Goal: Task Accomplishment & Management: Manage account settings

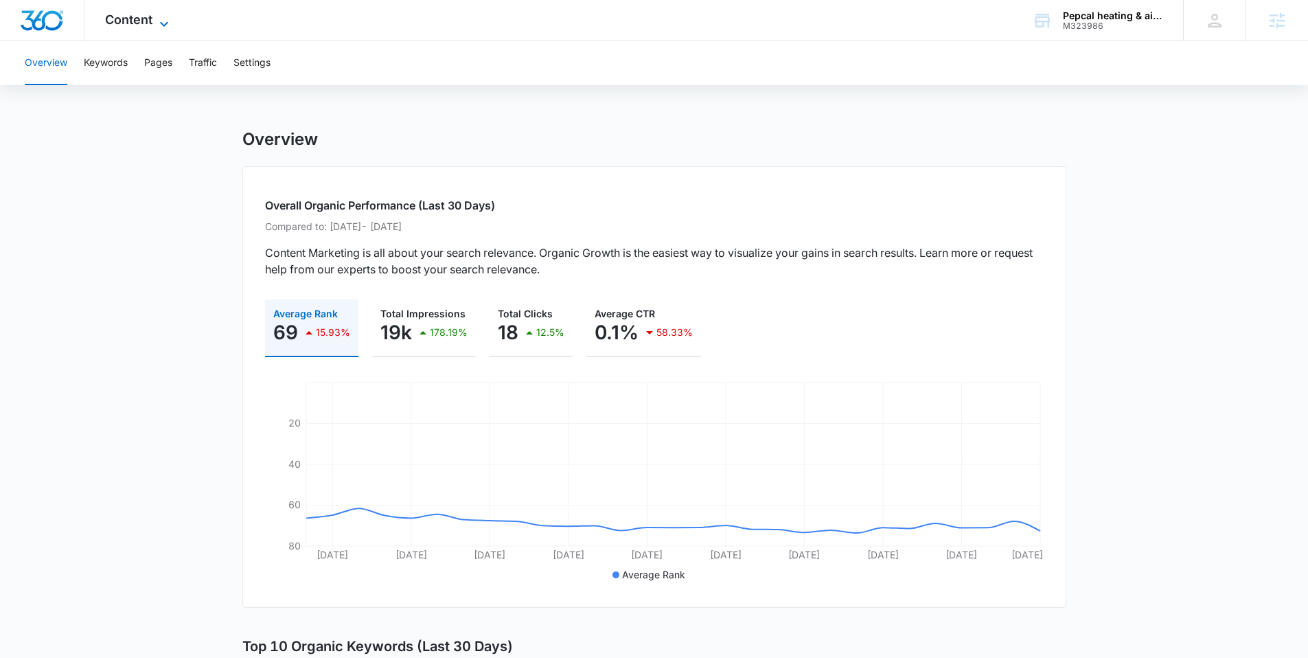
click at [133, 25] on span "Content" at bounding box center [128, 19] width 47 height 14
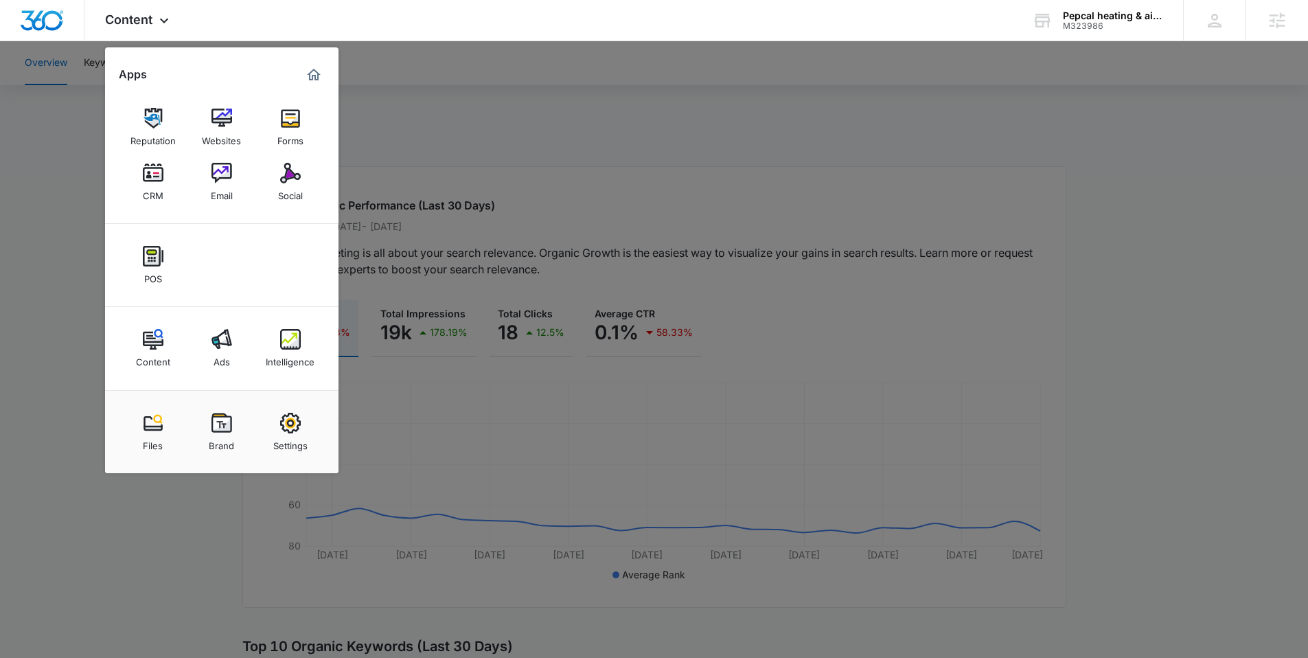
click at [283, 420] on img at bounding box center [290, 423] width 21 height 21
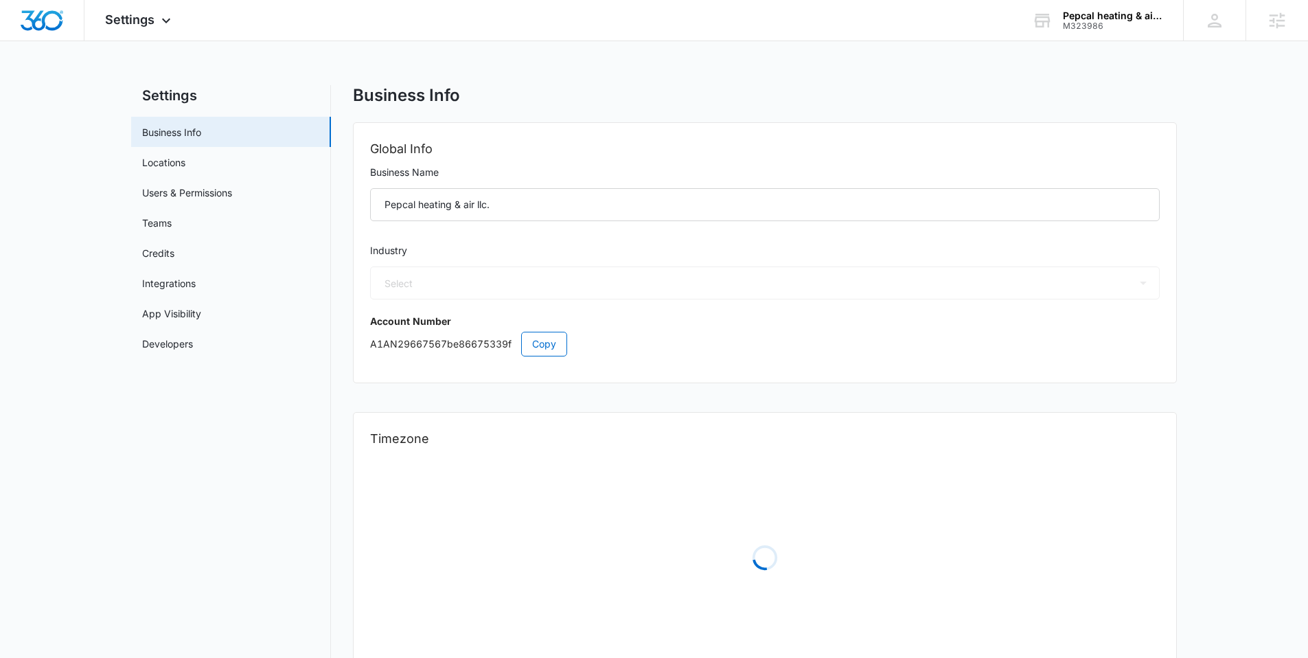
select select "3"
select select "US"
select select "America/Chicago"
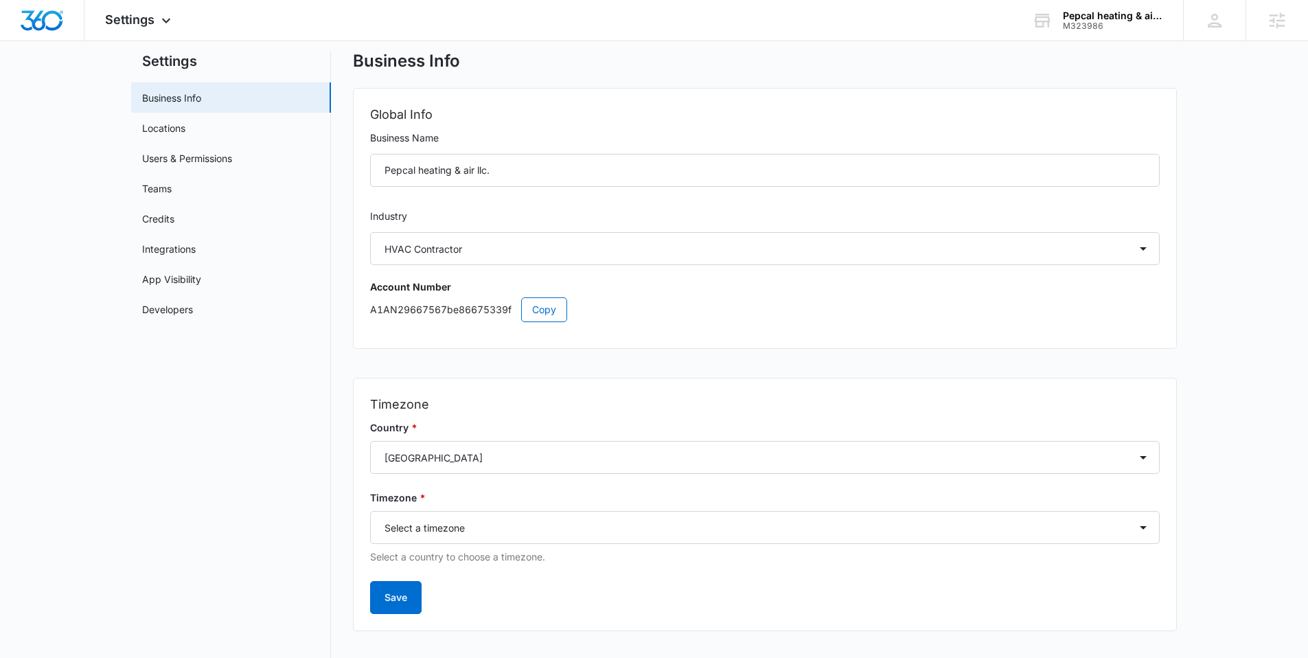
scroll to position [25, 0]
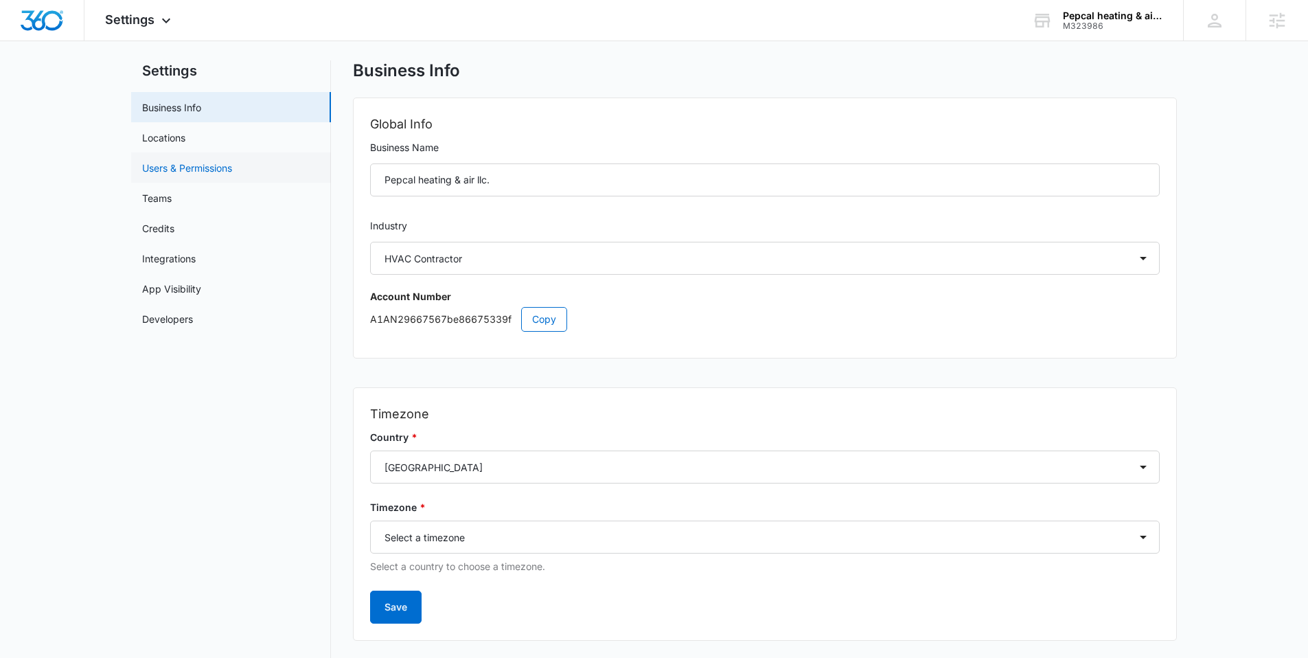
click at [211, 161] on link "Users & Permissions" at bounding box center [187, 168] width 90 height 14
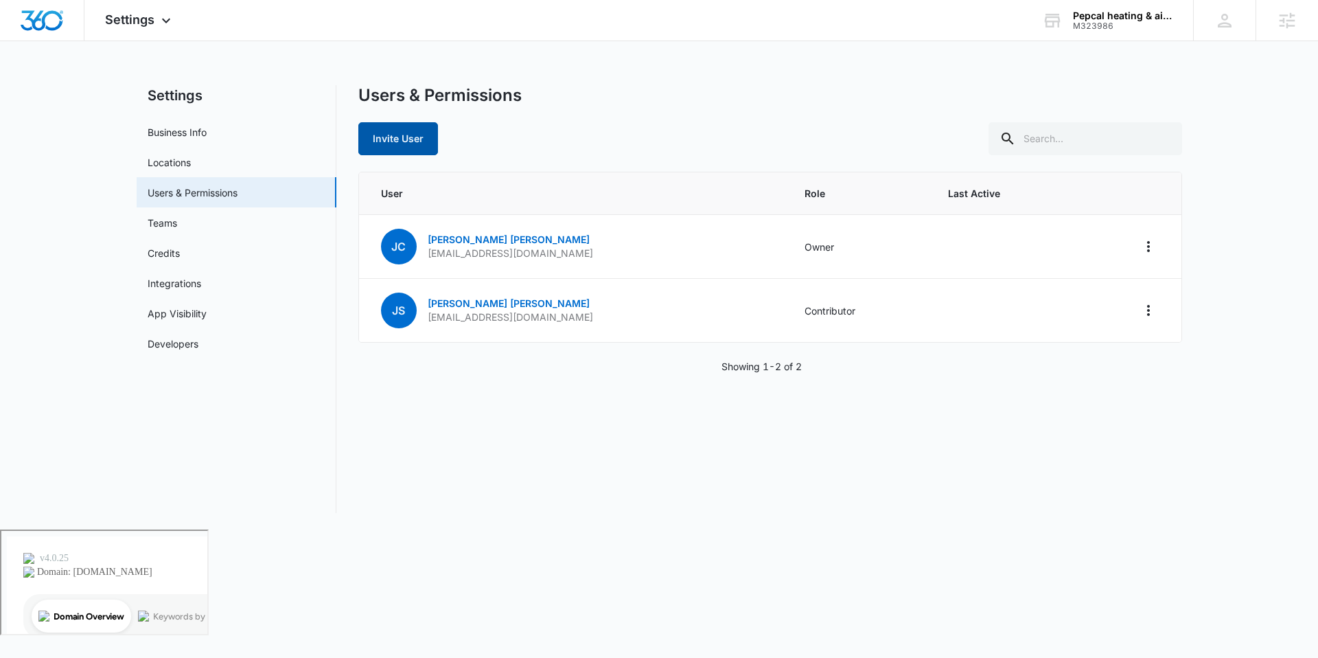
click at [418, 138] on button "Invite User" at bounding box center [398, 138] width 80 height 33
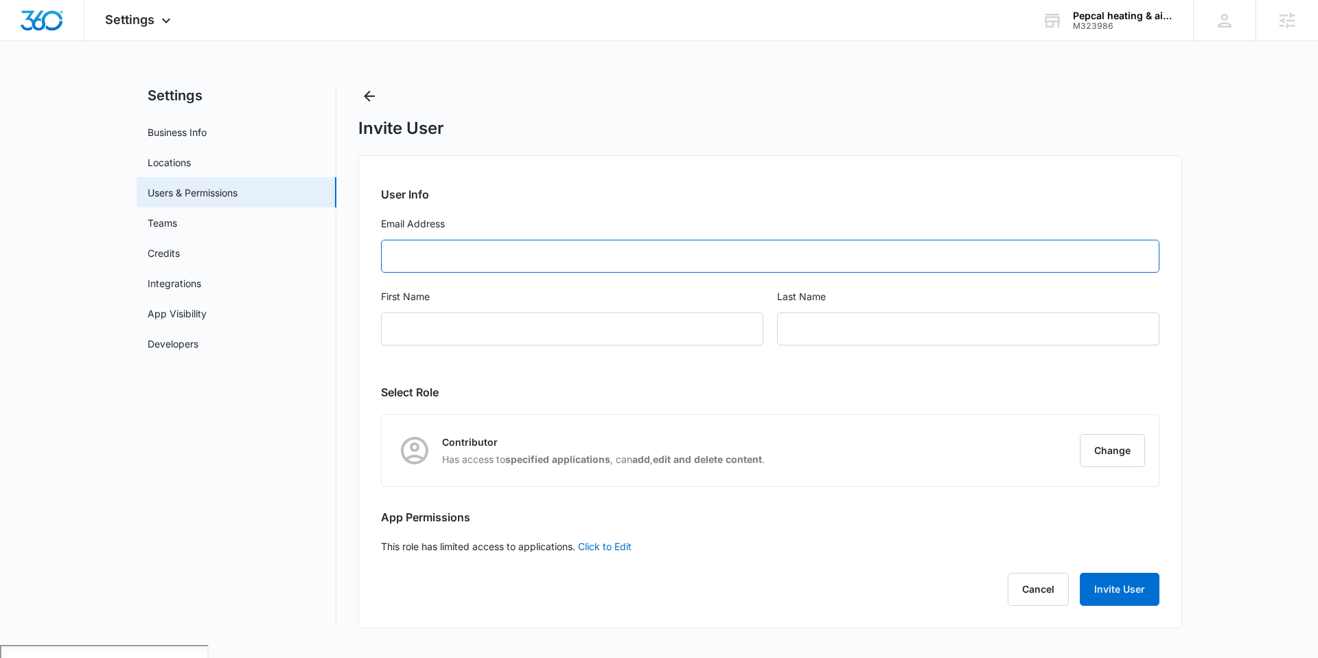
click at [462, 246] on input "Email Address" at bounding box center [770, 256] width 779 height 33
paste input "contact@pepcalac.com"
type input "contact@pepcalac.com"
click at [590, 218] on label "Email Address" at bounding box center [770, 223] width 779 height 15
click at [590, 240] on input "contact@pepcalac.com" at bounding box center [770, 256] width 779 height 33
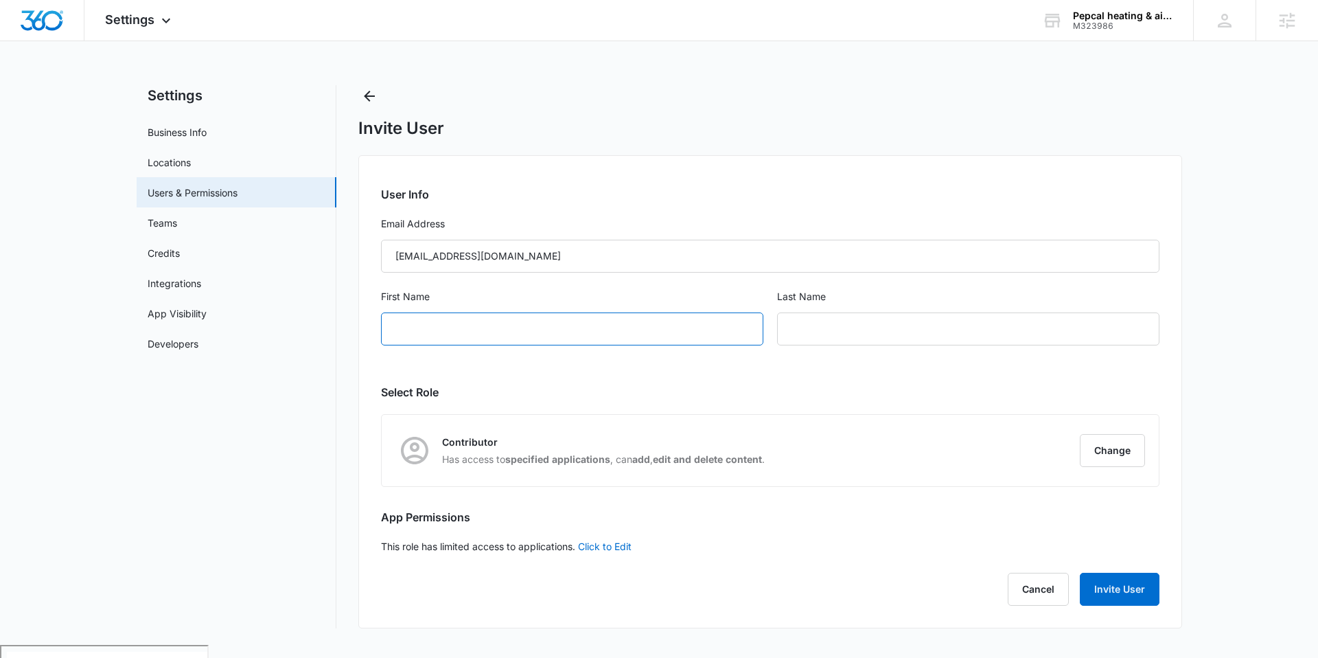
click at [513, 325] on input "First Name" at bounding box center [572, 328] width 382 height 33
click at [663, 205] on form "User Info Email Address contact@pepcalac.com First Name Last Name" at bounding box center [770, 274] width 779 height 176
click at [1134, 599] on button "Invite User" at bounding box center [1120, 589] width 80 height 33
click at [649, 327] on input "First Name" at bounding box center [572, 328] width 382 height 33
type input "J"
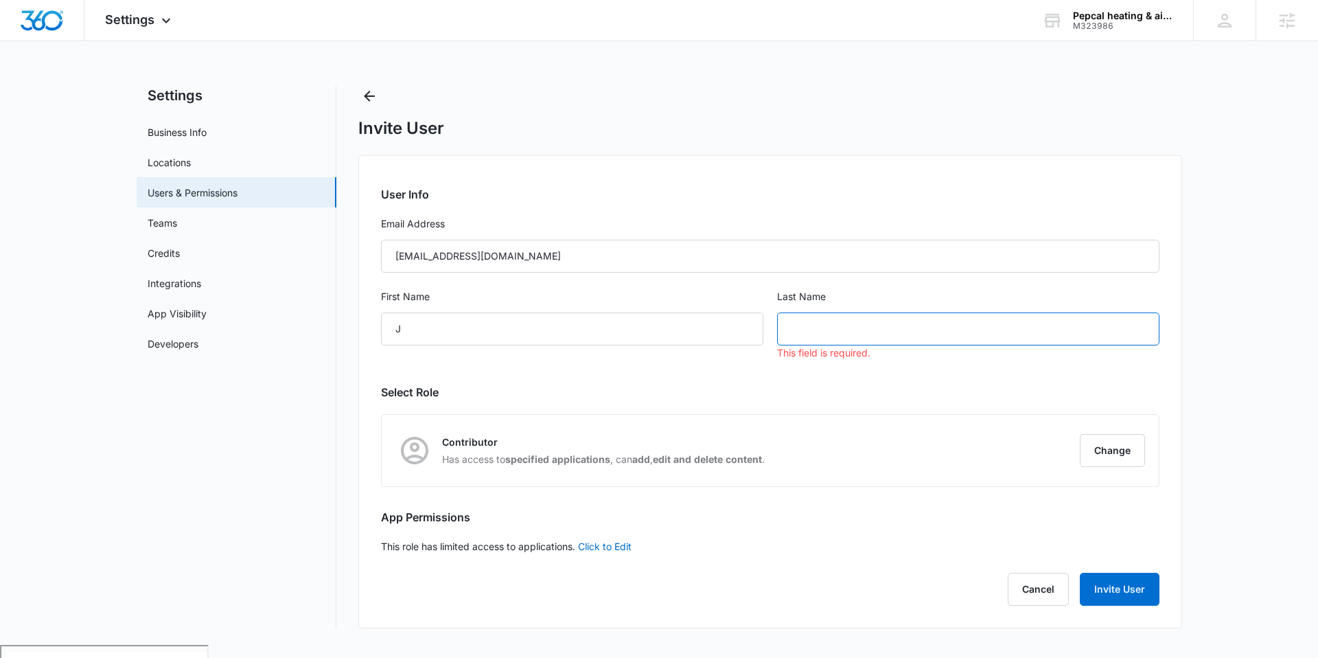
click at [862, 319] on input "text" at bounding box center [968, 328] width 382 height 33
paste input "Salinas"
type input "Salinas"
click at [1110, 582] on button "Invite User" at bounding box center [1120, 589] width 80 height 33
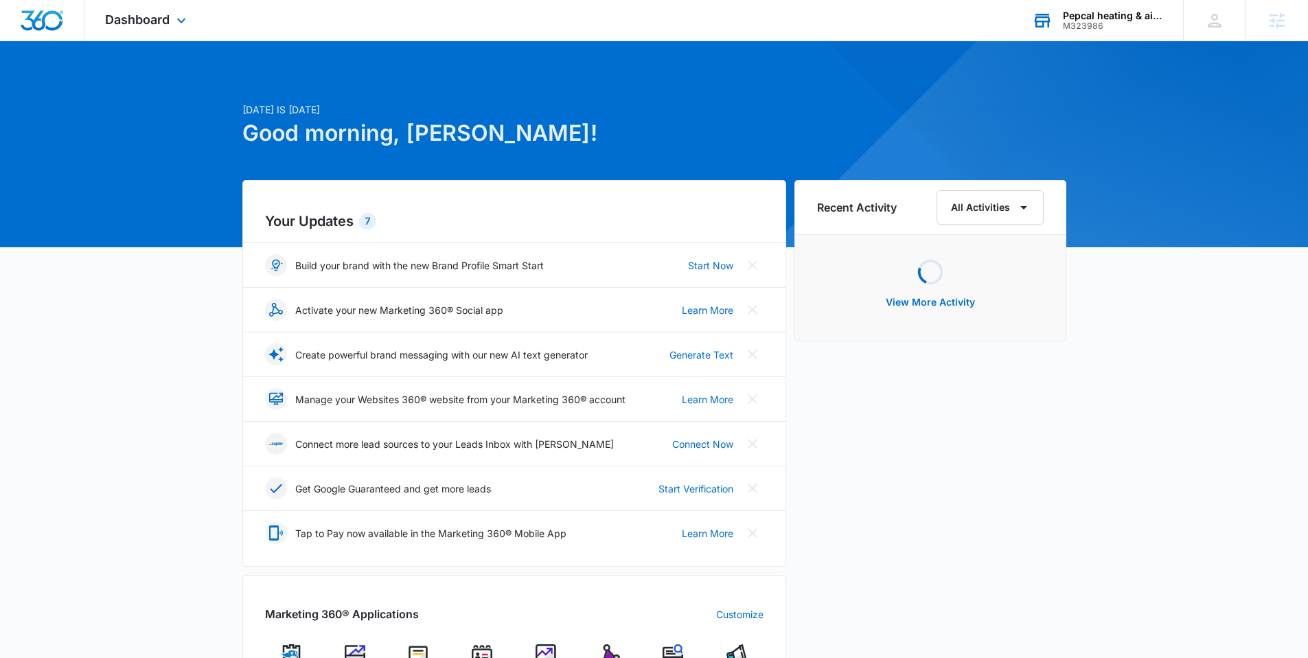
click at [1072, 31] on div "Pepcal heating & air llc. M323986 Your Accounts View All" at bounding box center [1097, 20] width 172 height 41
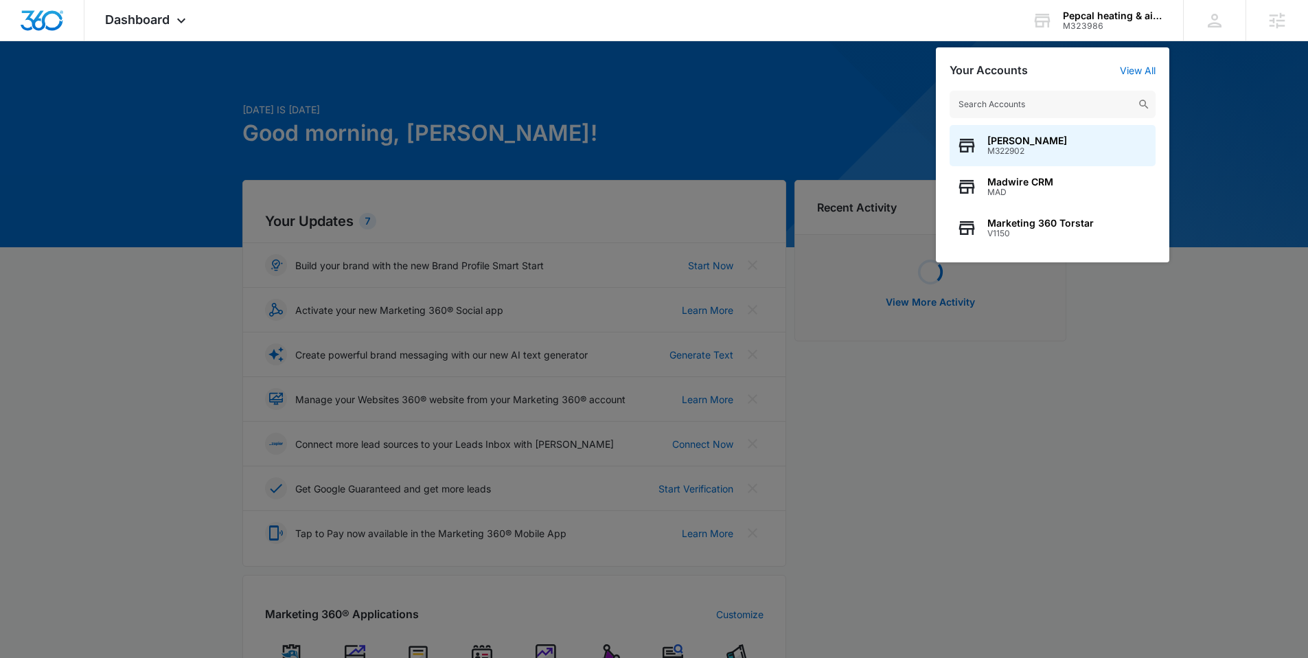
click at [803, 143] on div at bounding box center [654, 329] width 1308 height 658
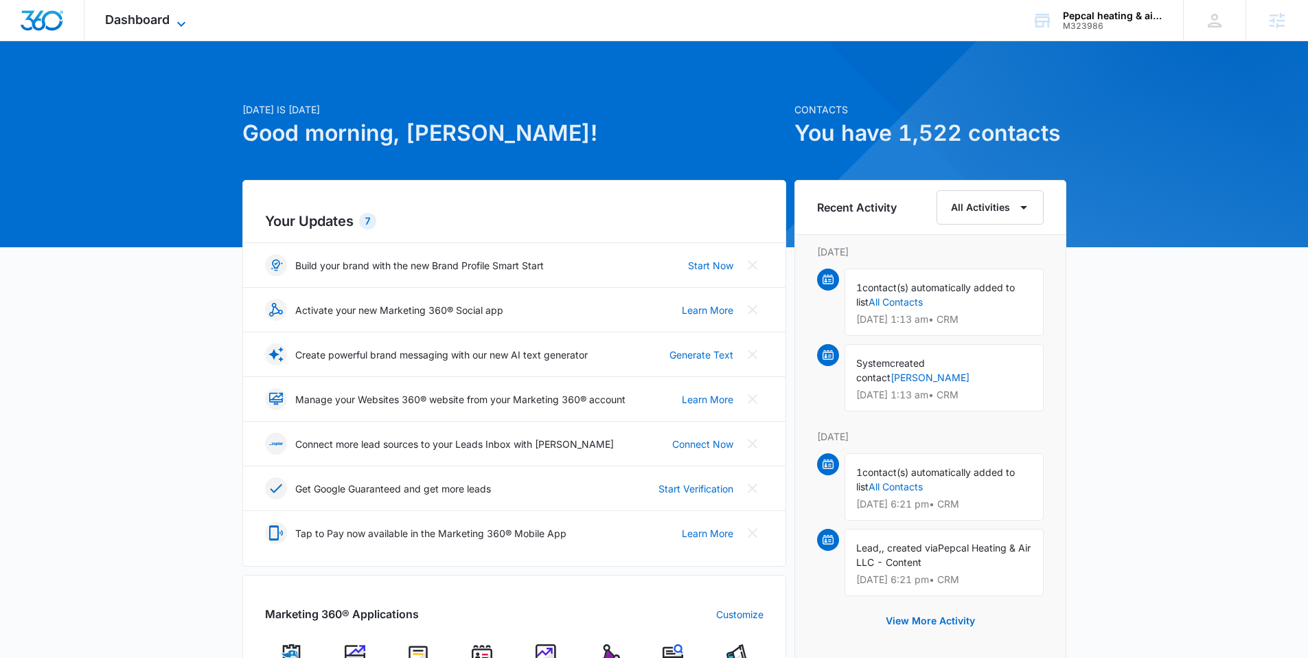
click at [148, 13] on span "Dashboard" at bounding box center [137, 19] width 65 height 14
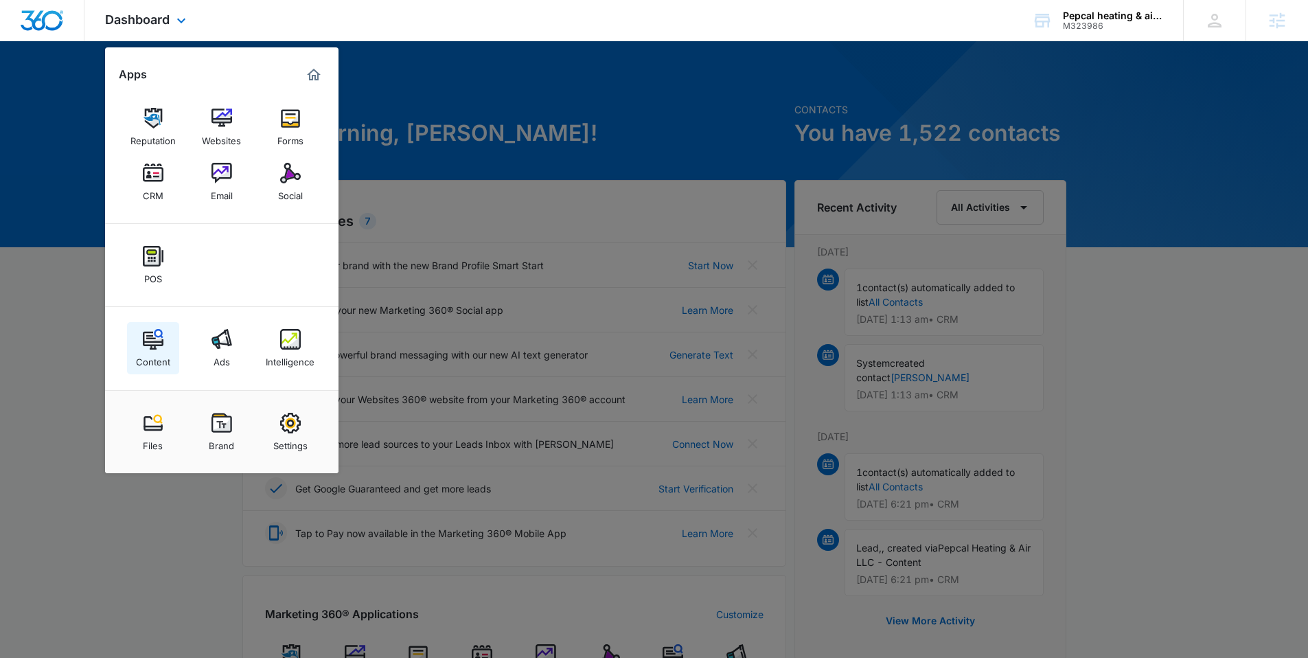
click at [150, 324] on link "Content" at bounding box center [153, 348] width 52 height 52
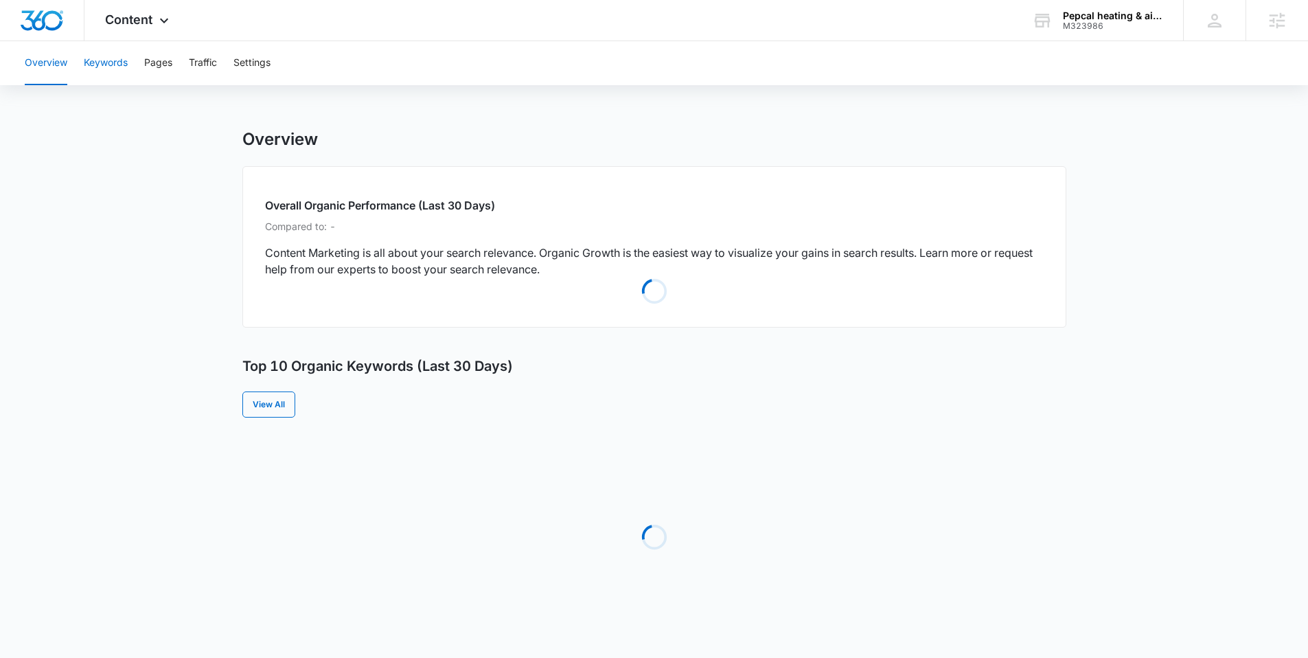
click at [117, 62] on button "Keywords" at bounding box center [106, 63] width 44 height 44
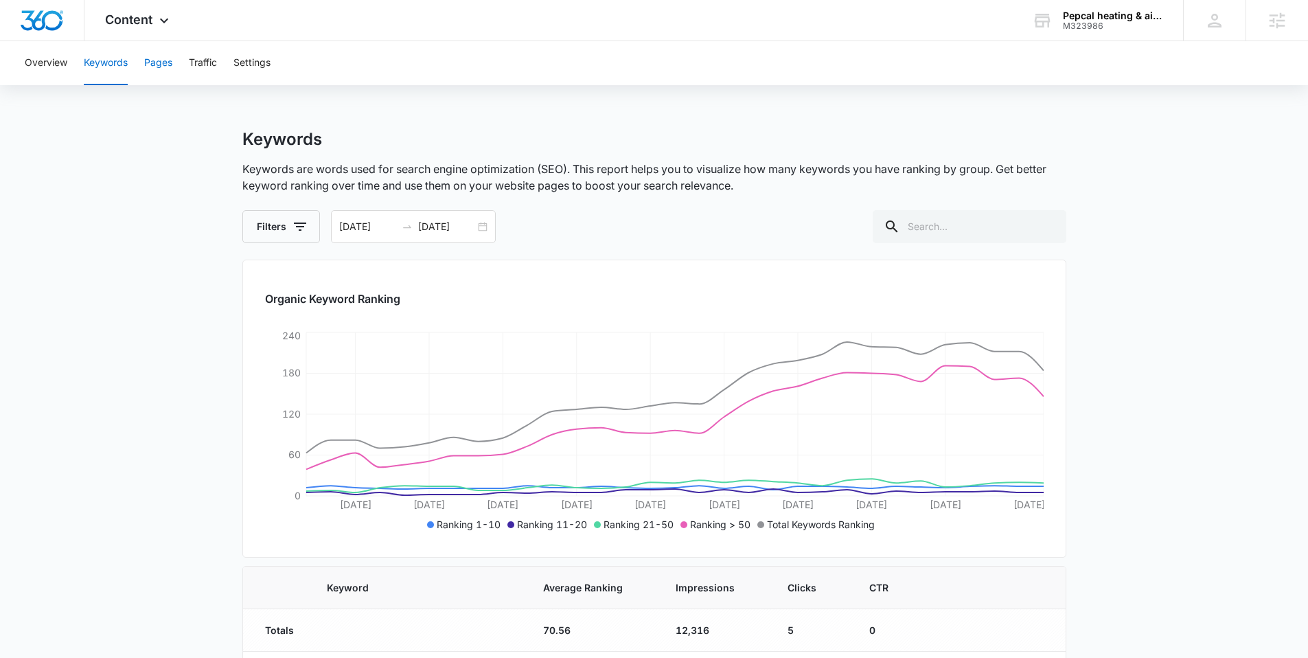
click at [168, 74] on button "Pages" at bounding box center [158, 63] width 28 height 44
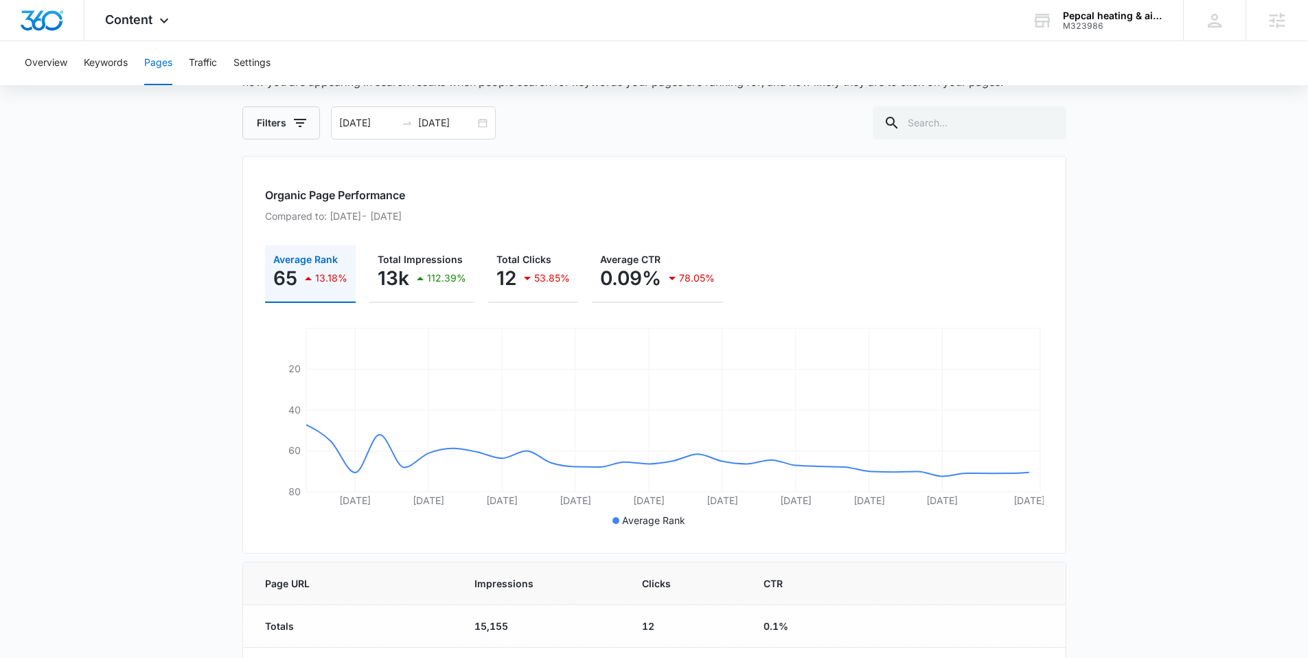
scroll to position [34, 0]
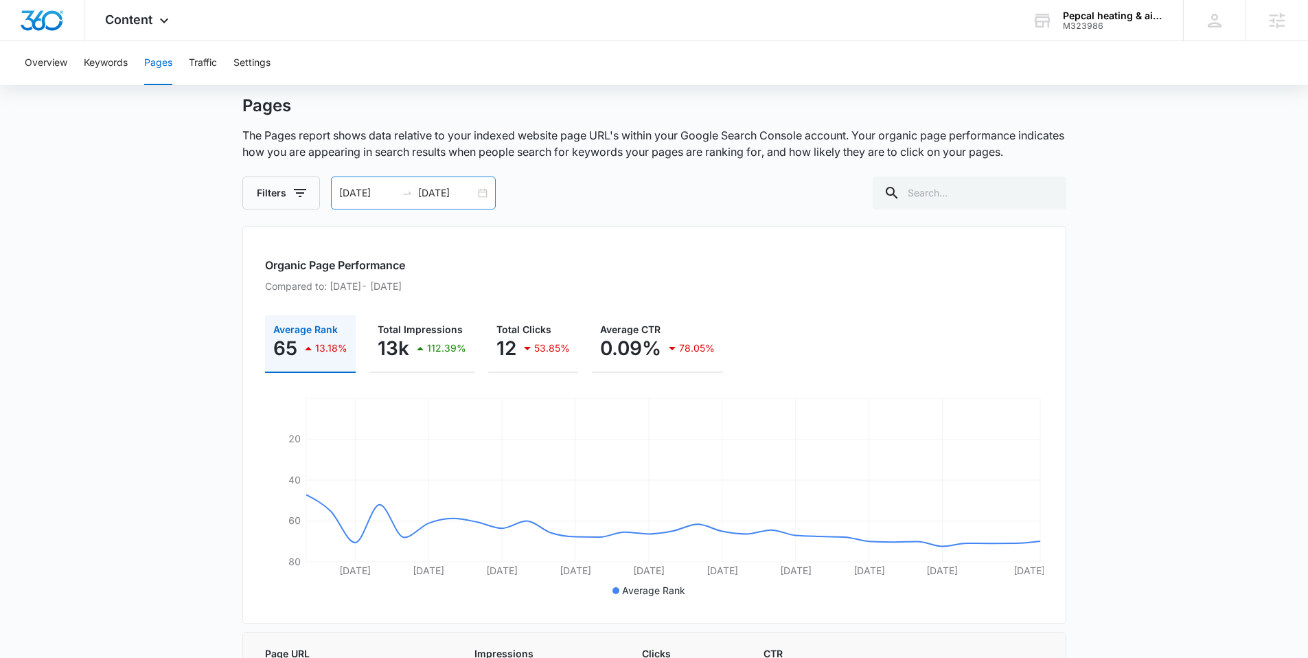
click at [486, 192] on div "07/01/2025 07/31/2025" at bounding box center [413, 192] width 165 height 33
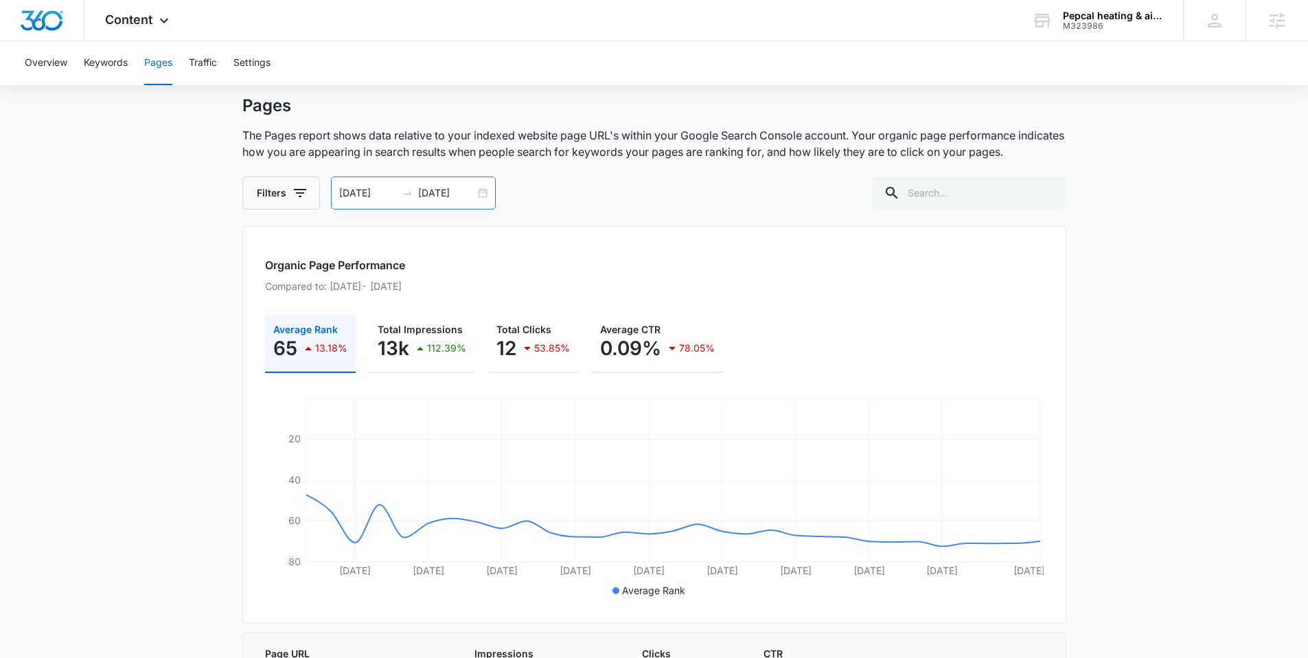
click at [473, 188] on input "07/31/2025" at bounding box center [446, 192] width 57 height 15
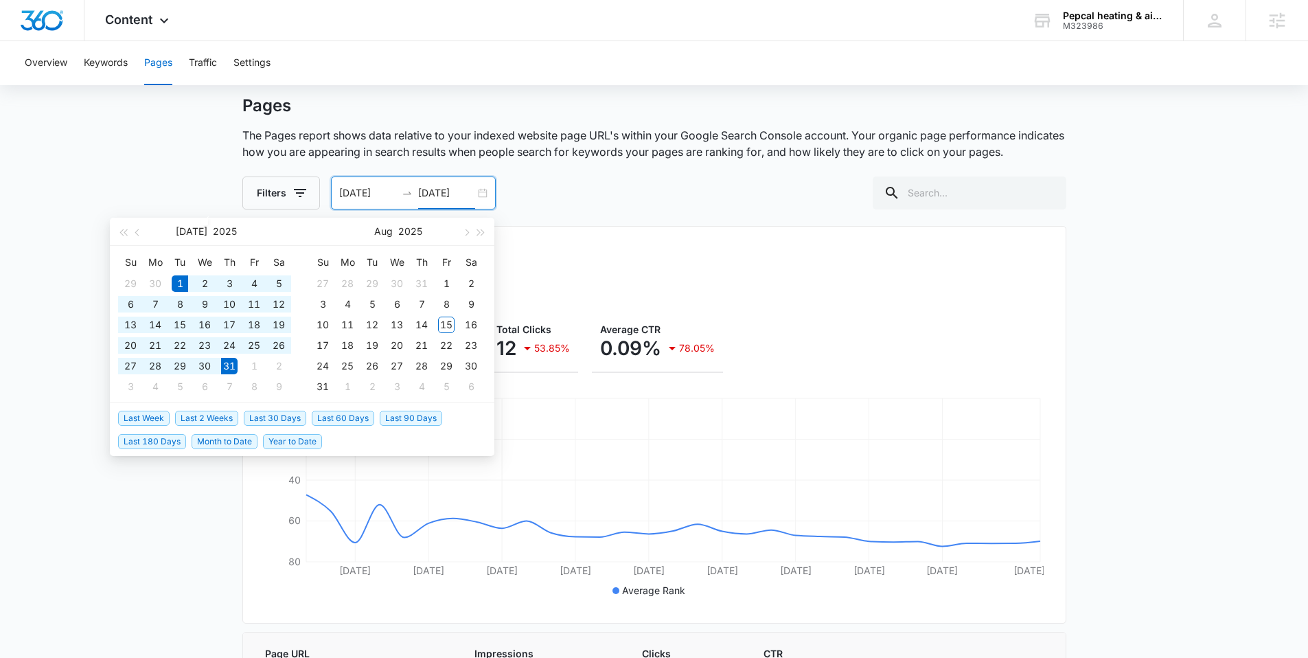
click at [483, 190] on div "07/01/2025 07/31/2025" at bounding box center [413, 192] width 165 height 33
type input "07/01/2025"
click at [176, 279] on div "1" at bounding box center [180, 283] width 16 height 16
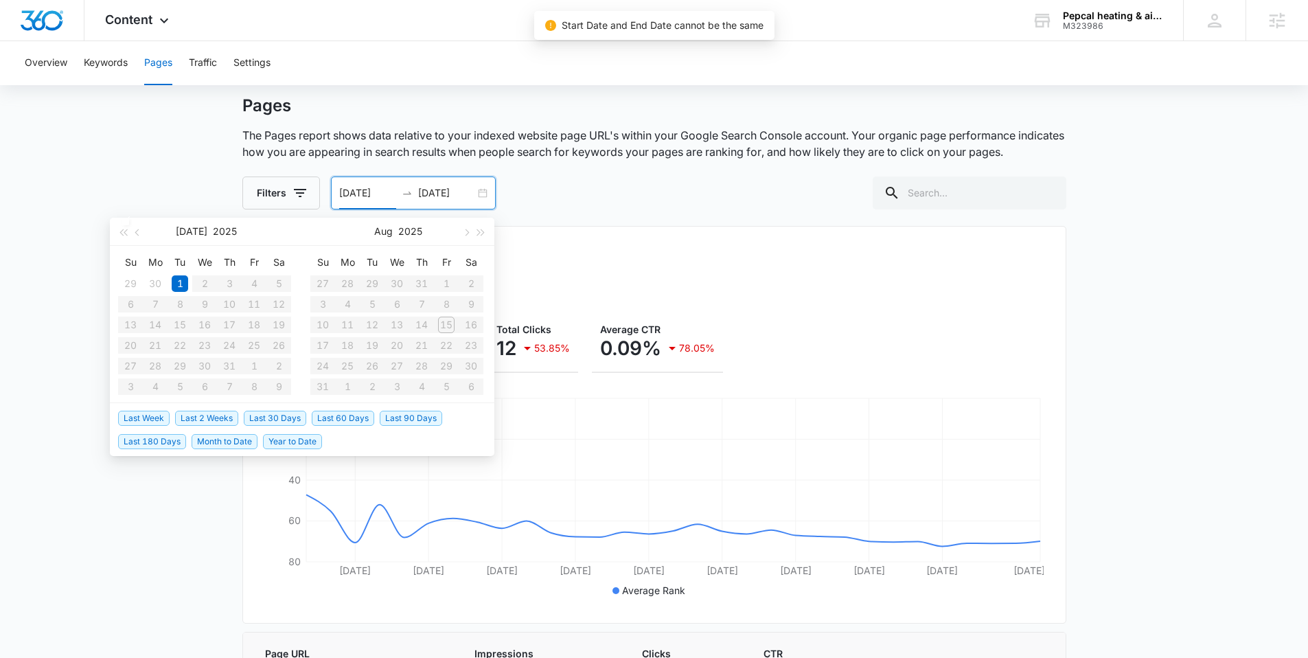
click at [369, 189] on input "07/01/2025" at bounding box center [367, 192] width 57 height 15
click at [176, 284] on div "1" at bounding box center [180, 283] width 16 height 16
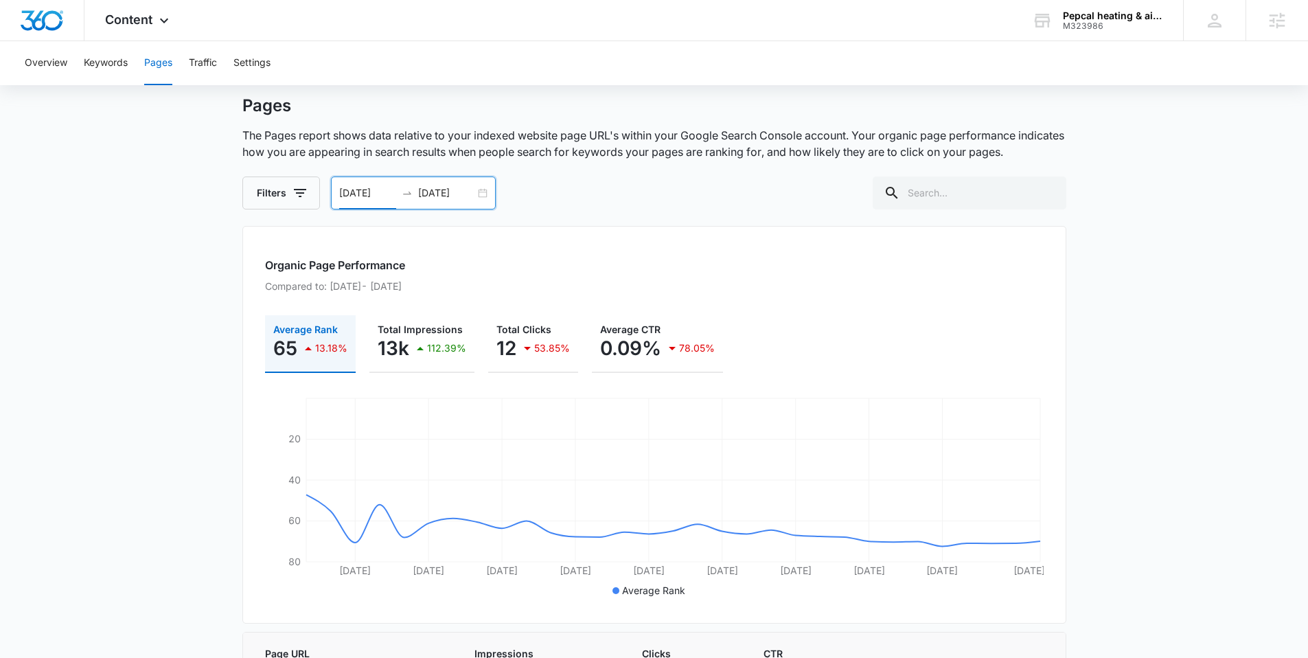
click at [475, 193] on div "07/01/2025 07/01/2025" at bounding box center [413, 192] width 165 height 33
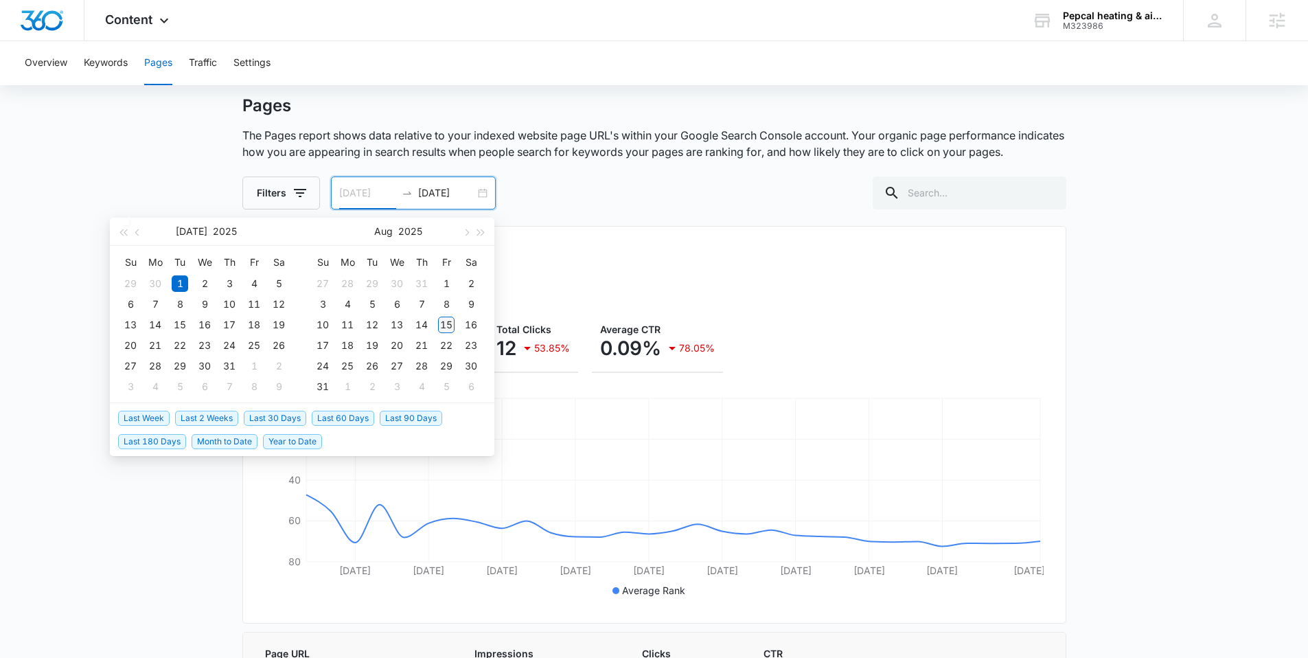
type input "08/15/2025"
click at [445, 324] on div "15" at bounding box center [446, 325] width 16 height 16
click at [378, 200] on input "[DATE]" at bounding box center [367, 192] width 57 height 15
type input "[DATE]"
click at [179, 282] on div "1" at bounding box center [180, 283] width 16 height 16
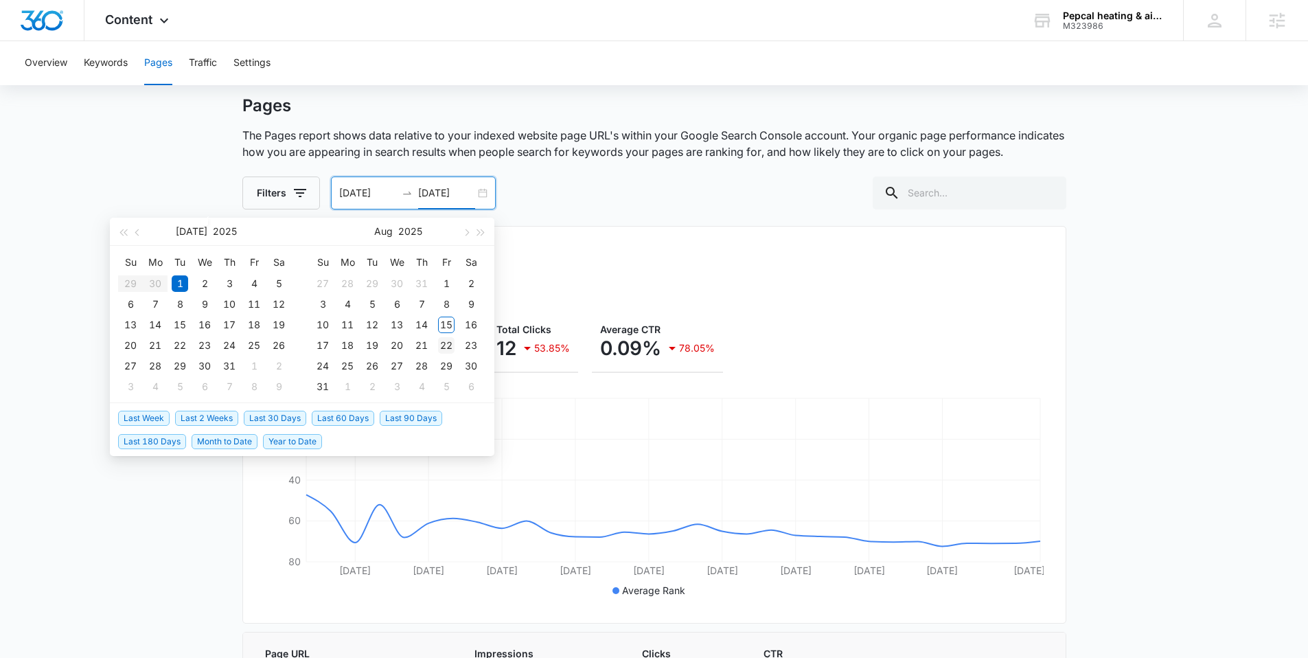
type input "[DATE]"
click at [446, 324] on div "15" at bounding box center [446, 325] width 16 height 16
type input "08/15/2025"
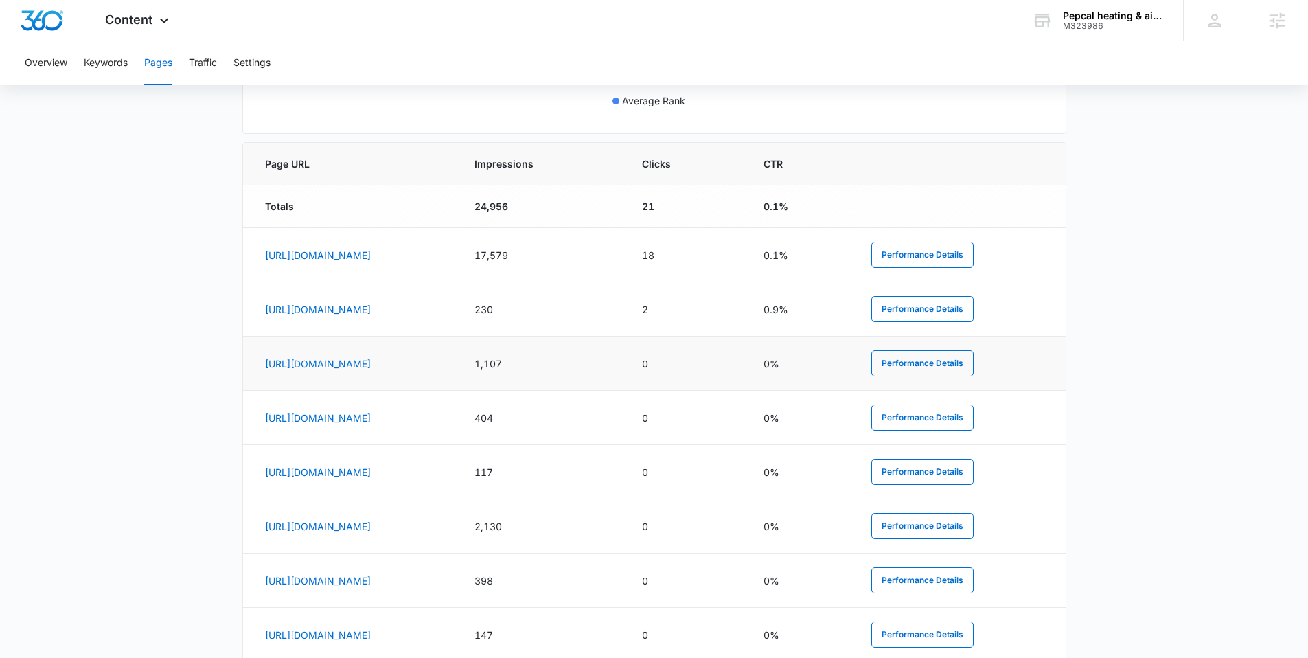
scroll to position [527, 0]
click at [371, 360] on link "https://pepcalac.com/ac-installation-in-san-antonio" at bounding box center [318, 360] width 106 height 12
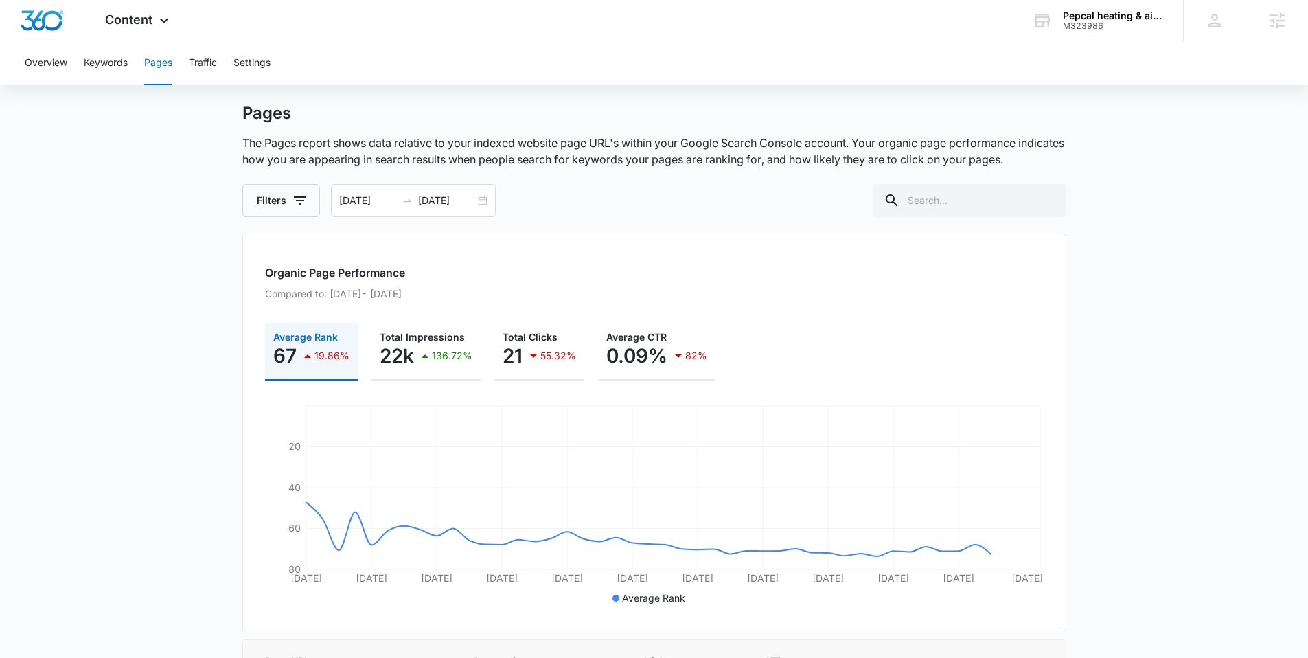
scroll to position [0, 0]
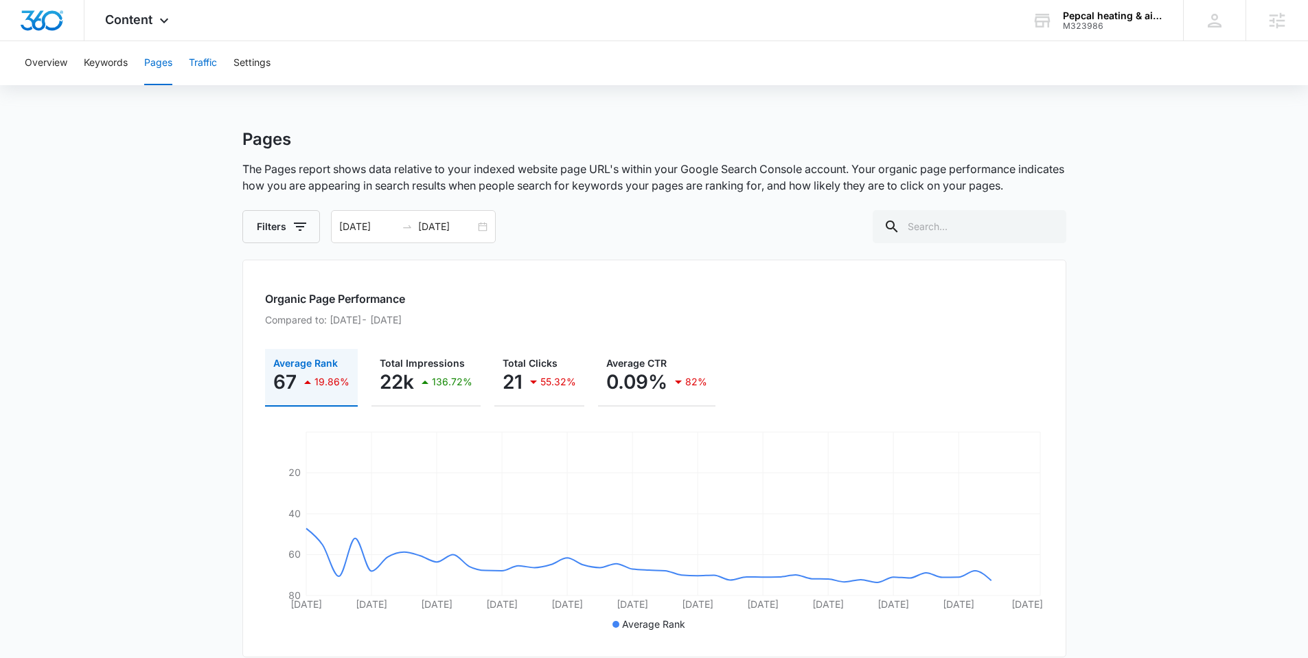
click at [213, 67] on button "Traffic" at bounding box center [203, 63] width 28 height 44
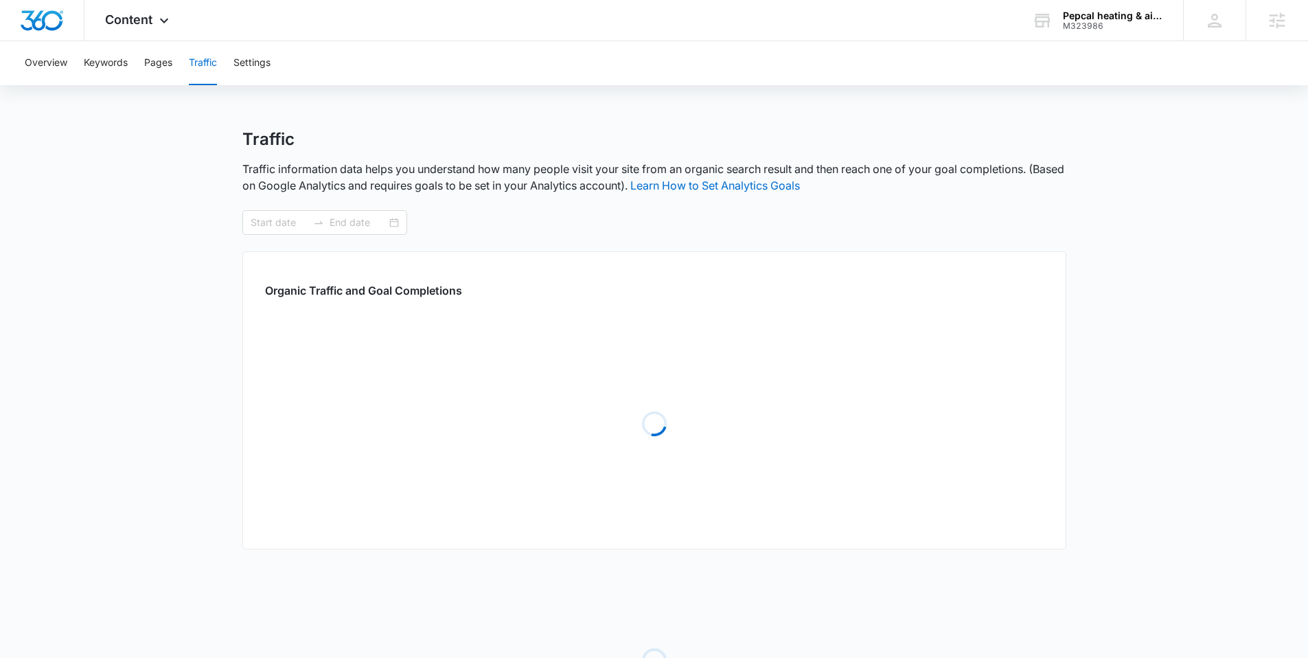
type input "07/01/2025"
type input "08/15/2025"
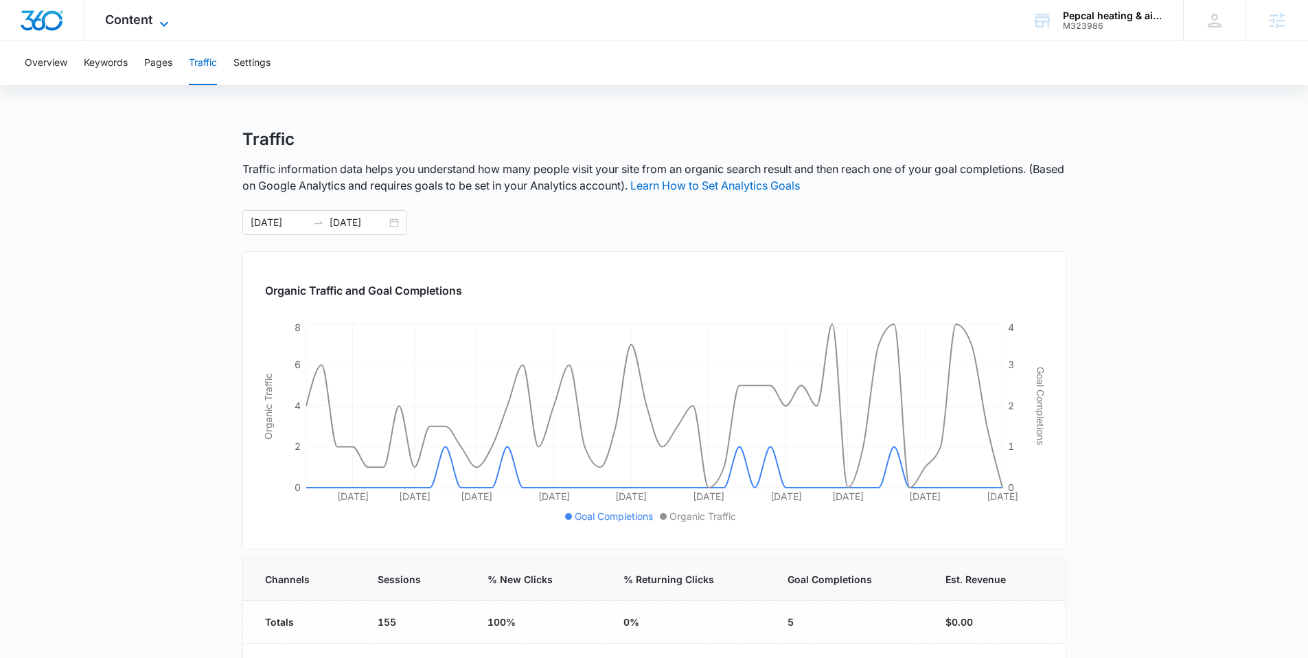
click at [168, 19] on icon at bounding box center [164, 24] width 16 height 16
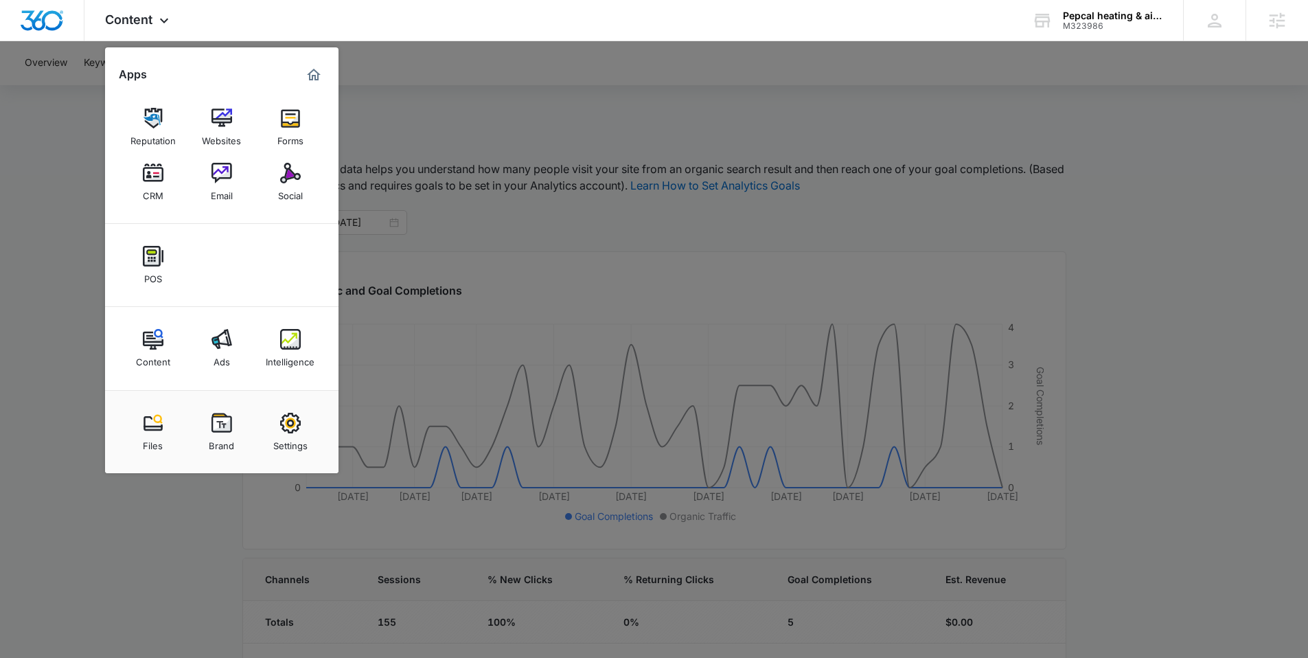
click at [148, 325] on link "Content" at bounding box center [153, 348] width 52 height 52
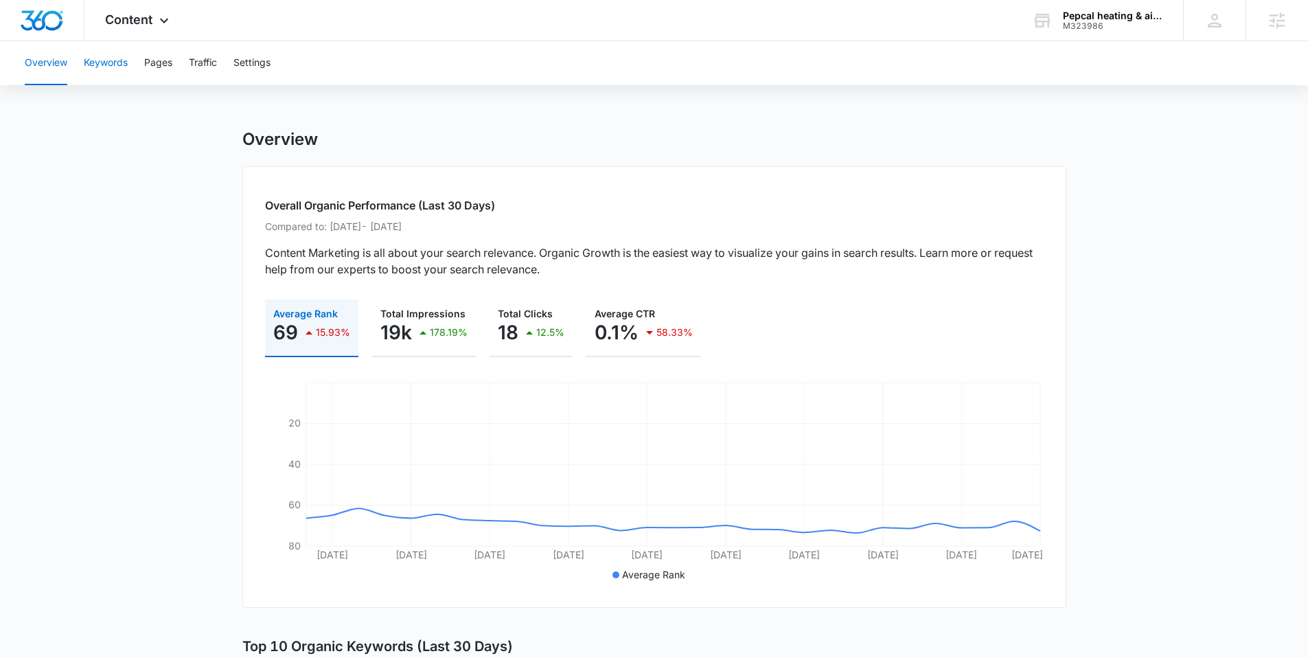
click at [128, 67] on button "Keywords" at bounding box center [106, 63] width 44 height 44
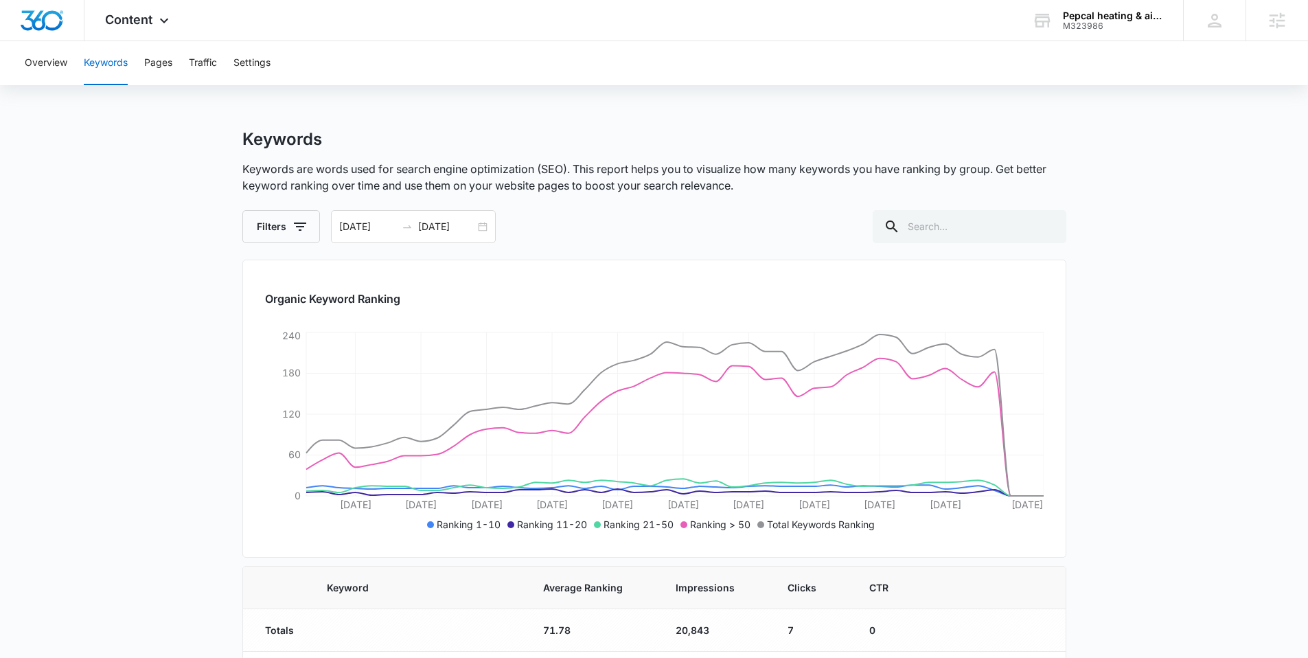
click at [174, 66] on div "Overview Keywords Pages Traffic Settings" at bounding box center [653, 63] width 1275 height 44
click at [170, 67] on button "Pages" at bounding box center [158, 63] width 28 height 44
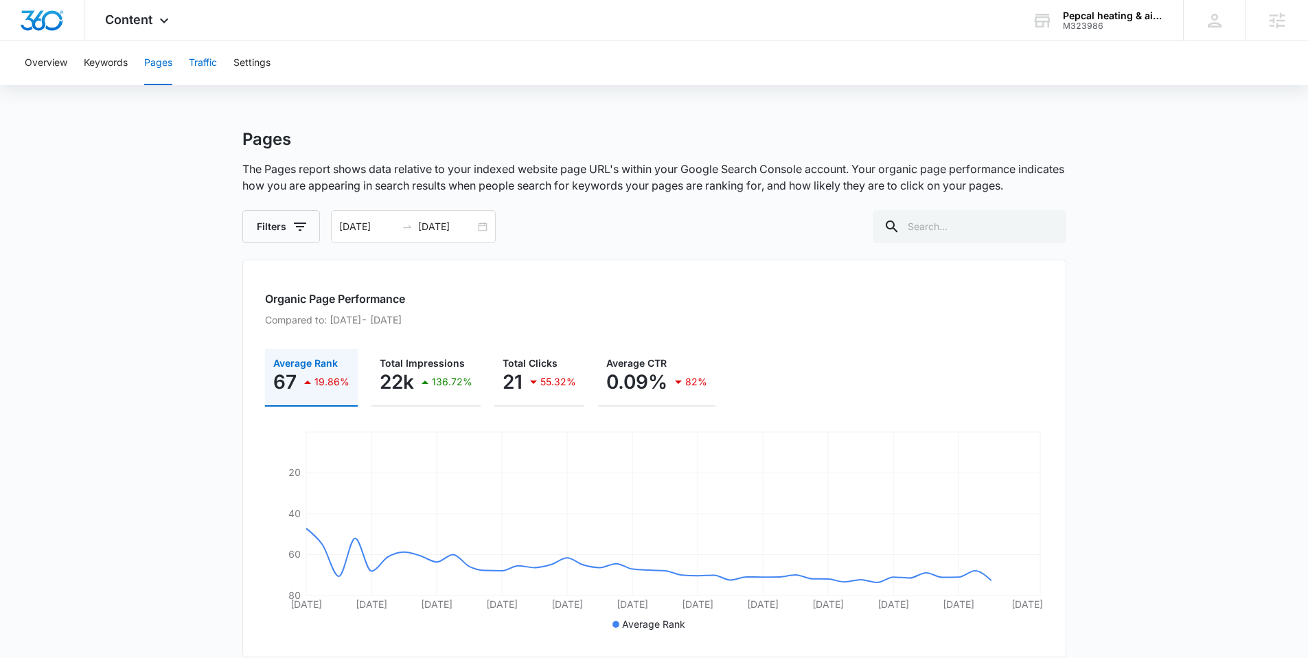
click at [212, 69] on button "Traffic" at bounding box center [203, 63] width 28 height 44
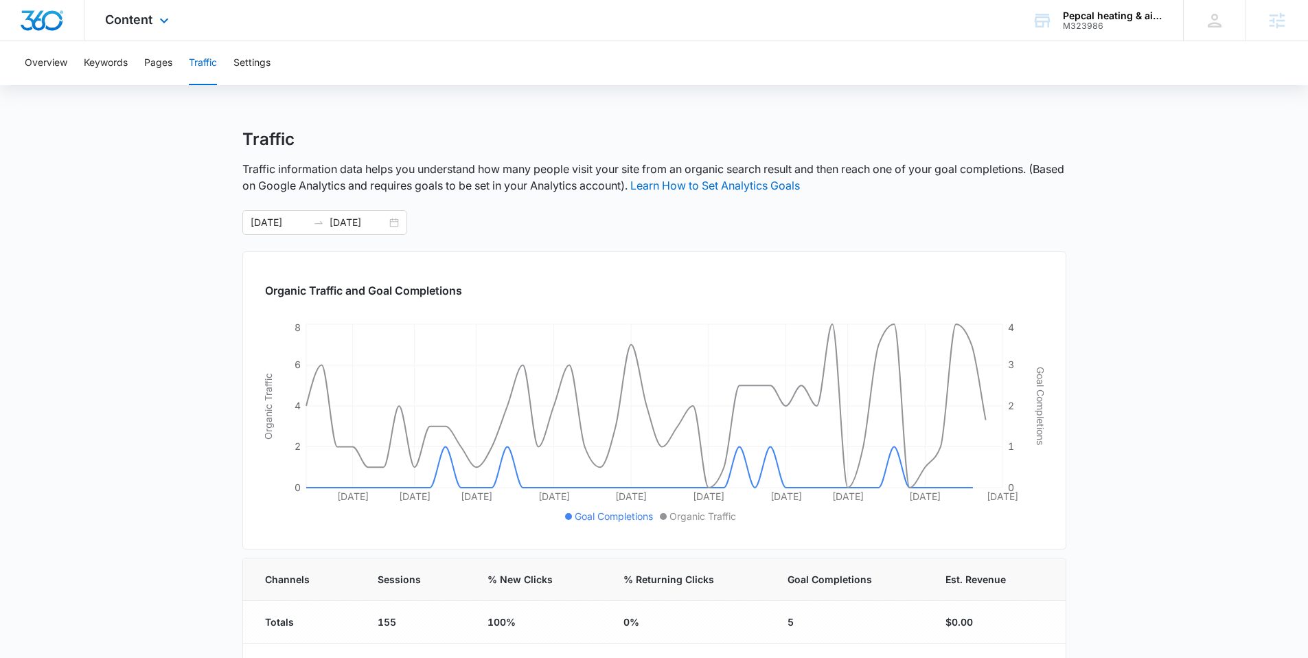
click at [164, 29] on div "Content Apps Reputation Websites Forms CRM Email Social POS Content Ads Intelli…" at bounding box center [138, 20] width 108 height 41
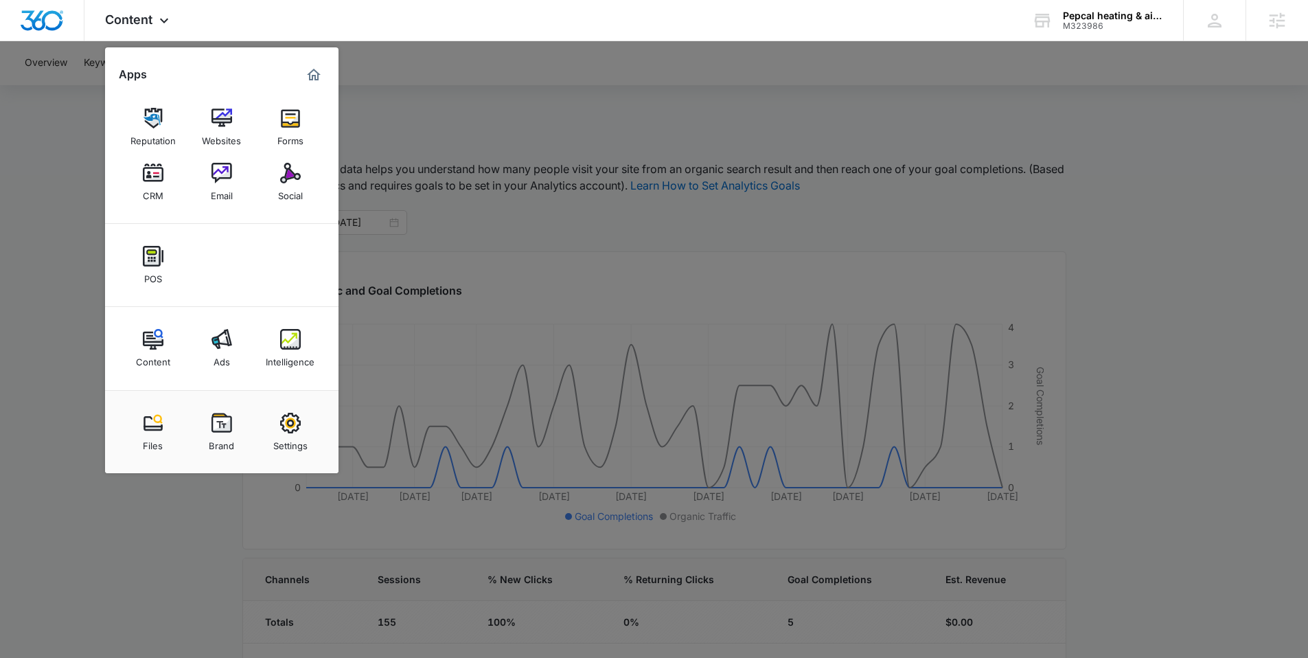
click at [301, 345] on link "Intelligence" at bounding box center [290, 348] width 52 height 52
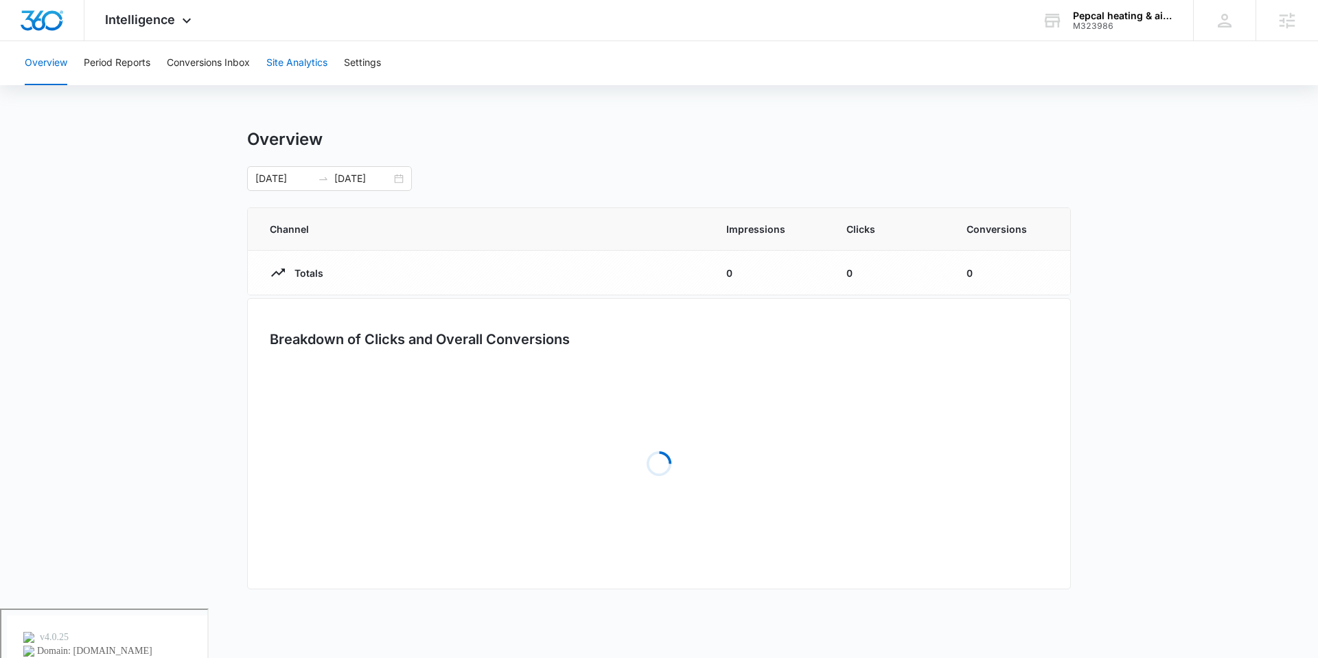
click at [312, 72] on button "Site Analytics" at bounding box center [296, 63] width 61 height 44
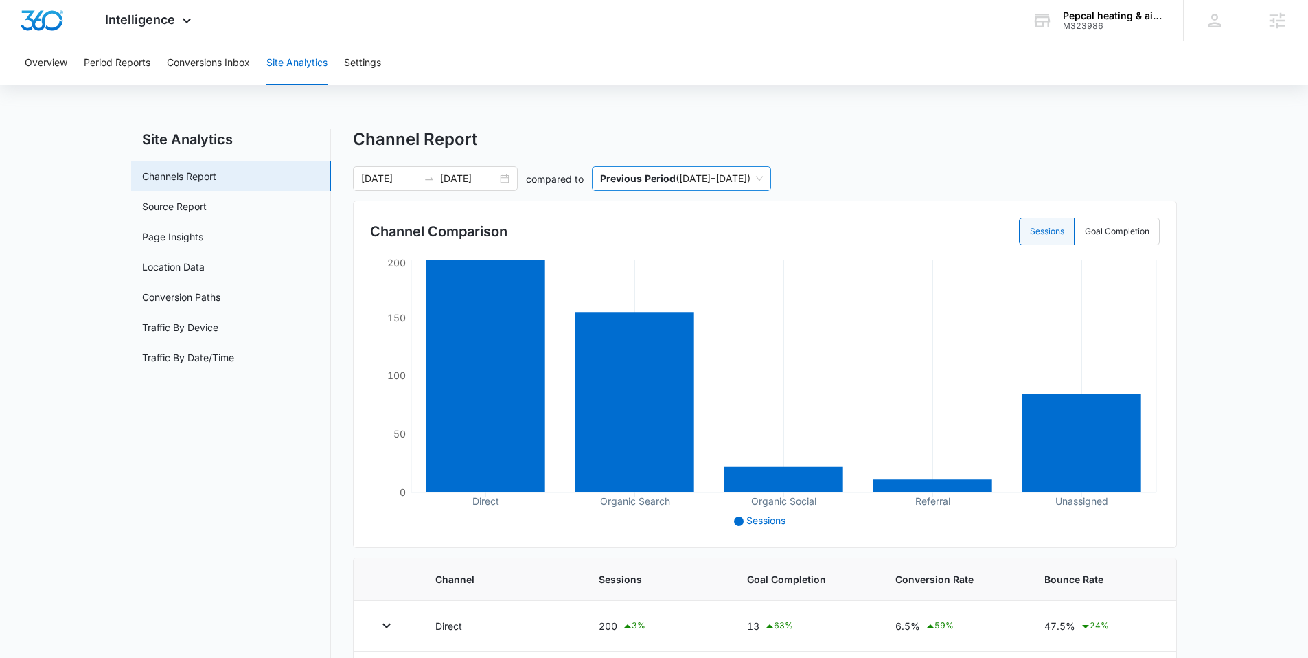
click at [763, 179] on span "Previous Period ( 05/16/2025 – 06/30/2025 )" at bounding box center [681, 178] width 163 height 23
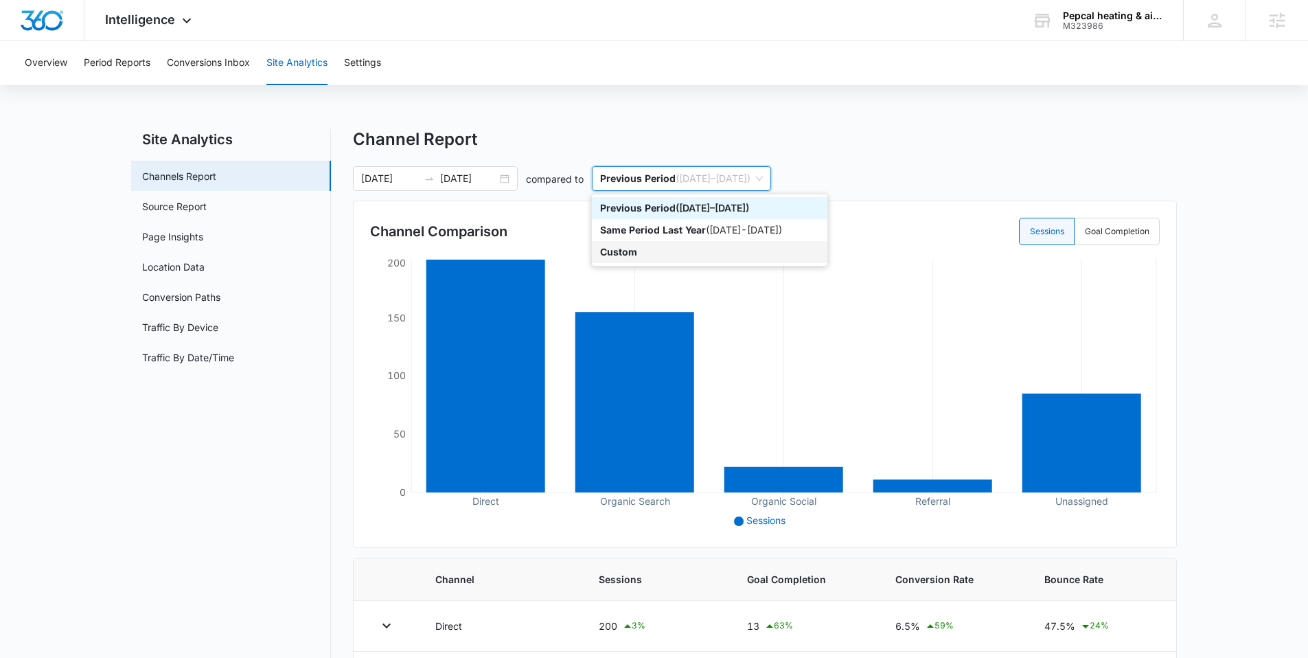
drag, startPoint x: 646, startPoint y: 255, endPoint x: 638, endPoint y: 243, distance: 14.9
click at [645, 255] on div "Custom" at bounding box center [709, 251] width 219 height 15
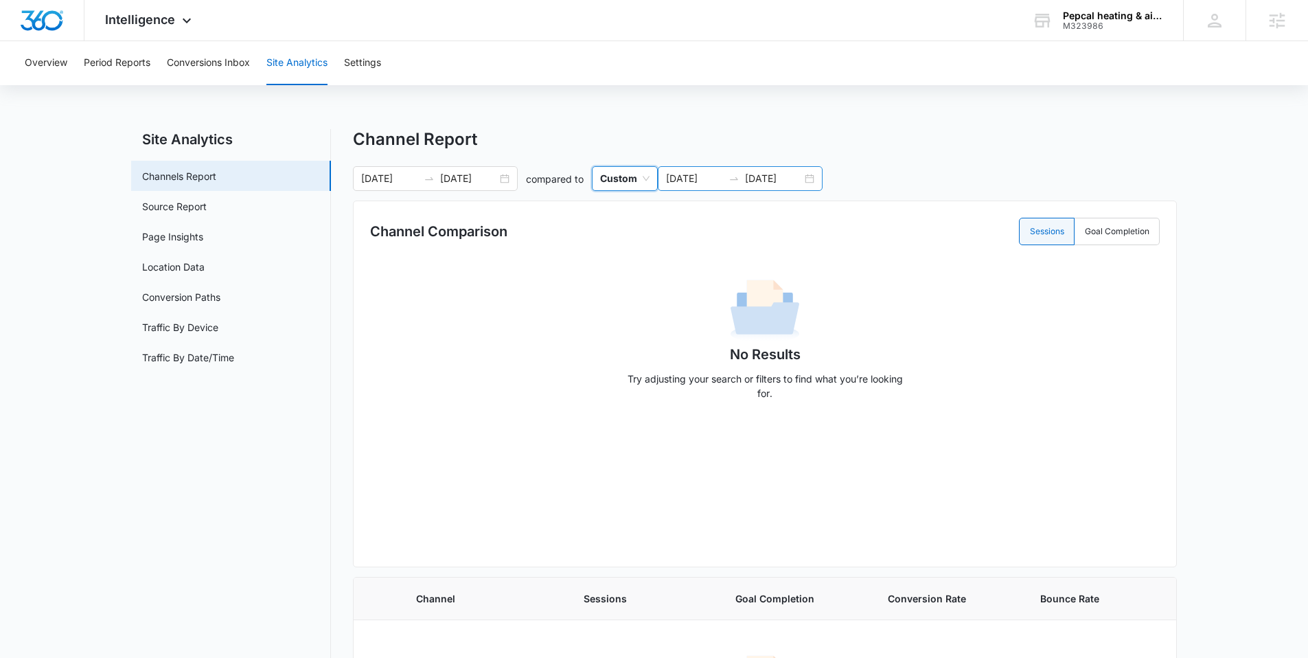
click at [812, 182] on div "07/01/2025 08/15/2025" at bounding box center [740, 178] width 165 height 25
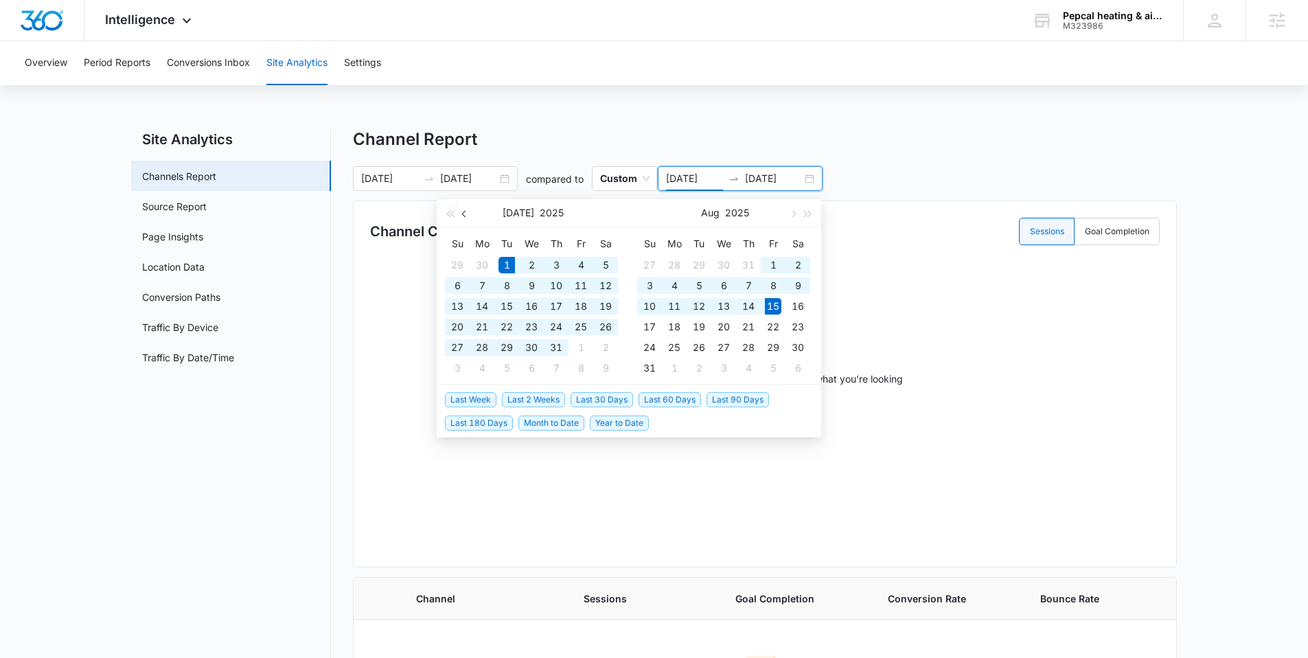
click at [465, 208] on button "button" at bounding box center [464, 212] width 15 height 27
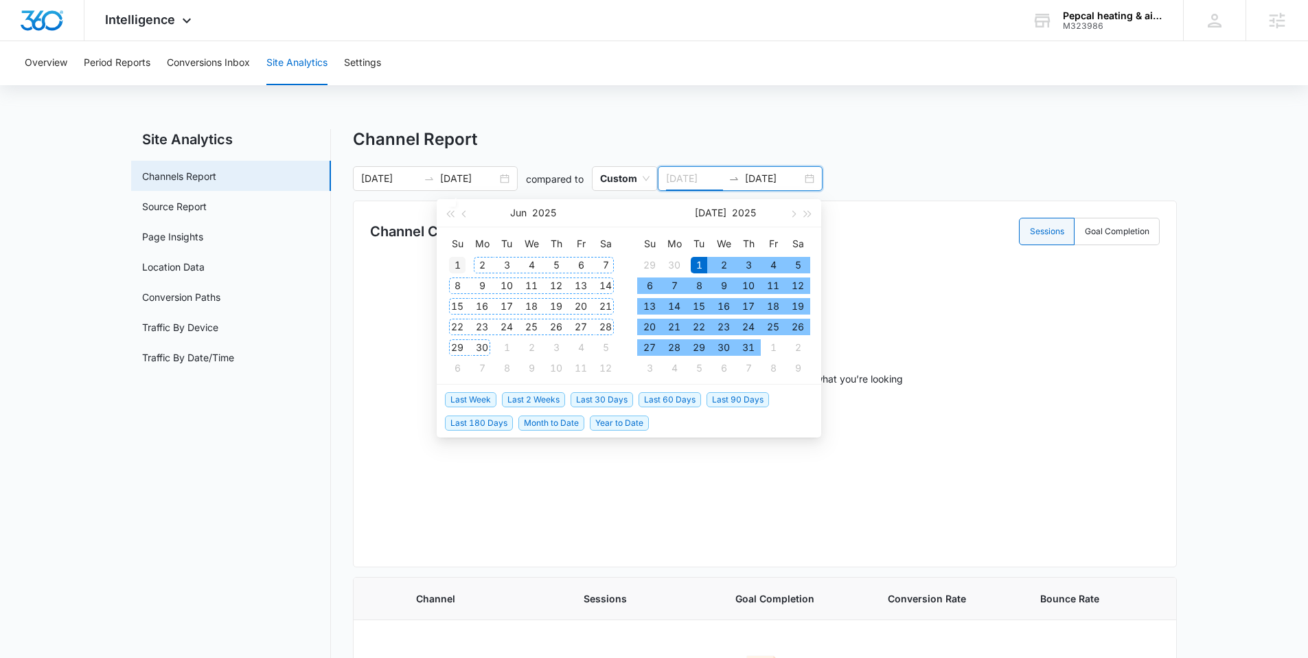
type input "06/01/2025"
click at [457, 266] on div "1" at bounding box center [457, 265] width 16 height 16
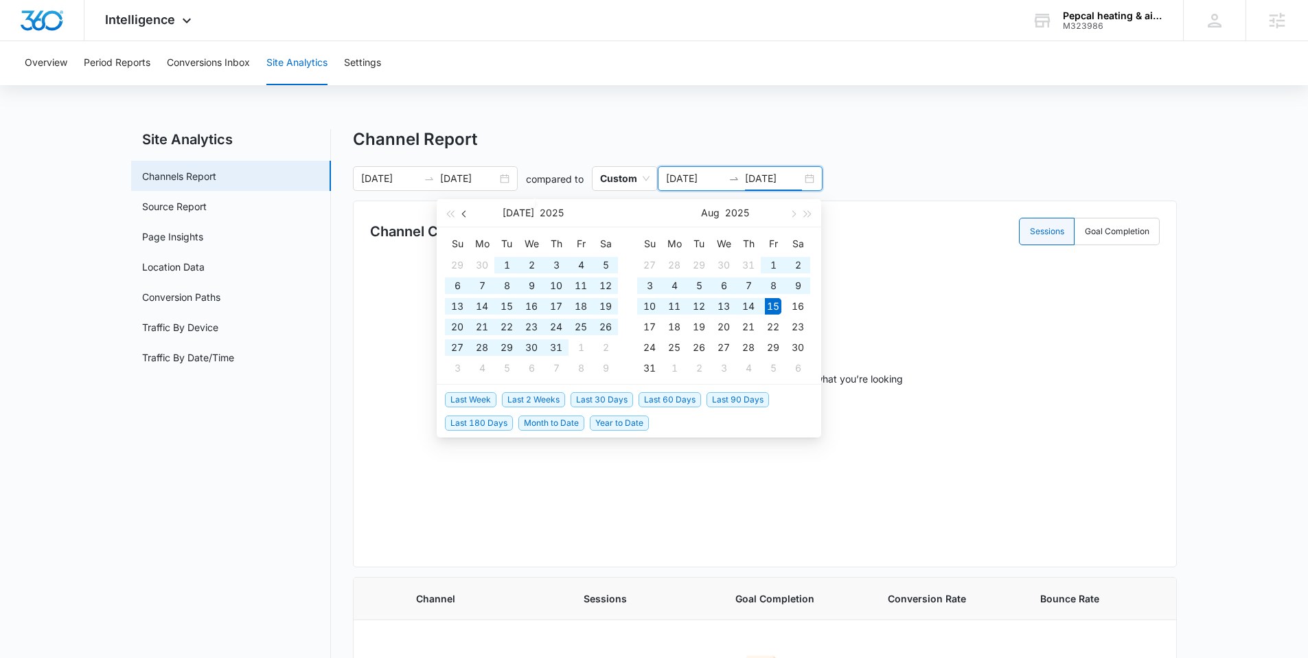
click at [461, 215] on button "button" at bounding box center [464, 212] width 15 height 27
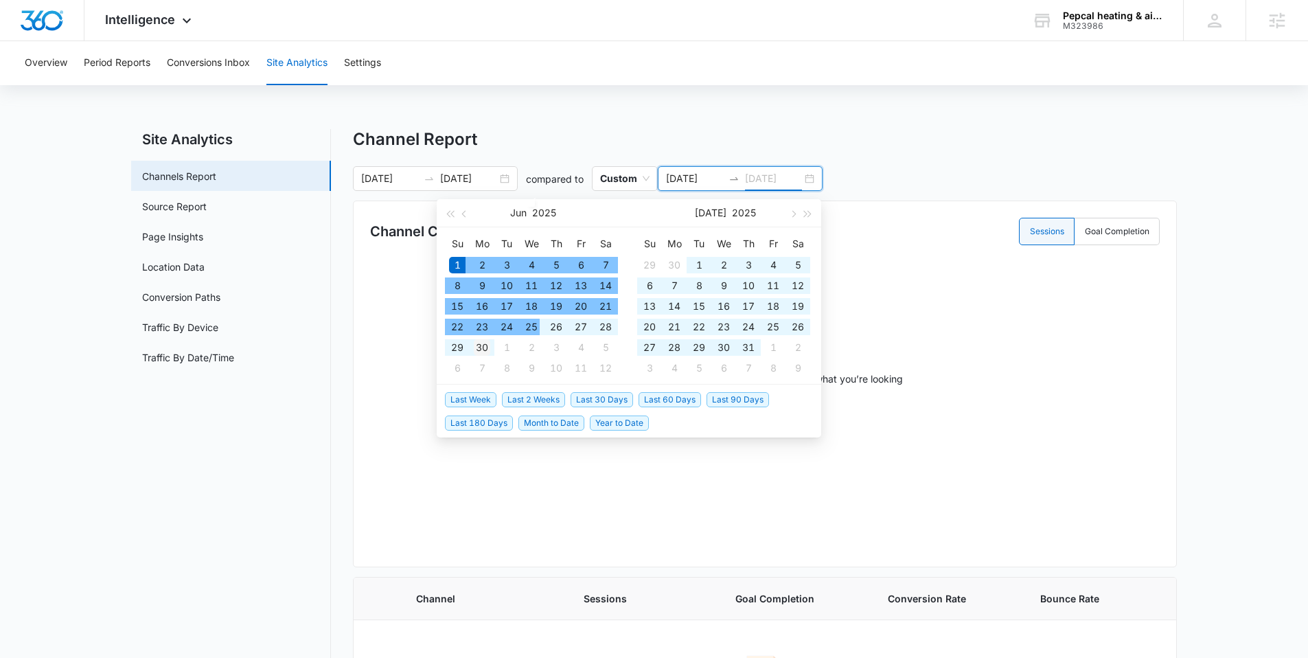
type input "06/30/2025"
click at [487, 347] on div "30" at bounding box center [482, 347] width 16 height 16
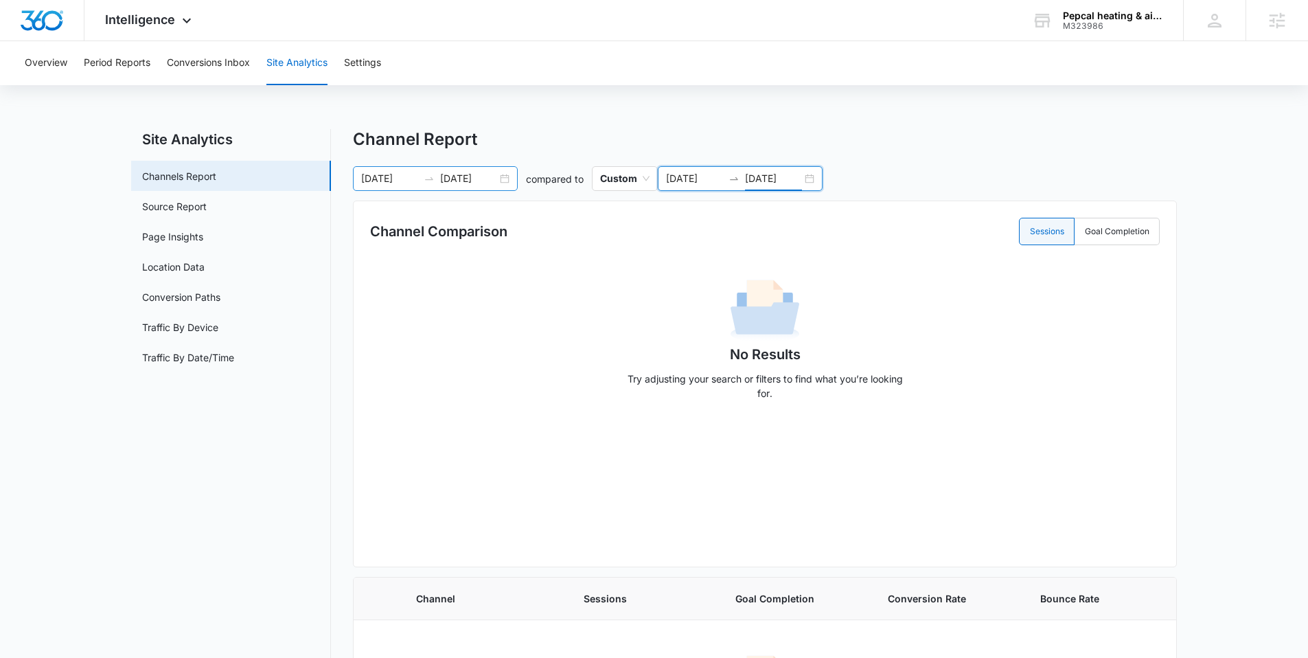
click at [498, 181] on div "07/01/2025 08/15/2025" at bounding box center [435, 178] width 165 height 25
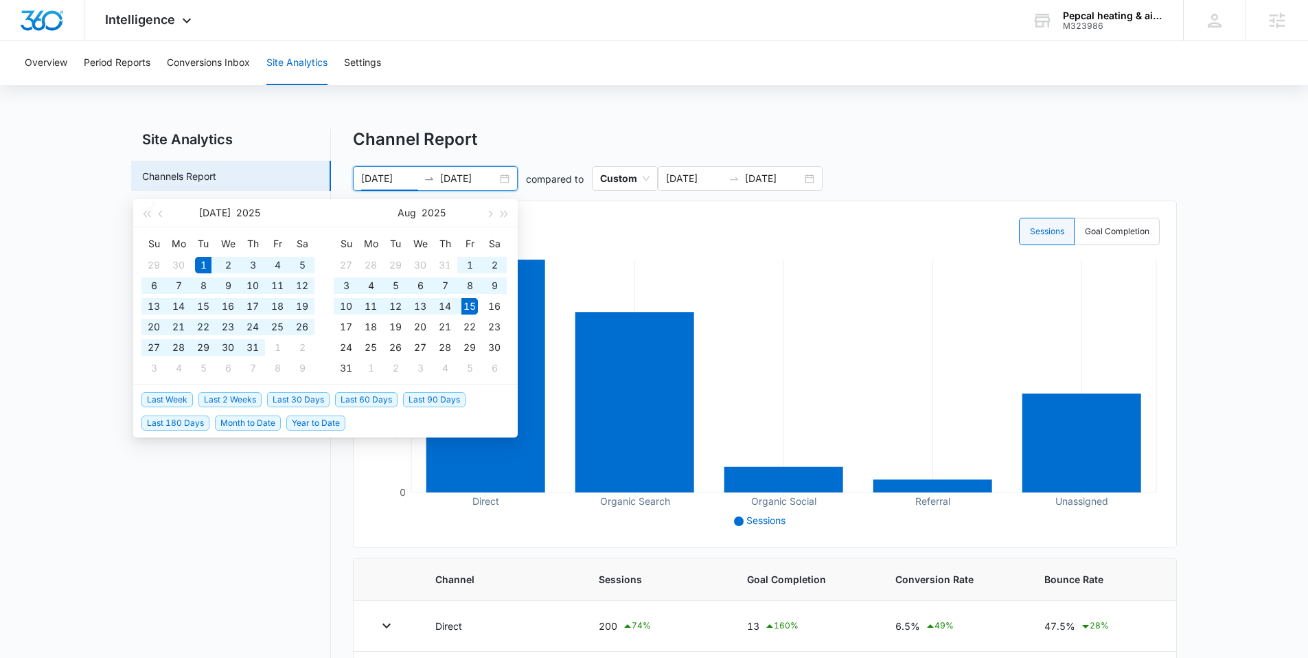
click at [585, 126] on div "Overview Period Reports Conversions Inbox Site Analytics Settings Site Analytic…" at bounding box center [654, 456] width 1308 height 830
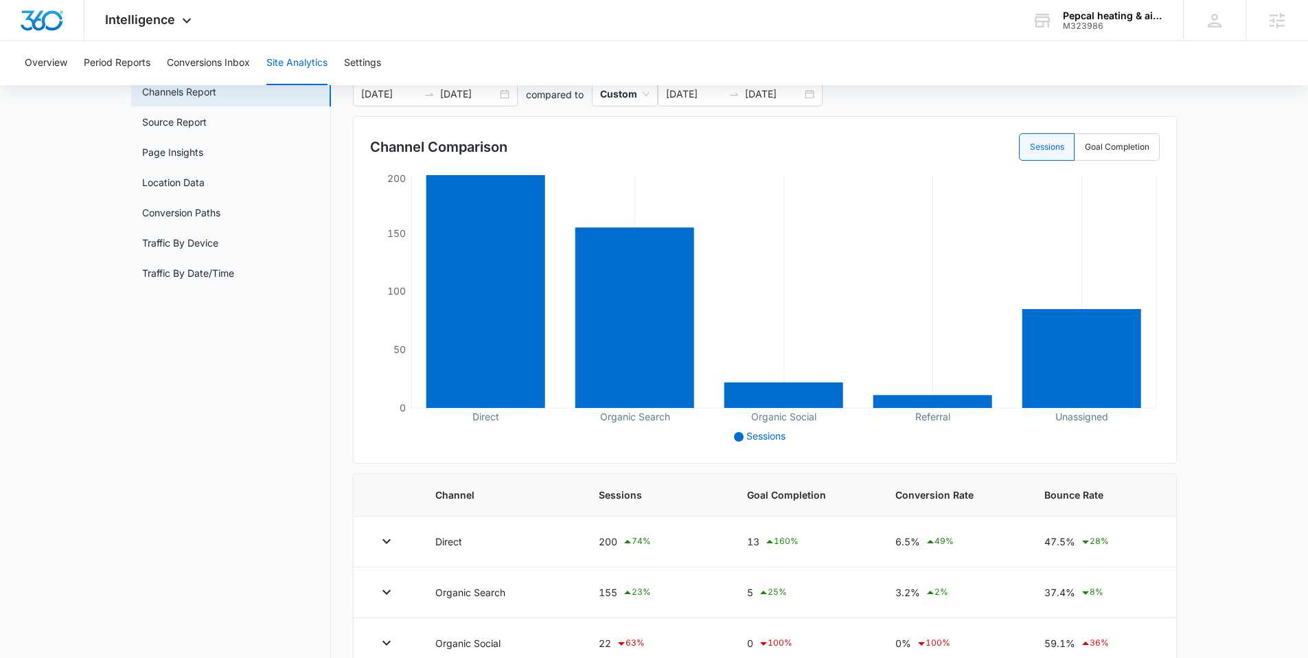
scroll to position [76, 0]
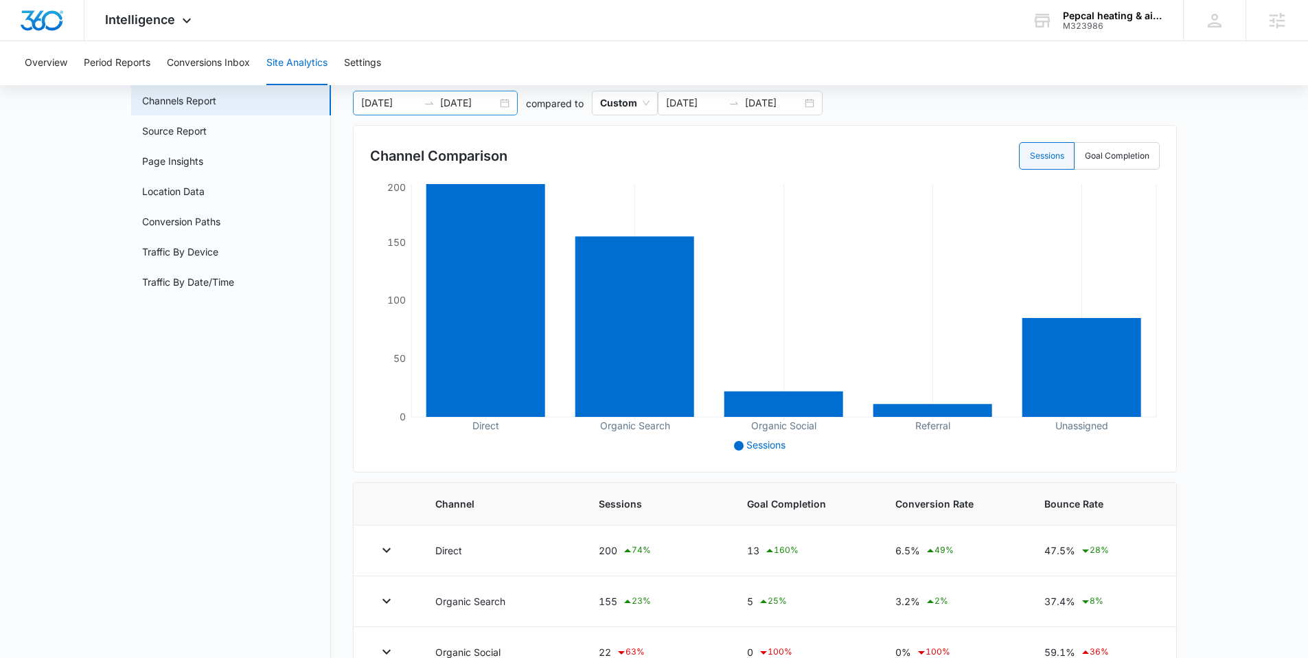
click at [501, 106] on div "07/01/2025 08/15/2025" at bounding box center [435, 103] width 165 height 25
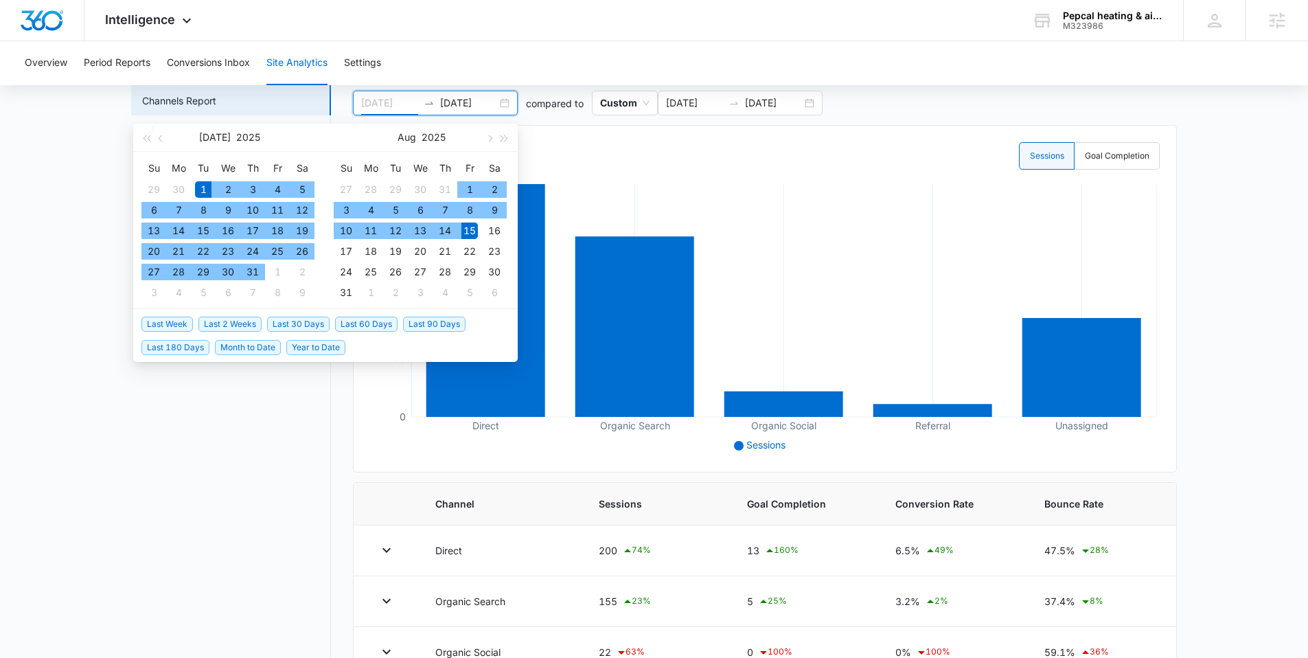
type input "07/01/2025"
click at [196, 181] on div "1" at bounding box center [203, 189] width 16 height 16
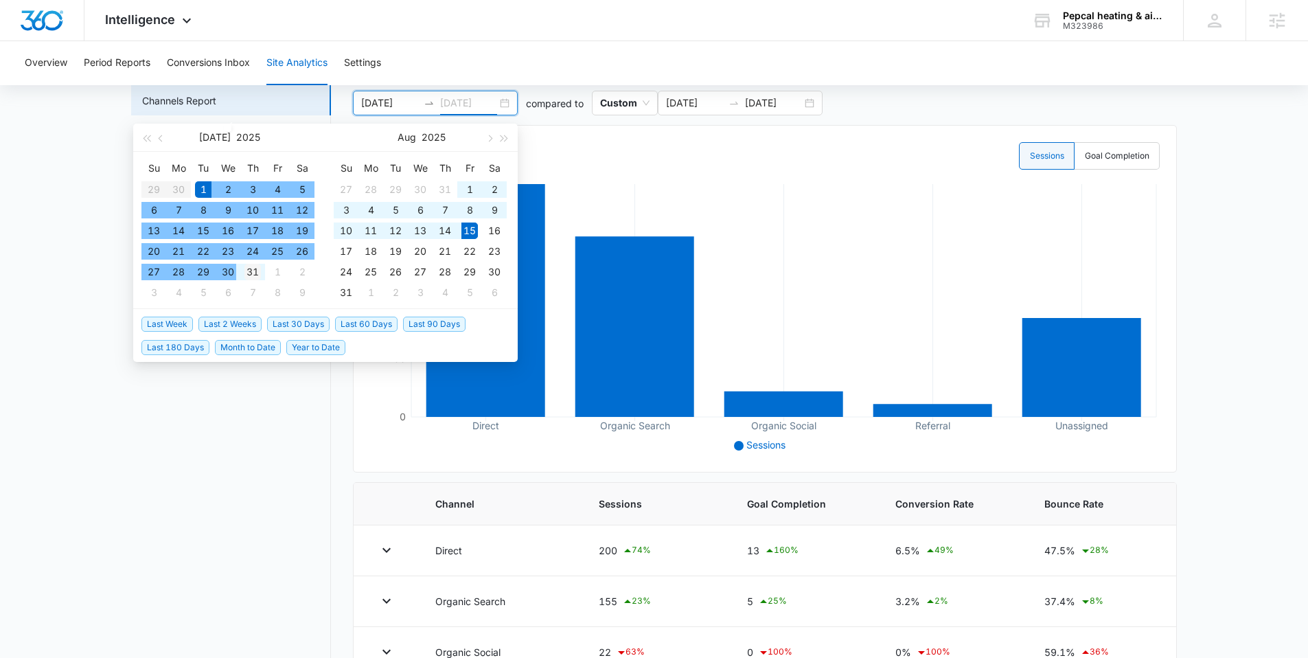
type input "07/31/2025"
click at [249, 272] on div "31" at bounding box center [252, 272] width 16 height 16
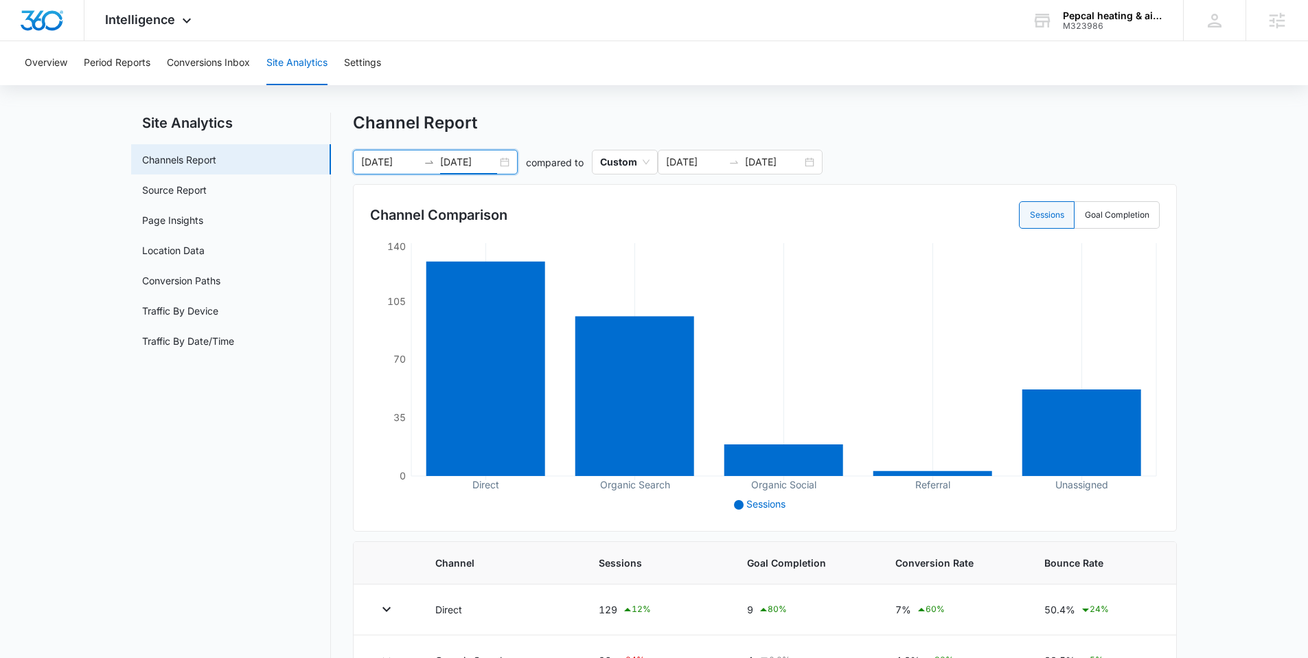
scroll to position [8, 0]
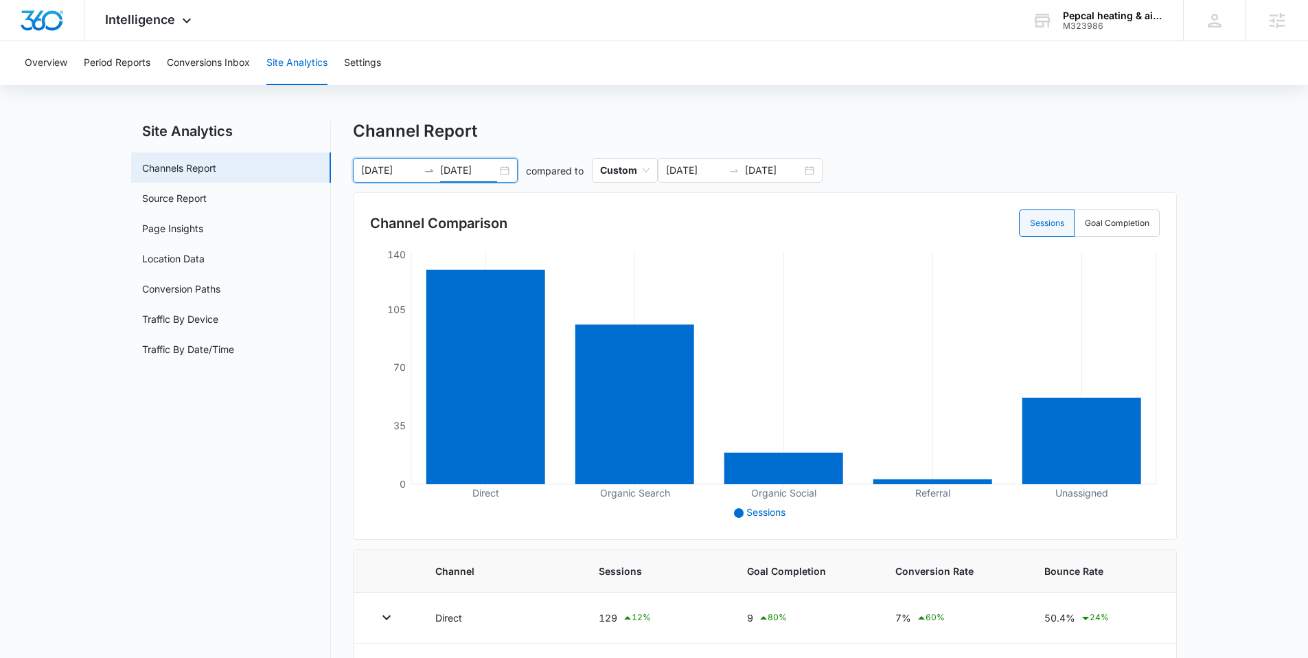
click at [500, 167] on div "07/01/2025 07/31/2025" at bounding box center [435, 170] width 165 height 25
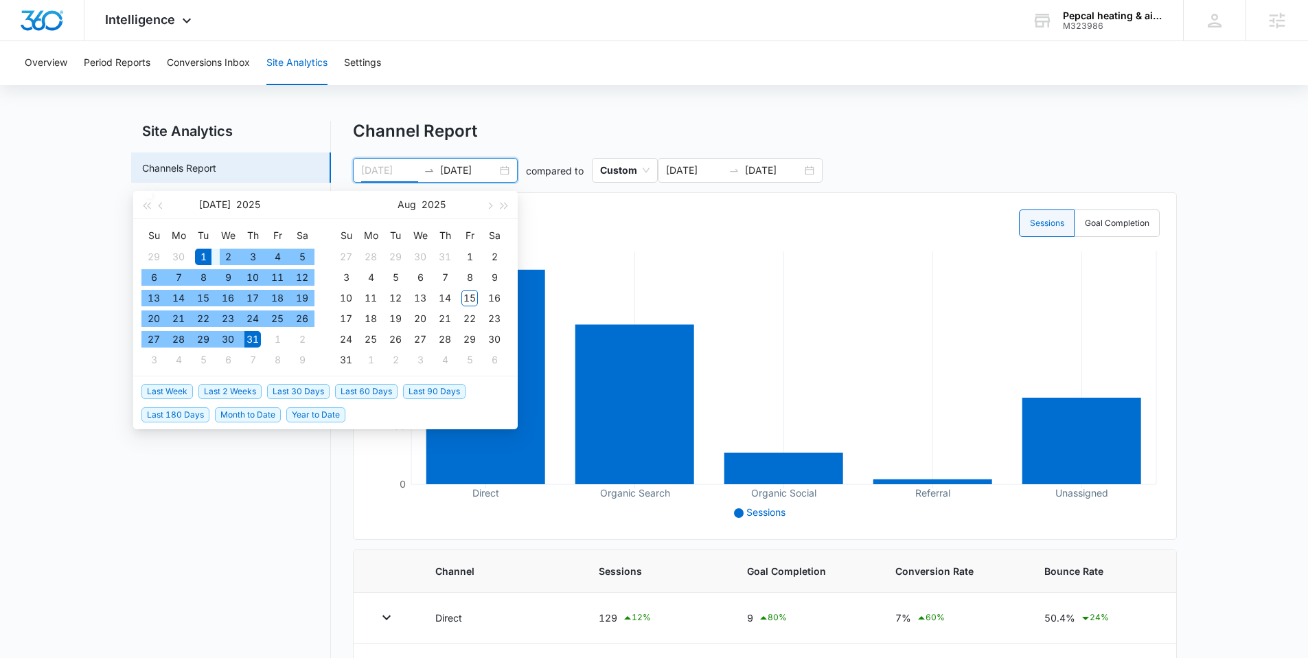
type input "07/01/2025"
click at [202, 260] on div "1" at bounding box center [203, 257] width 16 height 16
type input "08/15/2025"
click at [466, 296] on div "15" at bounding box center [469, 298] width 16 height 16
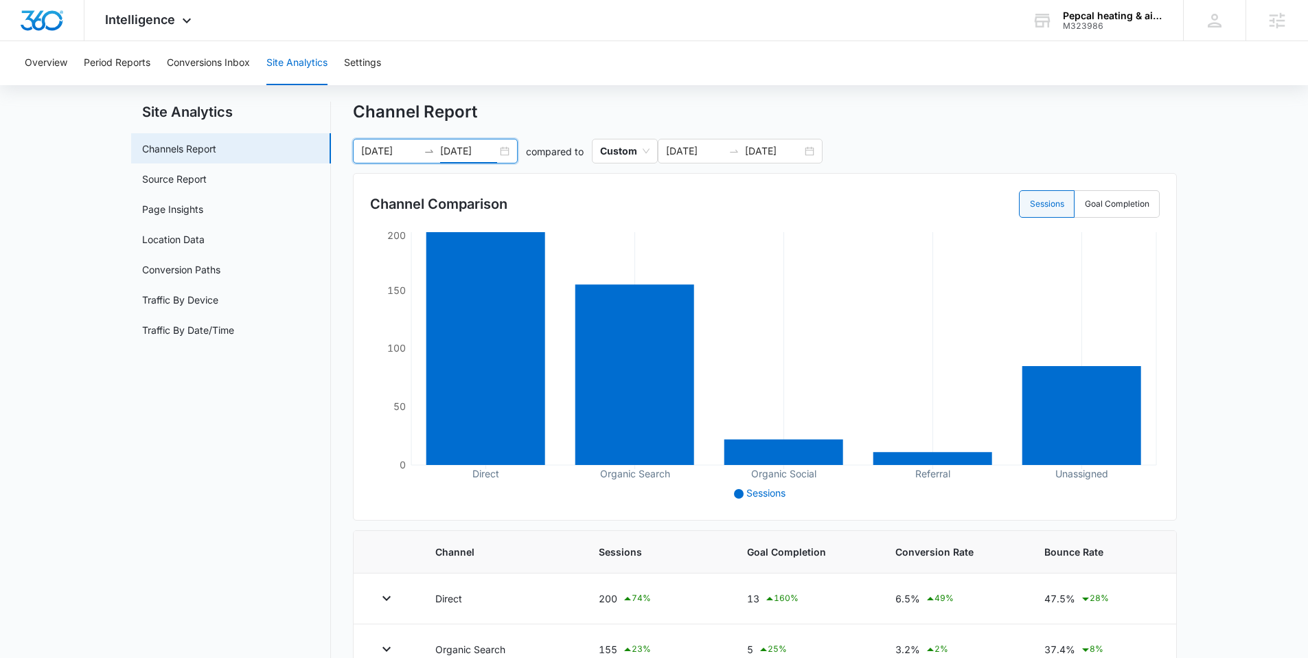
scroll to position [36, 0]
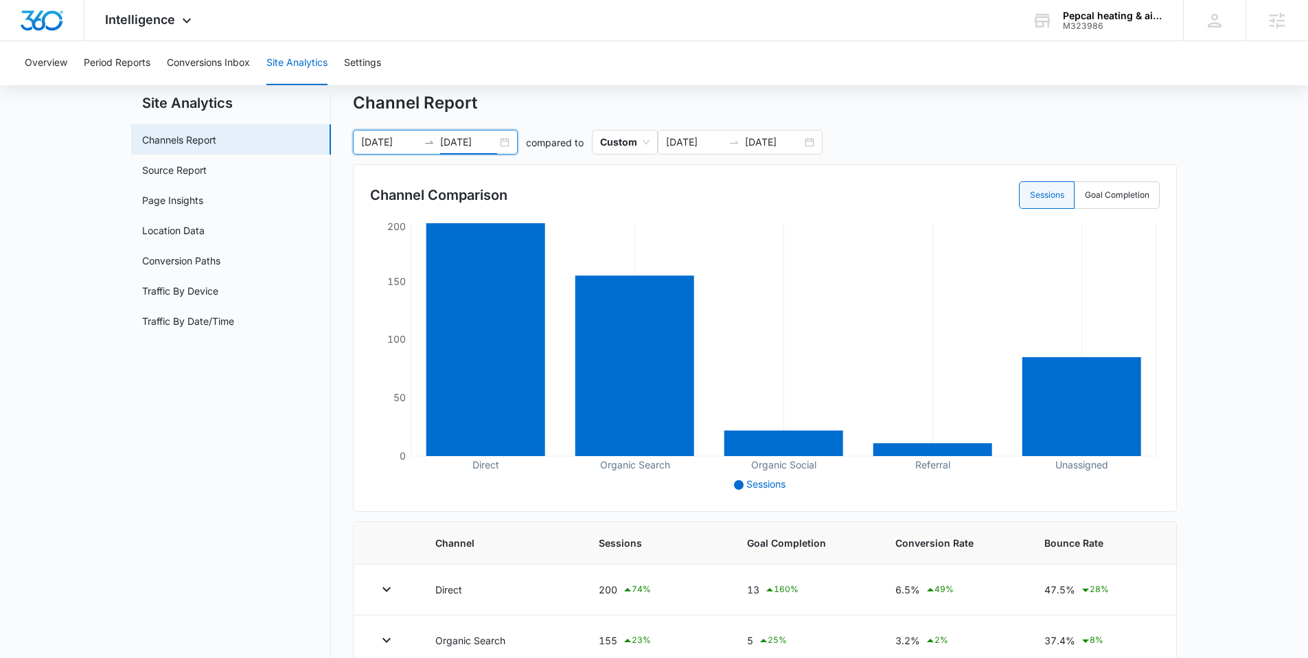
click at [509, 143] on div "07/01/2025 08/15/2025" at bounding box center [435, 142] width 165 height 25
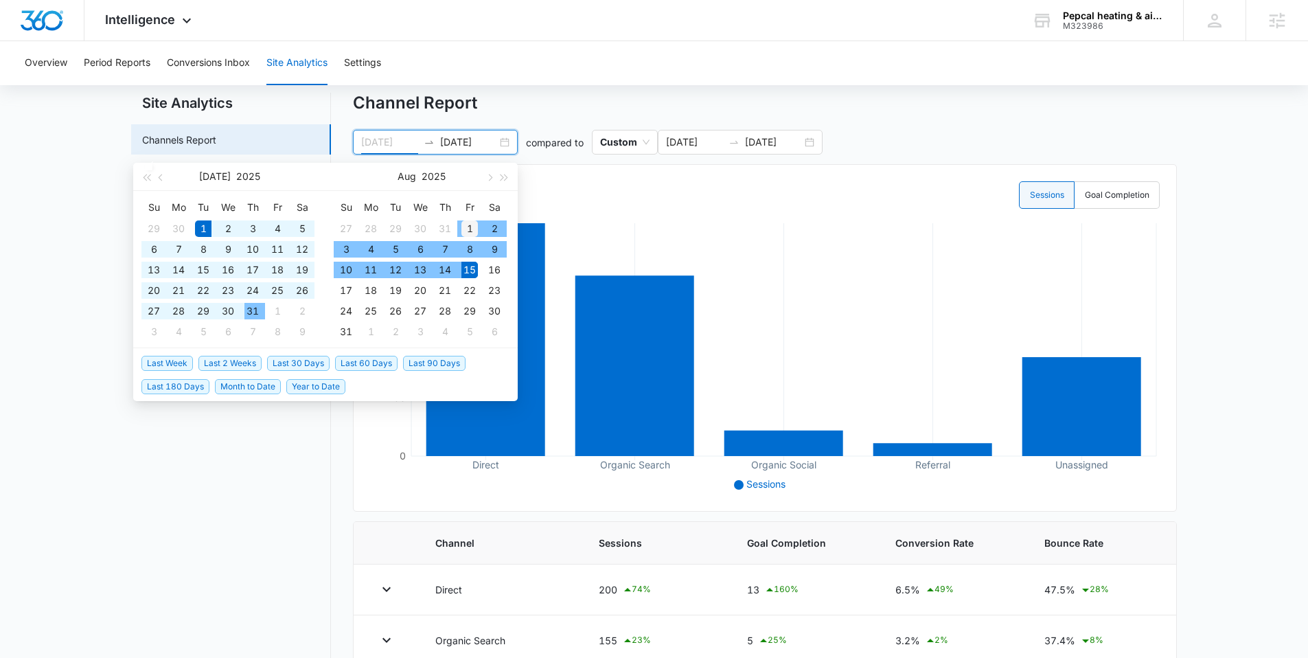
type input "08/01/2025"
click at [465, 219] on td "1" at bounding box center [469, 228] width 25 height 21
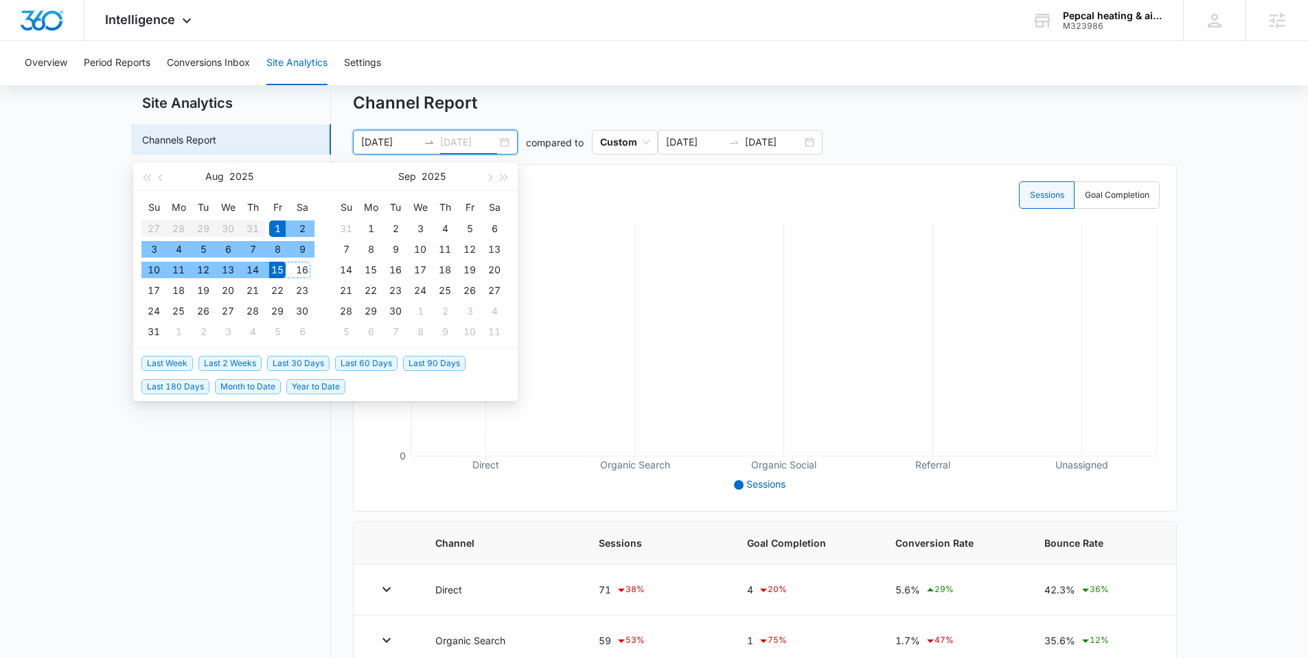
type input "08/15/2025"
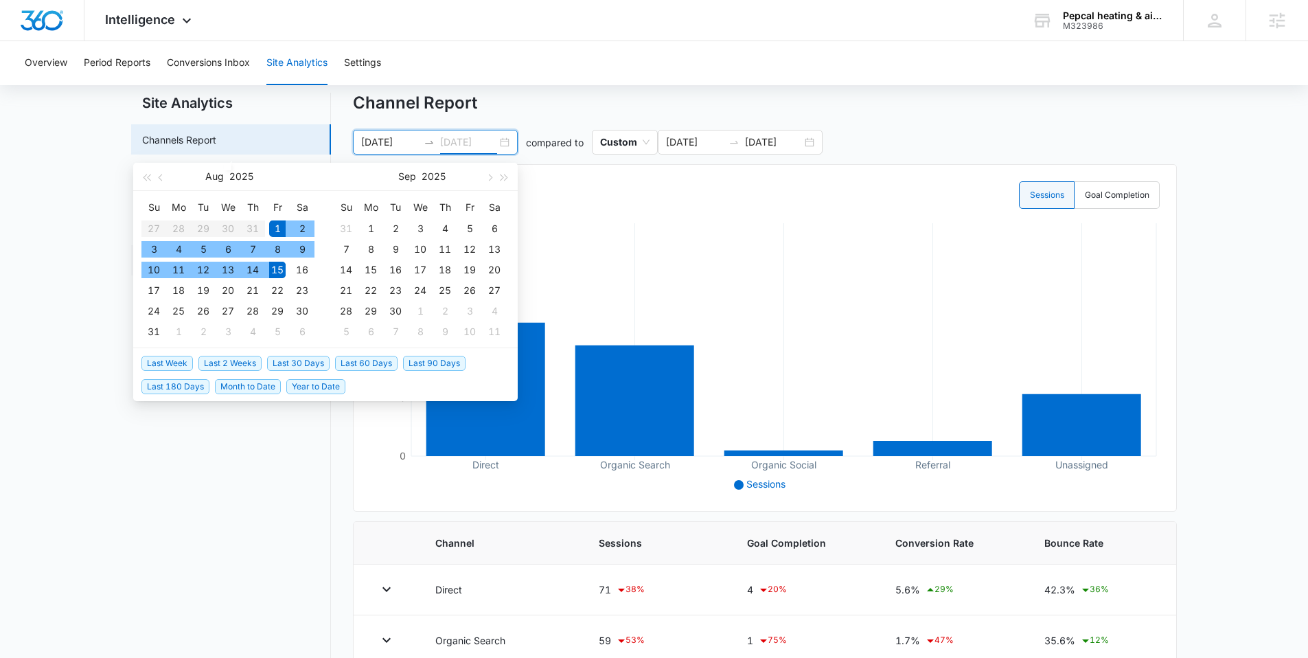
drag, startPoint x: 278, startPoint y: 268, endPoint x: 310, endPoint y: 251, distance: 36.5
click at [278, 268] on div "15" at bounding box center [277, 270] width 16 height 16
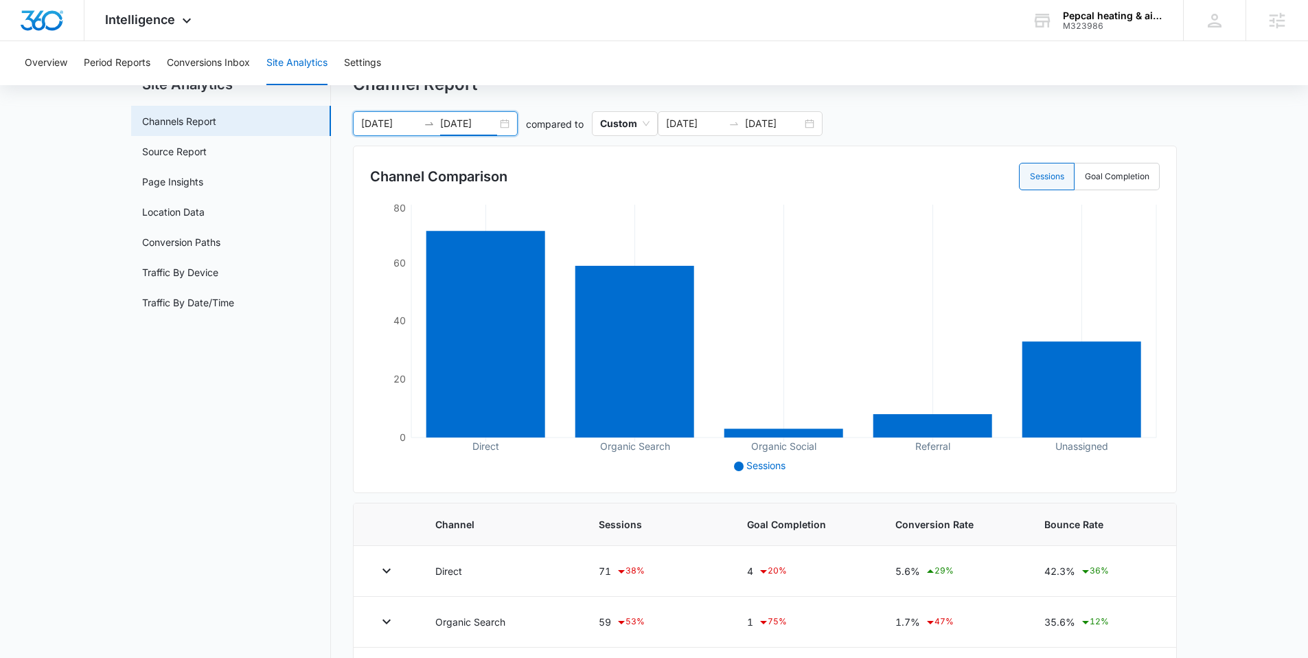
scroll to position [65, 0]
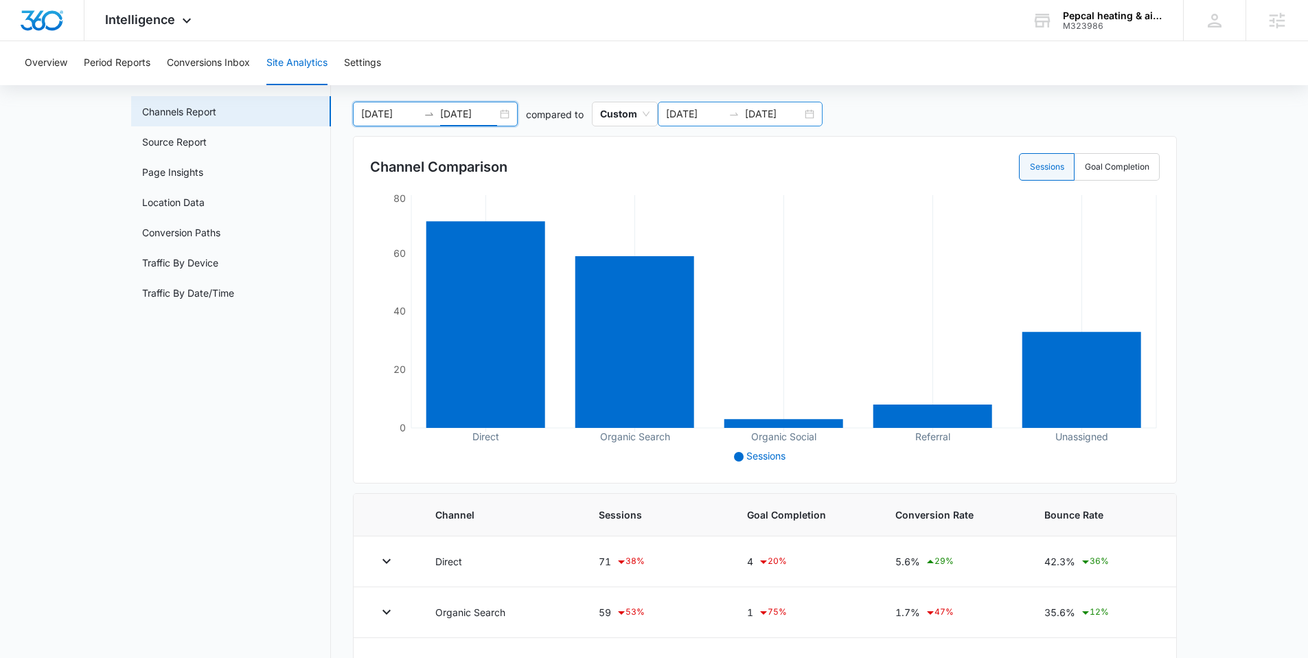
click at [809, 113] on div "06/01/2025 06/30/2025" at bounding box center [740, 114] width 165 height 25
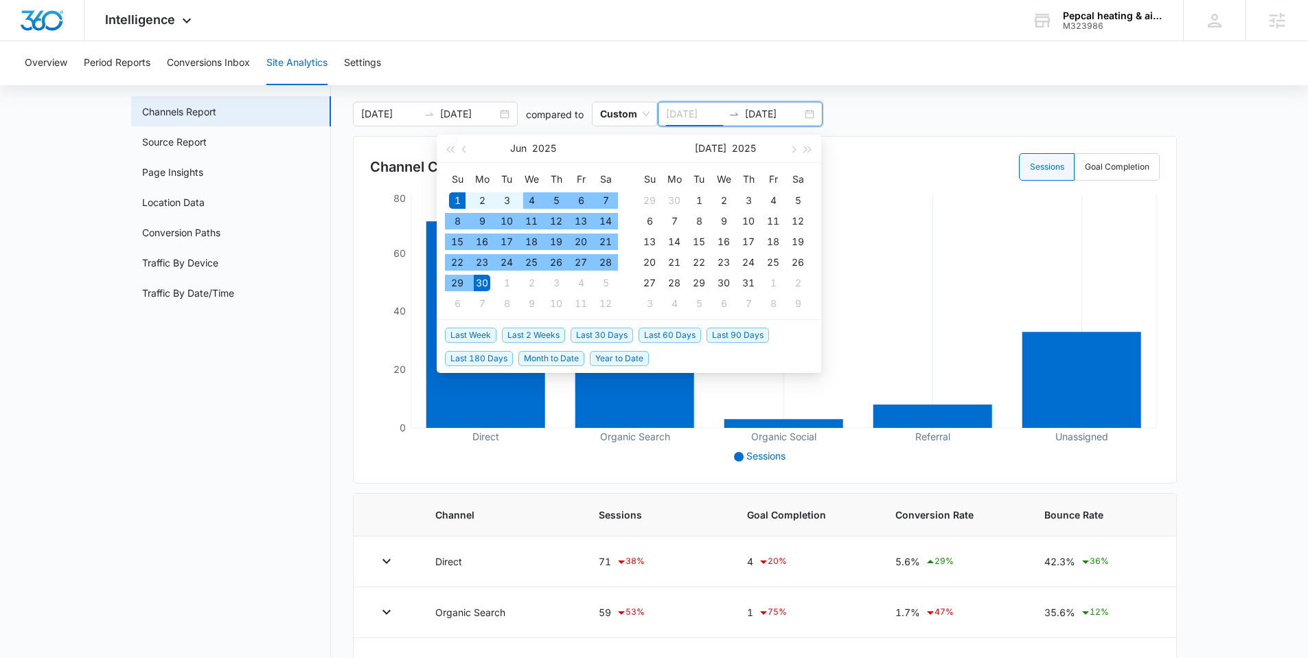
type input "06/01/2025"
click at [453, 199] on div "1" at bounding box center [457, 200] width 16 height 16
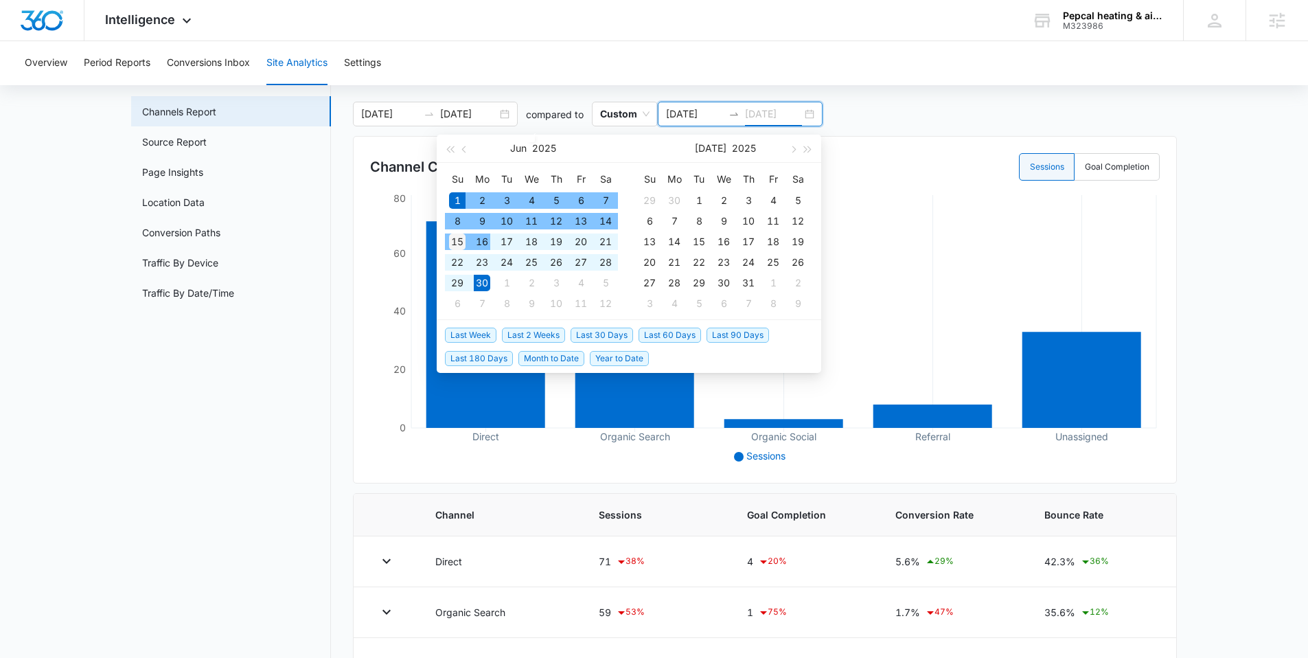
type input "06/15/2025"
click at [459, 242] on div "15" at bounding box center [457, 241] width 16 height 16
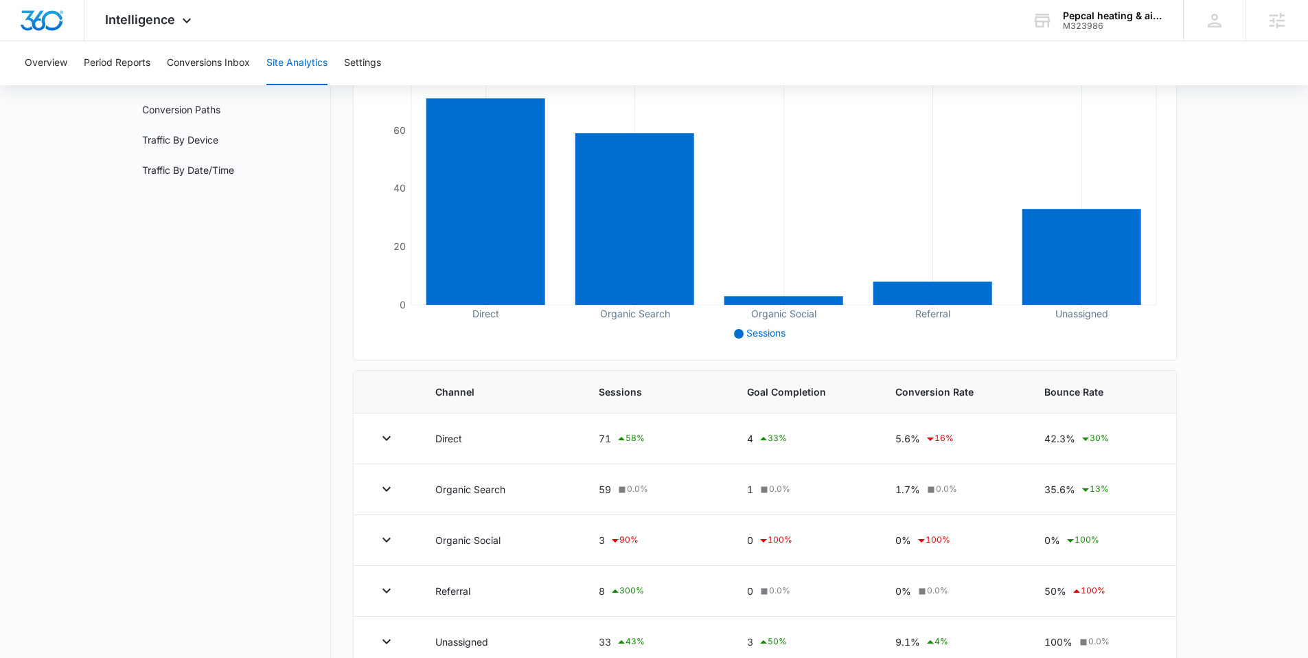
scroll to position [0, 0]
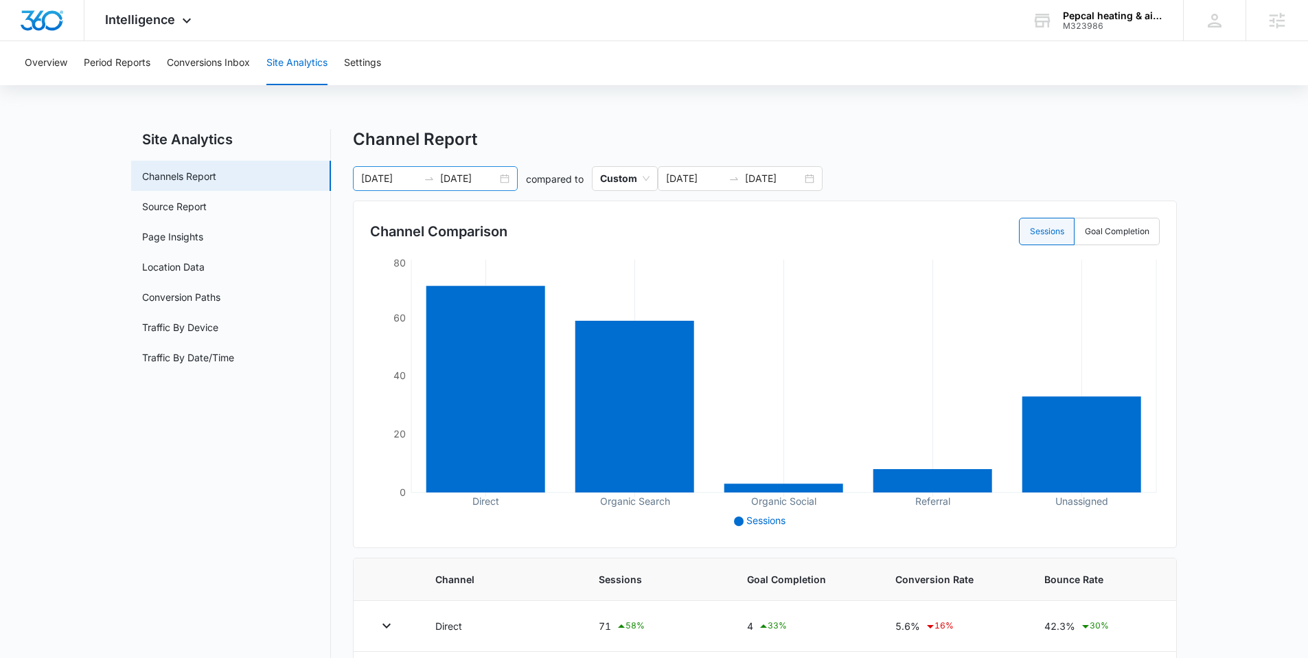
click at [510, 179] on div "08/01/2025 08/15/2025" at bounding box center [435, 178] width 165 height 25
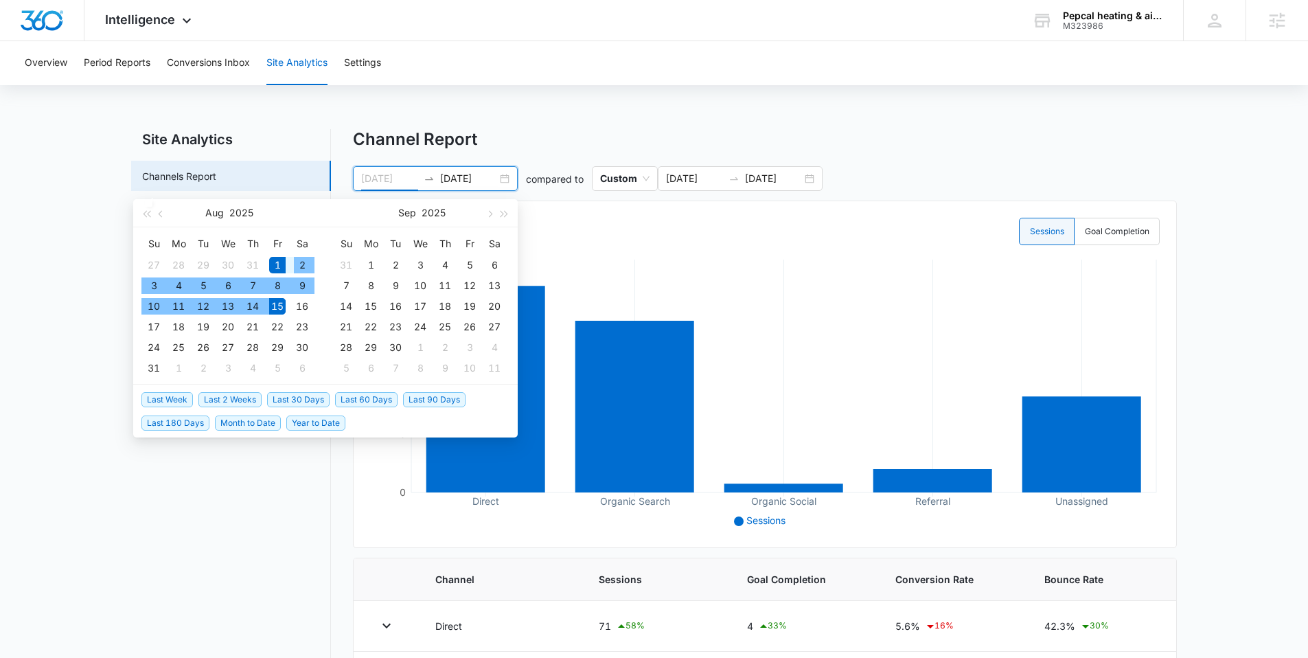
type input "08/01/2025"
click at [799, 176] on input "06/15/2025" at bounding box center [773, 178] width 57 height 15
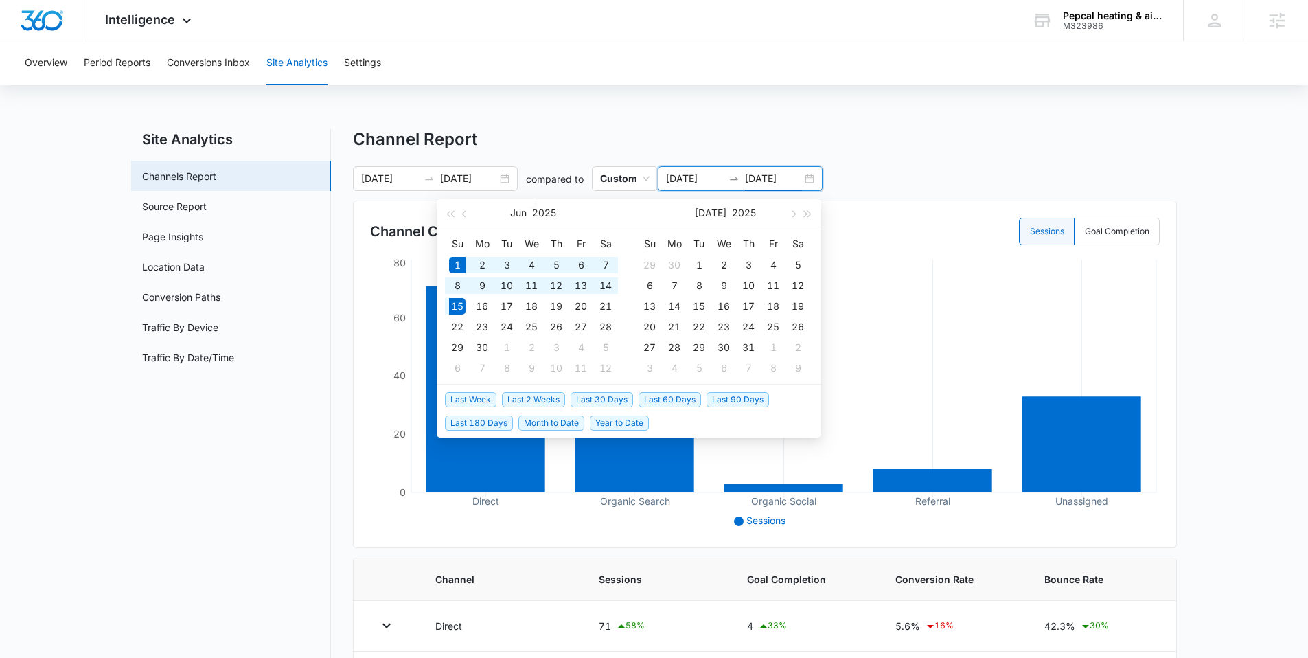
click at [812, 178] on div "06/01/2025 06/15/2025" at bounding box center [740, 178] width 165 height 25
type input "06/01/2025"
click at [458, 266] on div "1" at bounding box center [457, 265] width 16 height 16
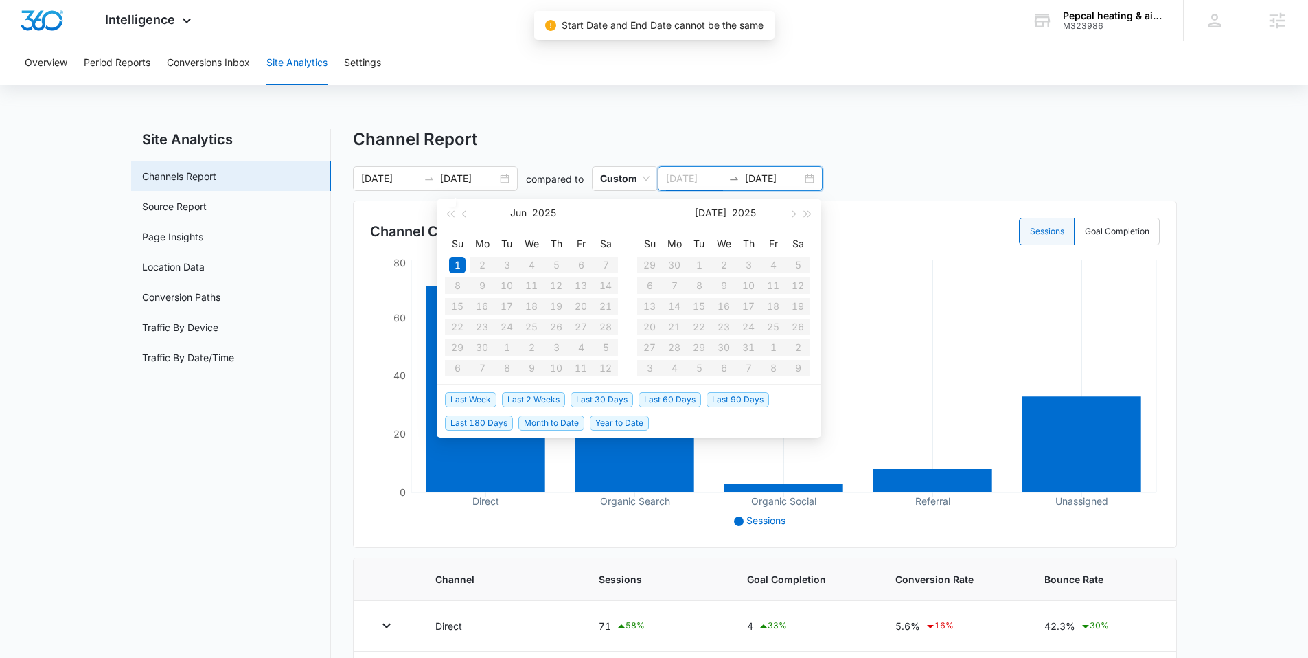
click at [456, 264] on div "1" at bounding box center [457, 265] width 16 height 16
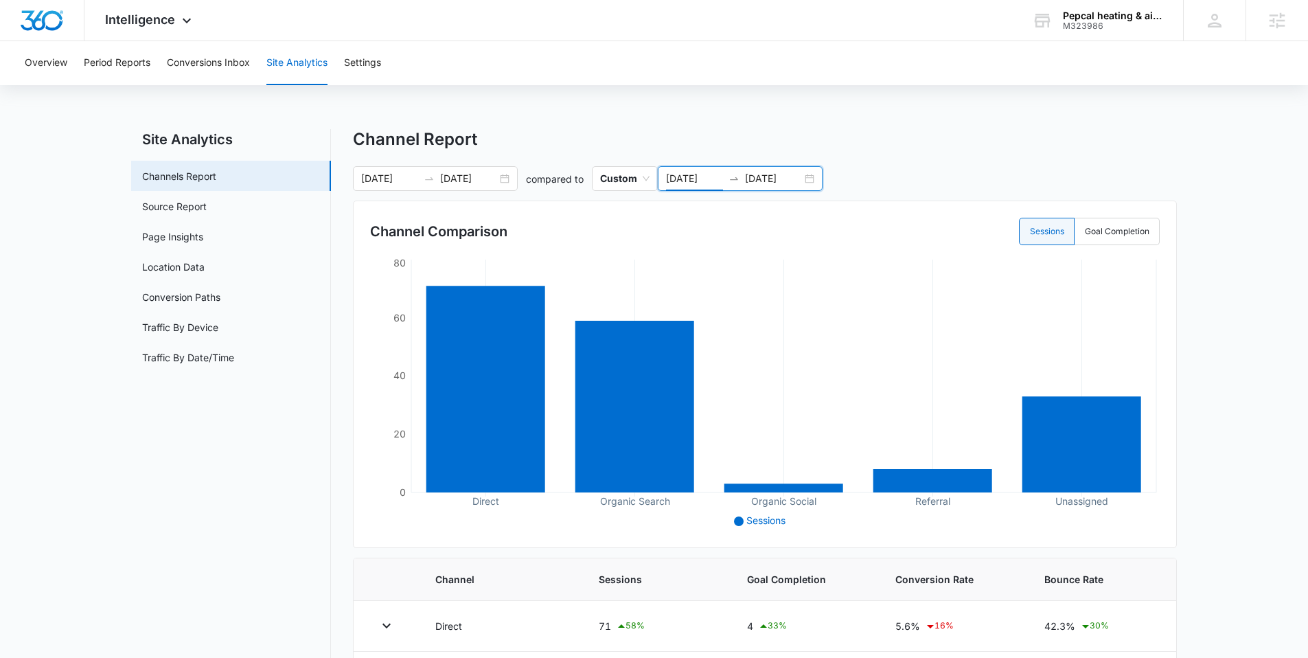
click at [814, 182] on div "06/01/2025 06/01/2025" at bounding box center [740, 178] width 165 height 25
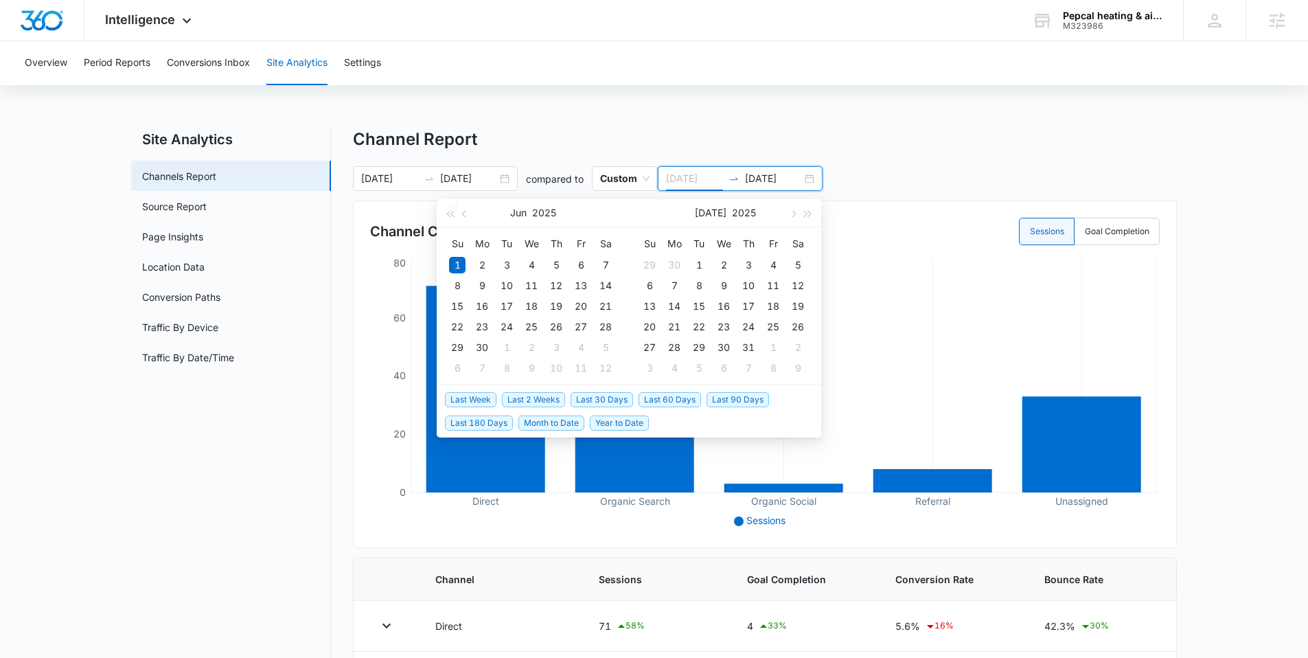
type input "06/01/2025"
click at [457, 262] on div "1" at bounding box center [457, 265] width 16 height 16
click at [486, 343] on div "30" at bounding box center [482, 347] width 16 height 16
type input "06/30/2025"
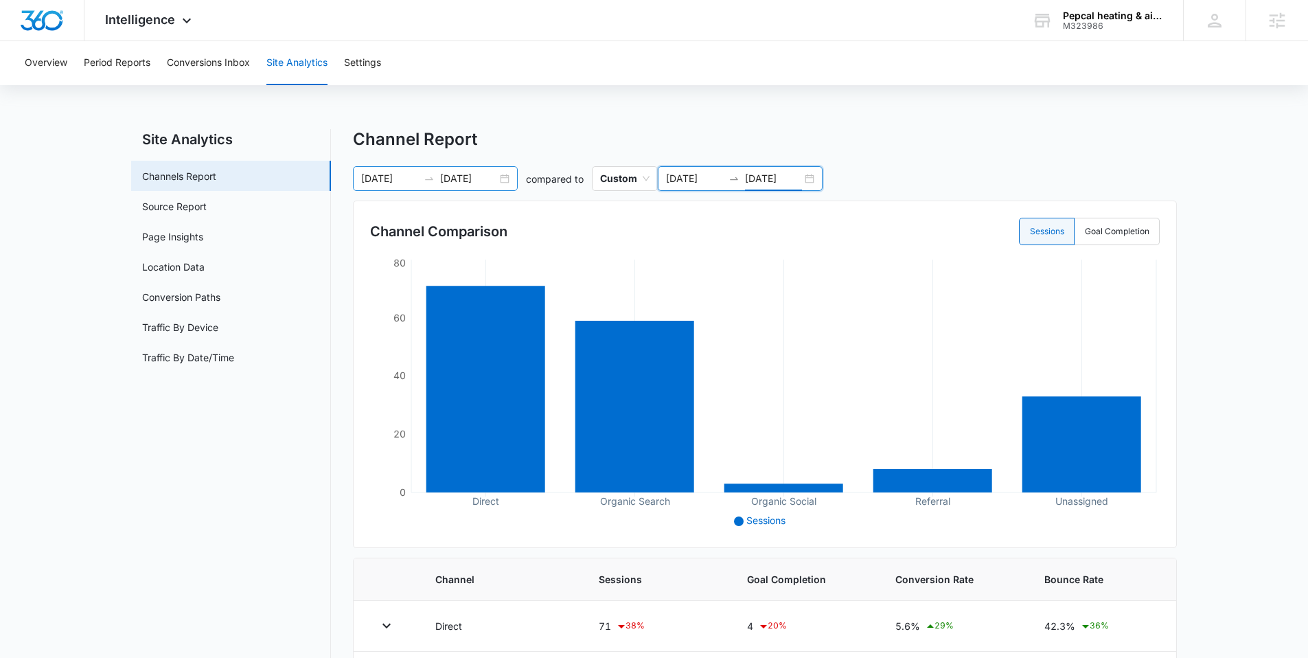
click at [506, 178] on div "08/01/2025 08/15/2025" at bounding box center [435, 178] width 165 height 25
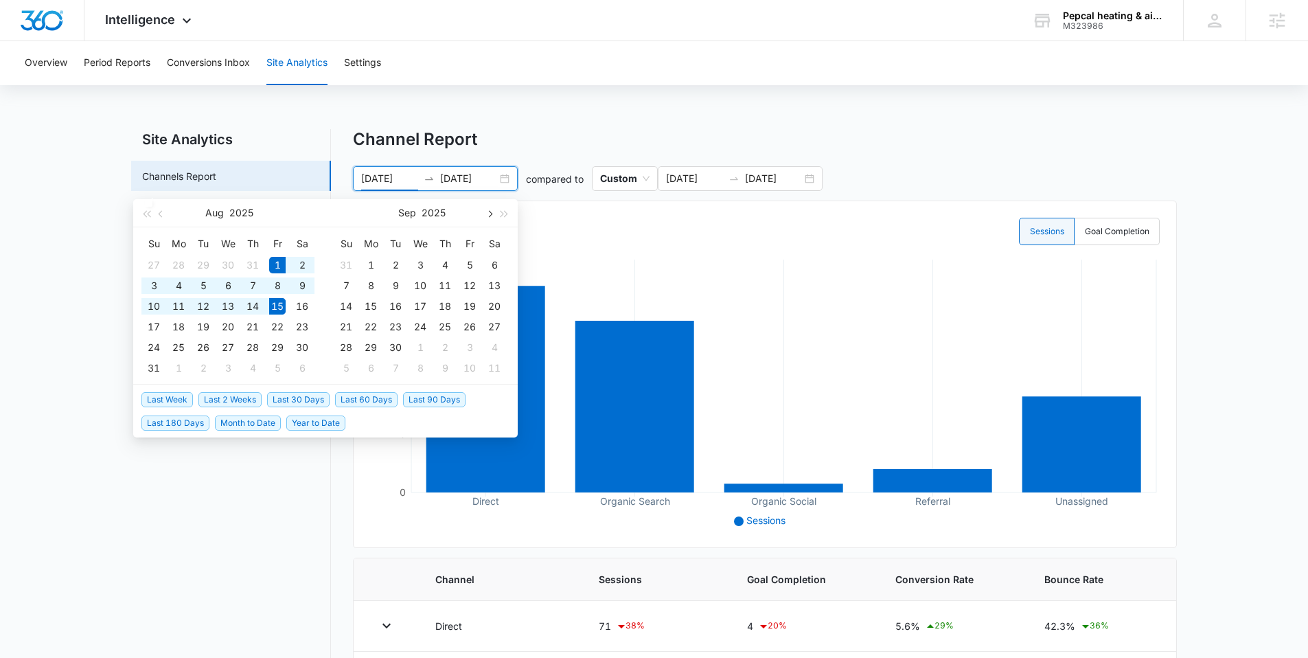
click at [483, 210] on button "button" at bounding box center [488, 212] width 15 height 27
click at [157, 209] on button "button" at bounding box center [161, 212] width 15 height 27
click at [161, 208] on button "button" at bounding box center [161, 212] width 15 height 27
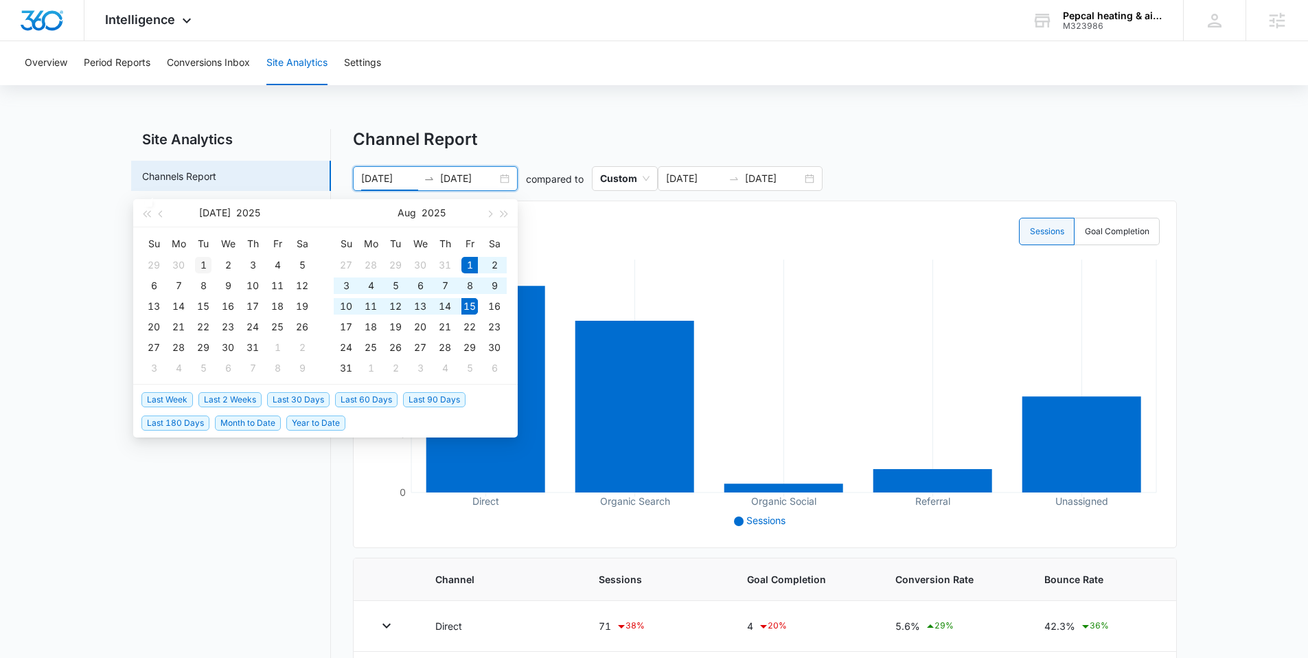
type input "07/01/2025"
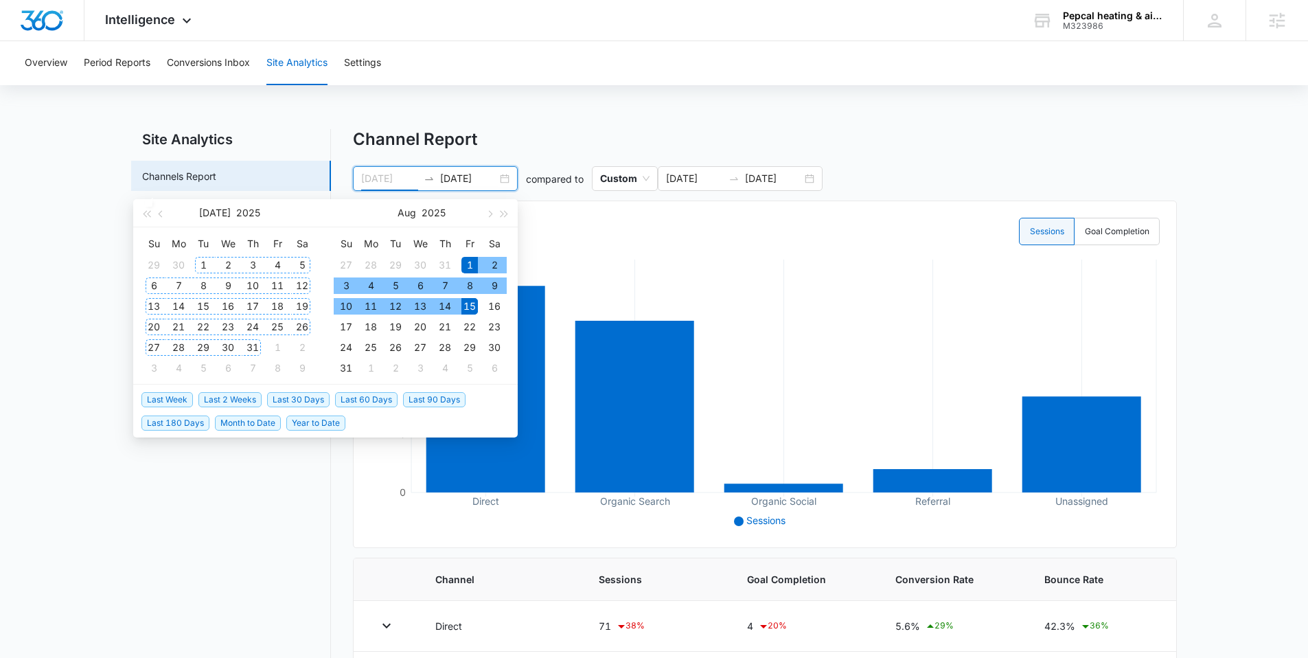
click at [196, 261] on div "1" at bounding box center [203, 265] width 16 height 16
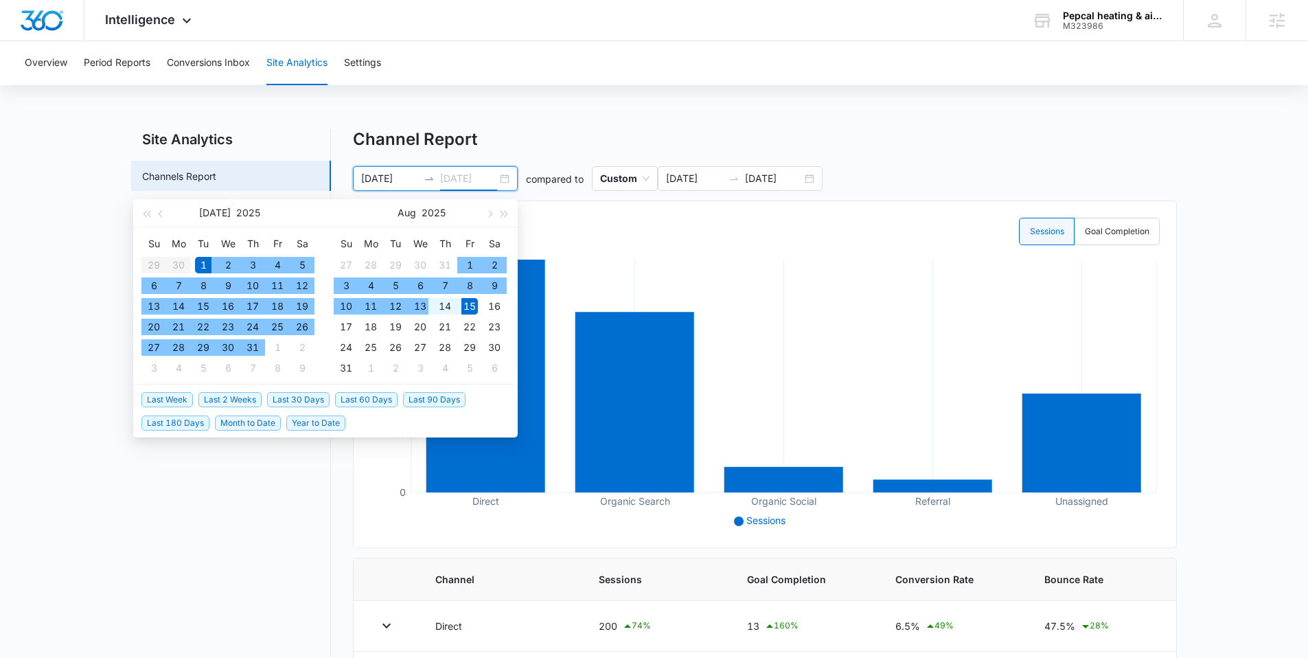
type input "08/15/2025"
click at [465, 306] on div "15" at bounding box center [469, 306] width 16 height 16
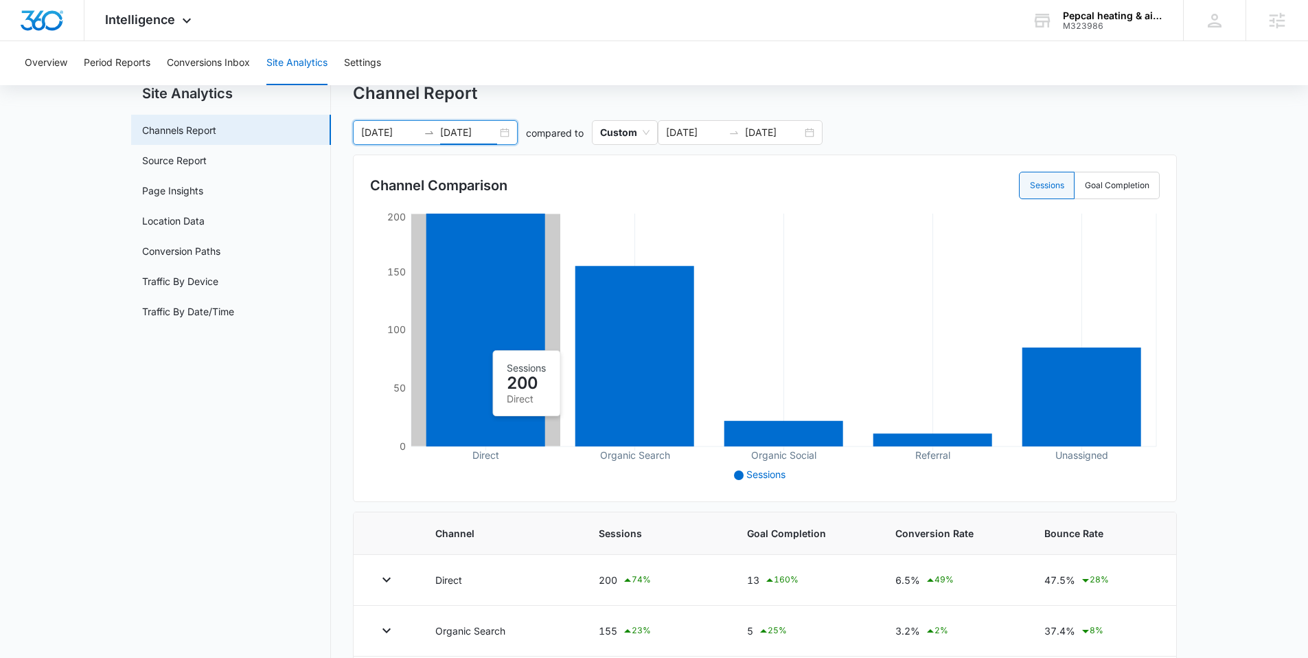
scroll to position [47, 0]
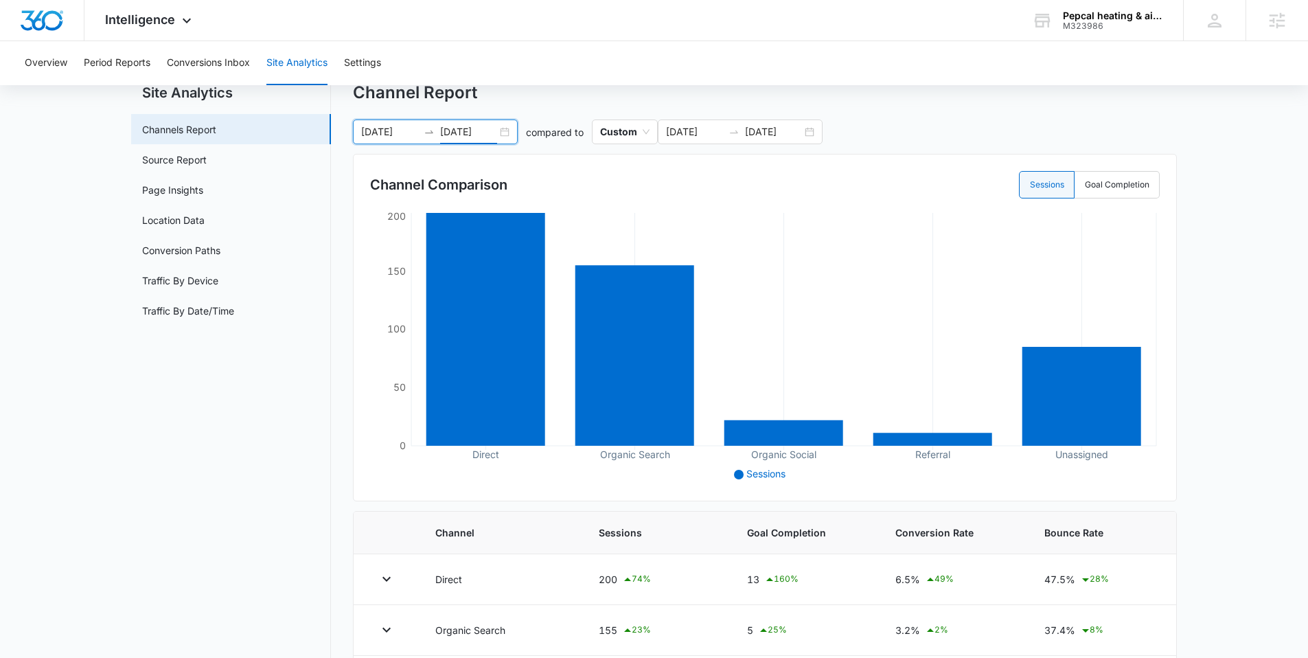
click at [353, 294] on div "Channel Comparison Sessions Goal Completion Direct Organic Search Organic Socia…" at bounding box center [765, 327] width 824 height 347
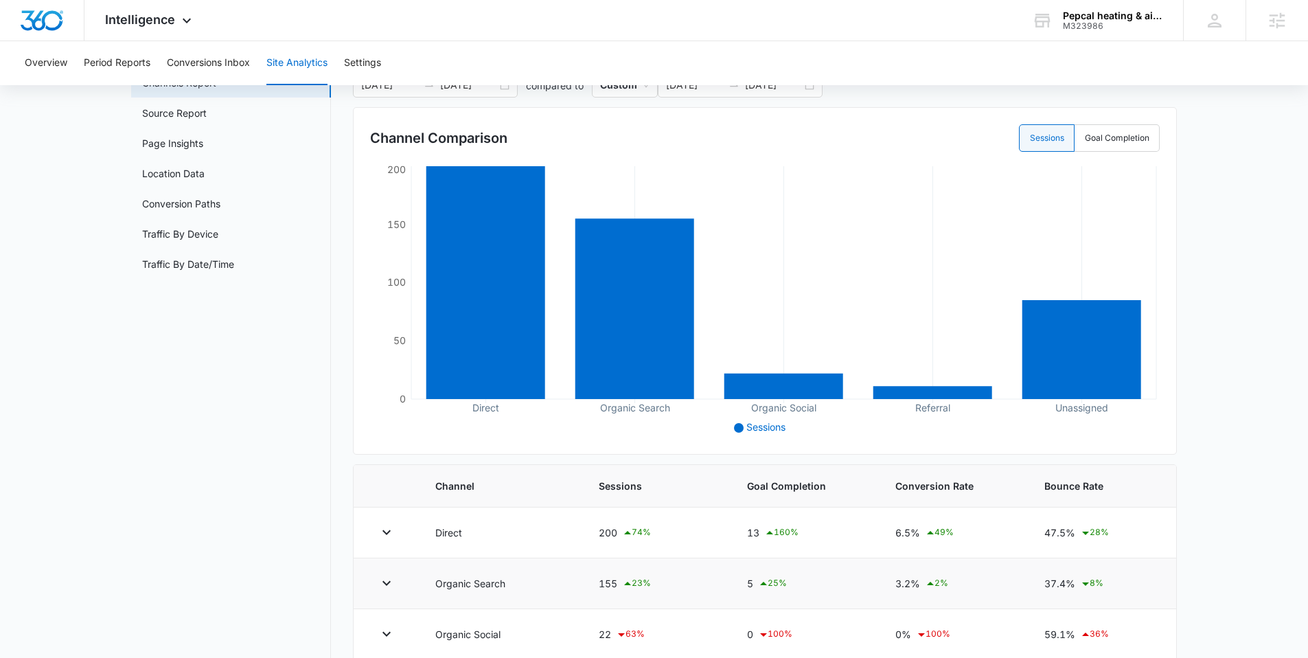
scroll to position [152, 0]
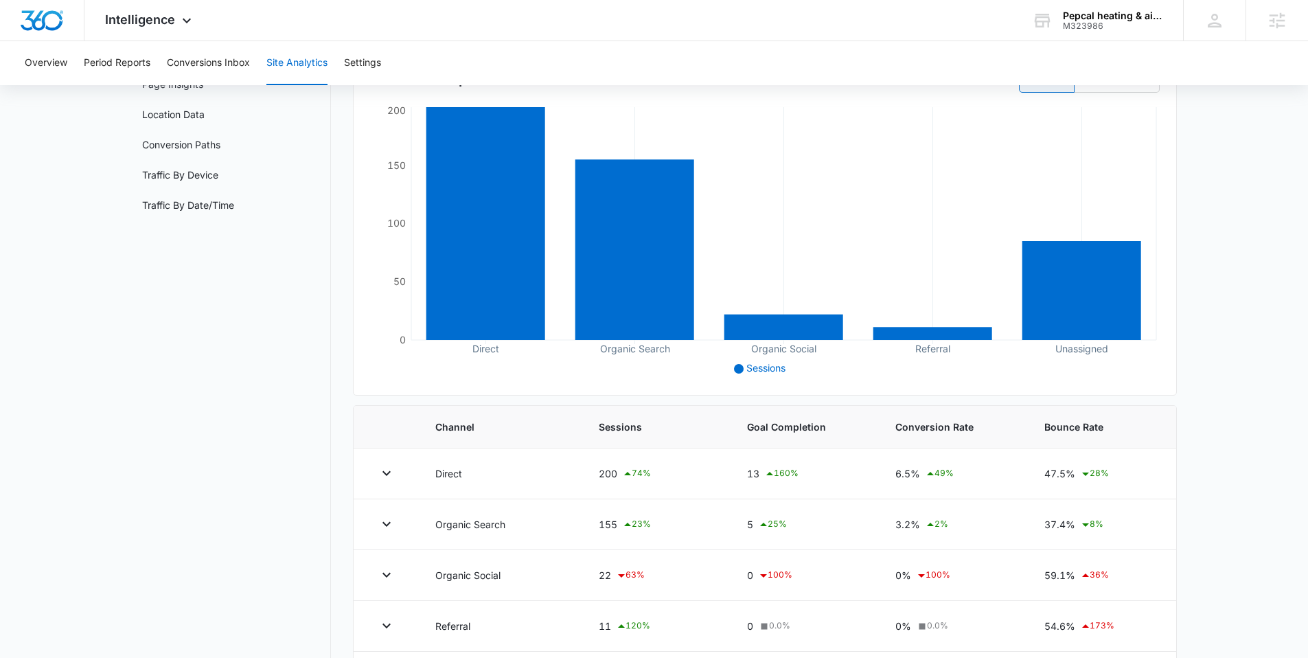
click at [1187, 502] on main "Site Analytics Channels Report Source Report Page Insights Location Data Conver…" at bounding box center [654, 348] width 1308 height 742
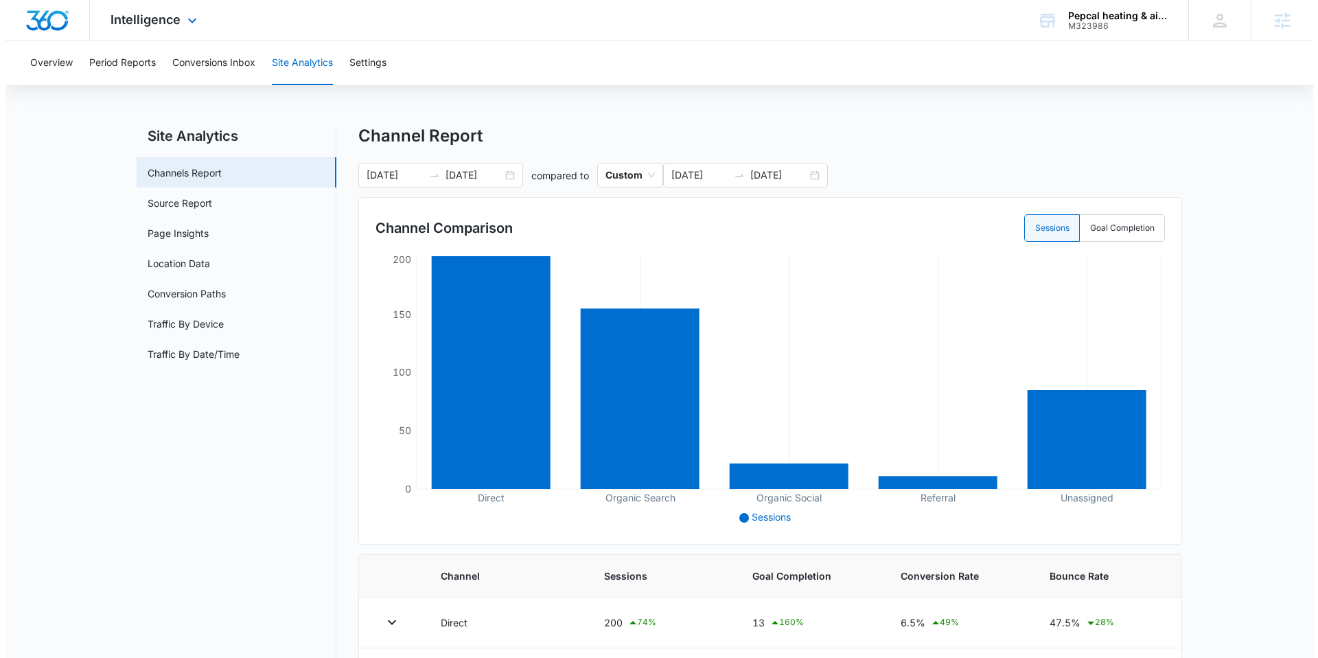
scroll to position [0, 0]
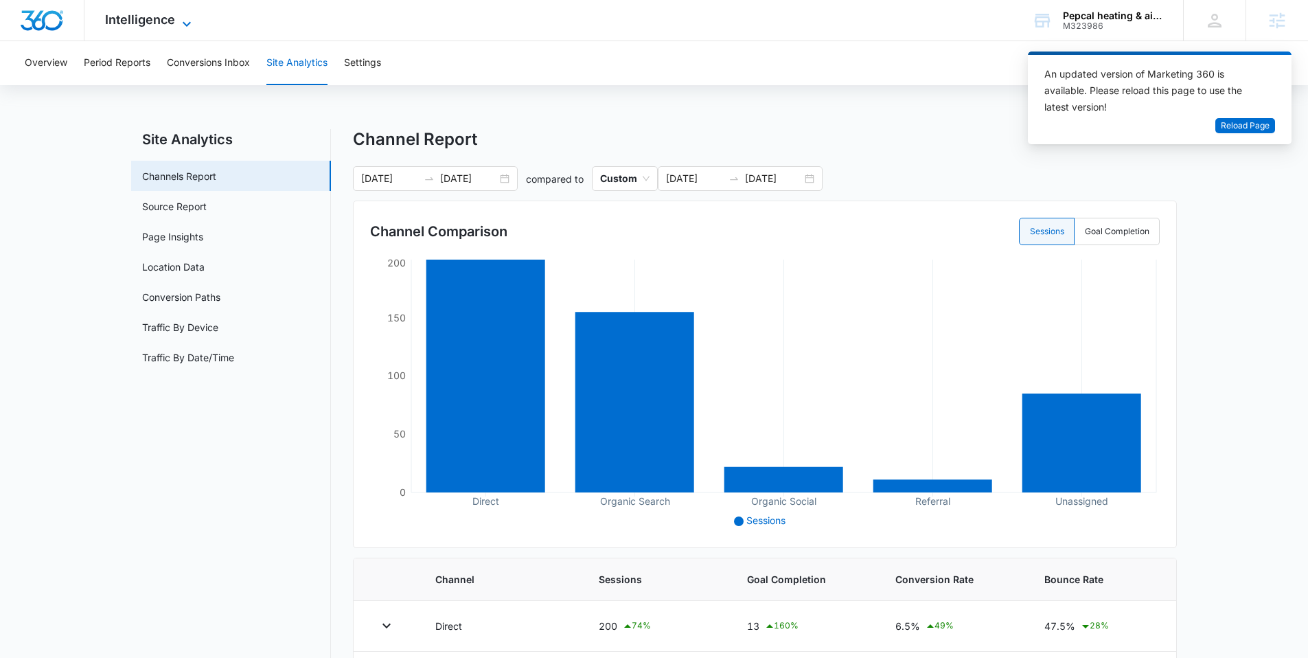
click at [183, 21] on icon at bounding box center [187, 23] width 8 height 5
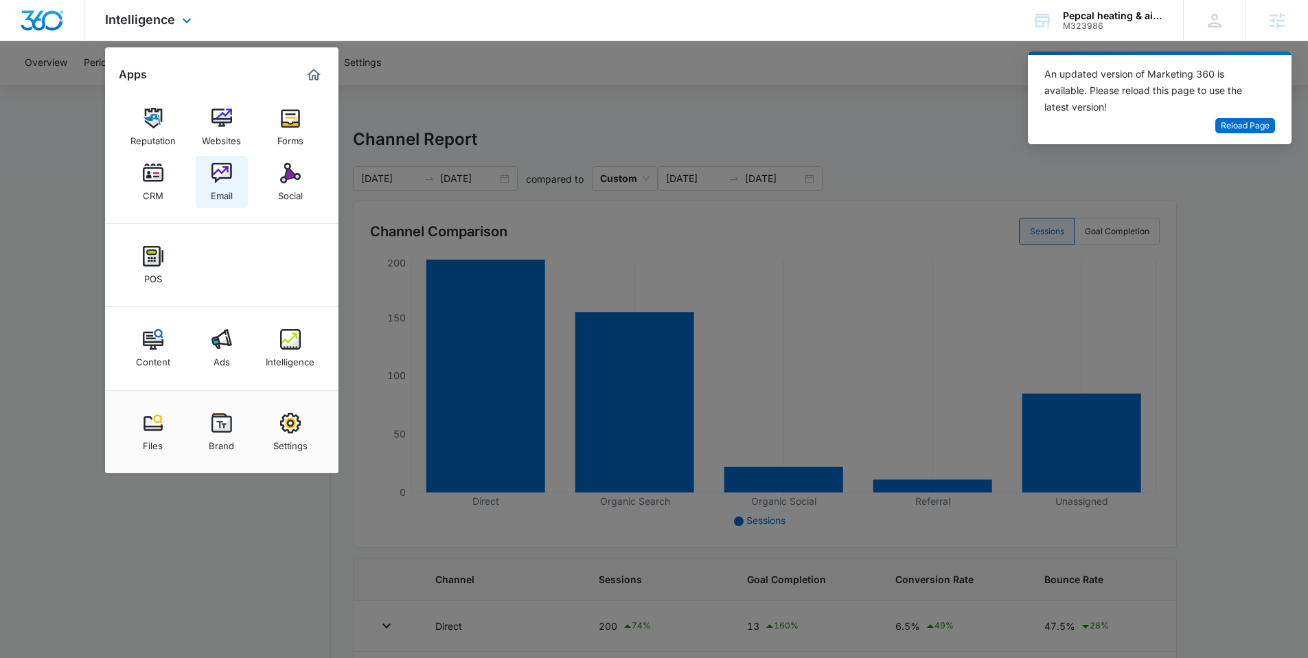
click at [235, 189] on link "Email" at bounding box center [222, 182] width 52 height 52
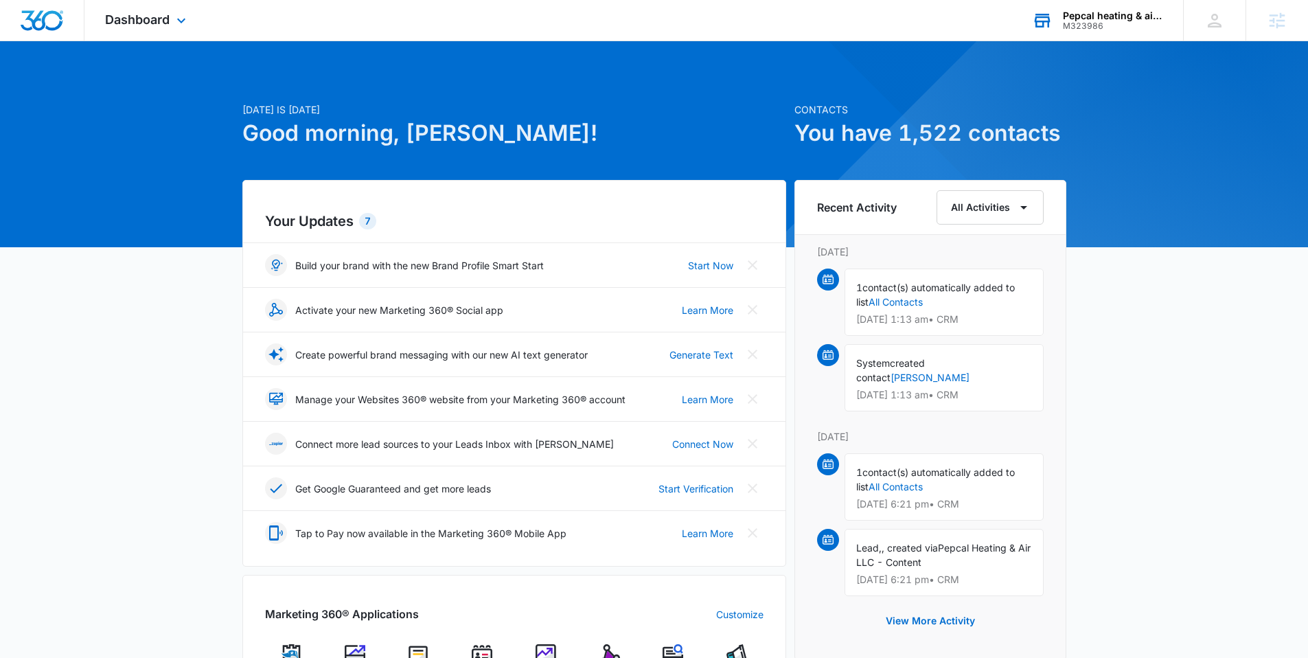
click at [1101, 20] on div "Pepcal heating & air llc." at bounding box center [1113, 15] width 100 height 11
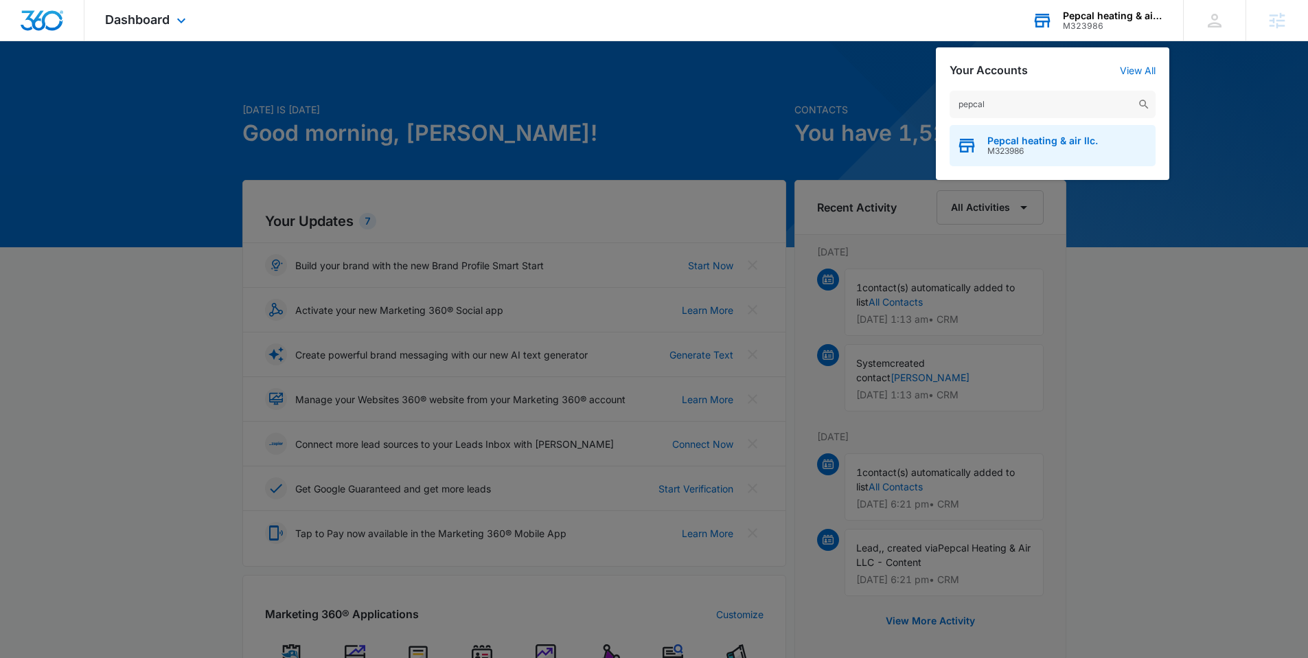
type input "pepcal"
click at [1009, 137] on span "Pepcal heating & air llc." at bounding box center [1042, 140] width 111 height 11
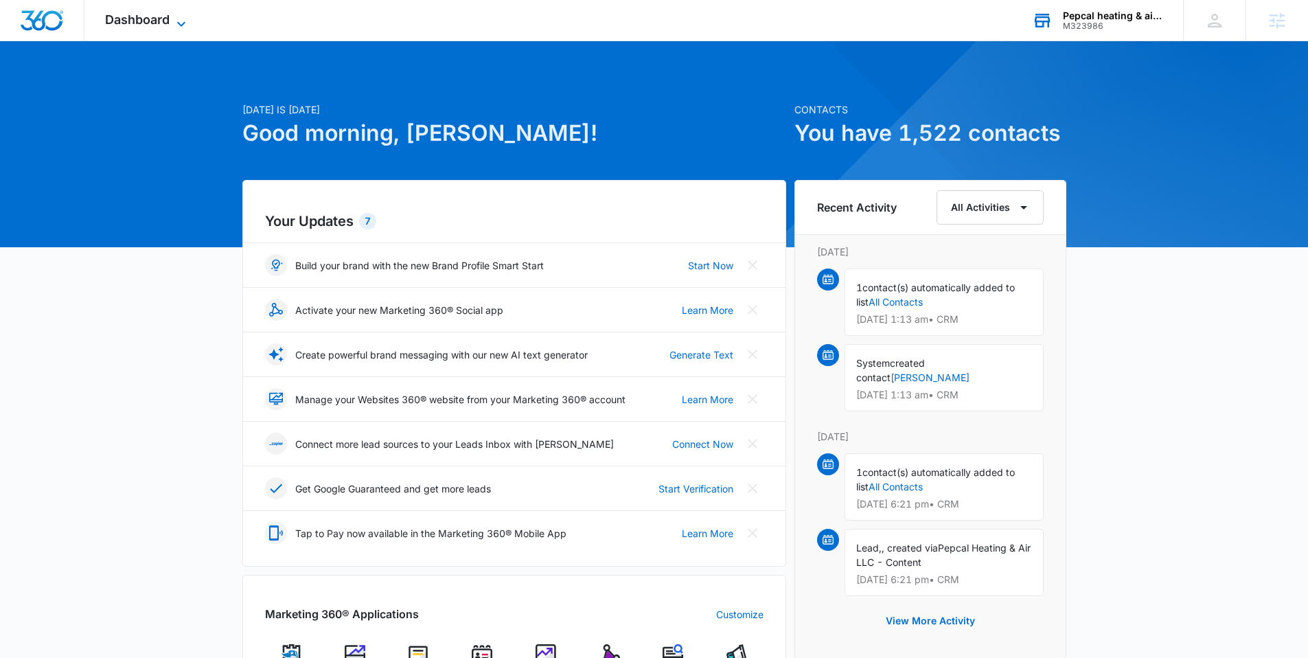
click at [169, 24] on span "Dashboard" at bounding box center [137, 19] width 65 height 14
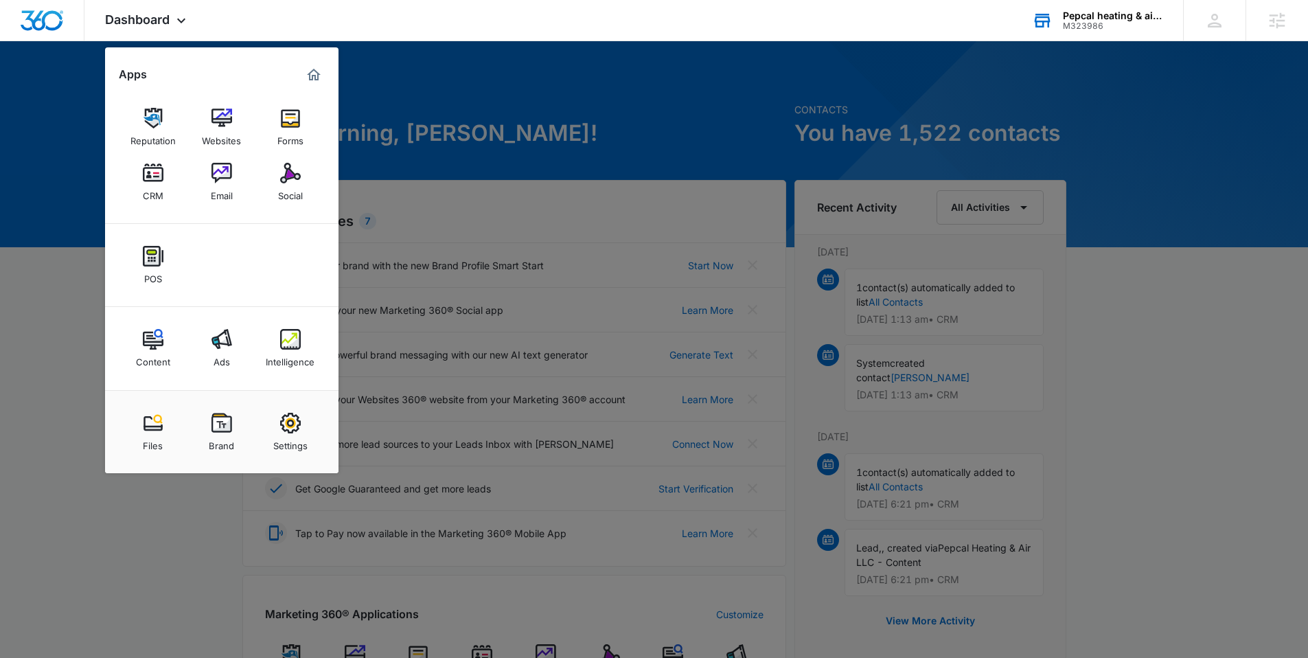
click at [228, 181] on img at bounding box center [221, 173] width 21 height 21
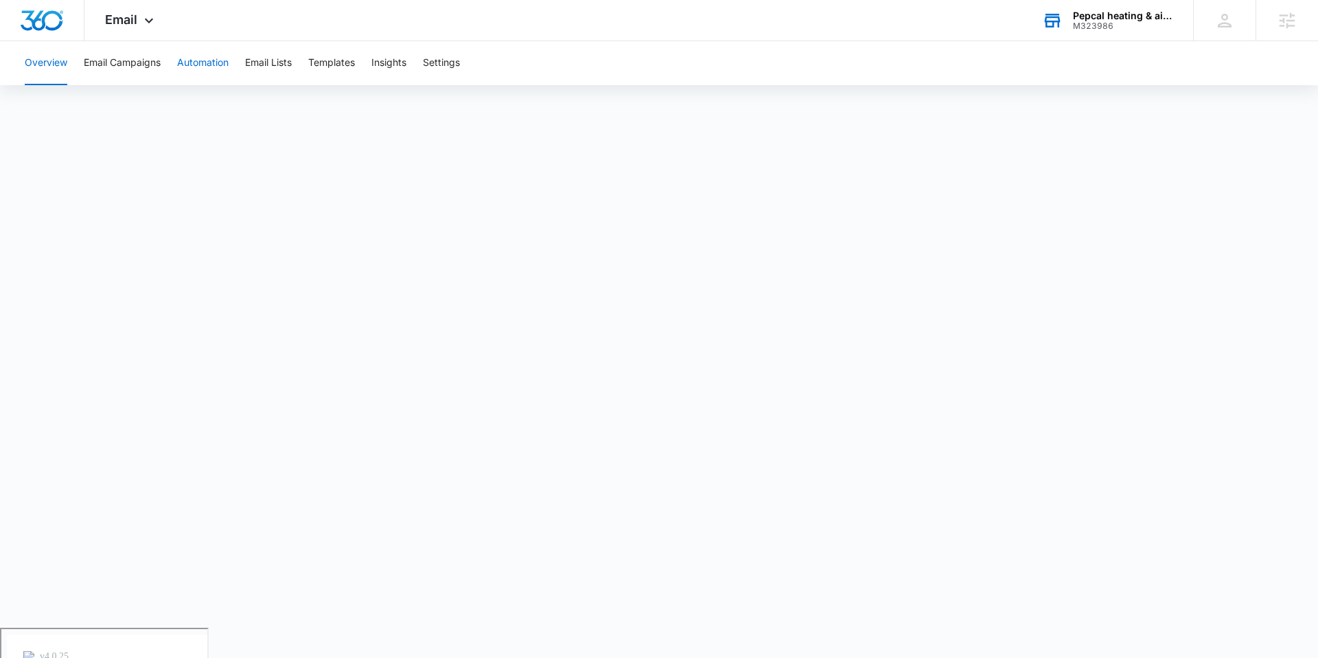
click at [189, 68] on button "Automation" at bounding box center [202, 63] width 51 height 44
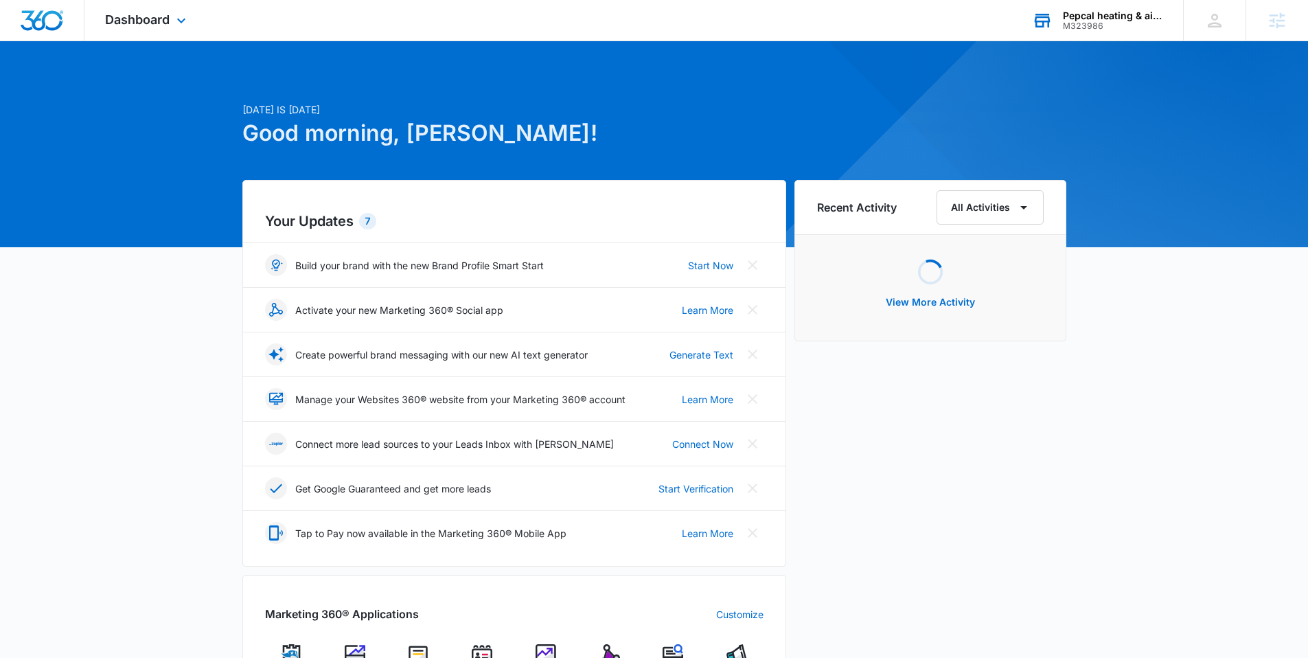
click at [1099, 32] on div "Pepcal heating & air llc. M323986 Your Accounts View All" at bounding box center [1097, 20] width 172 height 41
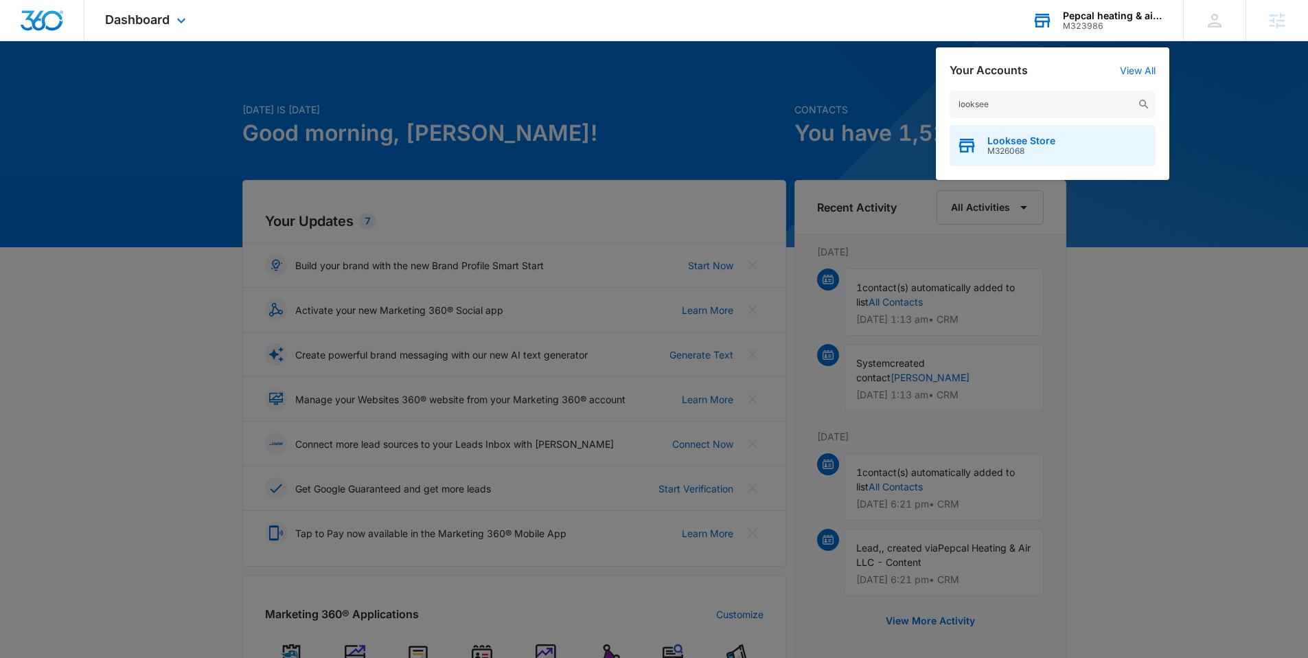
type input "looksee"
click at [1052, 148] on span "M326068" at bounding box center [1021, 151] width 68 height 10
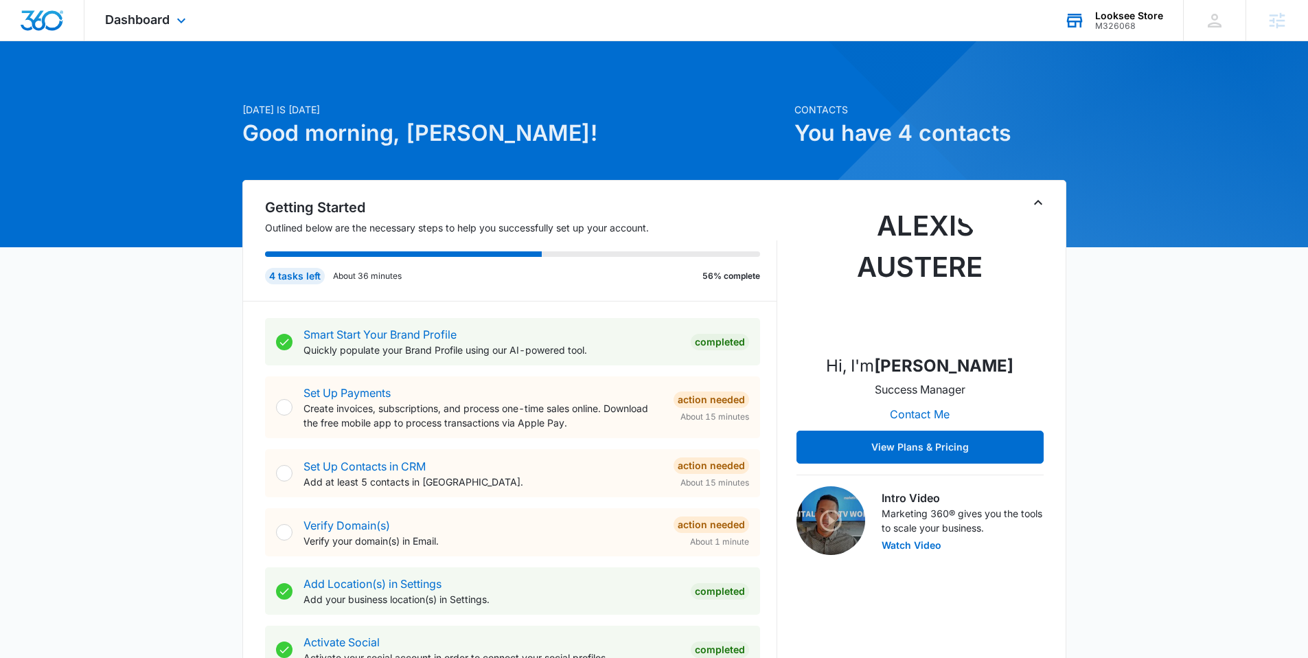
click at [192, 30] on div "Dashboard Apps Reputation Forms CRM Email Social POS Content Ads Intelligence F…" at bounding box center [147, 20] width 126 height 41
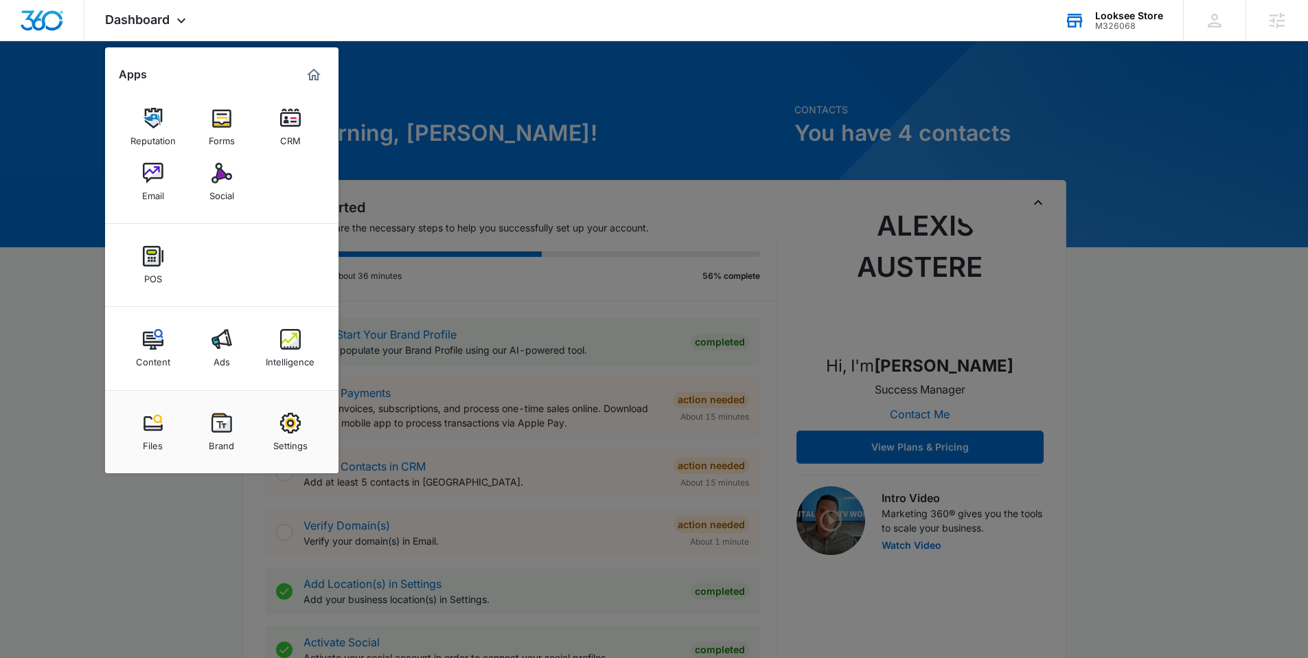
click at [238, 182] on link "Social" at bounding box center [222, 182] width 52 height 52
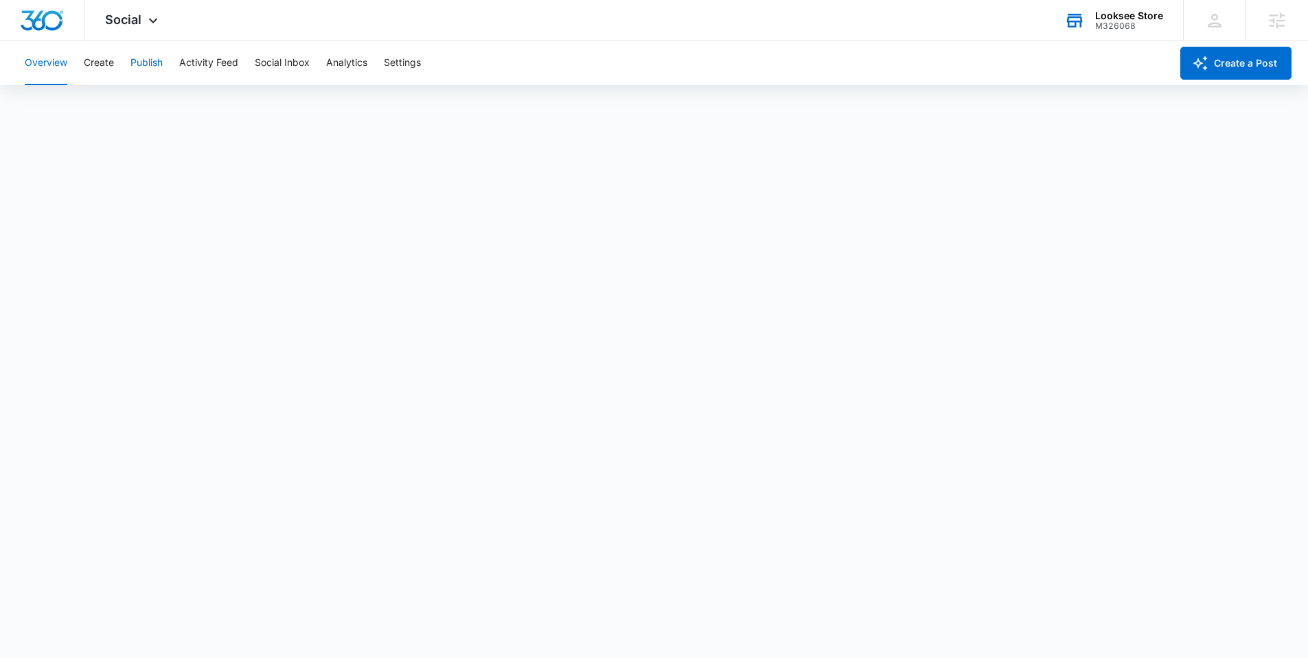
click at [142, 61] on button "Publish" at bounding box center [146, 63] width 32 height 44
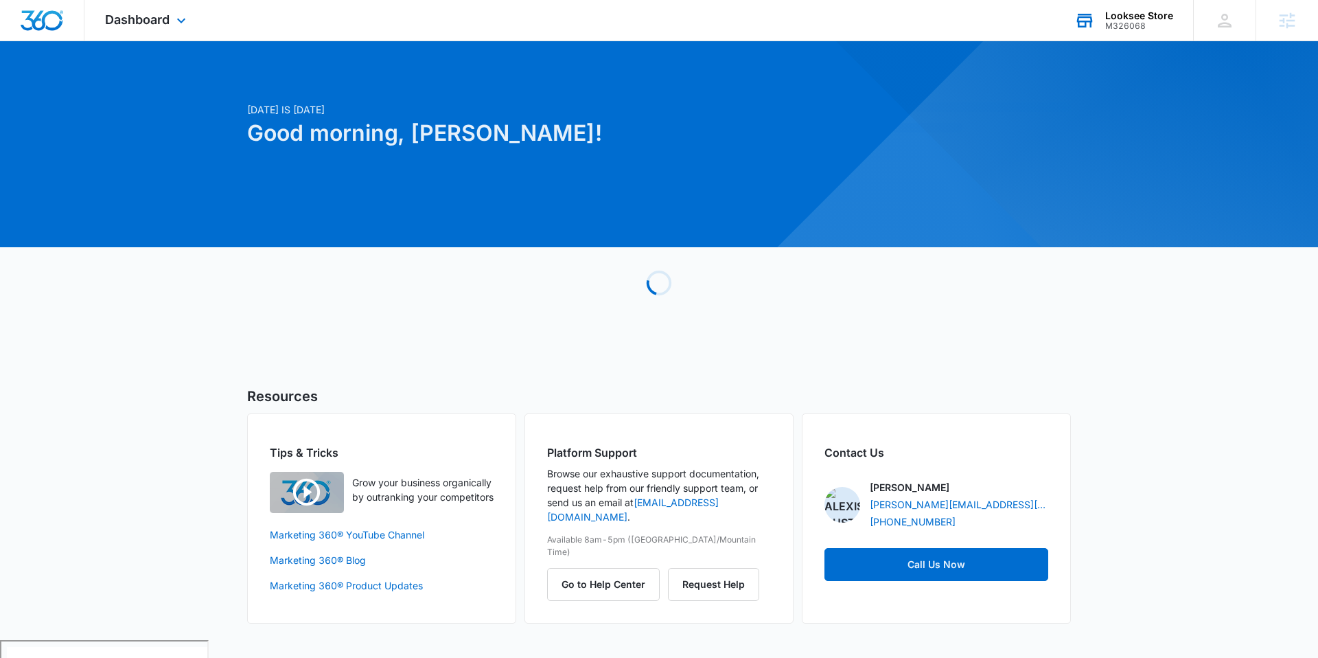
click at [1142, 19] on div "Looksee Store" at bounding box center [1139, 15] width 68 height 11
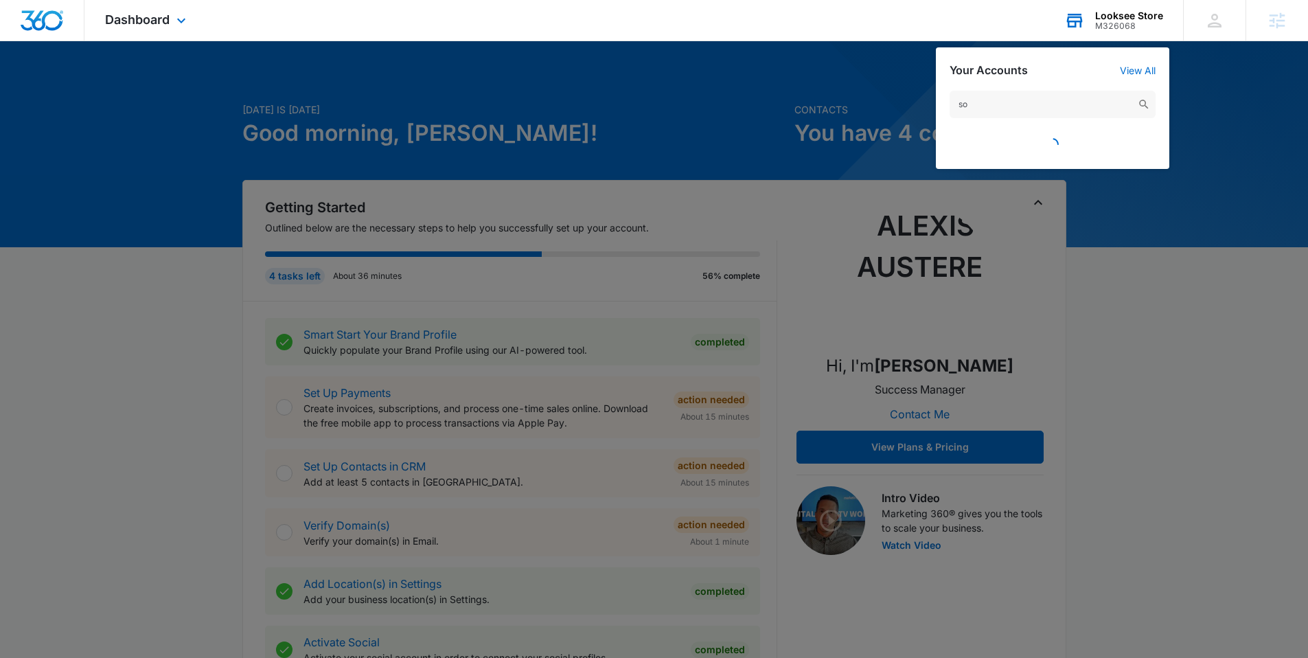
type input "s"
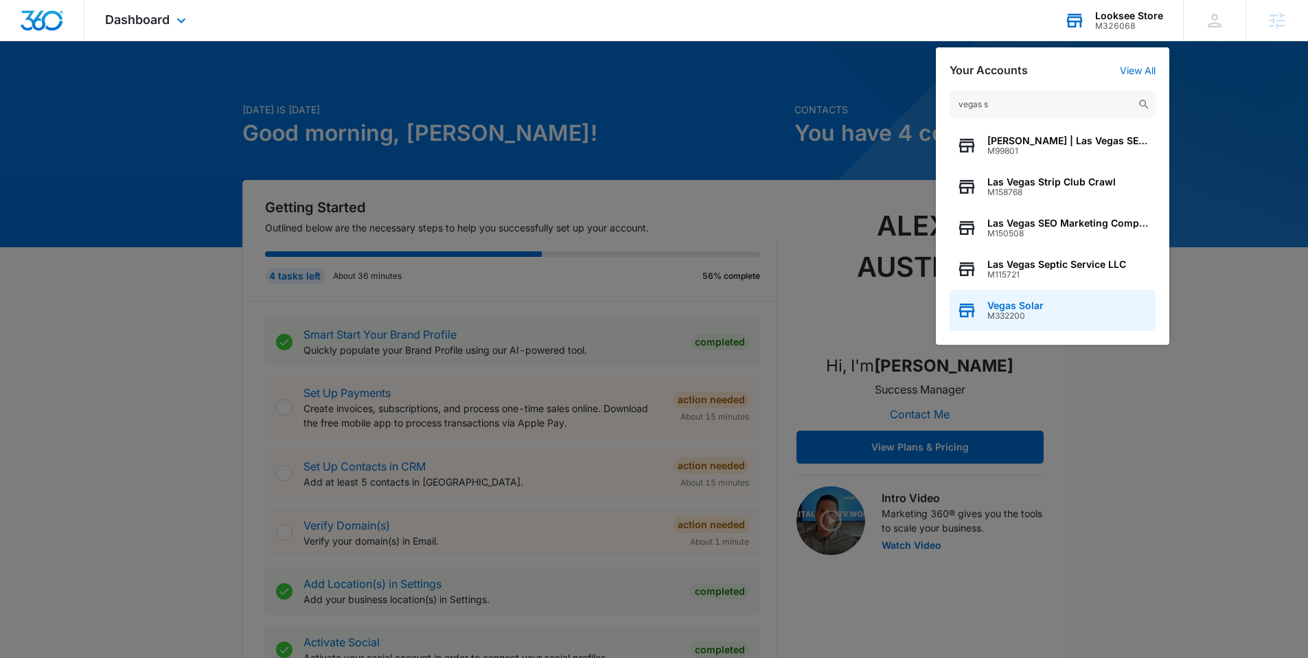
type input "vegas s"
click at [1019, 306] on span "Vegas Solar" at bounding box center [1015, 305] width 56 height 11
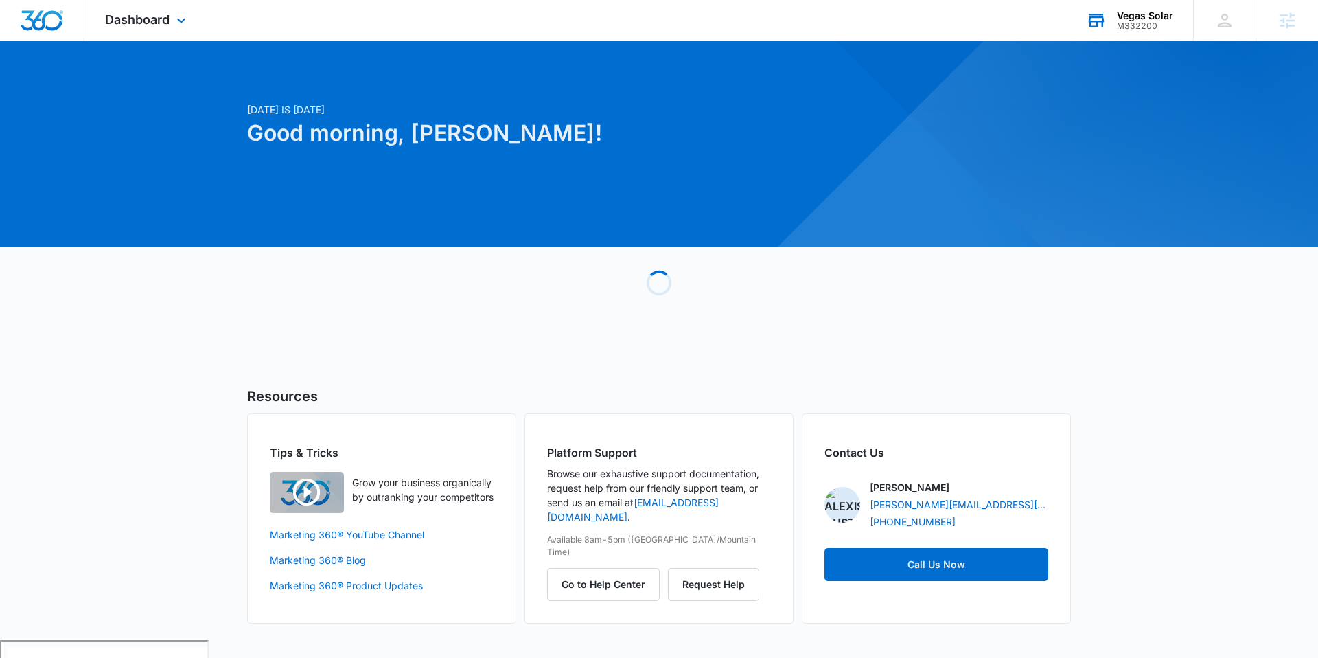
click at [172, 23] on div "Dashboard Apps Reputation Websites Forms CRM Email Social Payments POS Content …" at bounding box center [147, 20] width 126 height 41
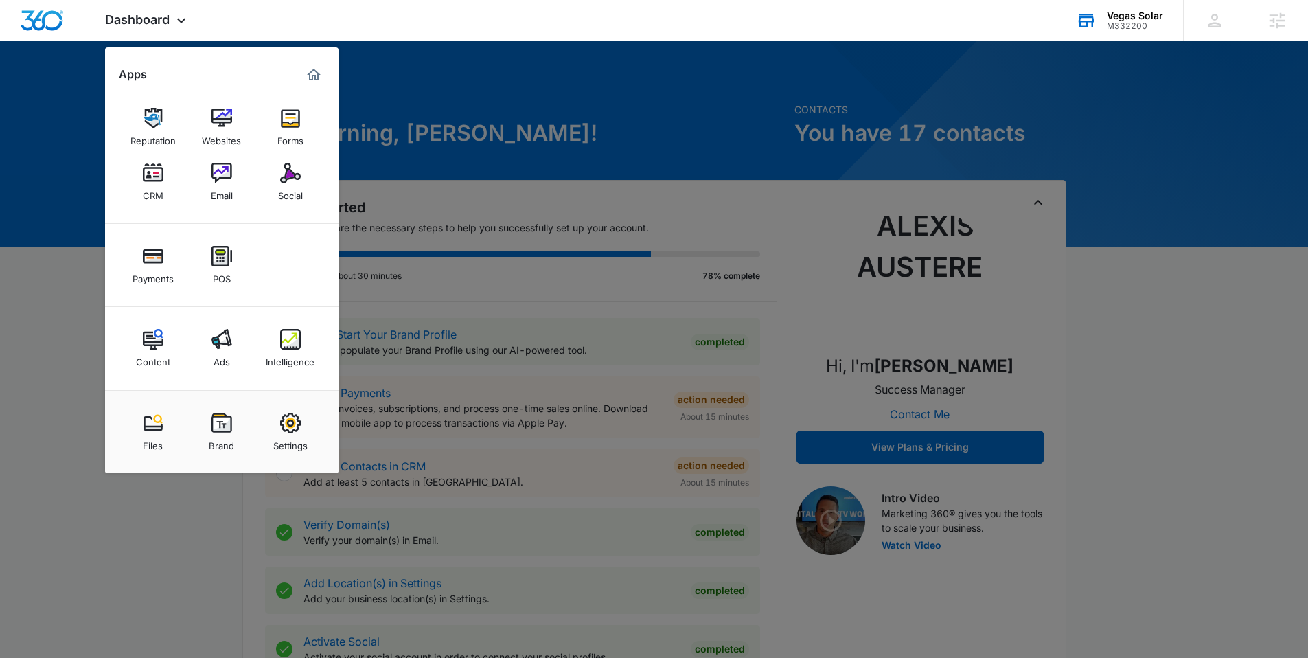
click at [129, 178] on link "CRM" at bounding box center [153, 182] width 52 height 52
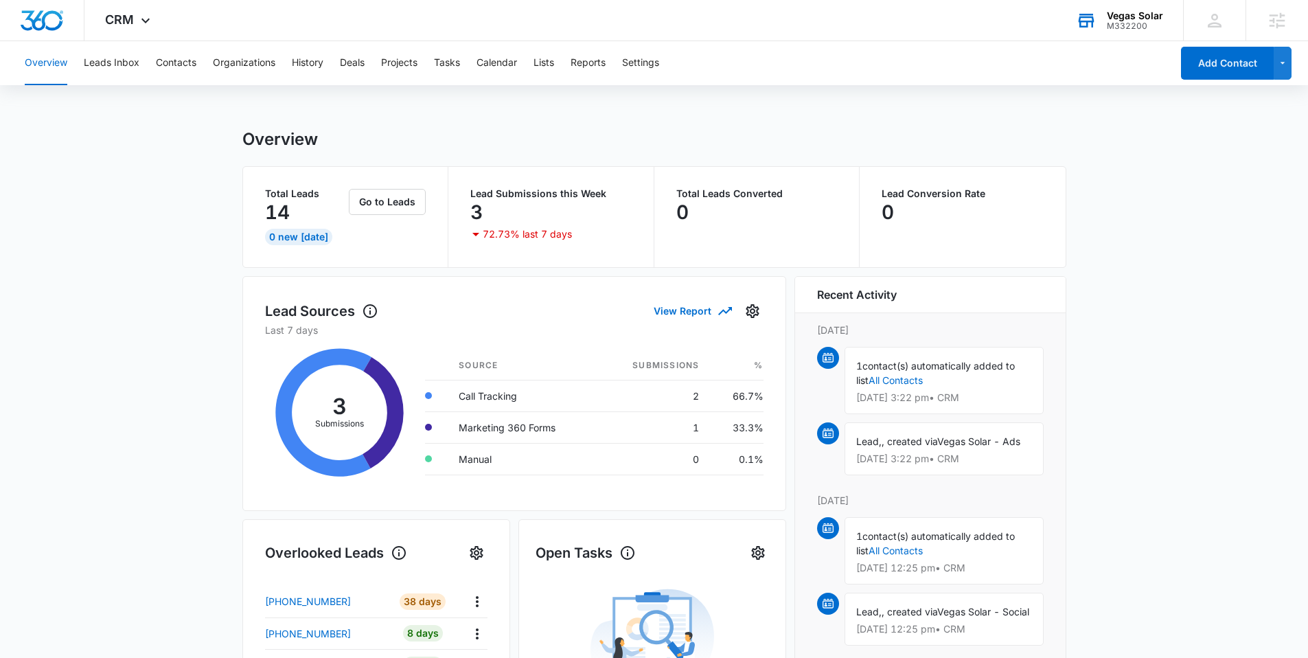
click at [143, 63] on div "Overview Leads Inbox Contacts Organizations History Deals Projects Tasks Calend…" at bounding box center [593, 63] width 1155 height 44
click at [137, 67] on button "Leads Inbox" at bounding box center [112, 63] width 56 height 44
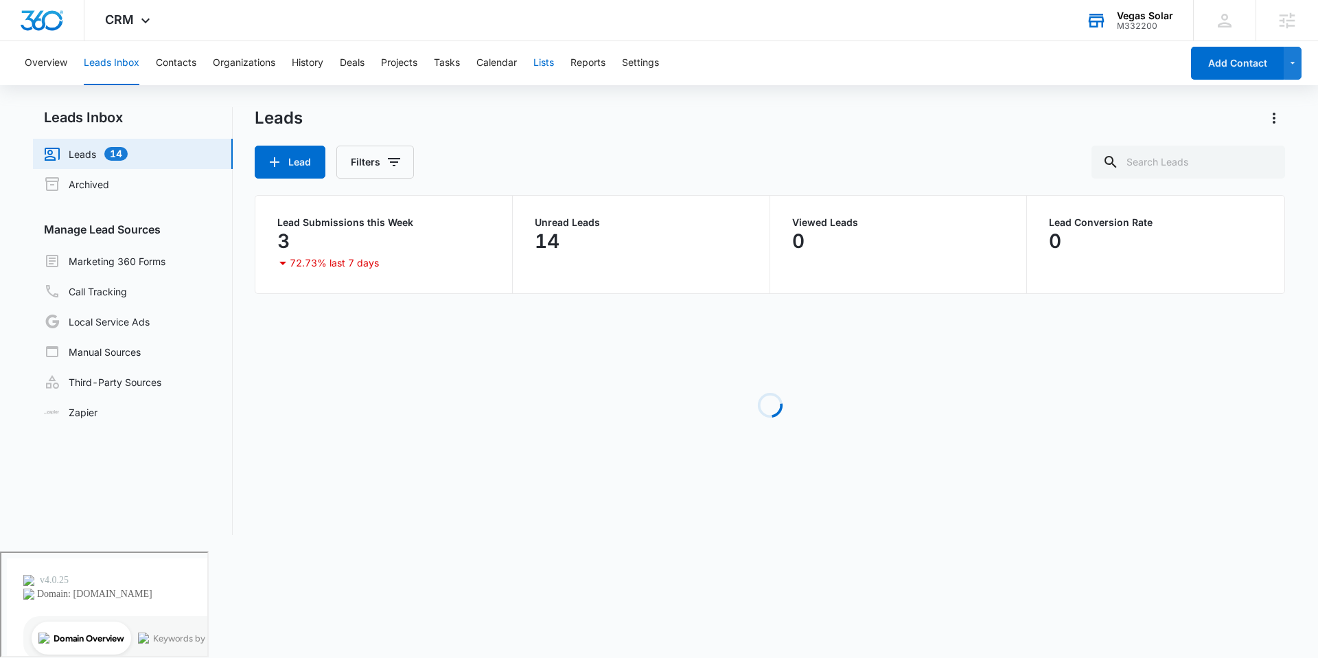
click at [549, 59] on button "Lists" at bounding box center [543, 63] width 21 height 44
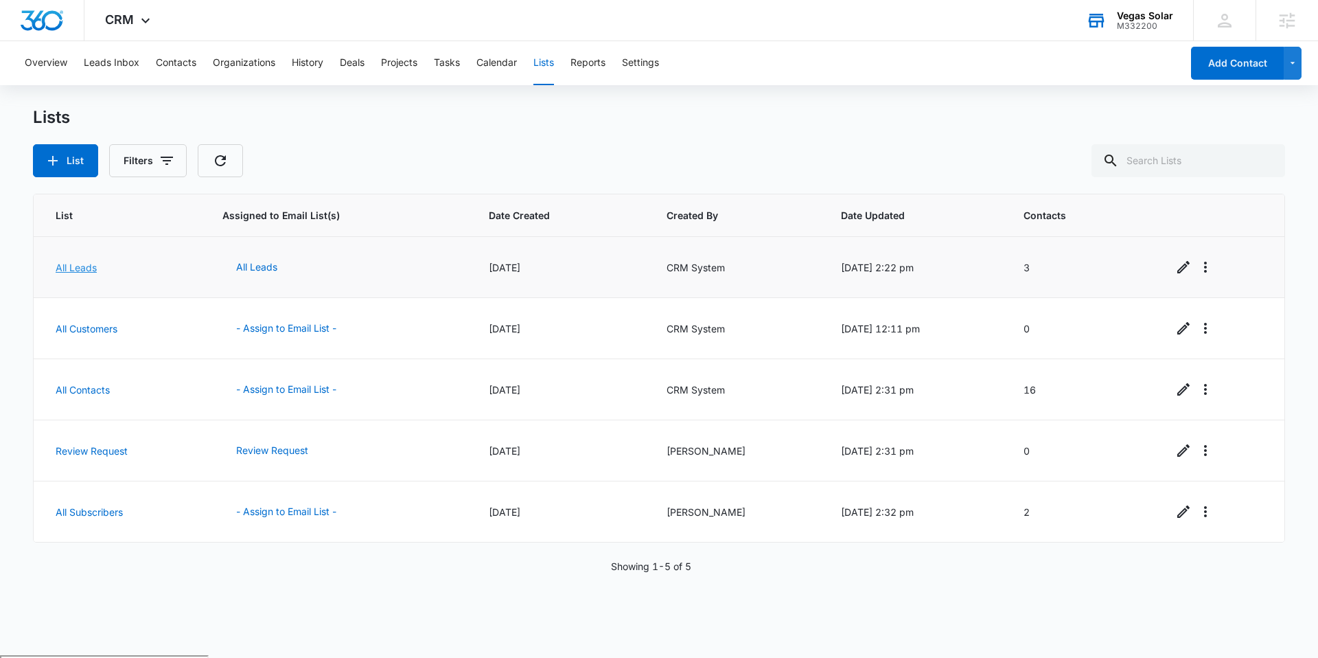
click at [64, 262] on link "All Leads" at bounding box center [76, 268] width 41 height 12
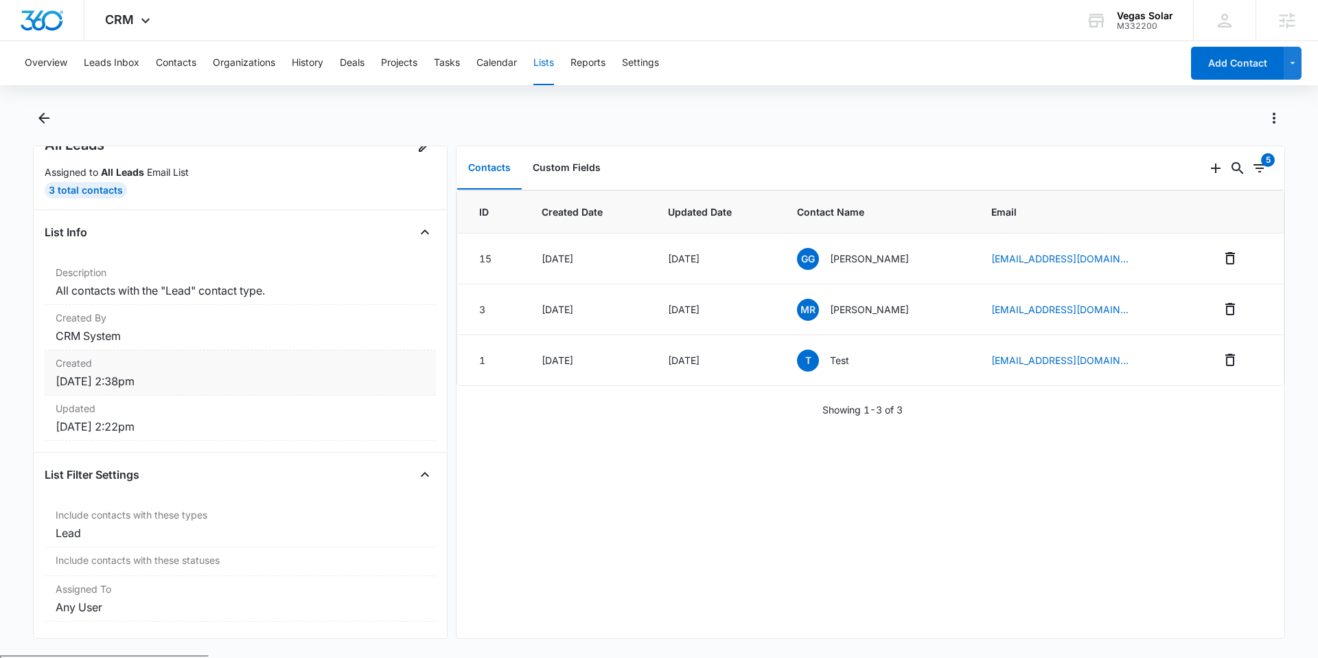
scroll to position [52, 0]
click at [1211, 168] on icon "Add" at bounding box center [1216, 168] width 10 height 10
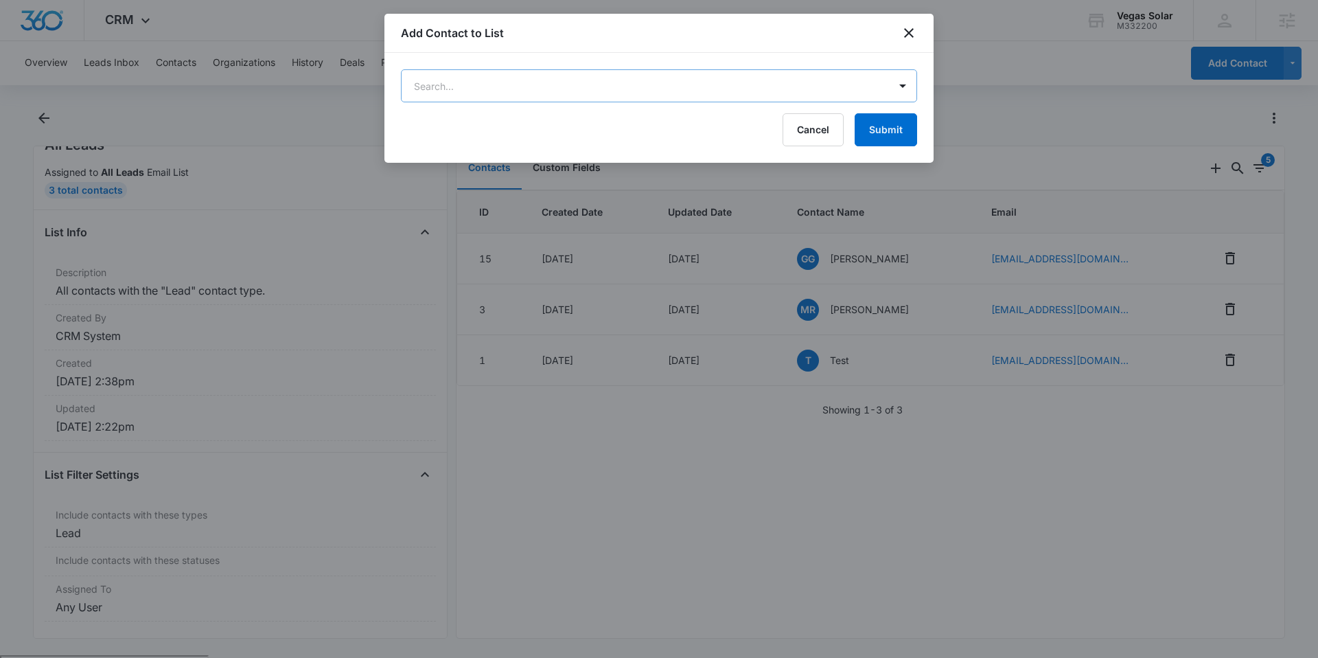
click at [643, 97] on body "CRM Apps Reputation Websites Forms CRM Email Social Payments POS Content Ads In…" at bounding box center [659, 382] width 1318 height 764
click at [656, 86] on div at bounding box center [659, 329] width 1318 height 658
click at [656, 51] on div "Add Contact to List" at bounding box center [658, 33] width 549 height 39
click at [722, 91] on body "CRM Apps Reputation Websites Forms CRM Email Social Payments POS Content Ads In…" at bounding box center [659, 382] width 1318 height 764
click at [860, 65] on div at bounding box center [659, 329] width 1318 height 658
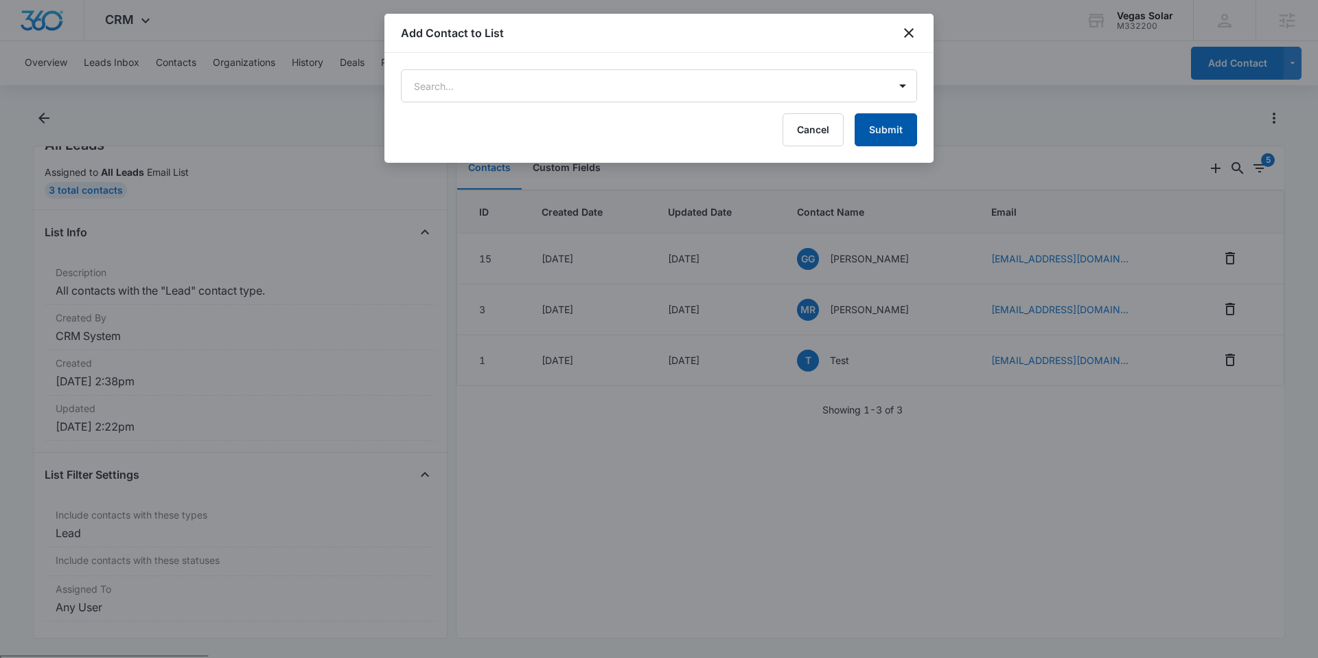
click at [873, 126] on button "Submit" at bounding box center [886, 129] width 62 height 33
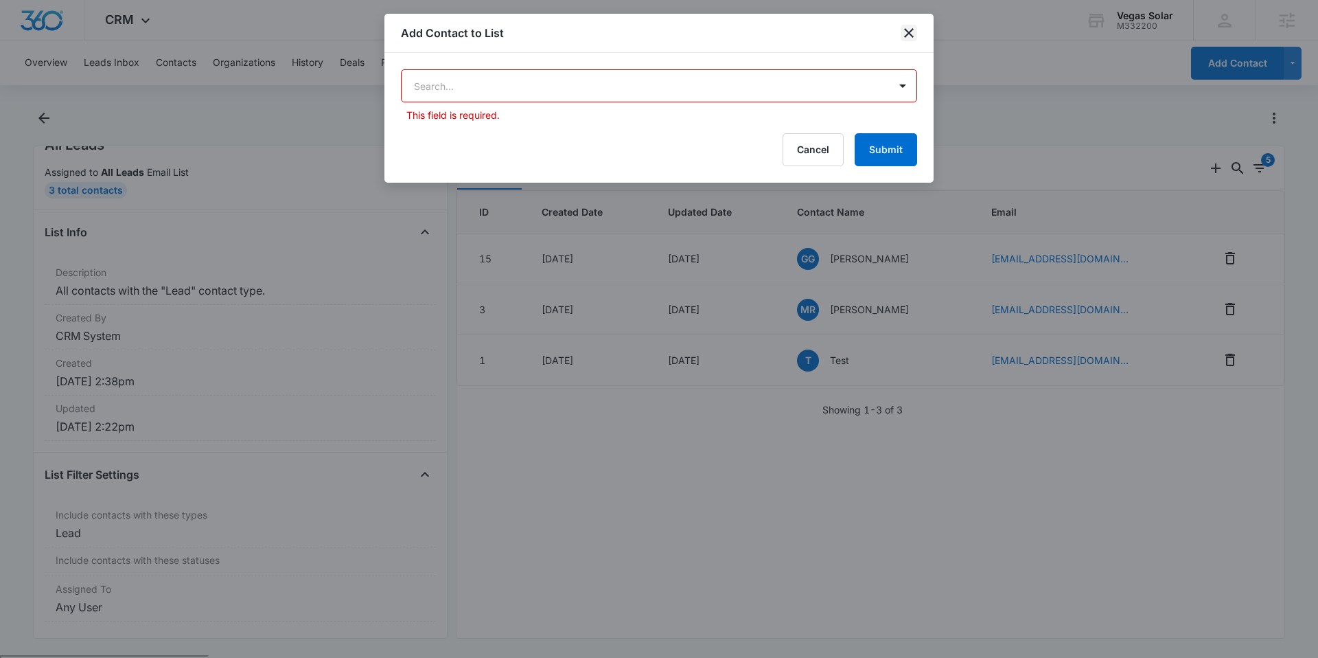
click at [910, 36] on icon "close" at bounding box center [909, 33] width 16 height 16
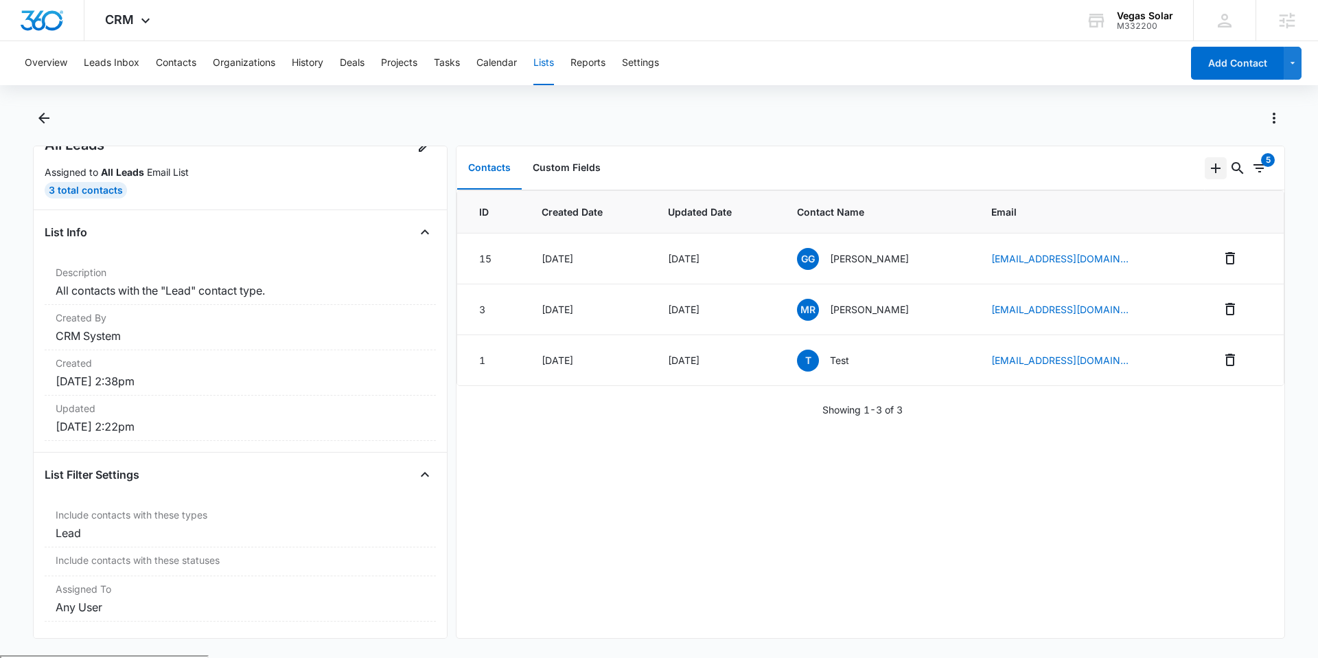
click at [1211, 171] on icon "Add" at bounding box center [1216, 168] width 10 height 10
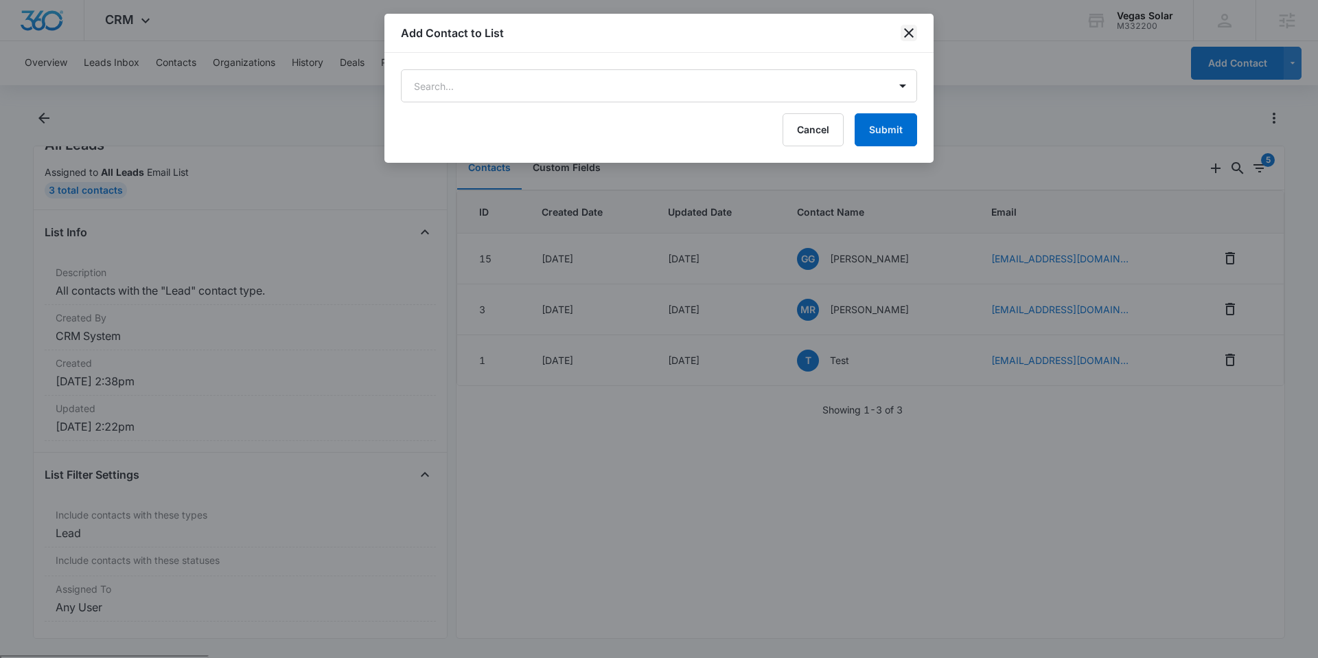
click at [906, 26] on icon "close" at bounding box center [909, 33] width 16 height 16
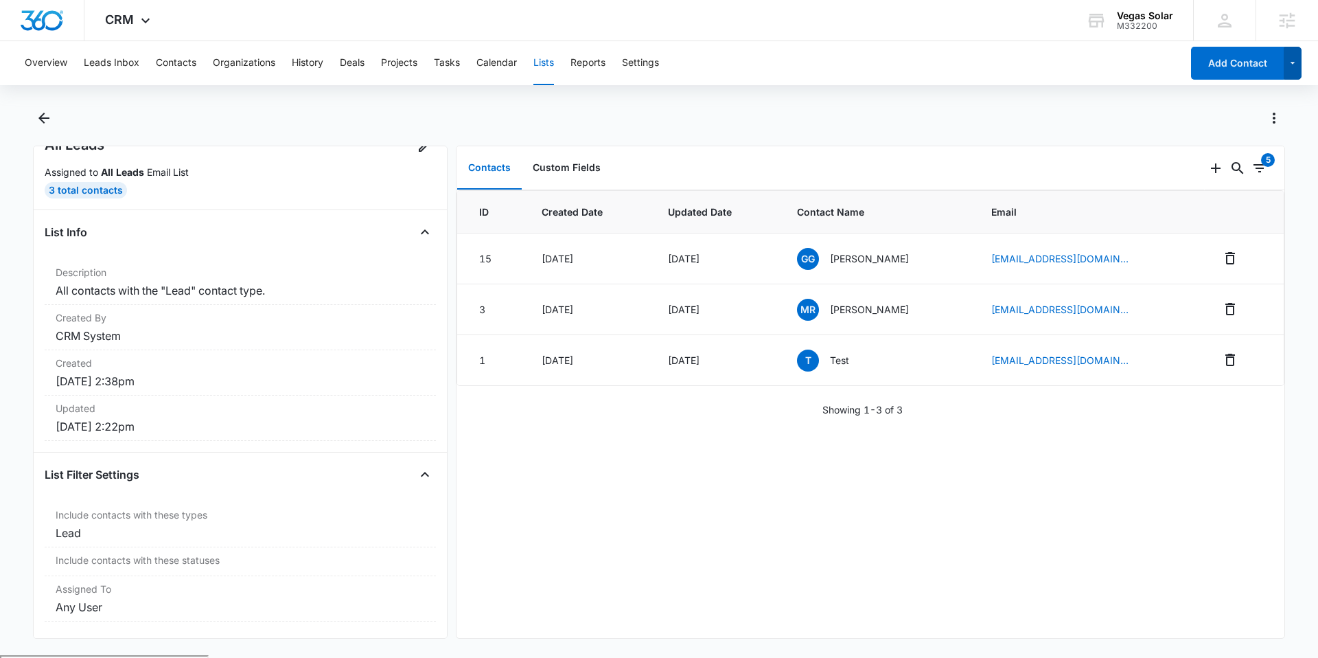
click at [1291, 56] on icon "button" at bounding box center [1293, 63] width 12 height 16
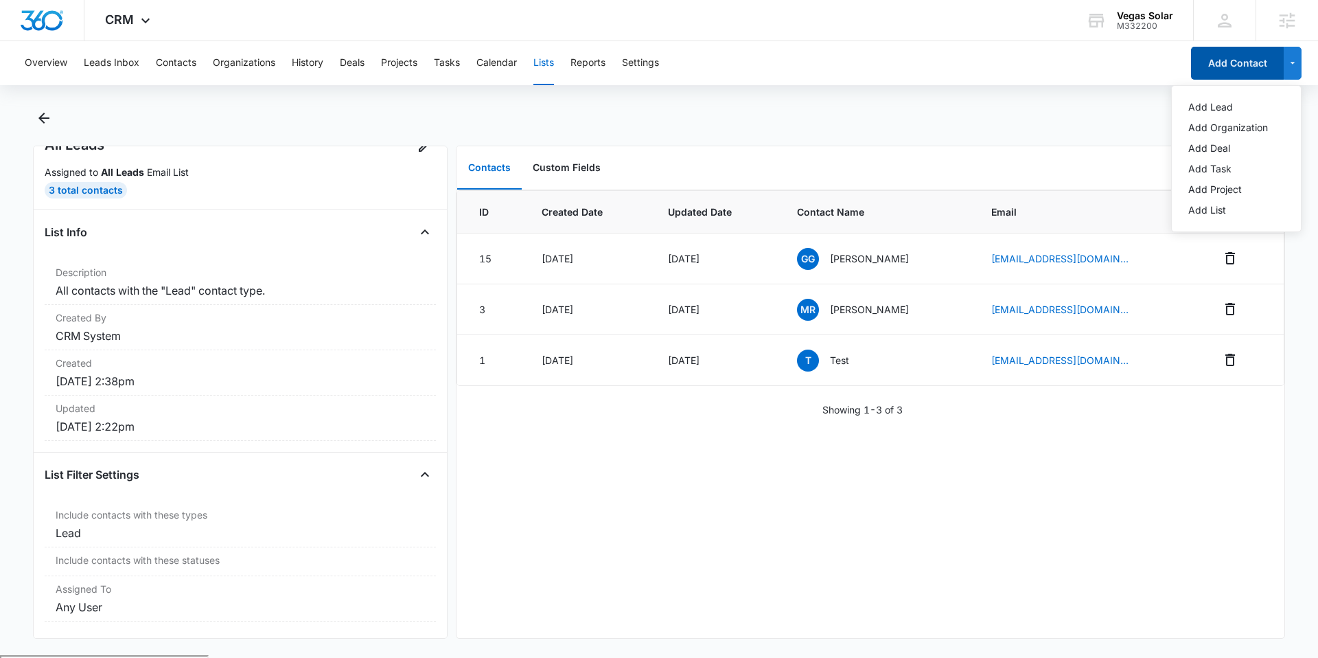
click at [1219, 62] on button "Add Contact" at bounding box center [1237, 63] width 93 height 33
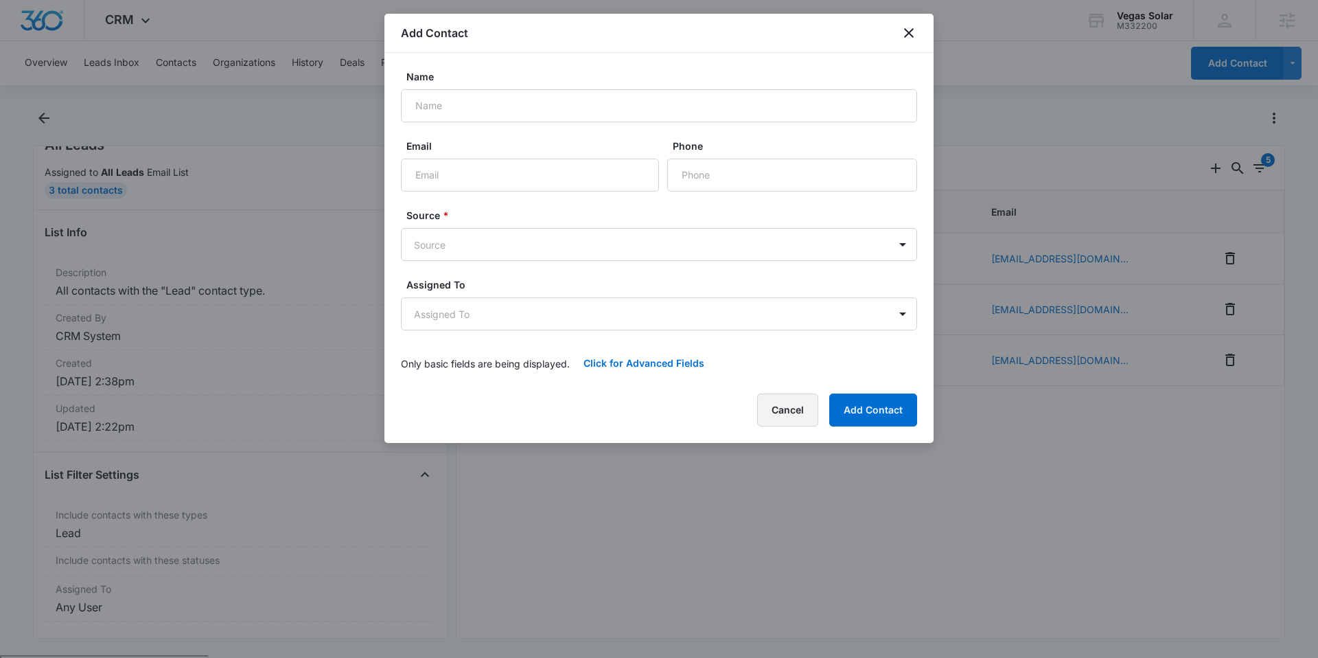
click at [774, 411] on button "Cancel" at bounding box center [787, 409] width 61 height 33
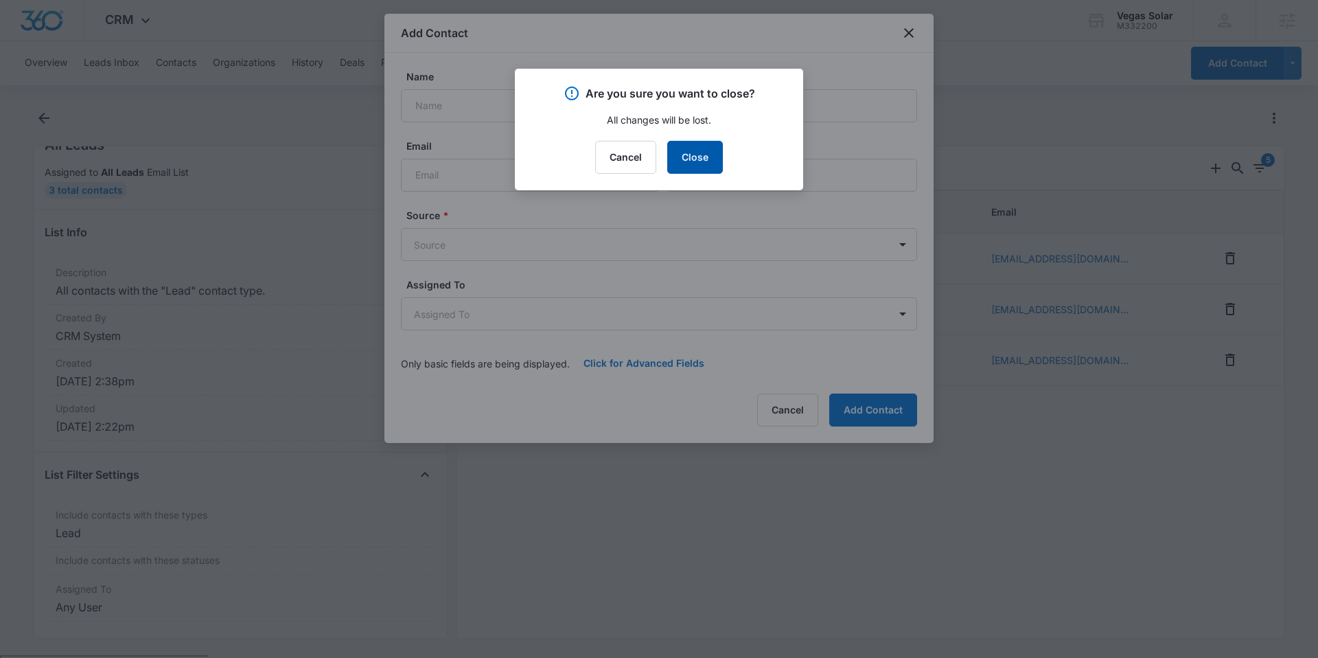
click at [702, 154] on button "Close" at bounding box center [695, 157] width 56 height 33
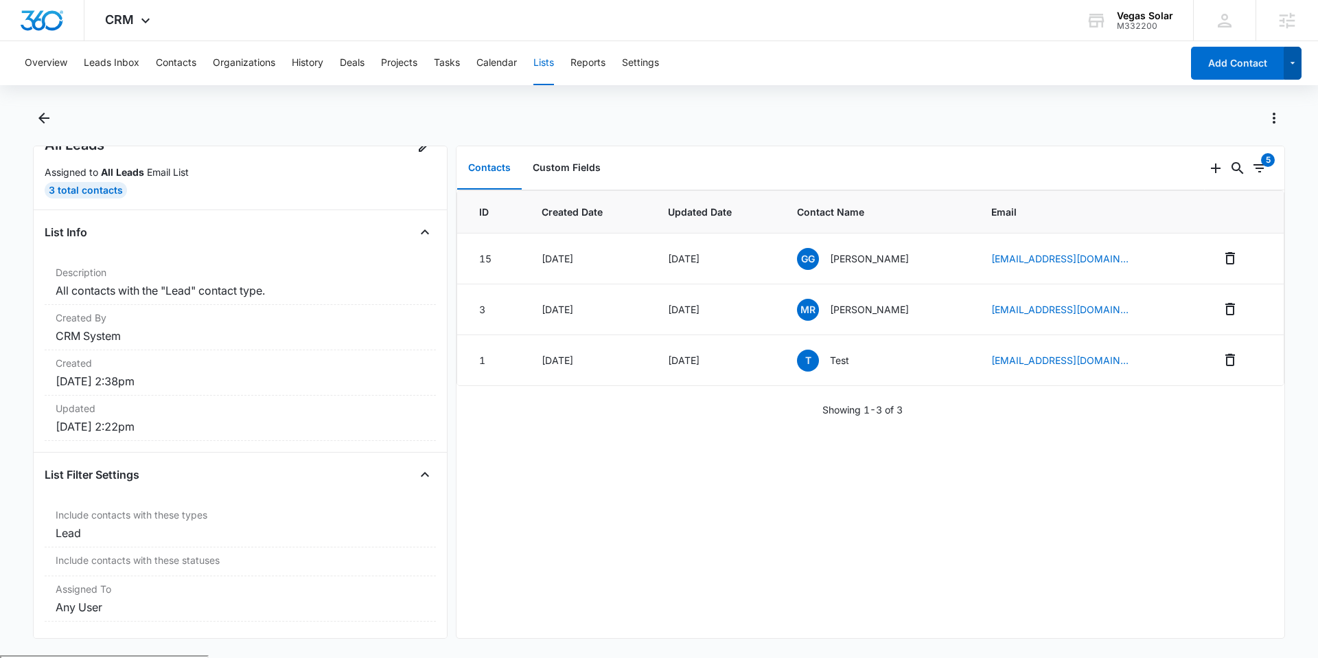
click at [1291, 55] on icon "button" at bounding box center [1293, 63] width 12 height 16
click at [1216, 113] on button "Add Lead" at bounding box center [1236, 107] width 129 height 21
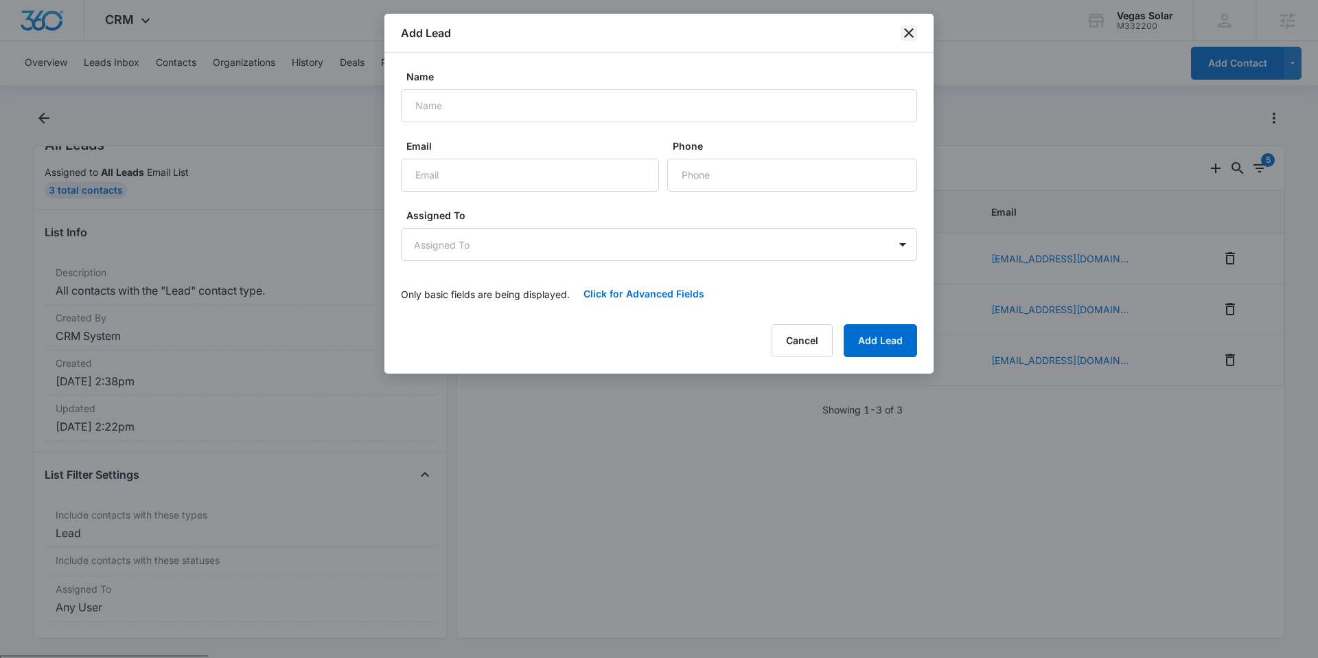
click at [910, 36] on icon "close" at bounding box center [909, 33] width 16 height 16
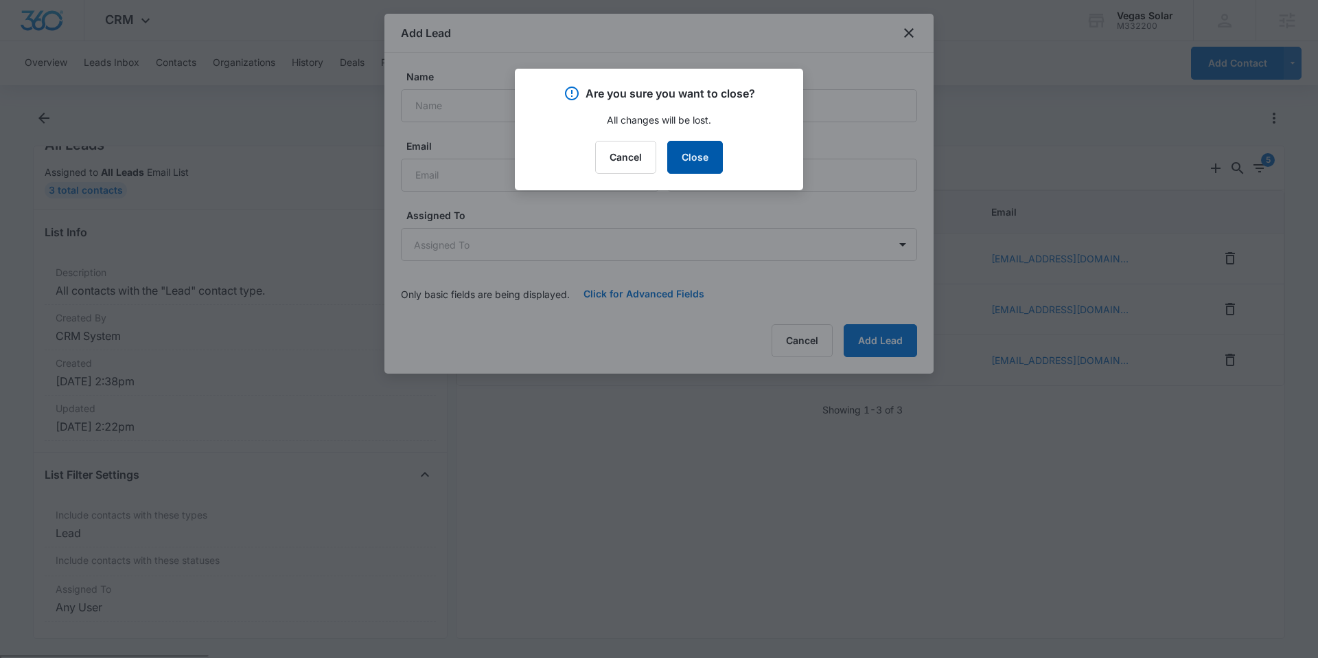
click at [690, 164] on button "Close" at bounding box center [695, 157] width 56 height 33
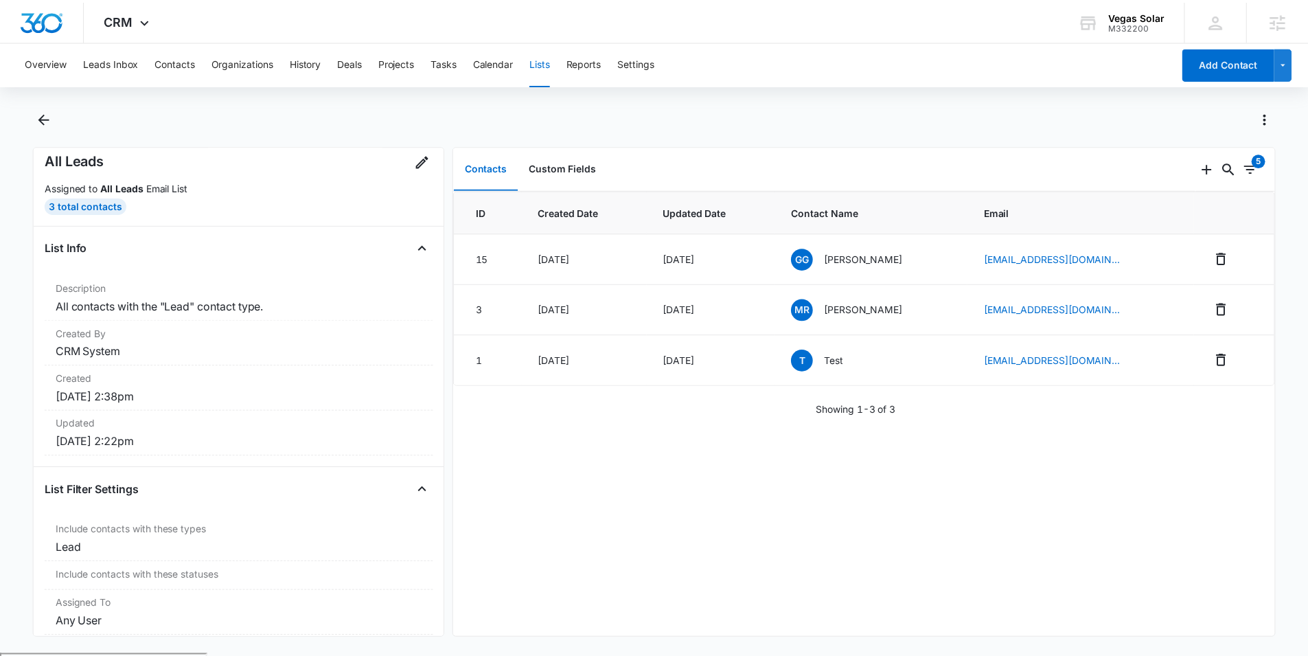
scroll to position [0, 0]
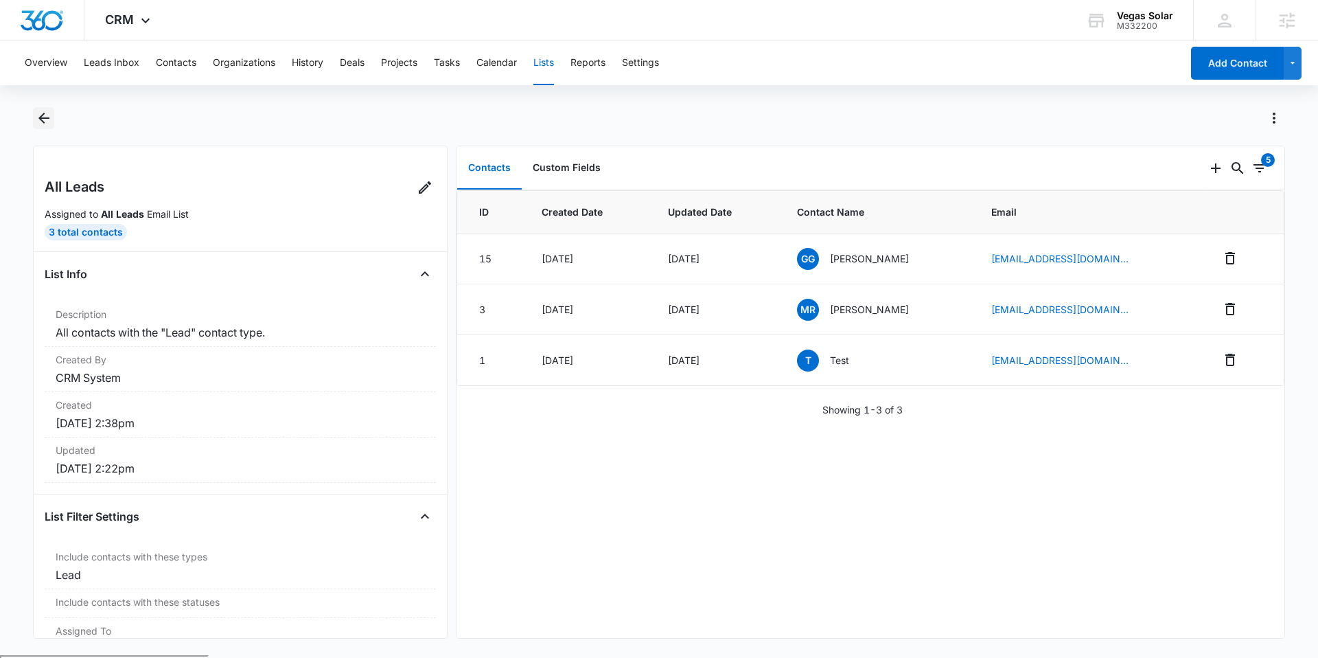
click at [47, 120] on icon "Back" at bounding box center [44, 118] width 16 height 16
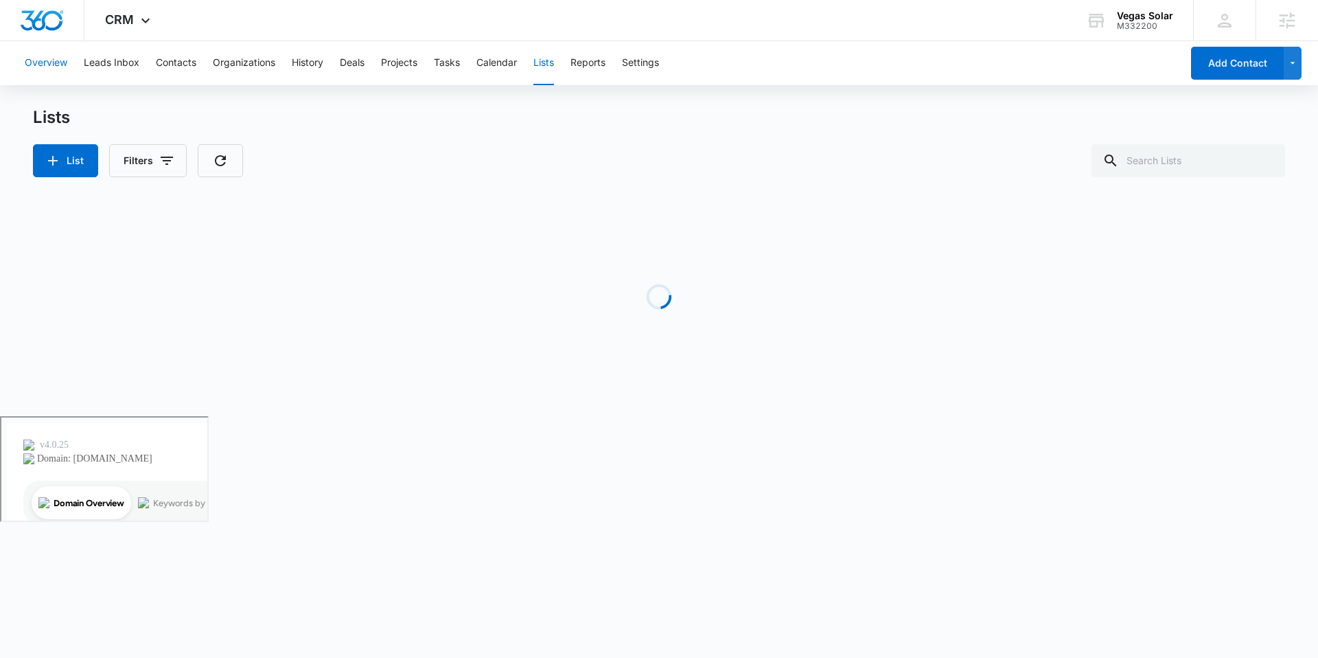
click at [62, 71] on button "Overview" at bounding box center [46, 63] width 43 height 44
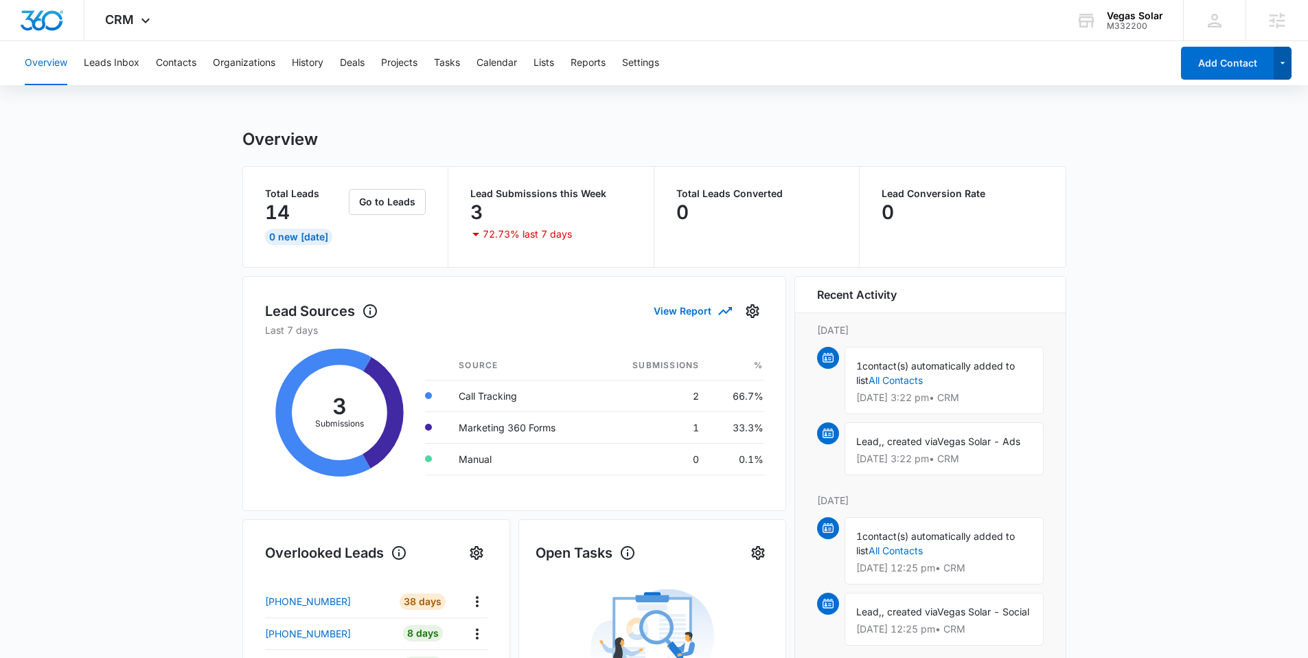
click at [1277, 69] on icon "button" at bounding box center [1283, 63] width 12 height 16
click at [1223, 67] on button "Add Contact" at bounding box center [1227, 63] width 93 height 33
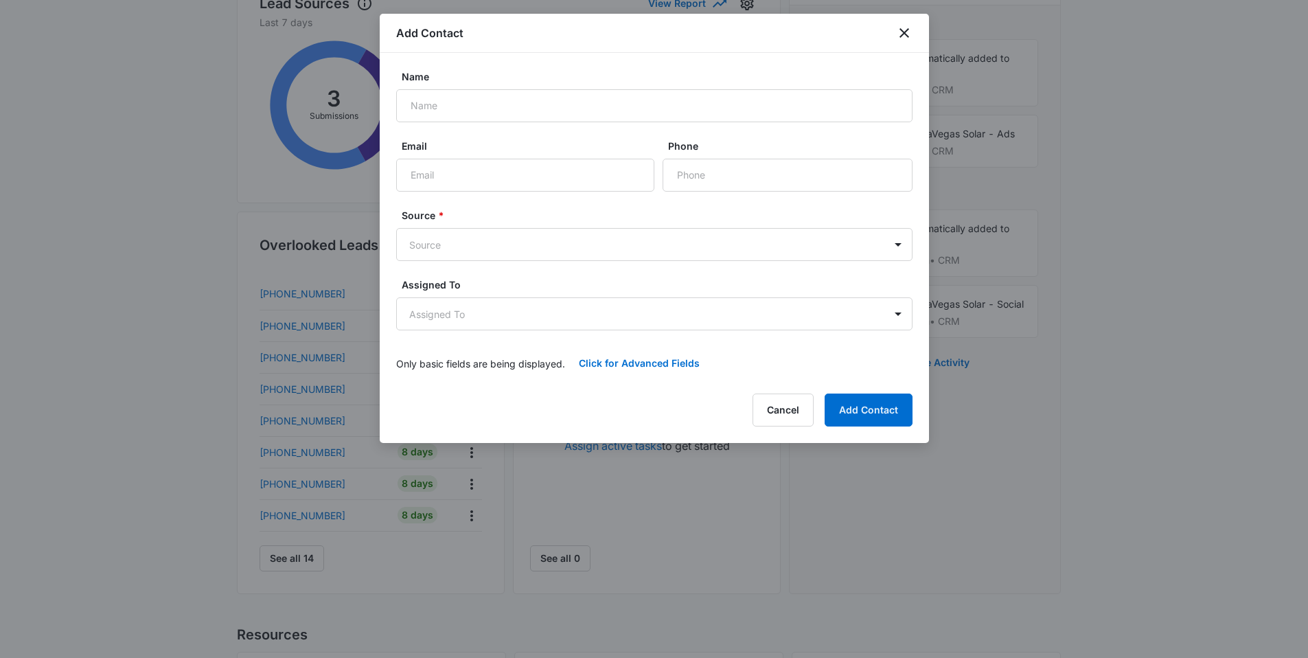
scroll to position [526, 0]
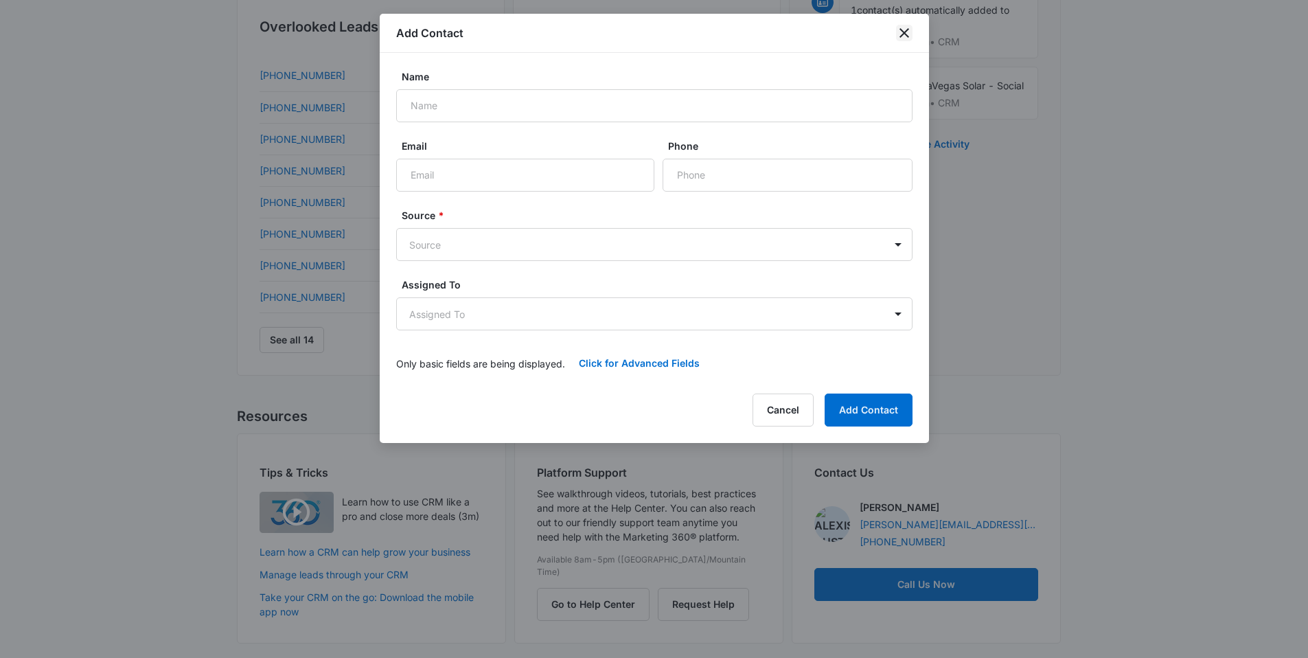
click at [897, 32] on icon "close" at bounding box center [904, 33] width 16 height 16
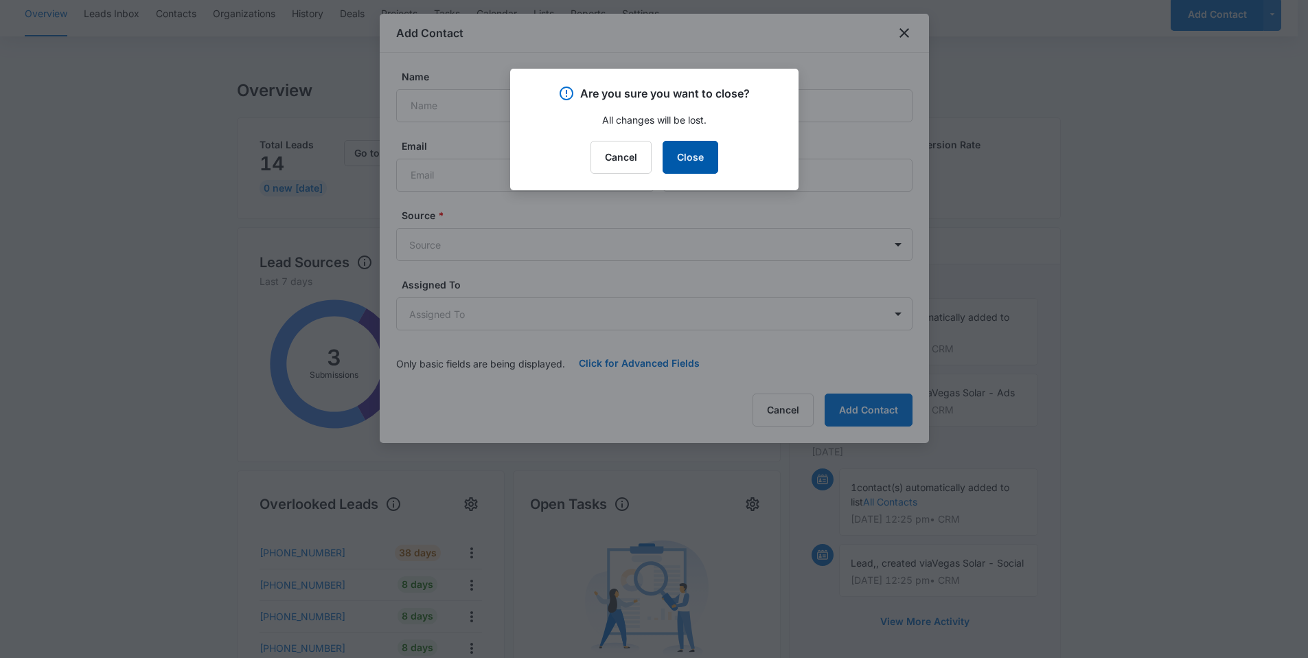
click at [698, 151] on button "Close" at bounding box center [691, 157] width 56 height 33
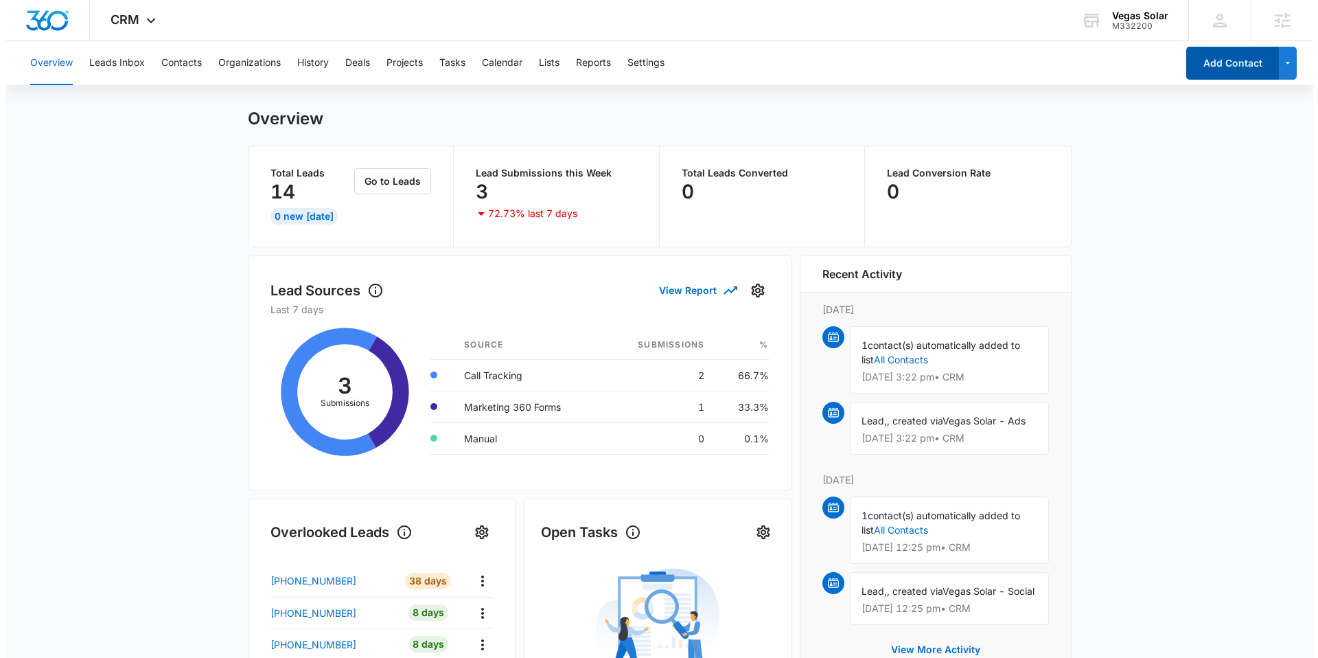
scroll to position [0, 0]
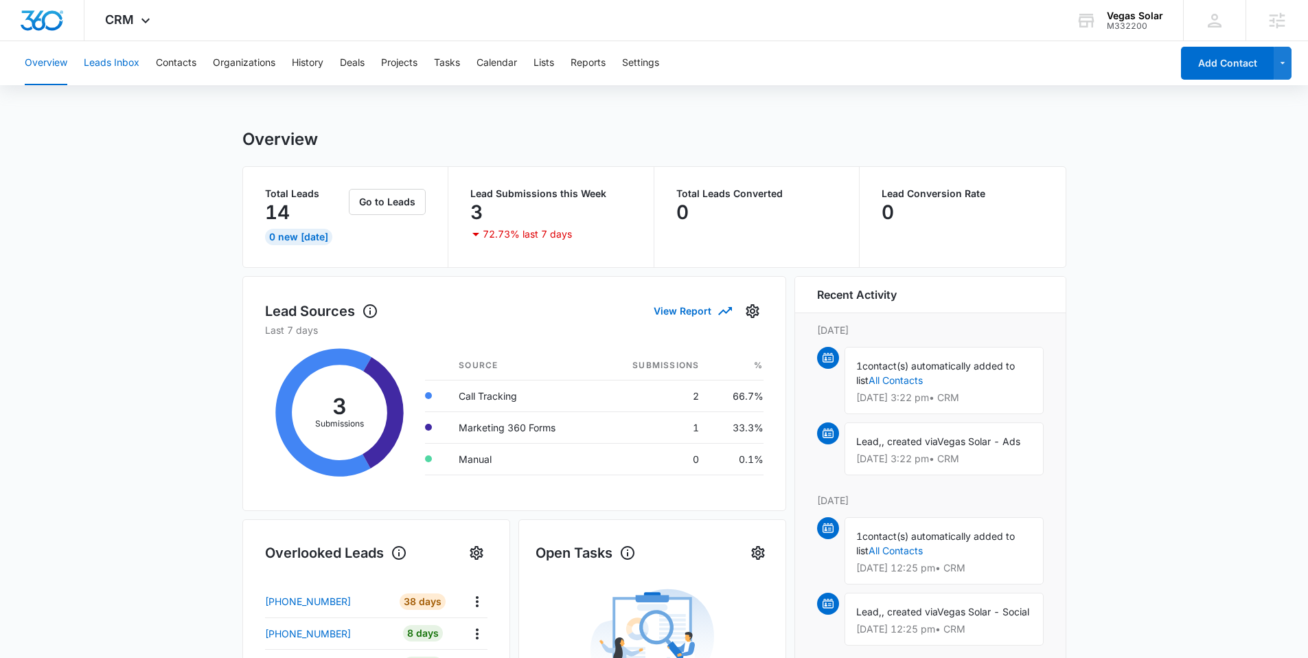
click at [122, 69] on button "Leads Inbox" at bounding box center [112, 63] width 56 height 44
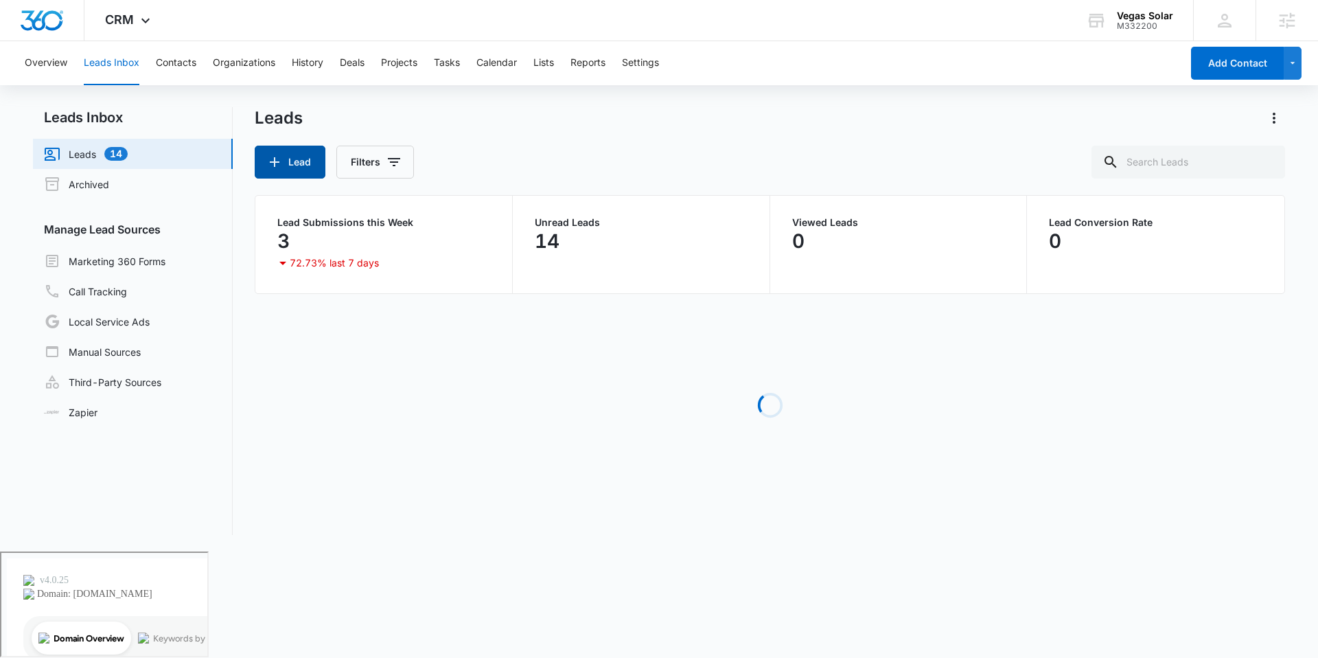
click at [289, 161] on button "Lead" at bounding box center [290, 162] width 71 height 33
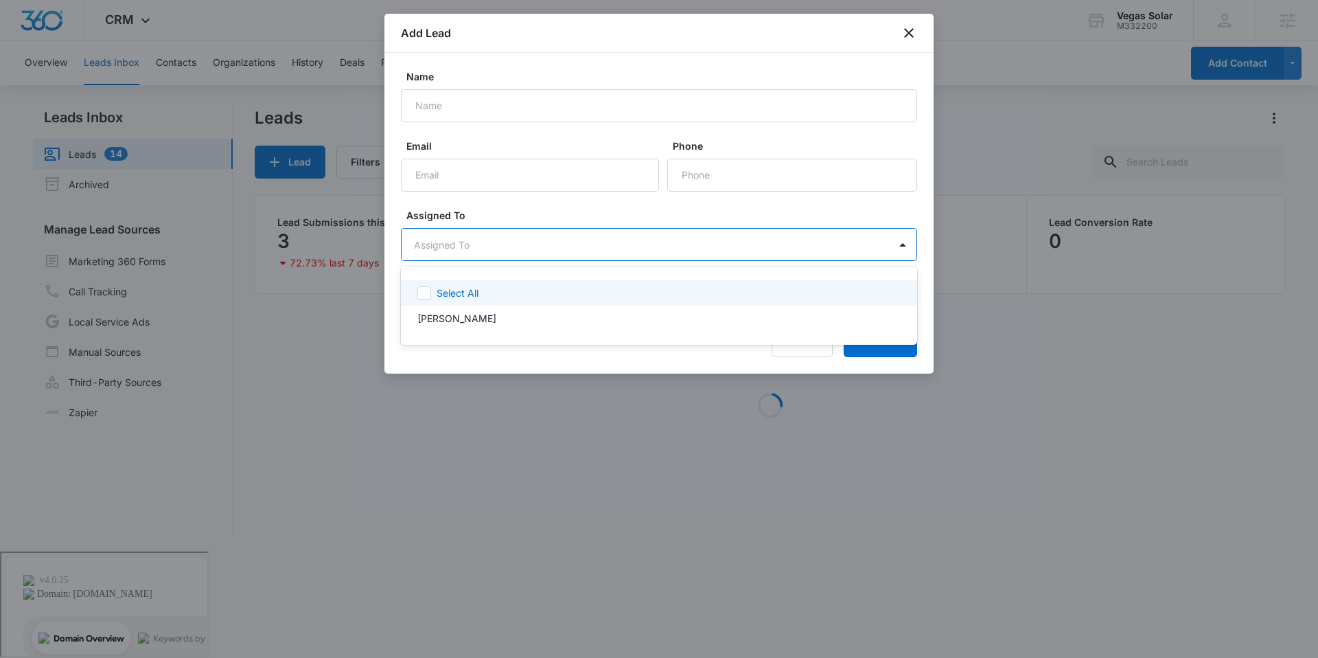
click at [600, 244] on body "CRM Apps Reputation Websites Forms CRM Email Social Payments POS Content Ads In…" at bounding box center [659, 329] width 1318 height 658
click at [601, 244] on div at bounding box center [659, 329] width 1318 height 658
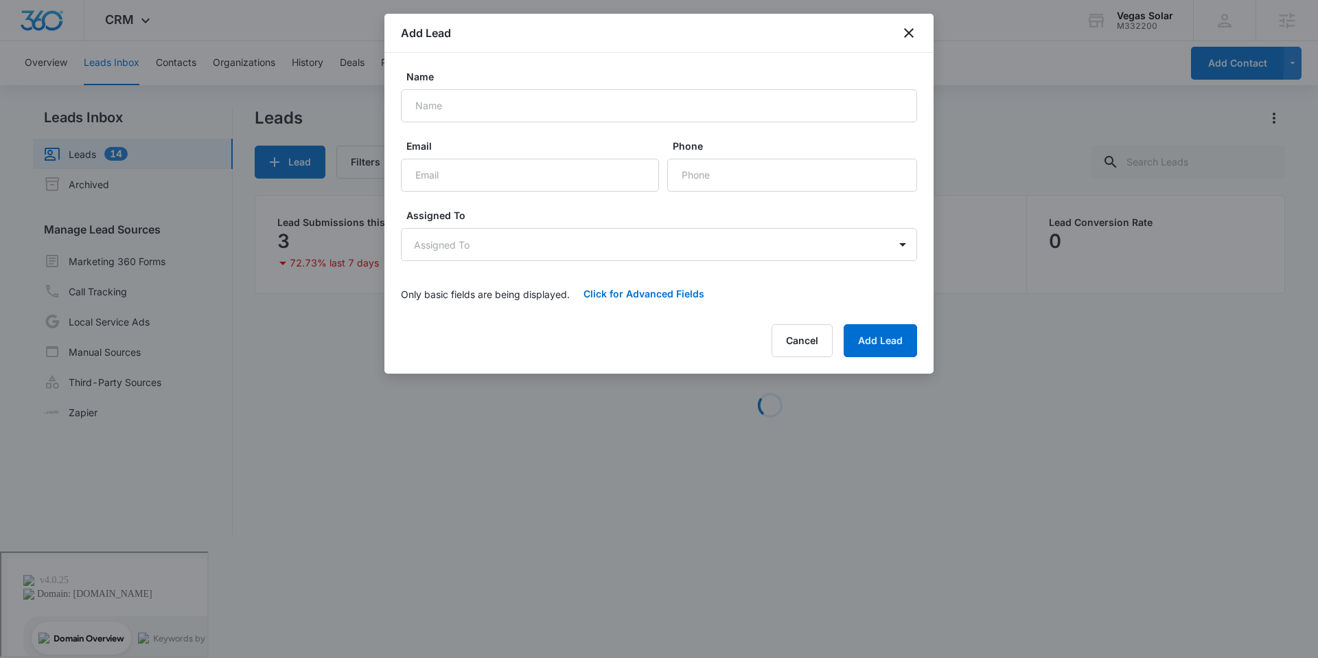
click at [601, 244] on body "CRM Apps Reputation Websites Forms CRM Email Social Payments POS Content Ads In…" at bounding box center [659, 330] width 1318 height 660
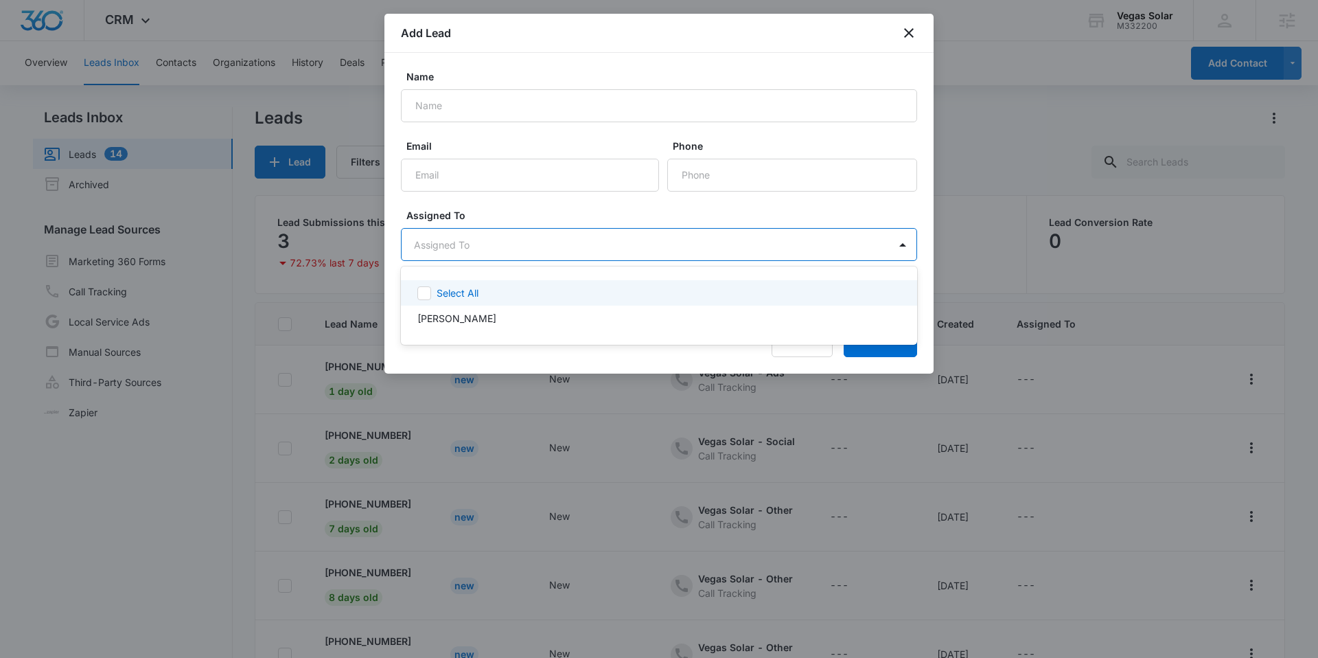
click at [601, 244] on div at bounding box center [659, 329] width 1318 height 658
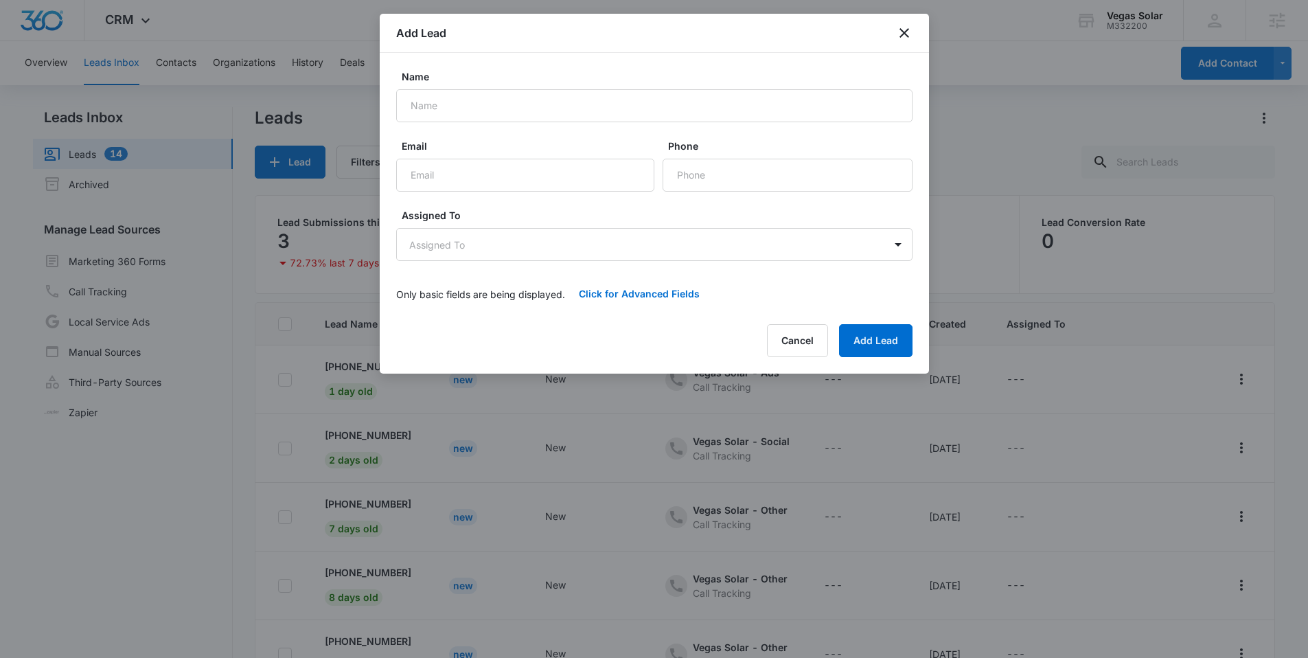
click at [525, 145] on label "Email" at bounding box center [531, 146] width 258 height 14
click at [525, 159] on input "Email" at bounding box center [525, 175] width 258 height 33
click at [908, 31] on icon "close" at bounding box center [904, 33] width 16 height 16
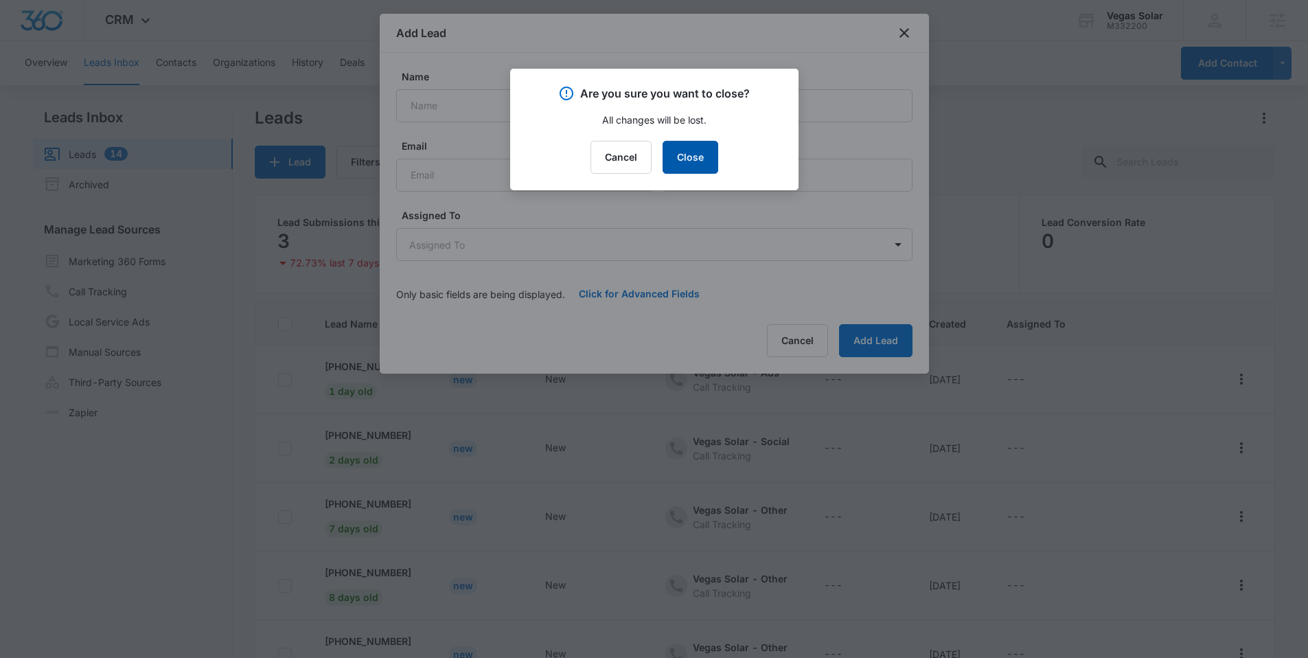
click at [698, 163] on button "Close" at bounding box center [691, 157] width 56 height 33
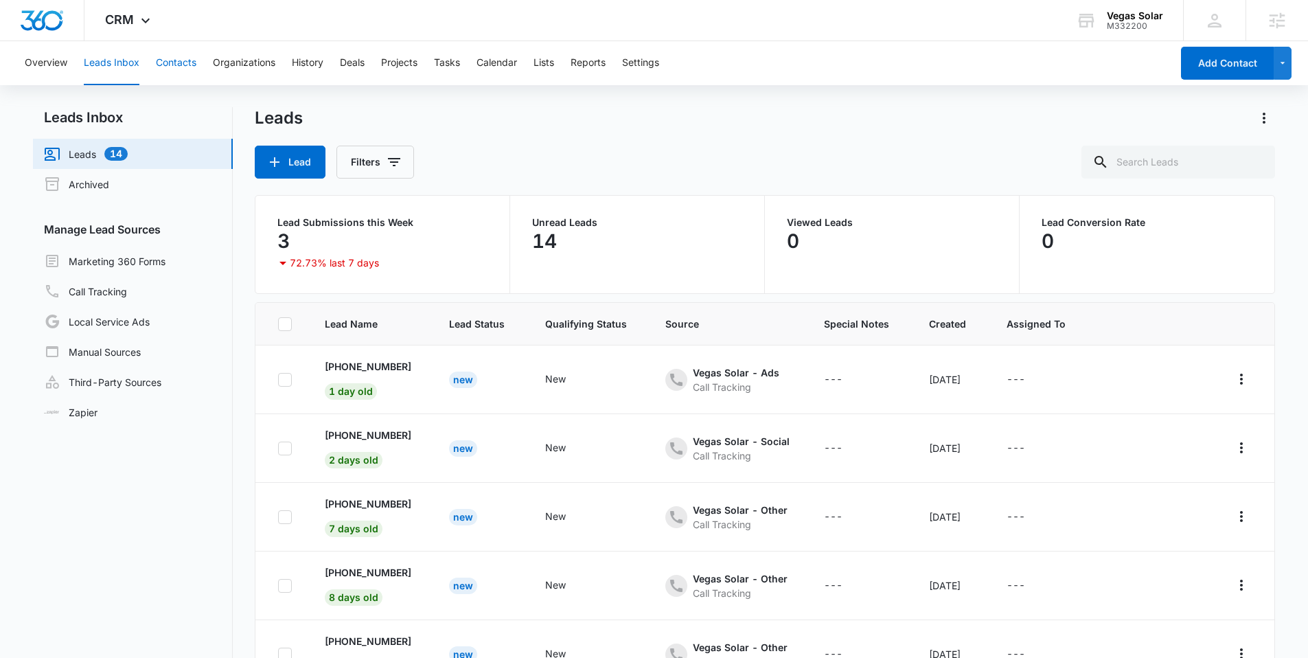
click at [159, 60] on button "Contacts" at bounding box center [176, 63] width 41 height 44
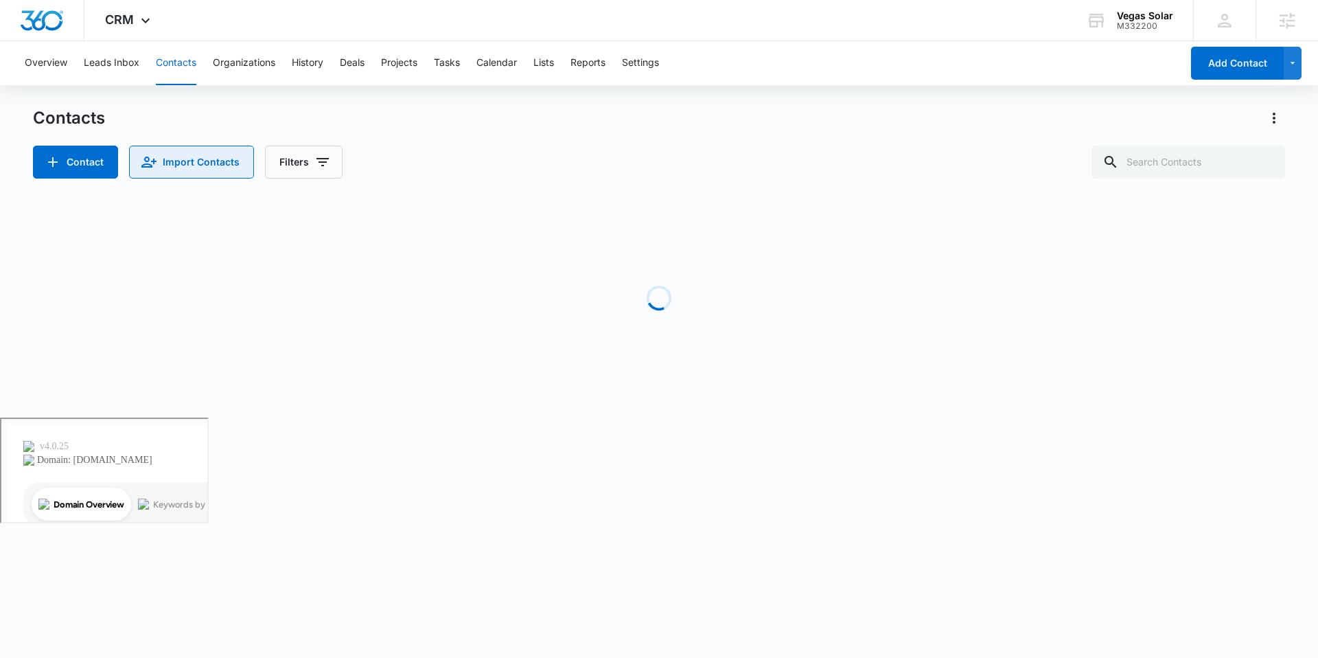
click at [194, 159] on button "Import Contacts" at bounding box center [191, 162] width 125 height 33
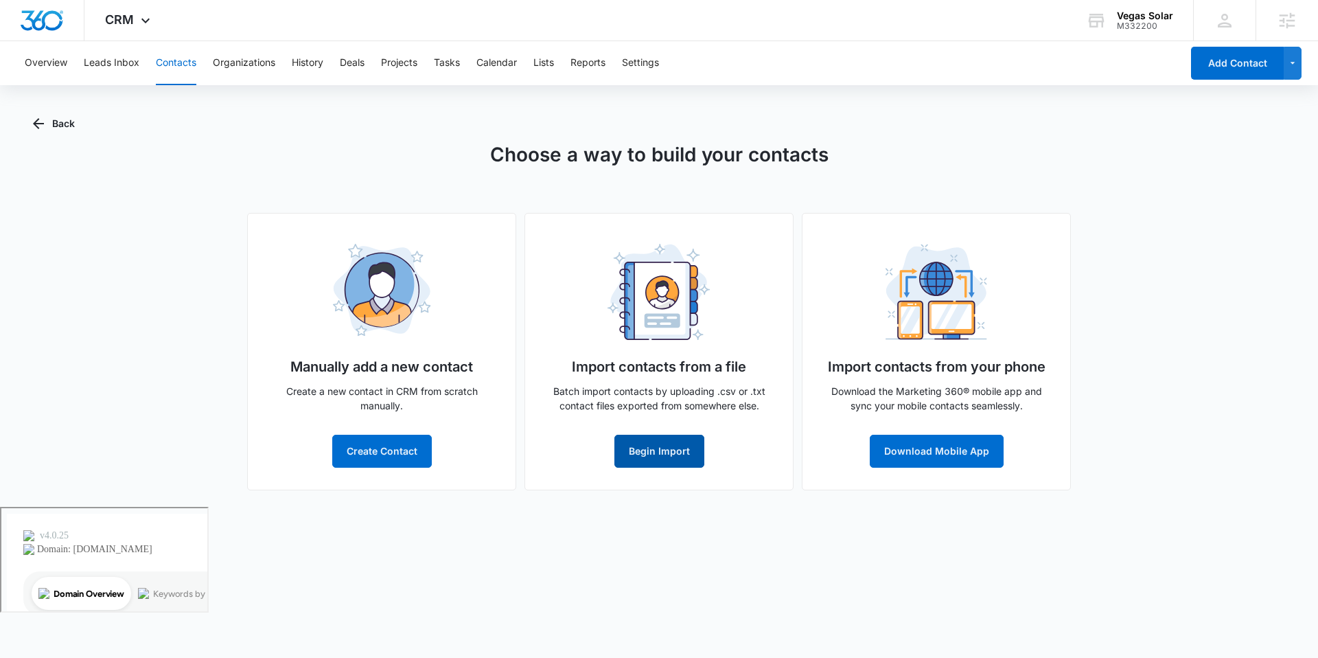
click at [634, 450] on button "Begin Import" at bounding box center [659, 451] width 90 height 33
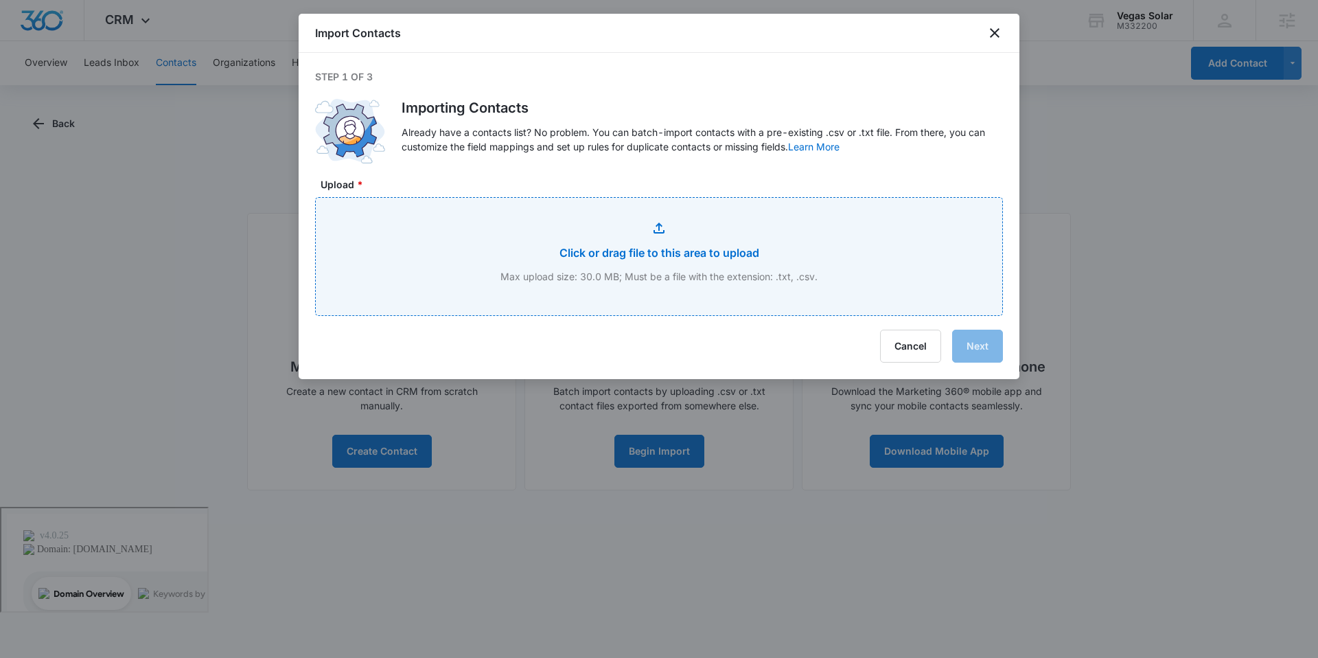
click at [636, 222] on input "Upload *" at bounding box center [659, 256] width 687 height 117
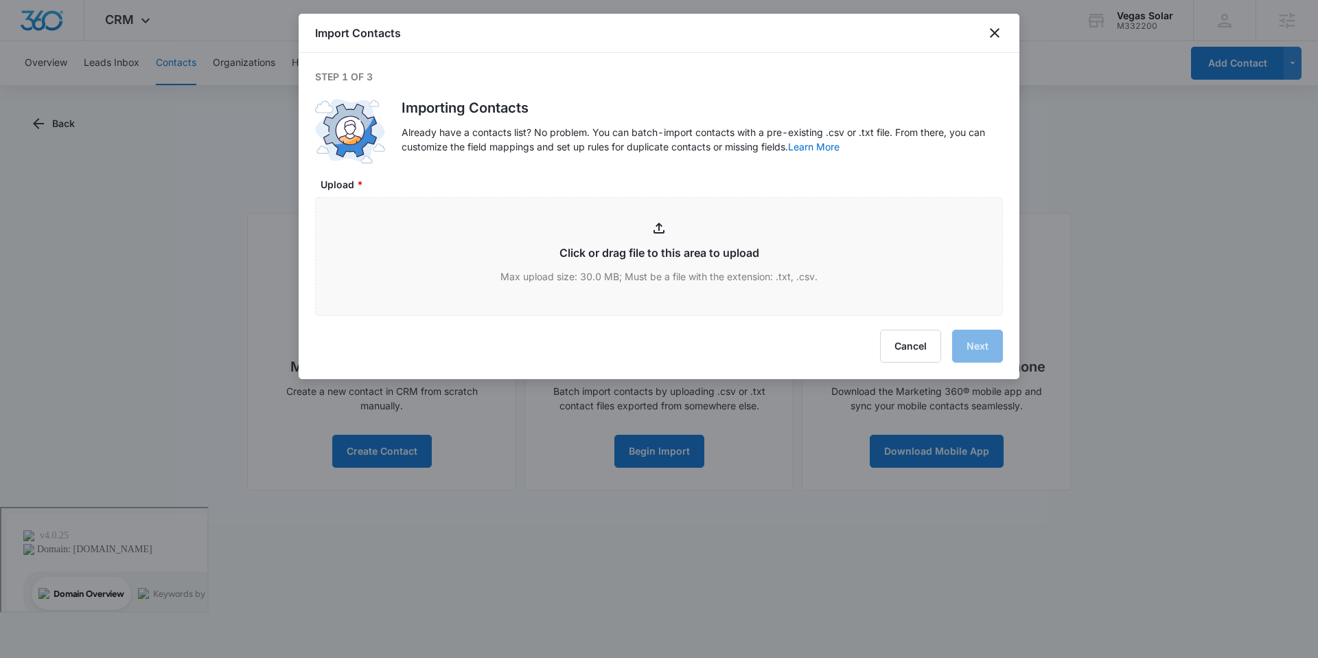
click at [995, 46] on div "Import Contacts" at bounding box center [659, 33] width 721 height 39
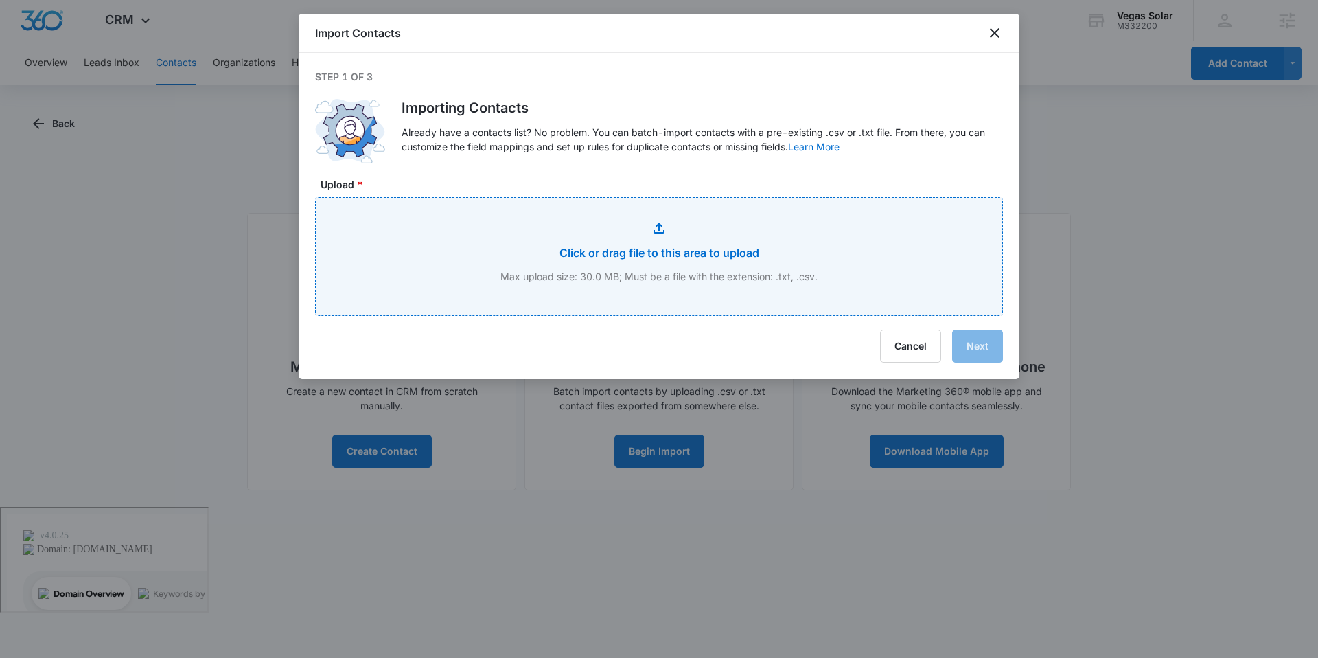
click at [665, 235] on input "Upload *" at bounding box center [659, 256] width 687 height 117
type input "C:\fakepath\Copy of Cleaned_Solar_Leads_8.1.csv"
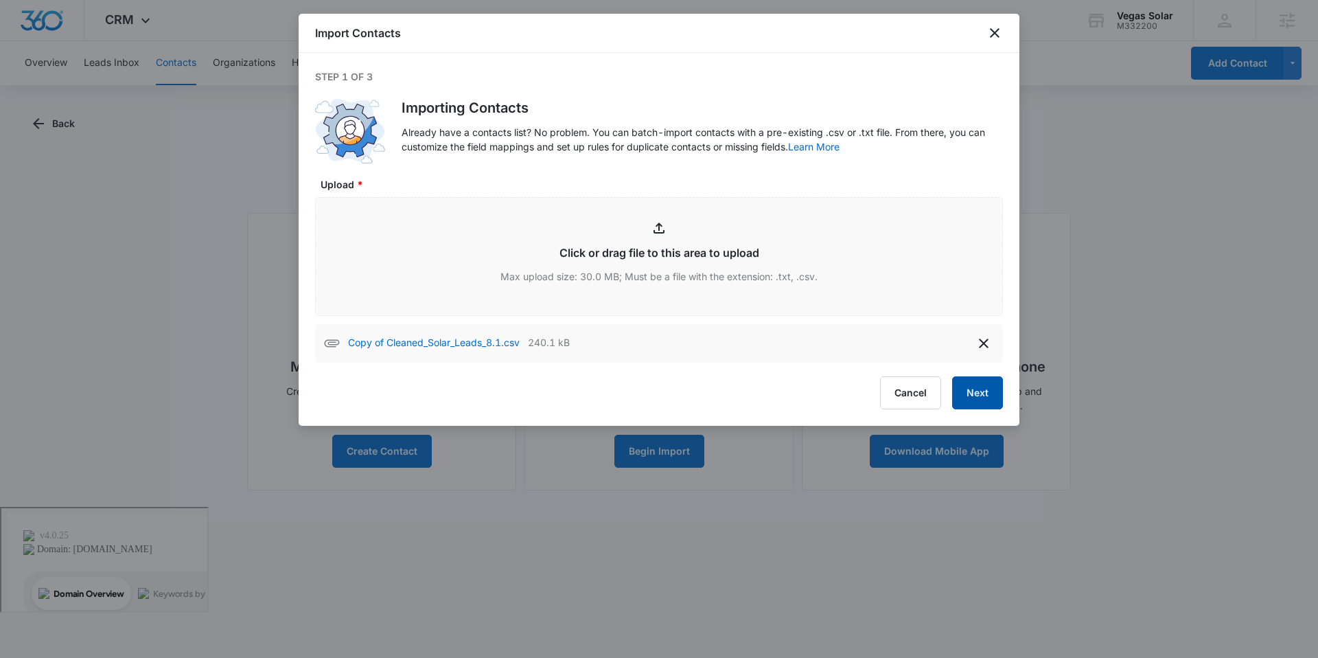
click at [976, 387] on button "Next" at bounding box center [977, 392] width 51 height 33
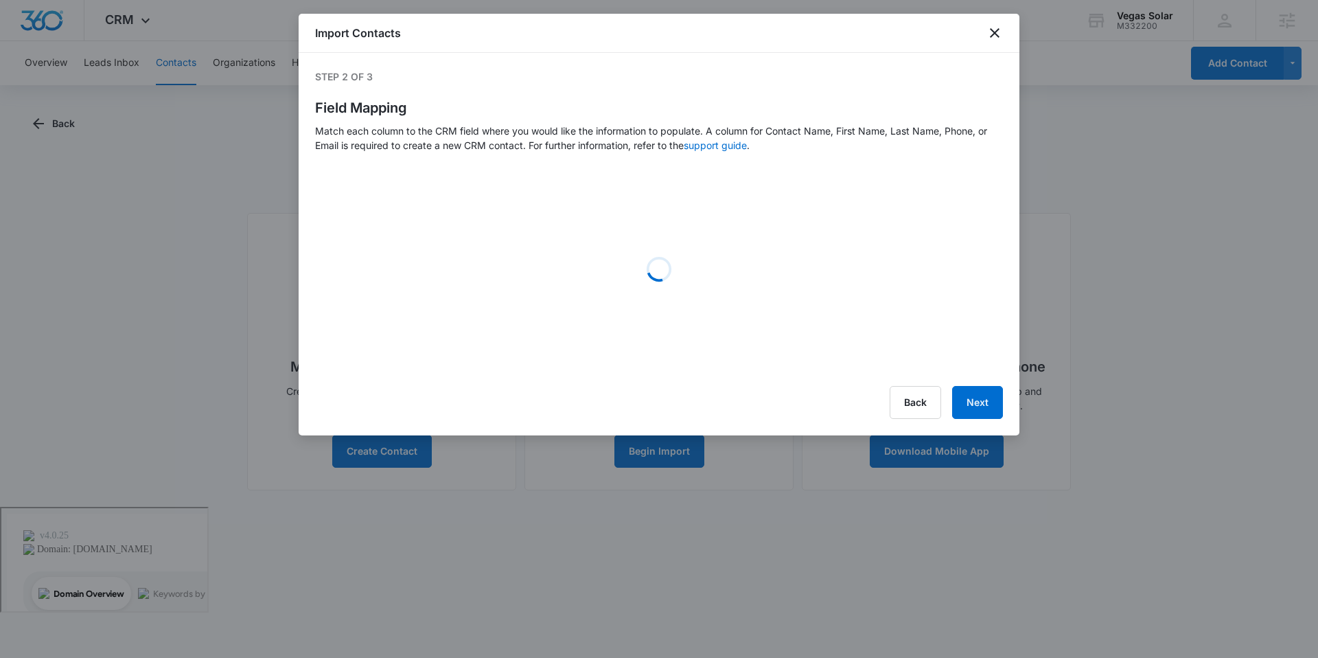
select select "78"
select select "79"
select select "185"
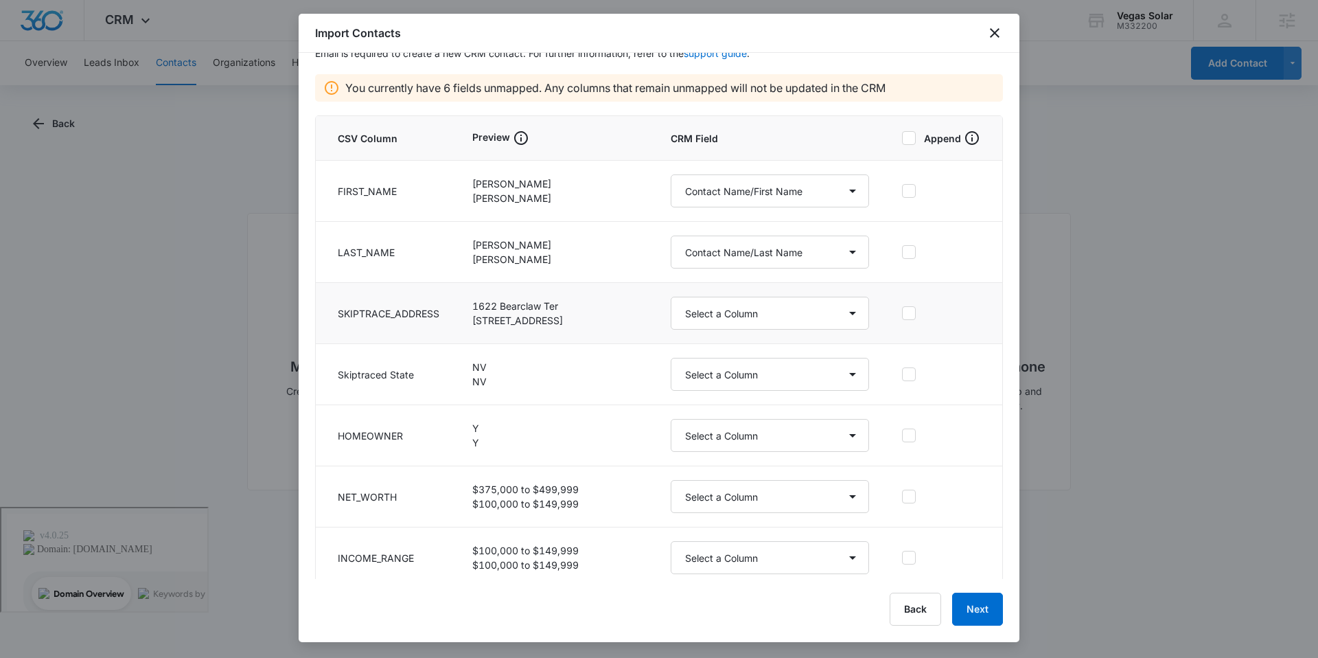
scroll to position [99, 0]
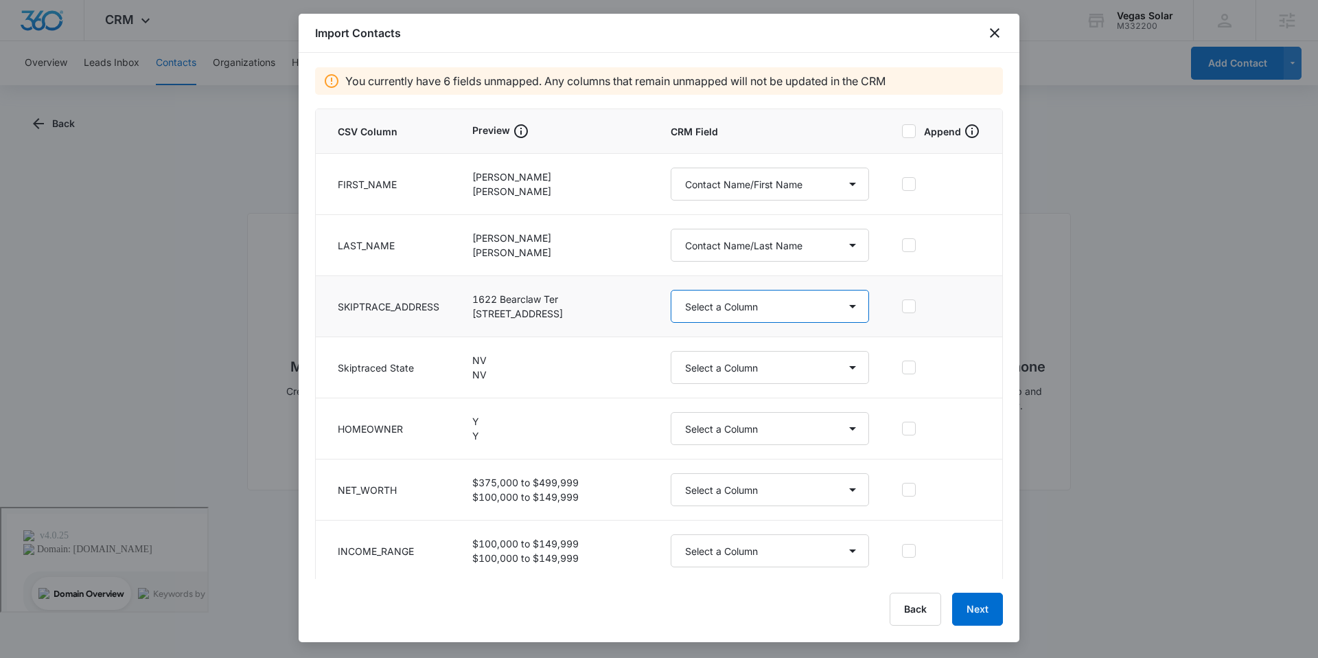
click at [671, 309] on select "Select a Column Address/City Address/Country Address/State Address/Street Addre…" at bounding box center [770, 306] width 198 height 33
select select "187"
click at [671, 290] on select "Select a Column Address/City Address/Country Address/State Address/Street Addre…" at bounding box center [770, 306] width 198 height 33
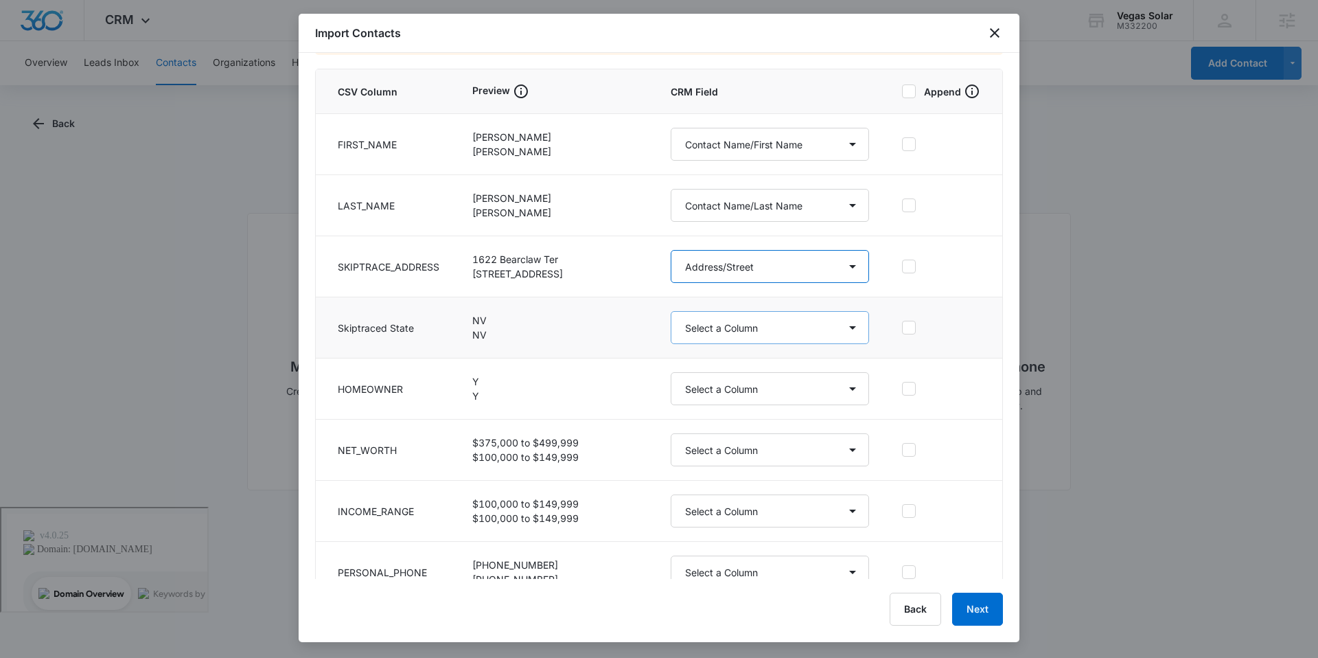
scroll to position [176, 0]
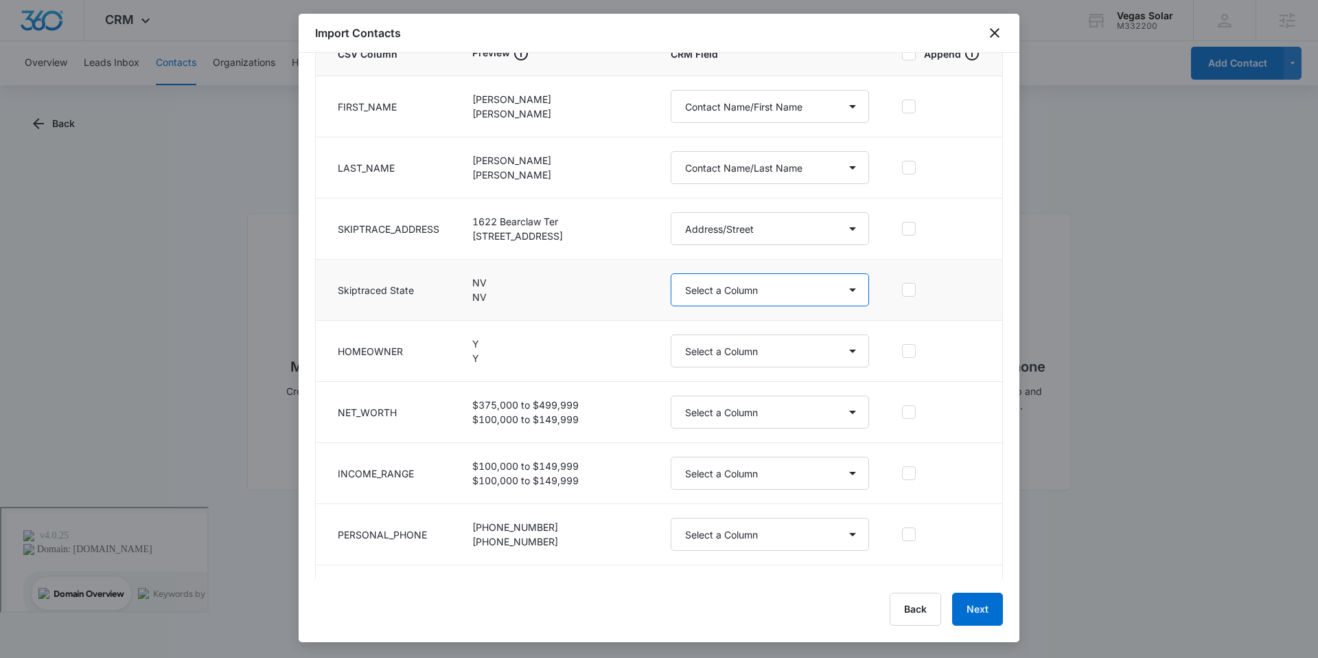
click at [672, 284] on select "Select a Column Address/City Address/Country Address/State Address/Street Addre…" at bounding box center [770, 289] width 198 height 33
select select "189"
click at [671, 273] on select "Select a Column Address/City Address/Country Address/State Address/Street Addre…" at bounding box center [770, 289] width 198 height 33
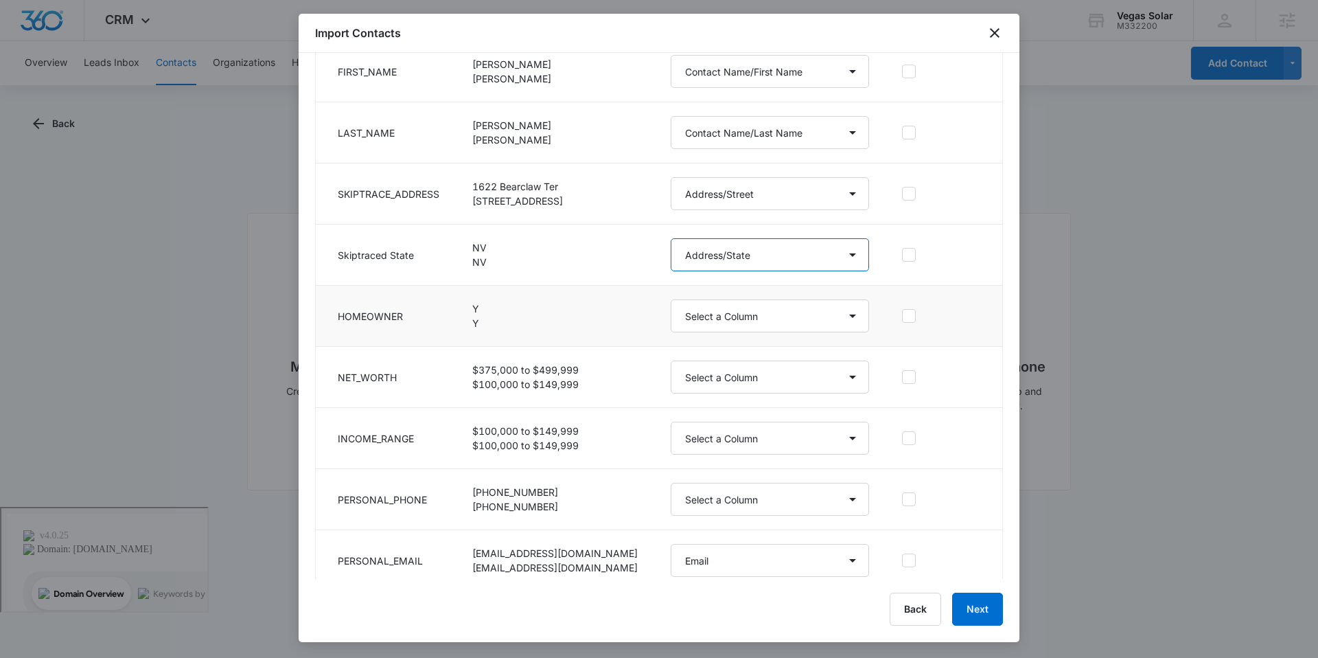
scroll to position [224, 0]
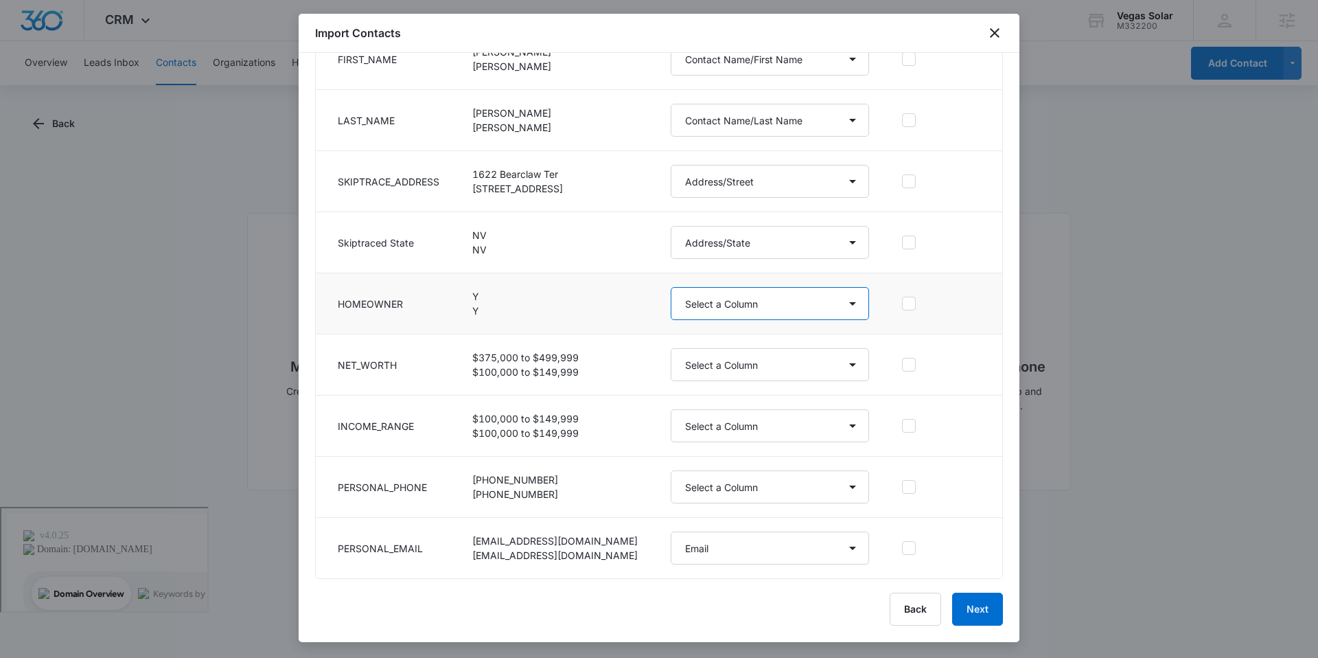
click at [671, 303] on select "Select a Column Address/City Address/Country Address/State Address/Street Addre…" at bounding box center [770, 303] width 198 height 33
click at [695, 360] on select "Select a Column Address/City Address/Country Address/State Address/Street Addre…" at bounding box center [770, 364] width 198 height 33
click at [904, 365] on icon at bounding box center [909, 364] width 12 height 12
click at [902, 365] on input "checkbox" at bounding box center [902, 365] width 0 height 10
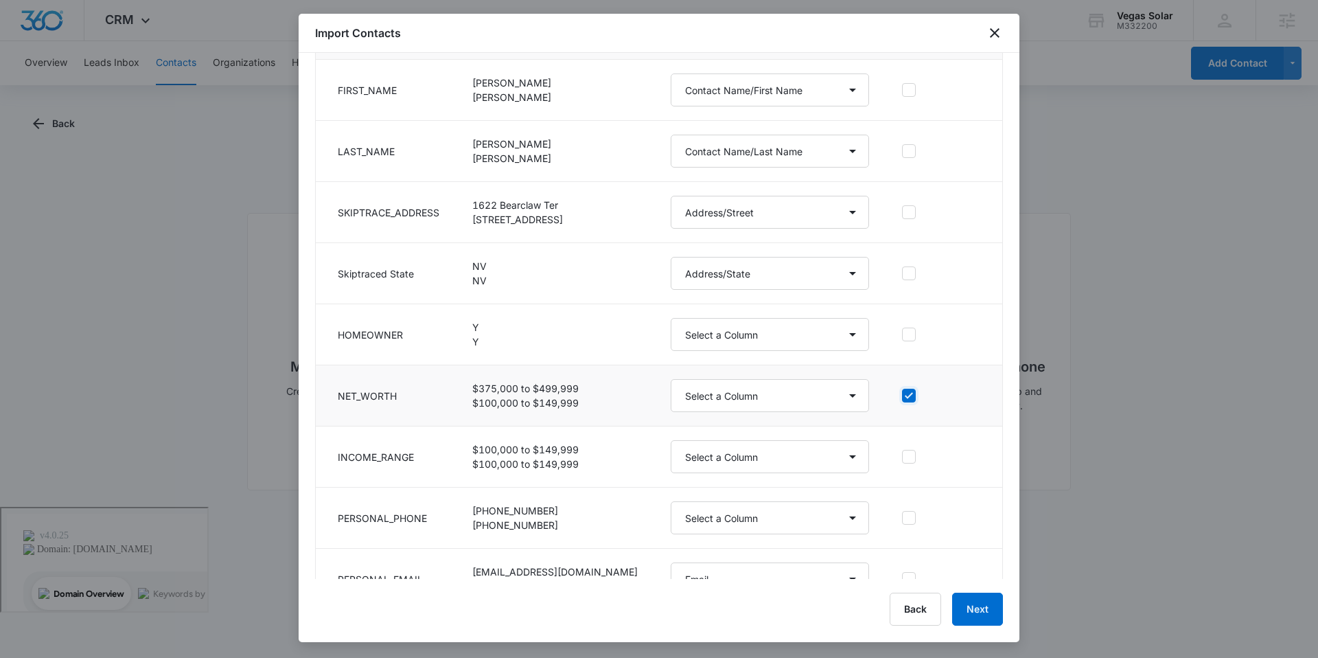
scroll to position [192, 0]
click at [905, 396] on icon at bounding box center [909, 396] width 8 height 6
click at [902, 396] on input "checkbox" at bounding box center [902, 396] width 0 height 10
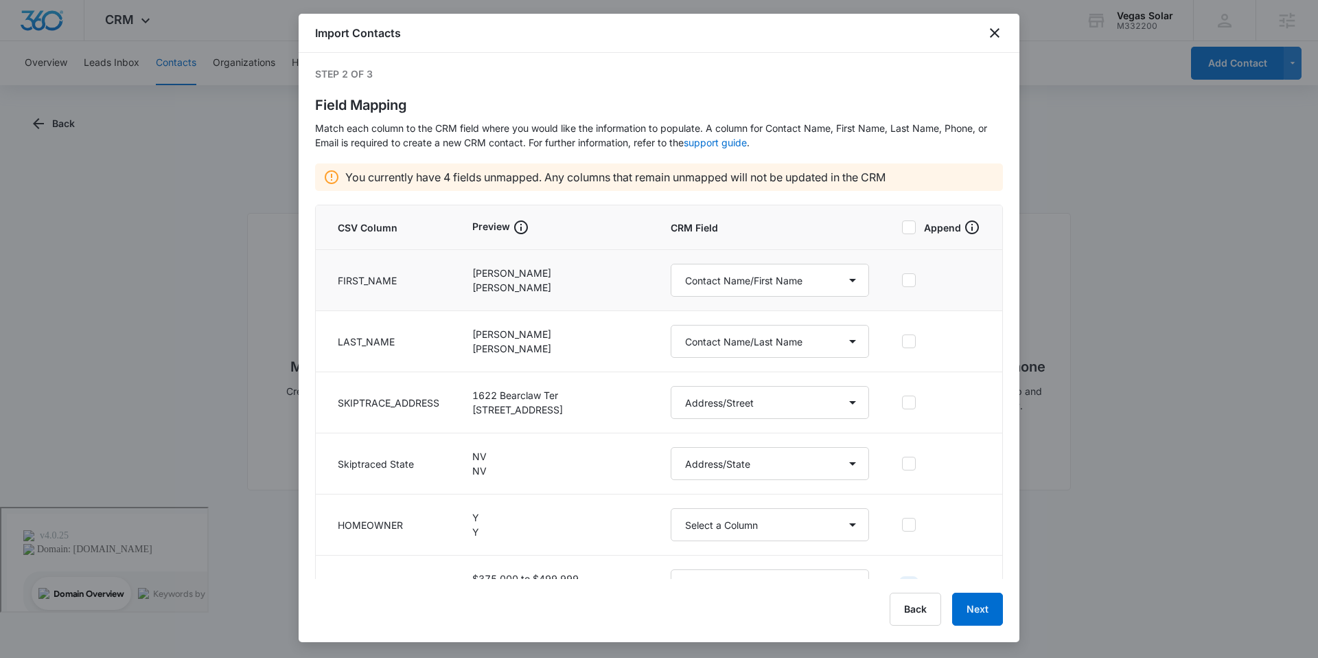
scroll to position [0, 0]
click at [903, 286] on icon at bounding box center [909, 283] width 12 height 12
click at [902, 286] on input "checkbox" at bounding box center [902, 283] width 0 height 10
click at [903, 341] on icon at bounding box center [909, 344] width 12 height 12
click at [902, 341] on input "checkbox" at bounding box center [902, 344] width 0 height 10
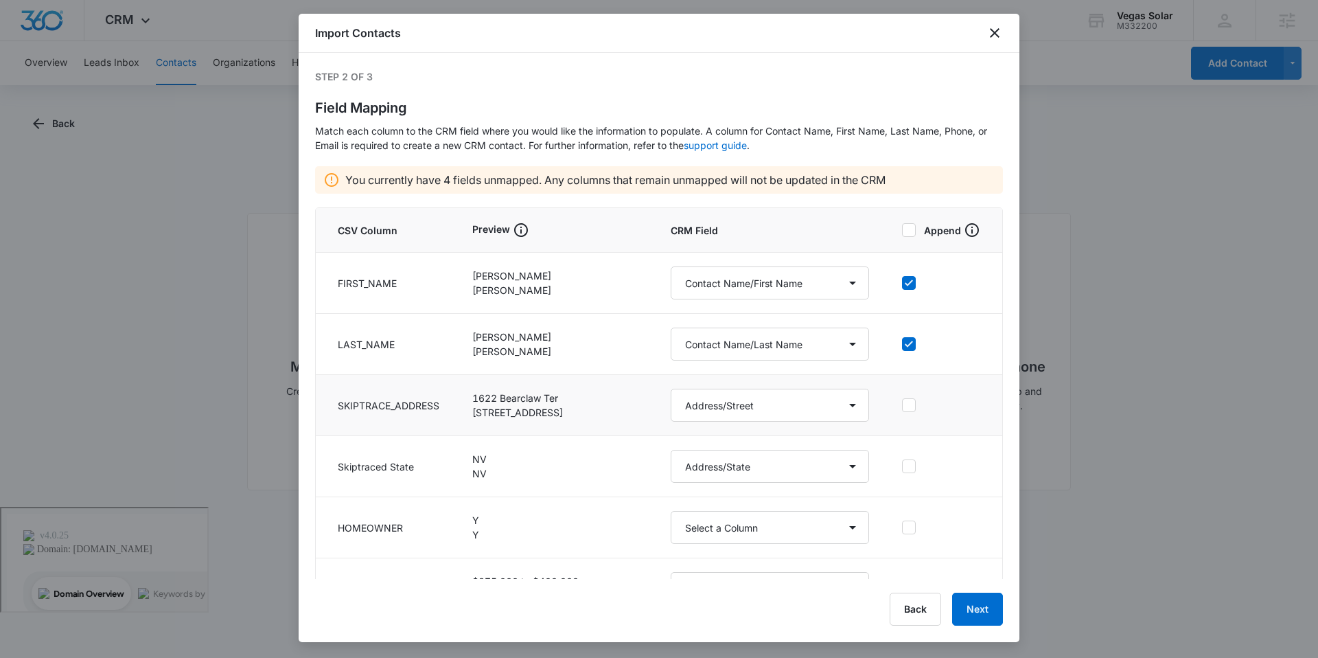
click at [903, 404] on icon at bounding box center [909, 405] width 12 height 12
click at [902, 404] on input "checkbox" at bounding box center [902, 405] width 0 height 10
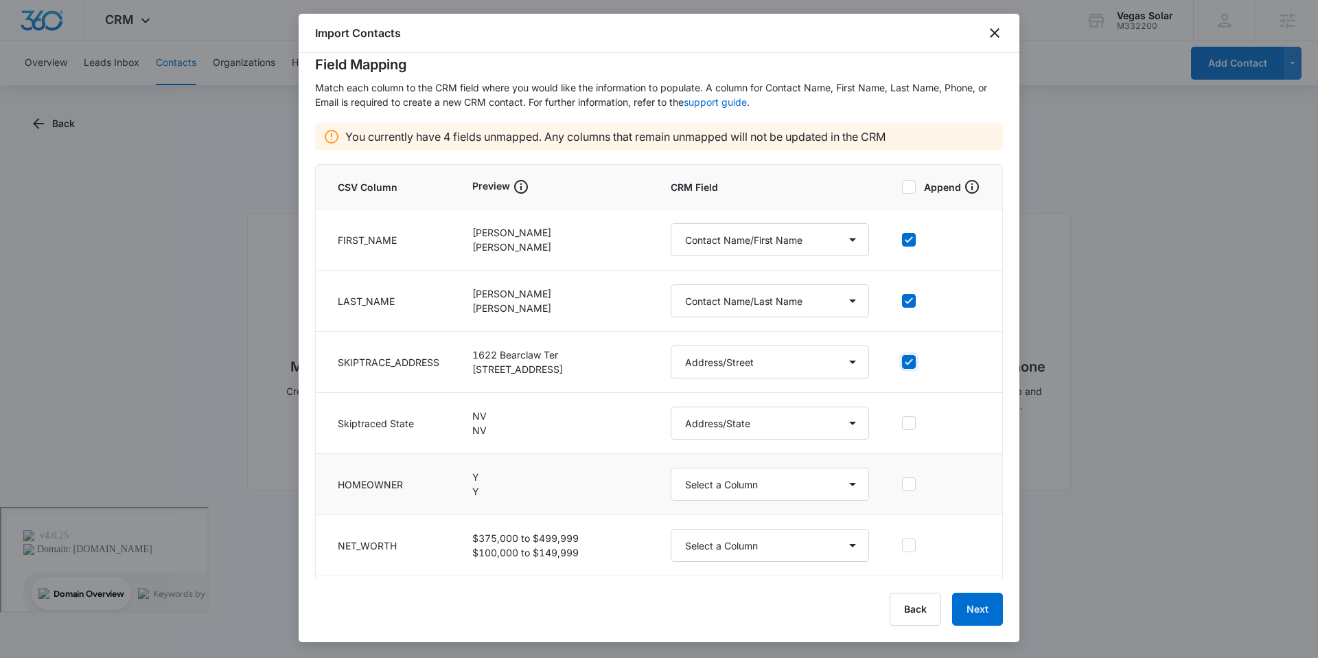
scroll to position [112, 0]
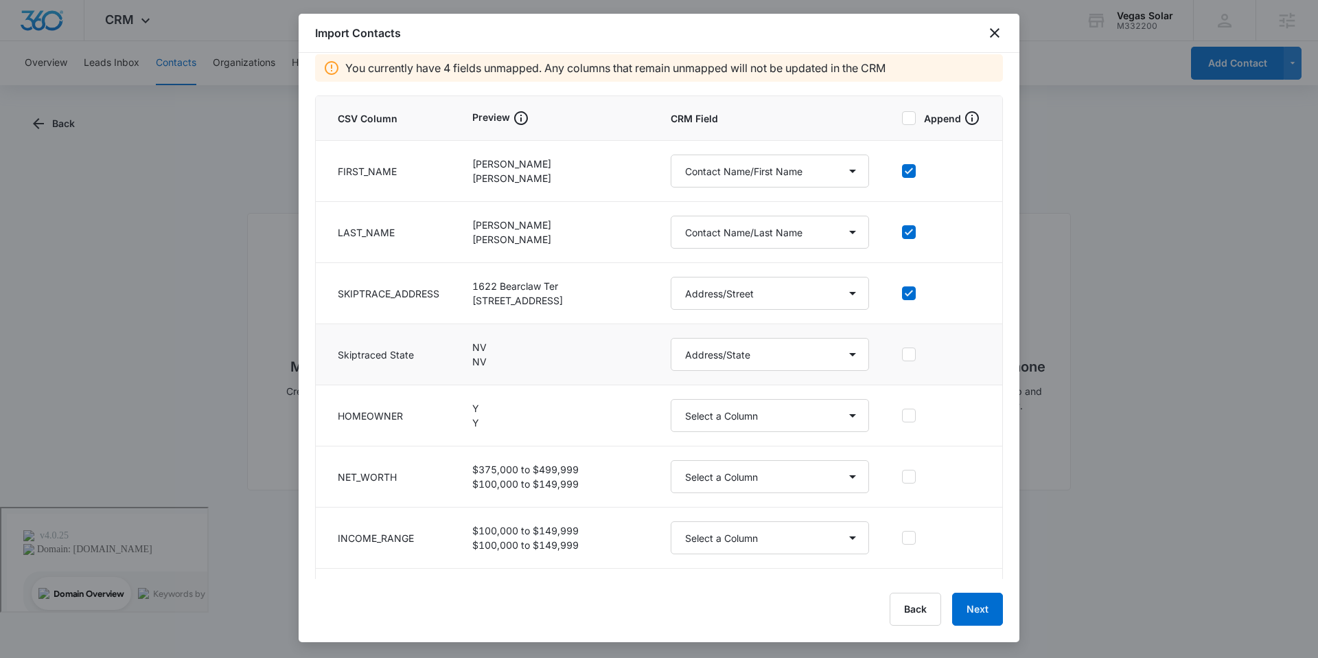
click at [903, 350] on icon at bounding box center [909, 354] width 12 height 12
click at [902, 350] on input "checkbox" at bounding box center [902, 354] width 0 height 10
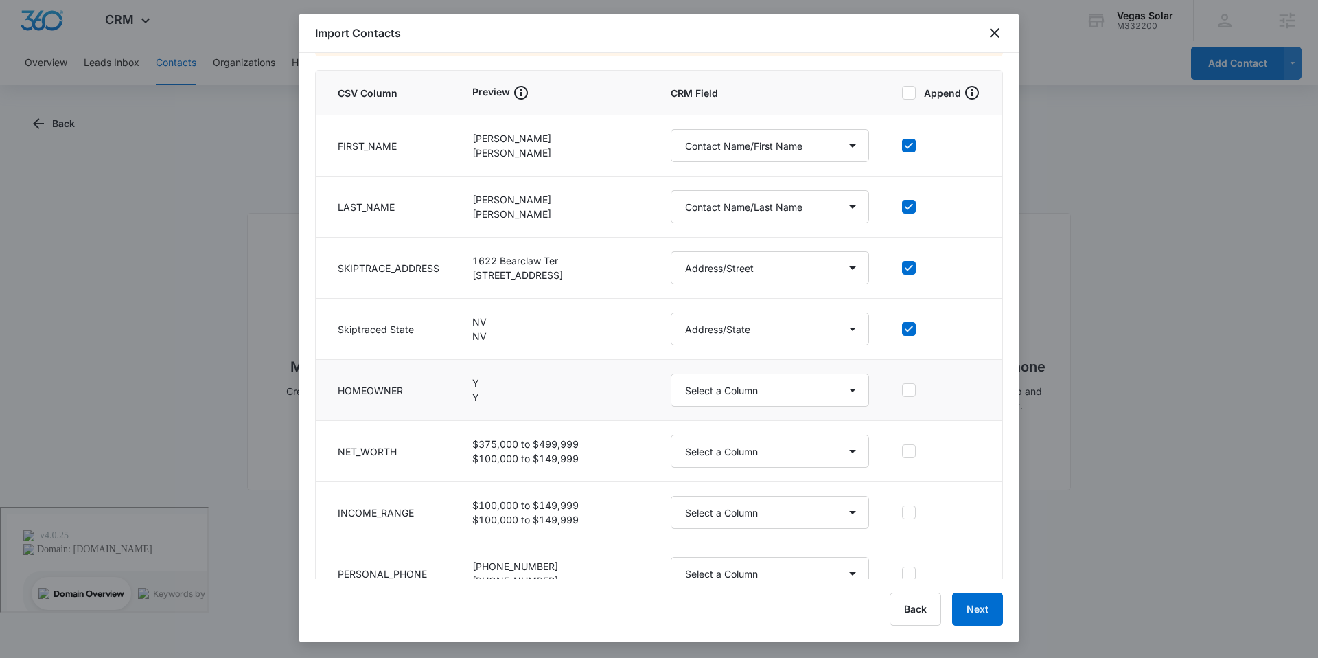
click at [903, 387] on icon at bounding box center [909, 390] width 12 height 12
click at [902, 387] on input "checkbox" at bounding box center [902, 390] width 0 height 10
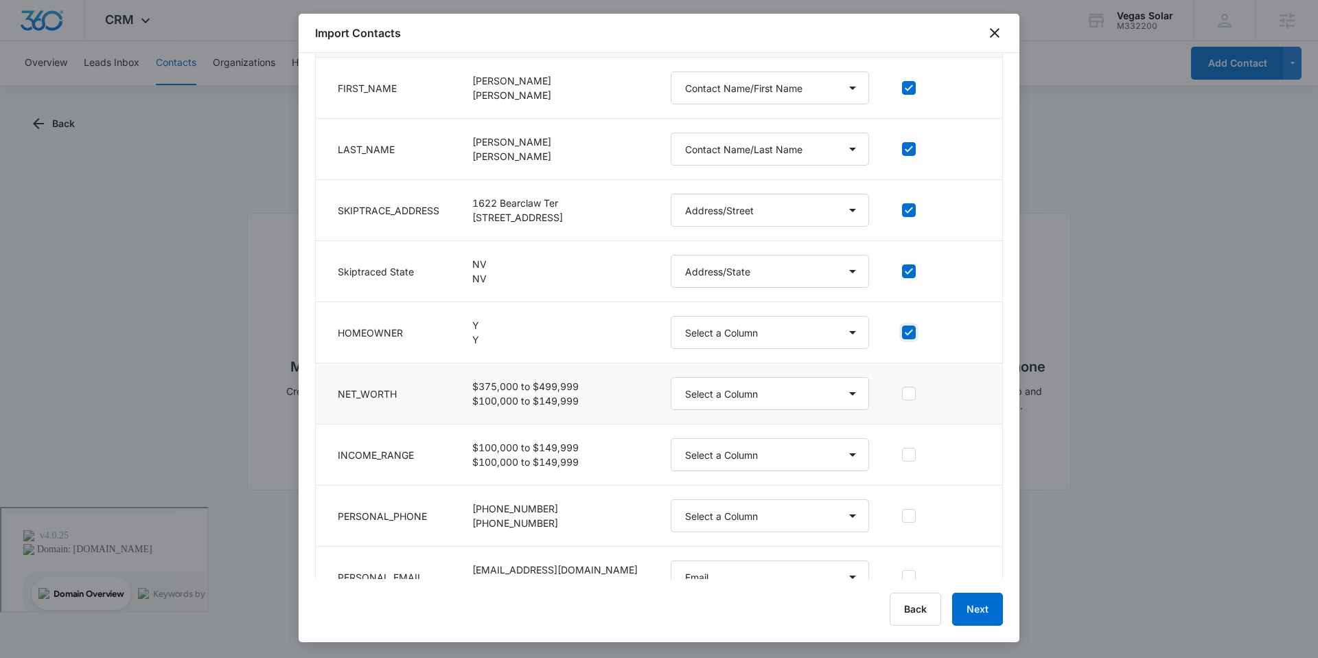
scroll to position [224, 0]
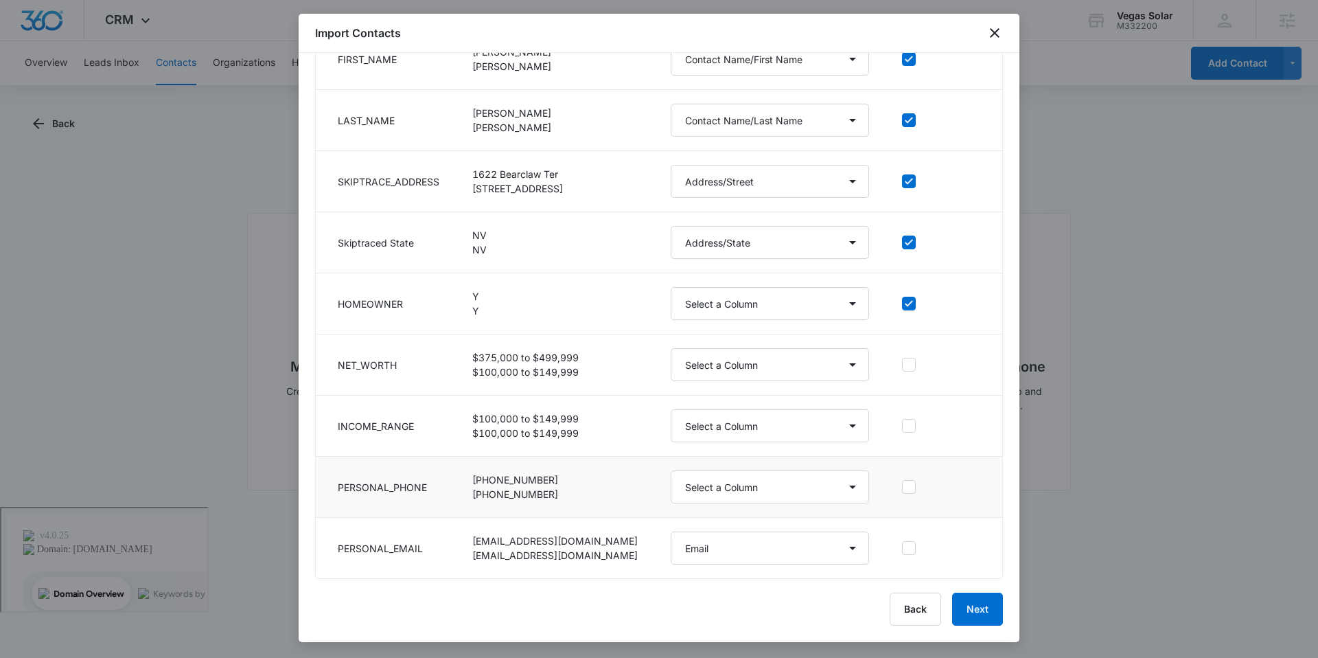
click at [903, 491] on icon at bounding box center [909, 487] width 12 height 12
click at [902, 491] on input "checkbox" at bounding box center [902, 487] width 0 height 10
click at [903, 548] on icon at bounding box center [909, 548] width 12 height 12
click at [902, 548] on input "checkbox" at bounding box center [902, 548] width 0 height 10
click at [992, 609] on button "Next" at bounding box center [977, 609] width 51 height 33
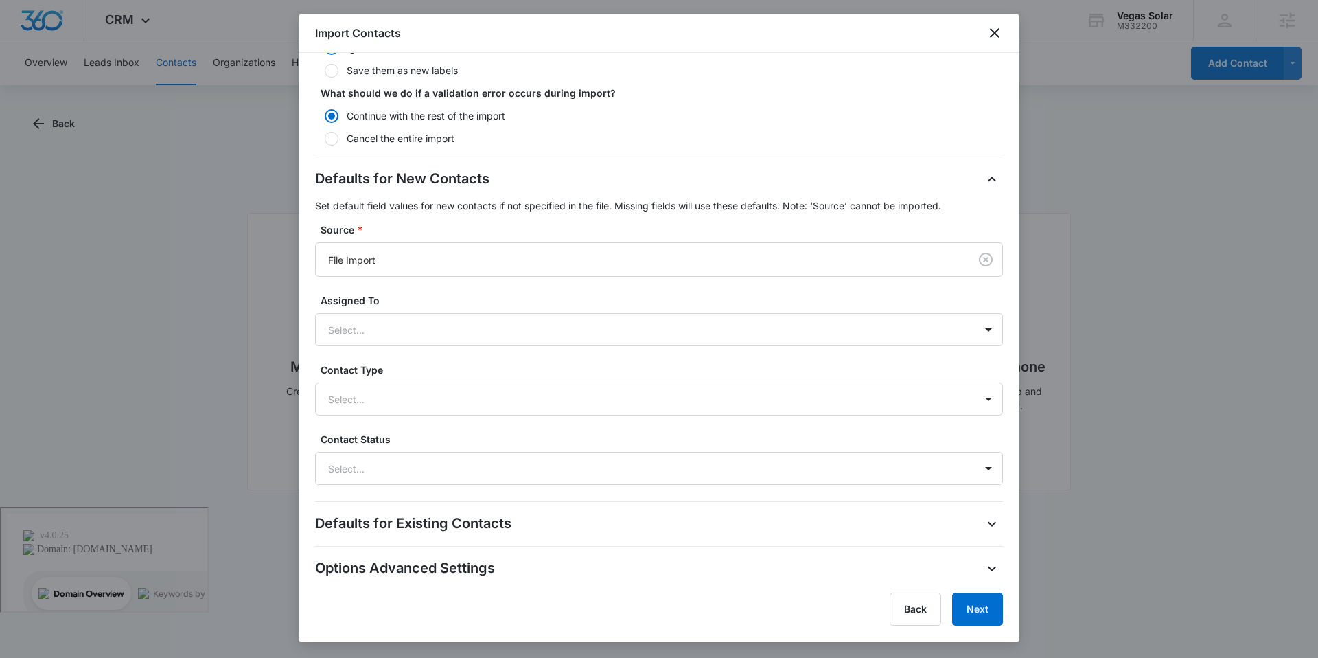
scroll to position [248, 0]
click at [486, 324] on div at bounding box center [642, 329] width 629 height 17
click at [458, 376] on div "Stan Popek" at bounding box center [658, 377] width 652 height 14
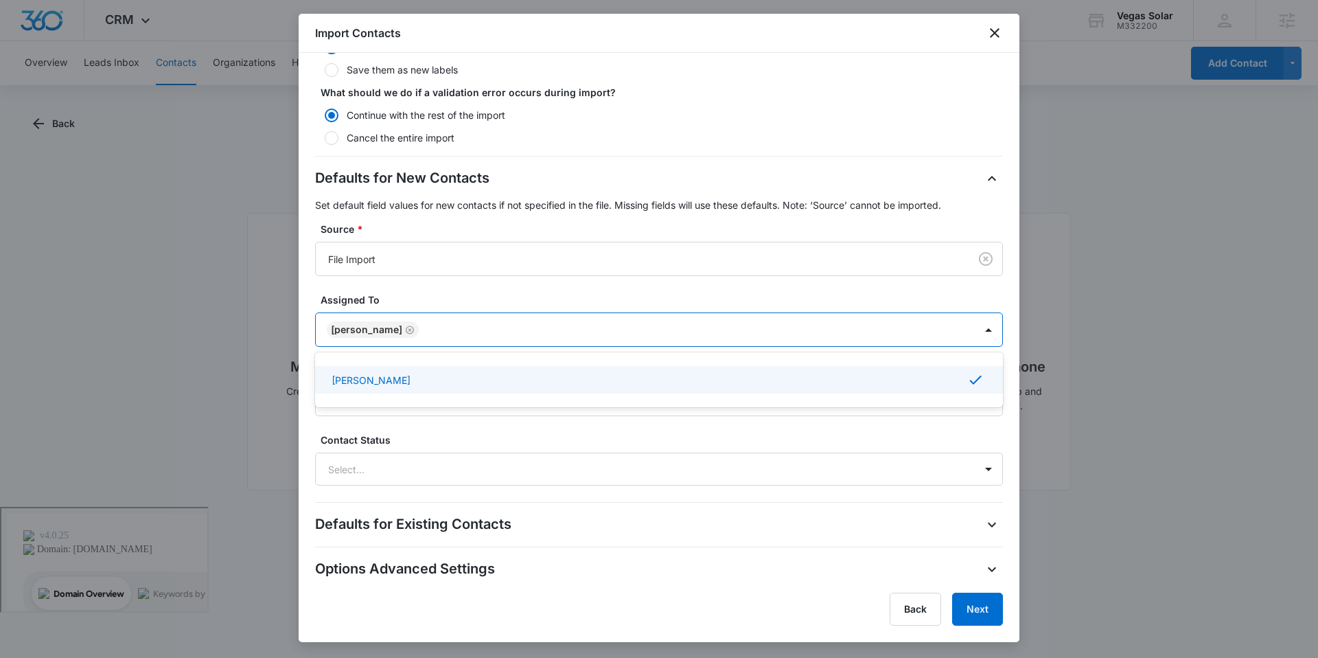
click at [511, 288] on div "Defaults for New Contacts Set default field values for new contacts if not spec…" at bounding box center [659, 327] width 688 height 318
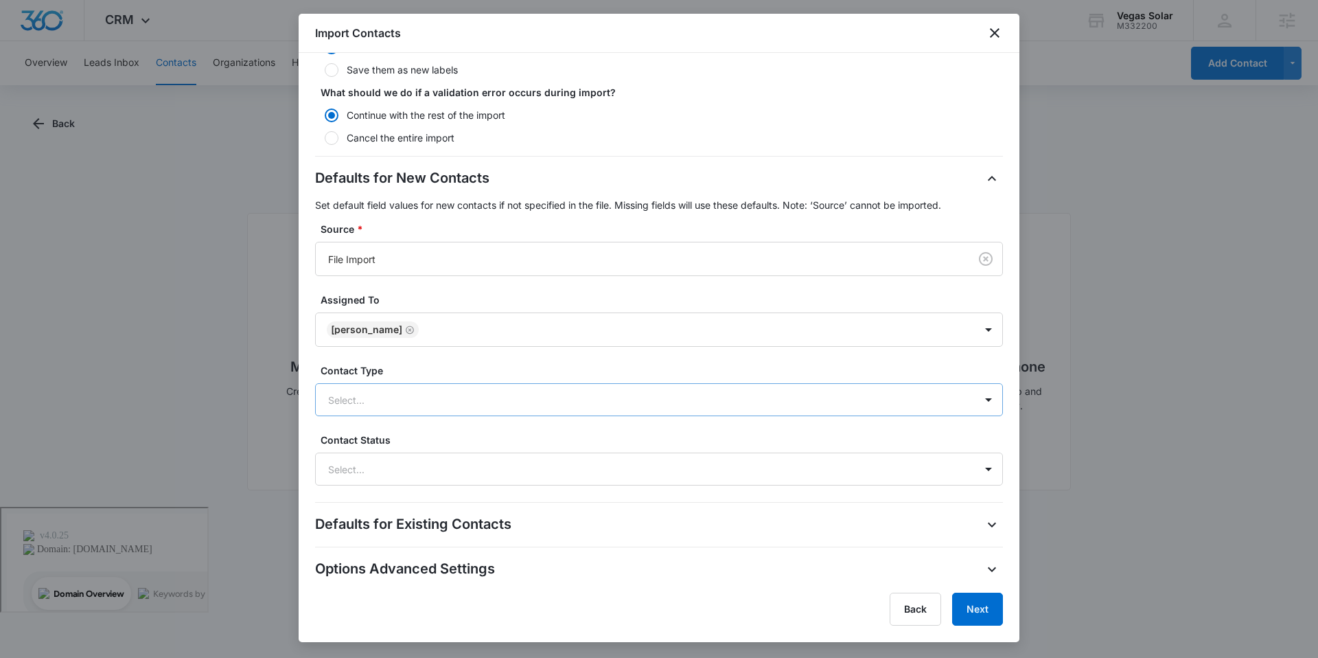
drag, startPoint x: 434, startPoint y: 410, endPoint x: 439, endPoint y: 402, distance: 9.0
click at [434, 409] on div "Select..." at bounding box center [645, 399] width 659 height 31
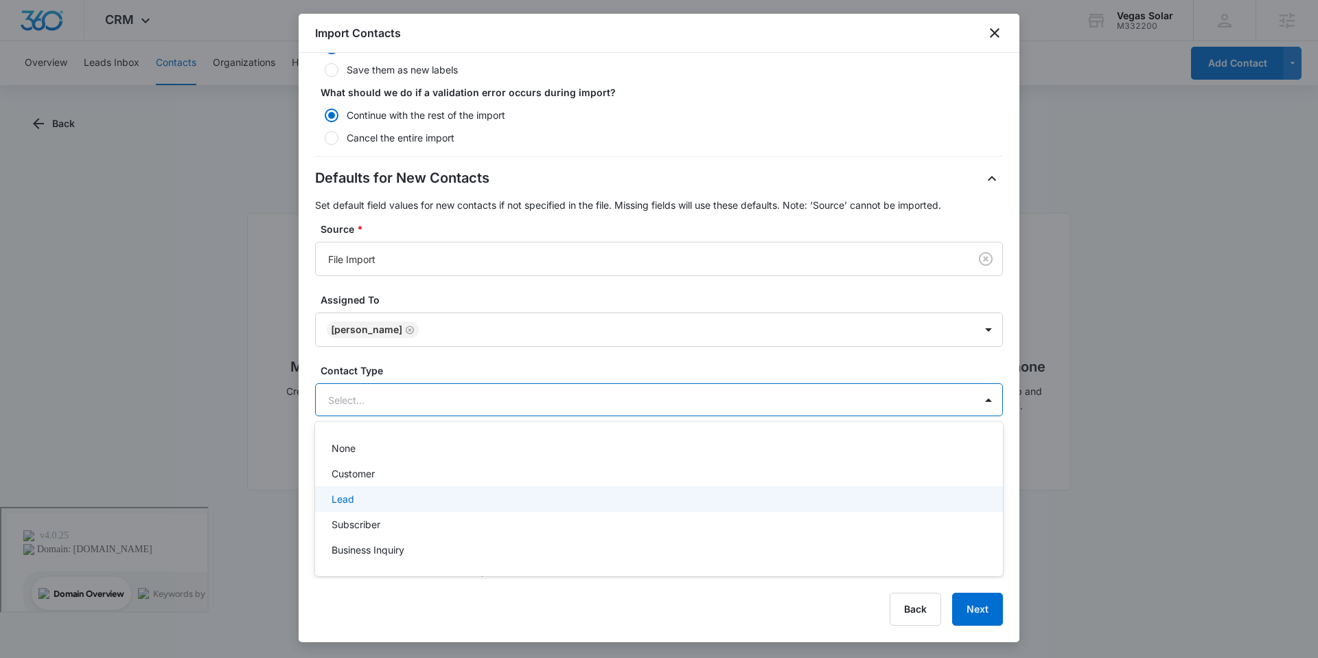
click at [423, 496] on div "Lead" at bounding box center [658, 499] width 652 height 14
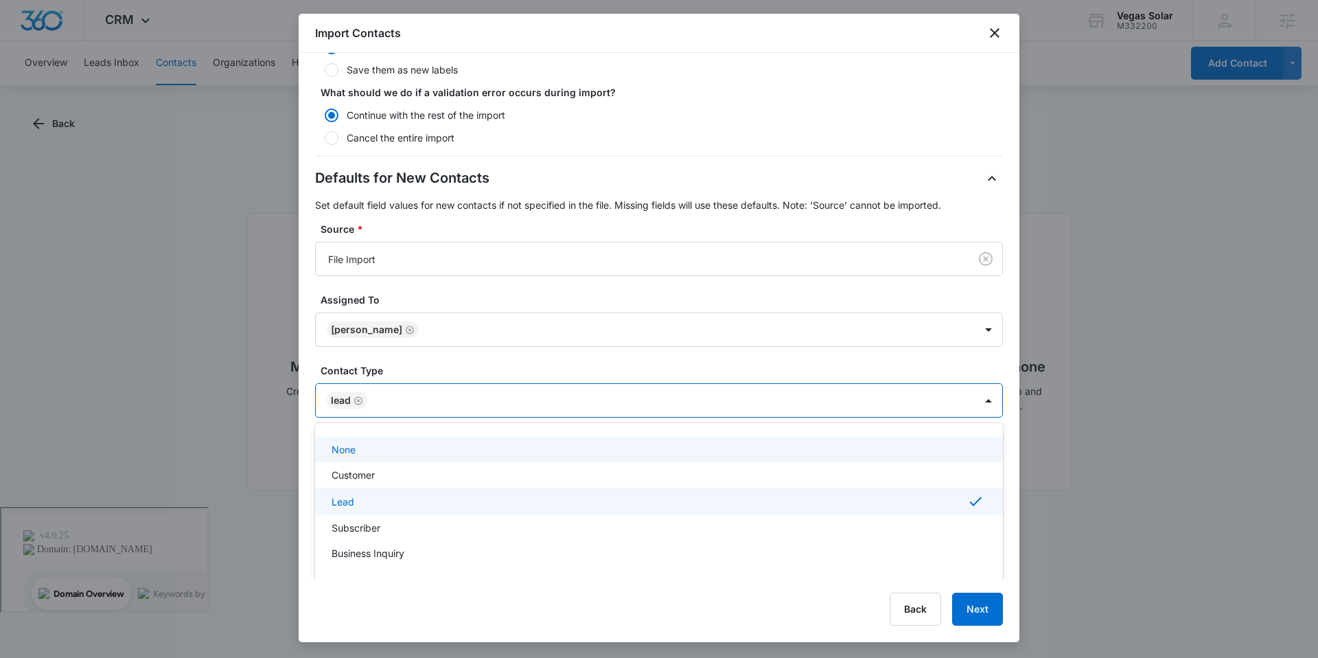
click at [487, 369] on label "Contact Type" at bounding box center [665, 370] width 688 height 14
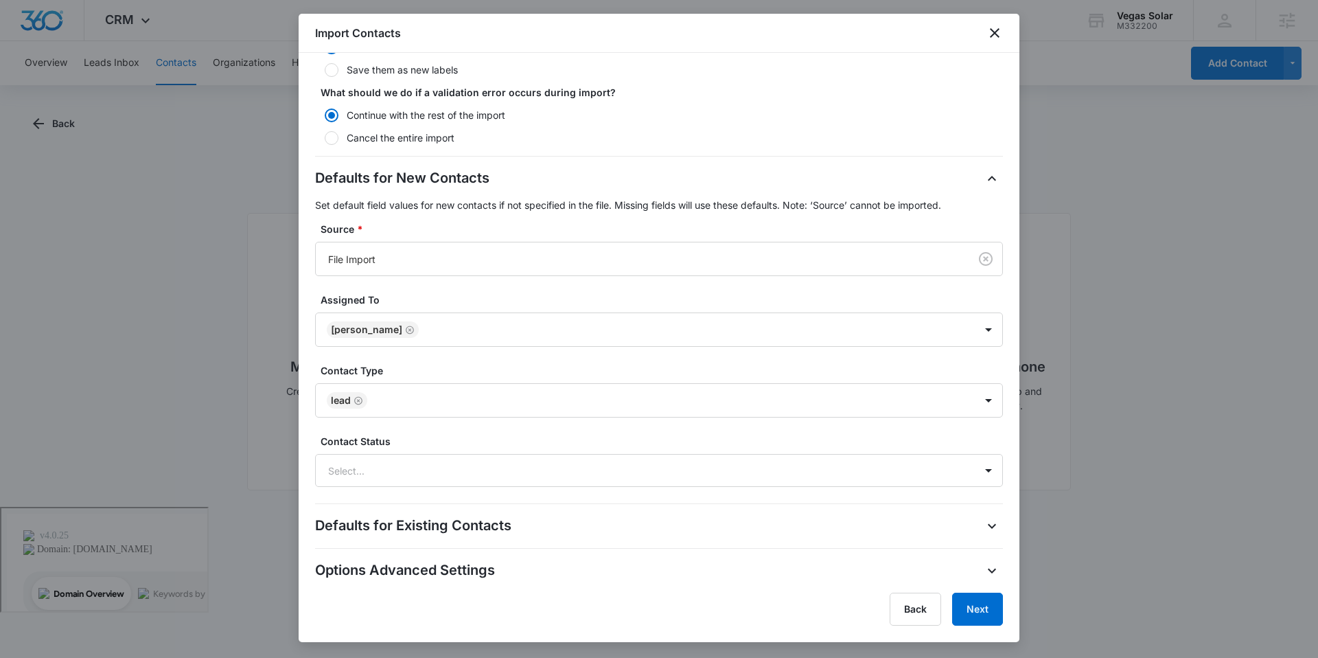
scroll to position [251, 0]
click at [457, 485] on form "What should we look for to determine a unique Existing Contact? Email What shou…" at bounding box center [659, 240] width 688 height 678
click at [495, 452] on div "Select..." at bounding box center [645, 467] width 659 height 31
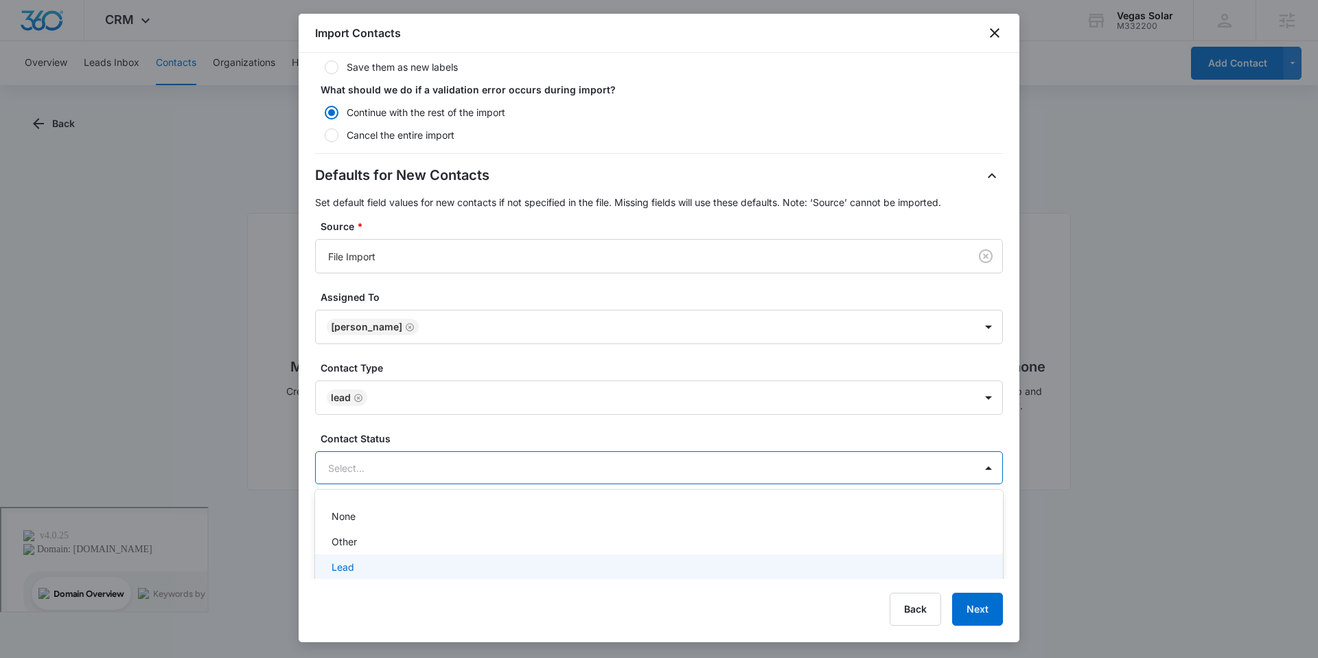
click at [437, 556] on div "Lead" at bounding box center [659, 566] width 688 height 25
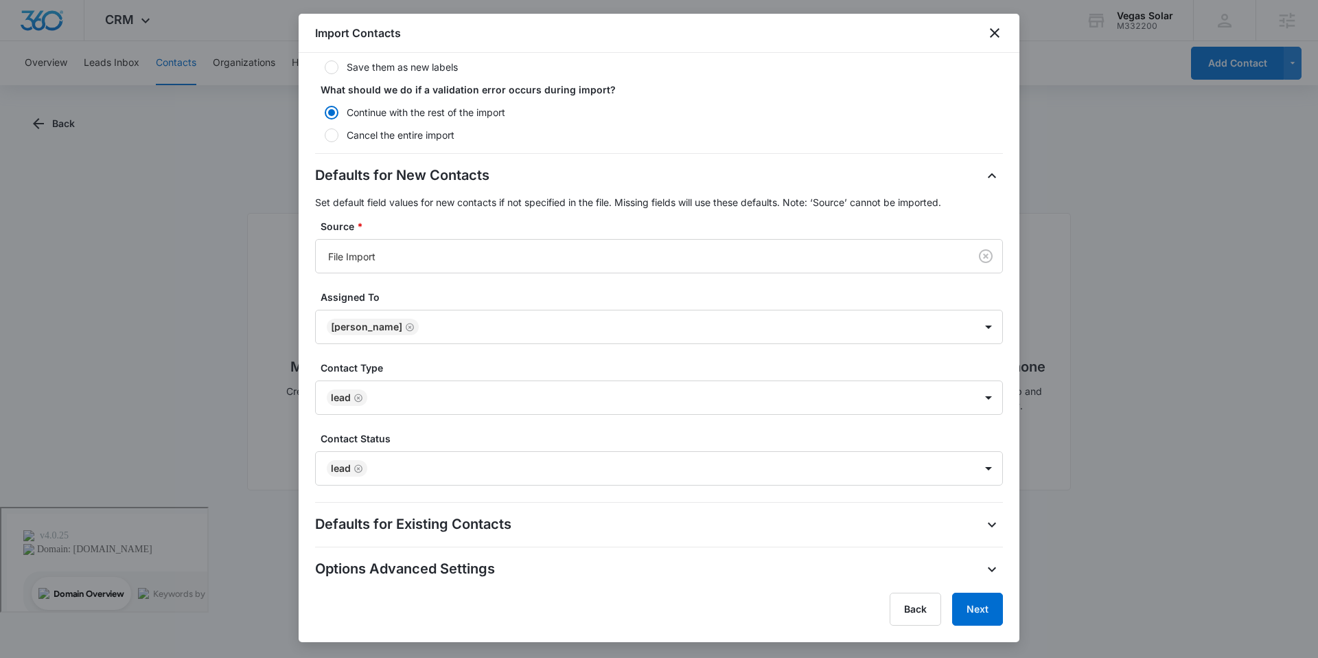
click at [487, 419] on div "Defaults for New Contacts Set default field values for new contacts if not spec…" at bounding box center [659, 325] width 688 height 321
click at [521, 522] on div "Defaults for Existing Contacts" at bounding box center [659, 523] width 688 height 22
click at [532, 520] on div "Defaults for Existing Contacts" at bounding box center [659, 523] width 688 height 22
click at [984, 519] on icon "button" at bounding box center [992, 523] width 16 height 16
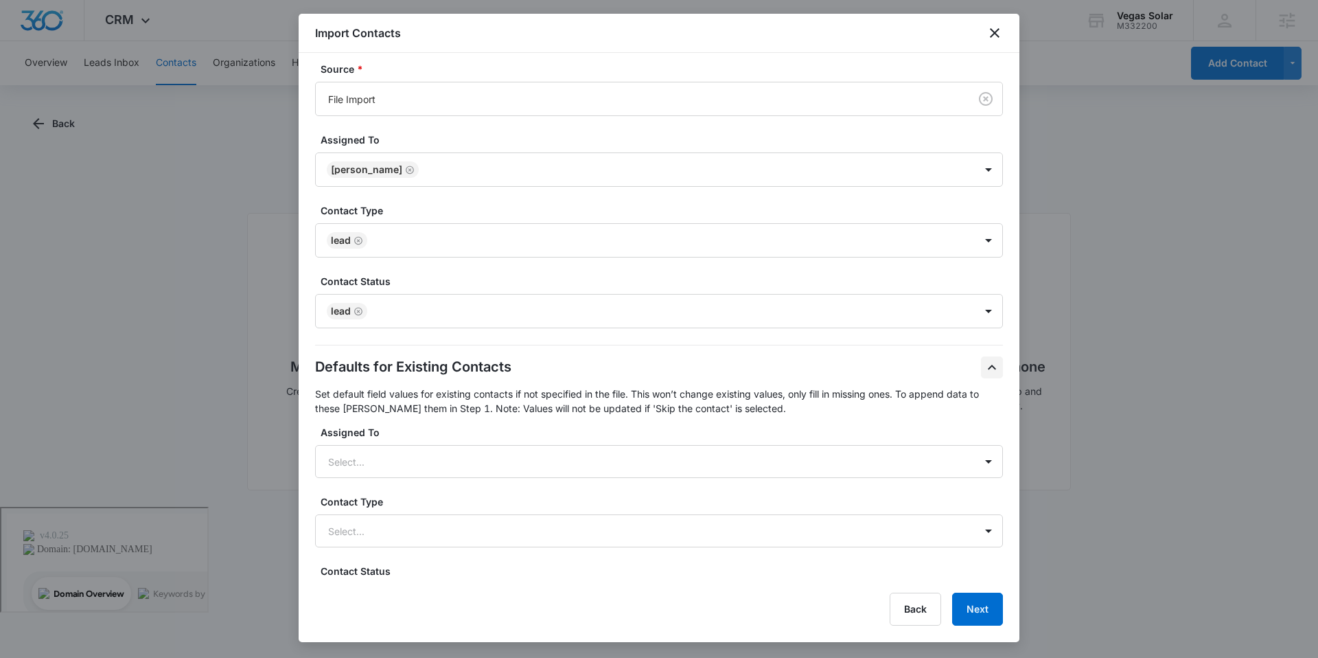
scroll to position [507, 0]
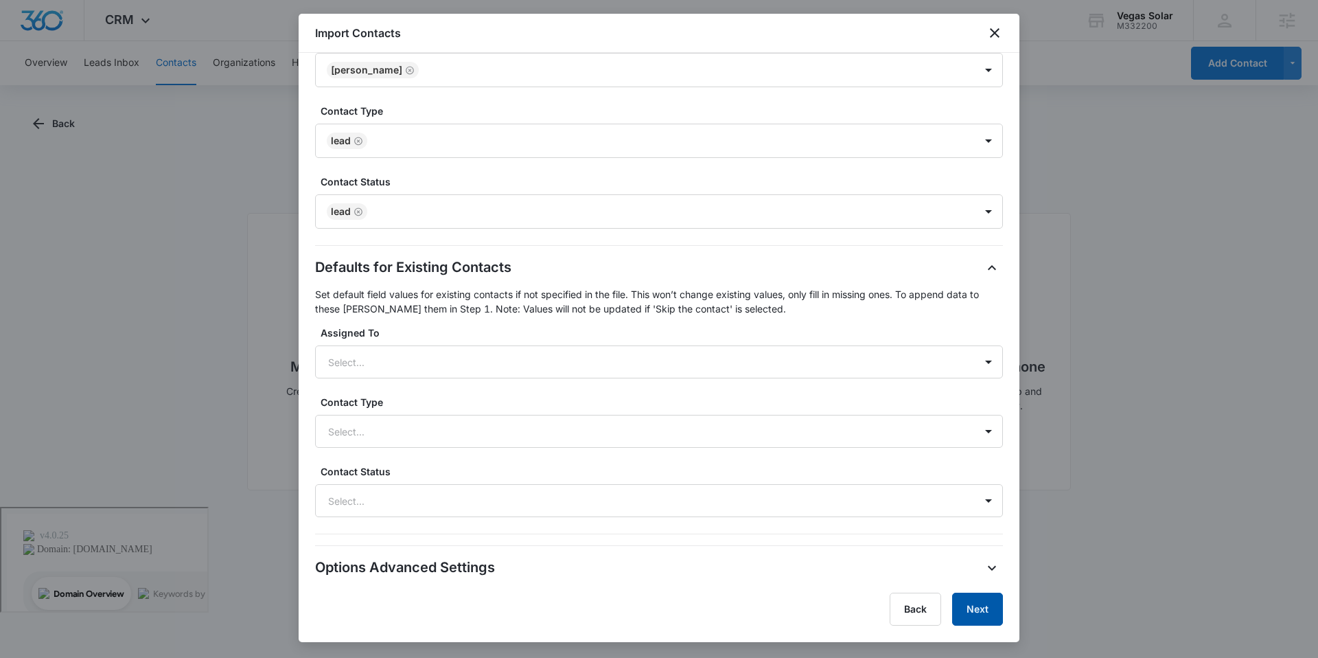
click at [986, 612] on button "Next" at bounding box center [977, 609] width 51 height 33
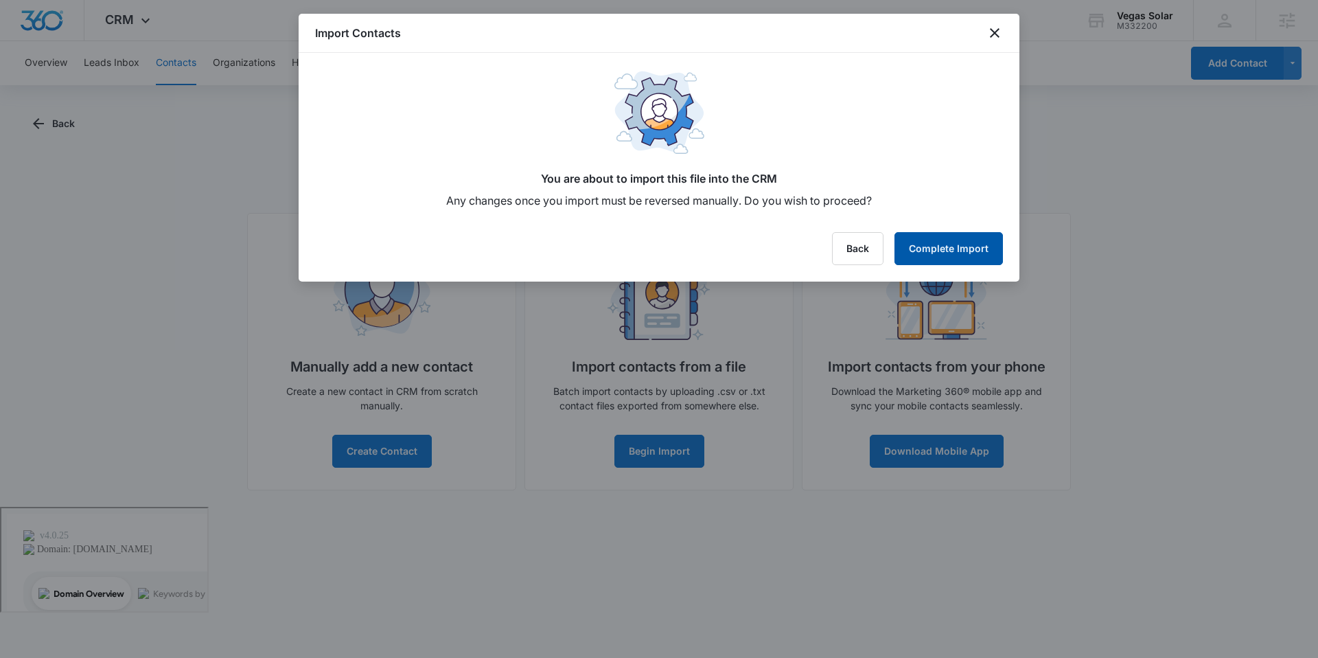
scroll to position [0, 0]
click at [930, 246] on button "Complete Import" at bounding box center [949, 248] width 108 height 33
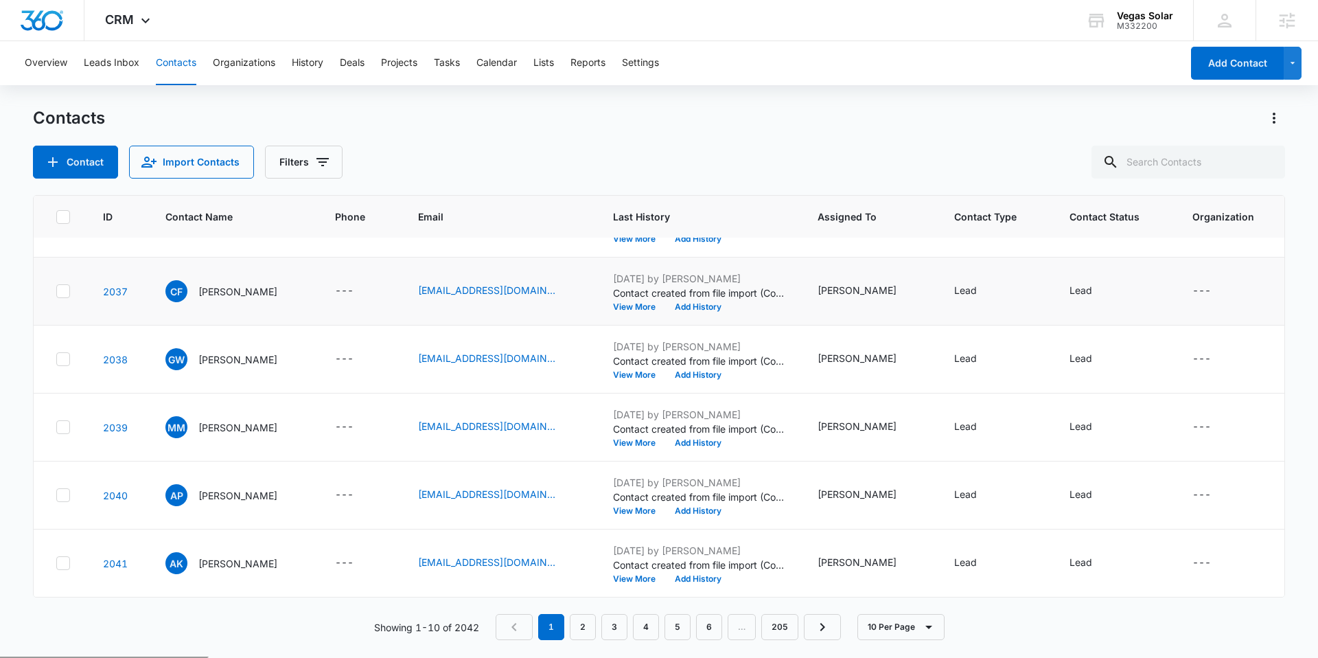
scroll to position [394, 0]
click at [774, 628] on link "205" at bounding box center [779, 627] width 37 height 26
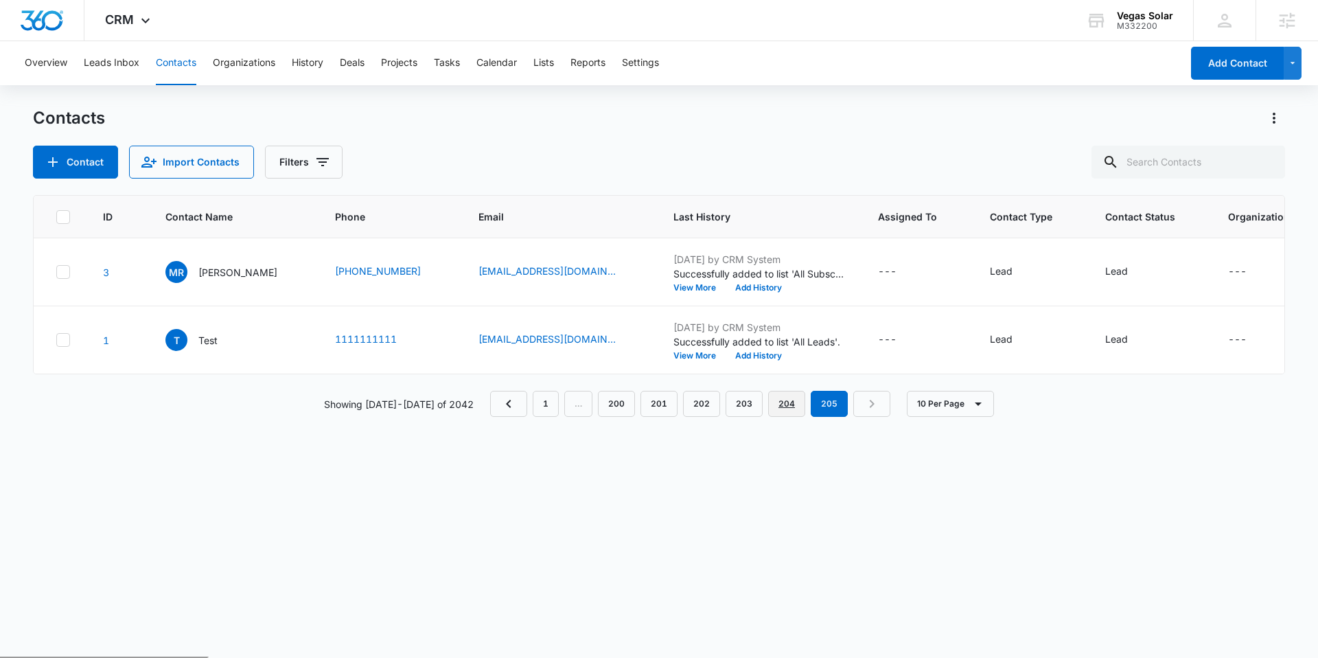
click at [782, 417] on link "204" at bounding box center [786, 404] width 37 height 26
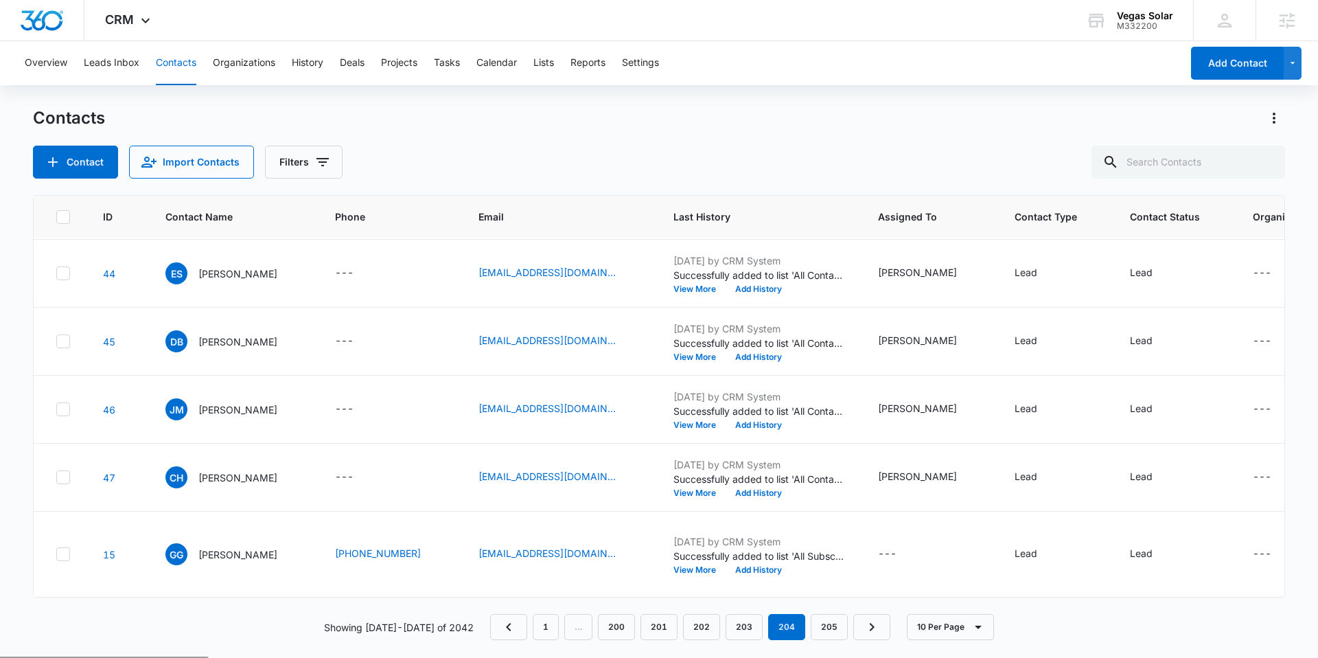
drag, startPoint x: 301, startPoint y: 277, endPoint x: 200, endPoint y: 274, distance: 101.0
drag, startPoint x: 278, startPoint y: 273, endPoint x: 178, endPoint y: 269, distance: 100.3
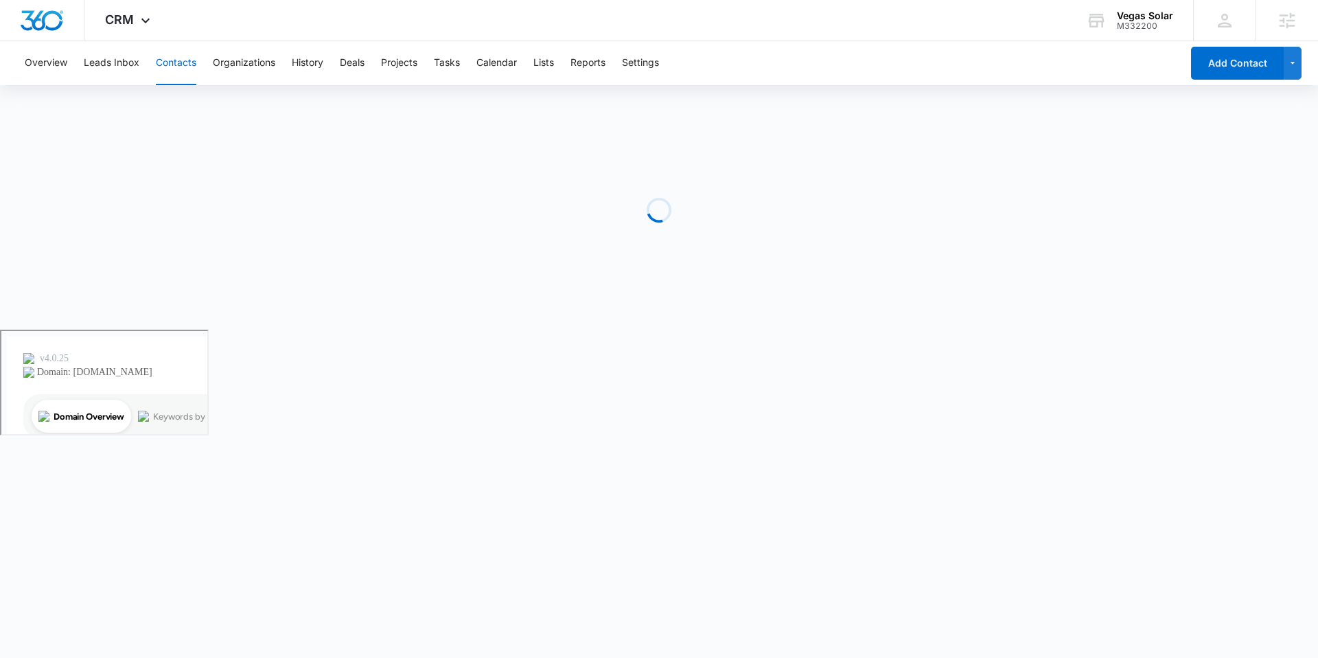
click at [236, 277] on div "Loading" at bounding box center [659, 210] width 1252 height 206
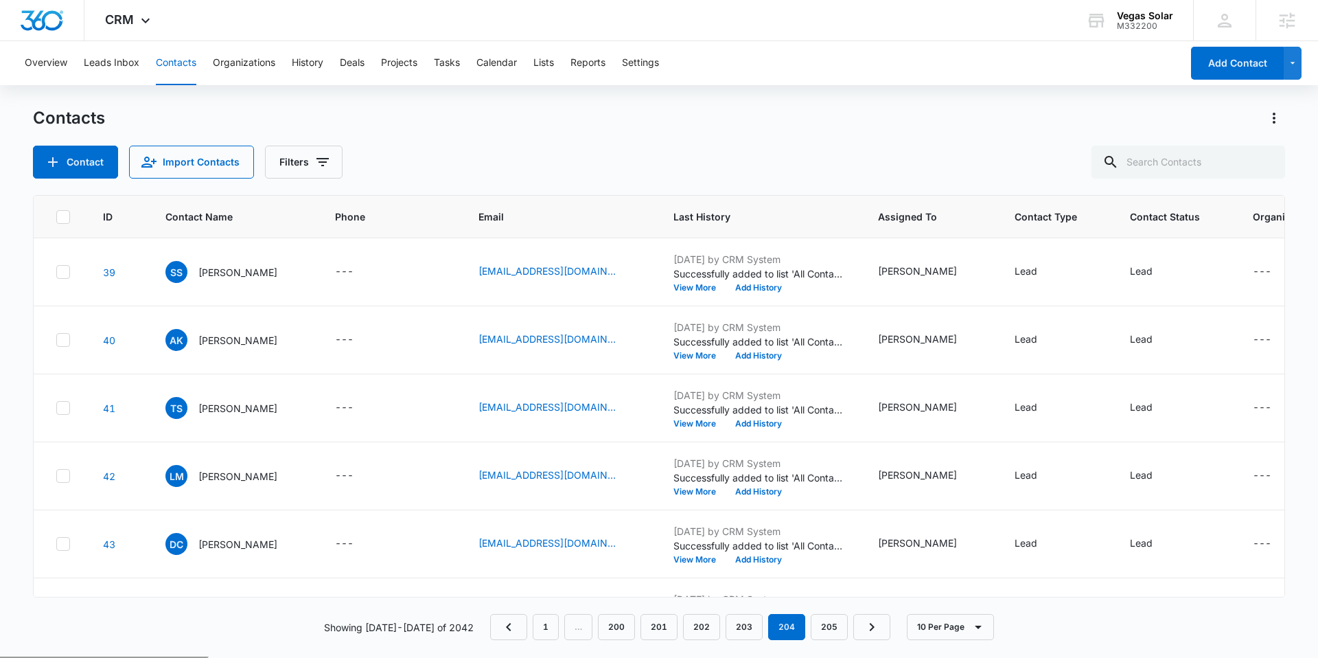
scroll to position [394, 0]
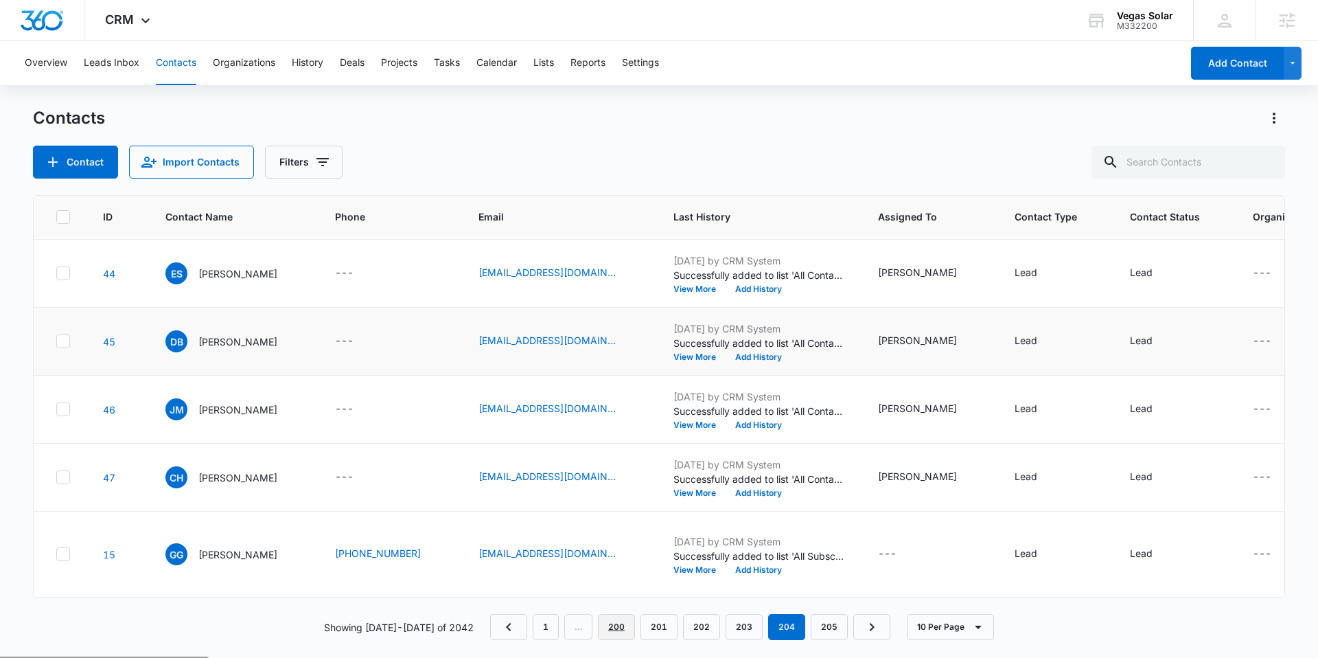
click at [623, 630] on link "200" at bounding box center [616, 627] width 37 height 26
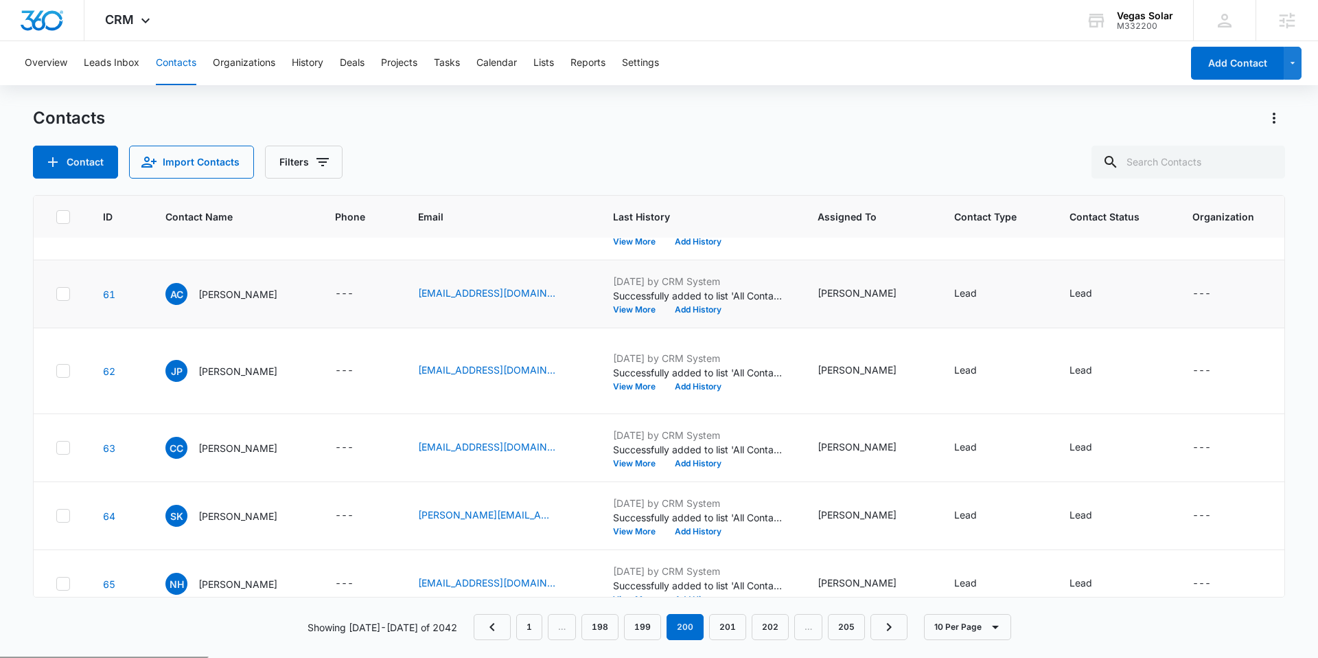
scroll to position [0, 0]
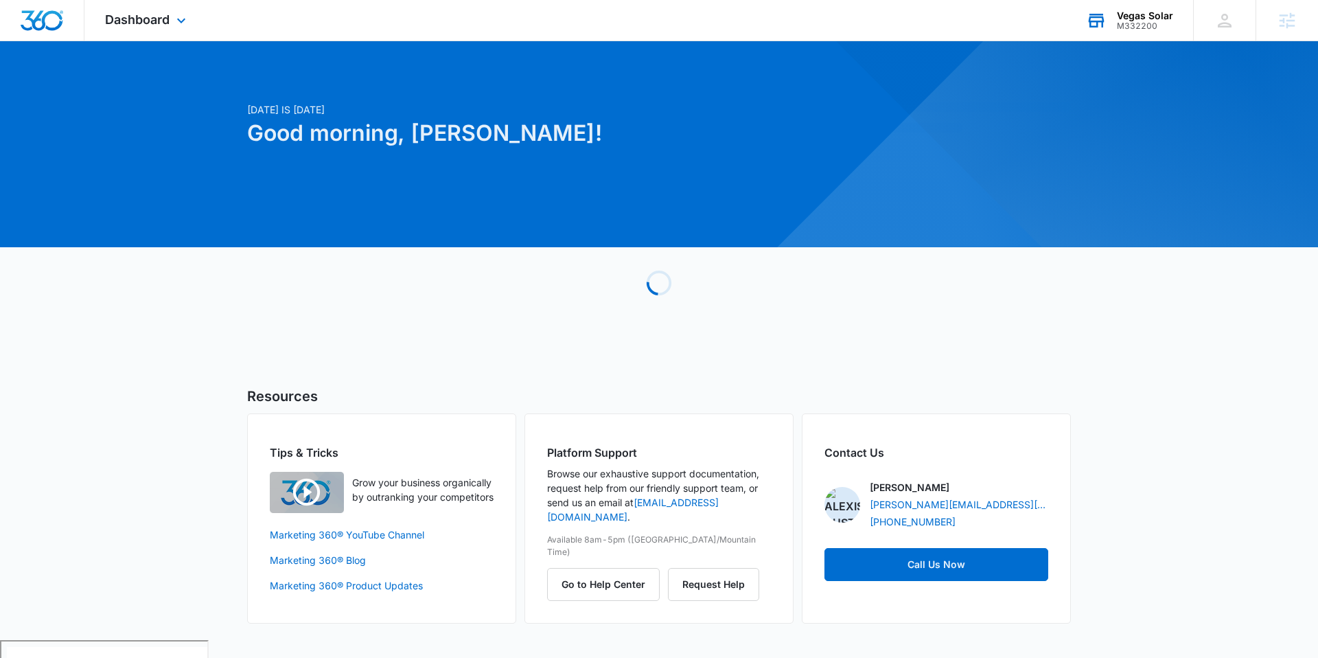
click at [1166, 36] on div "Vegas Solar M332200 Your Accounts View All" at bounding box center [1130, 20] width 128 height 41
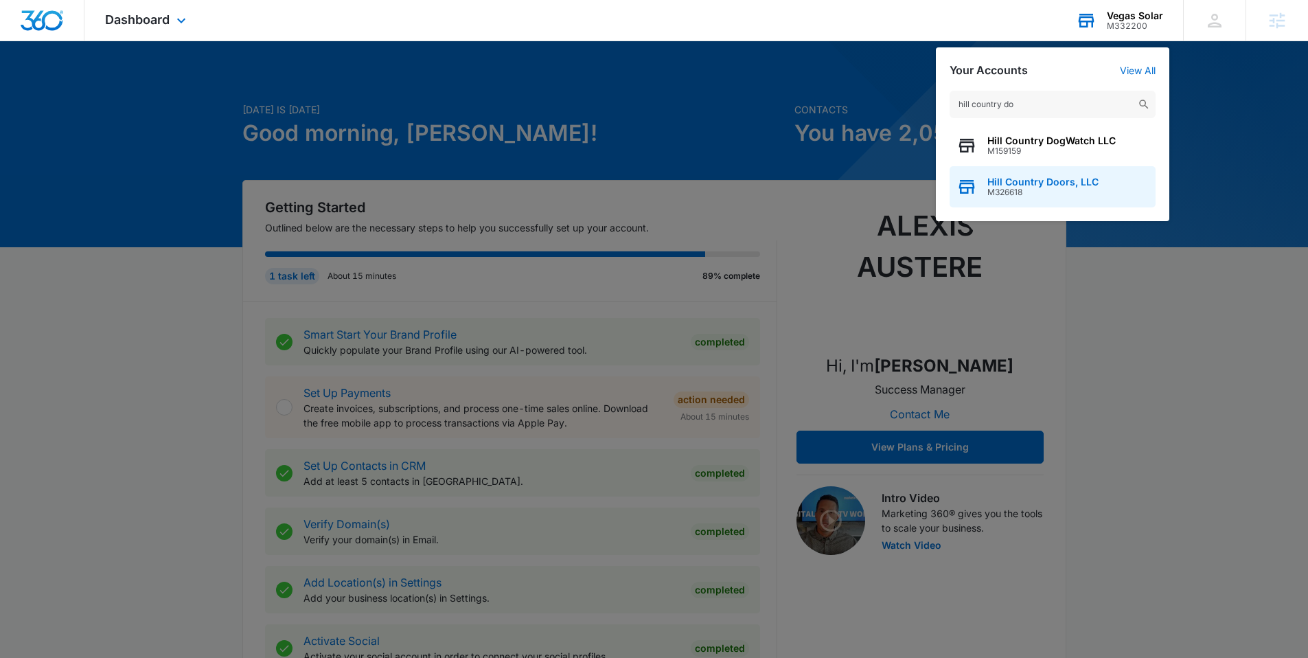
type input "hill country do"
click at [1046, 176] on span "Hill Country Doors, LLC" at bounding box center [1042, 181] width 111 height 11
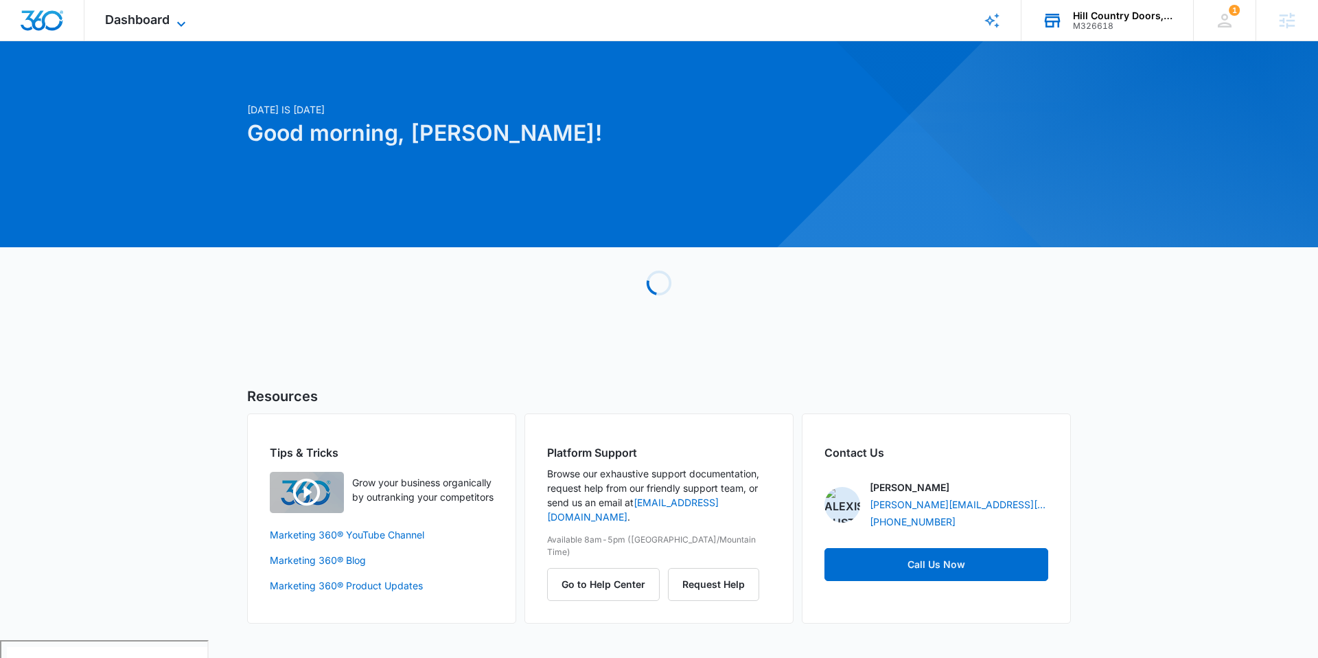
click at [160, 19] on span "Dashboard" at bounding box center [137, 19] width 65 height 14
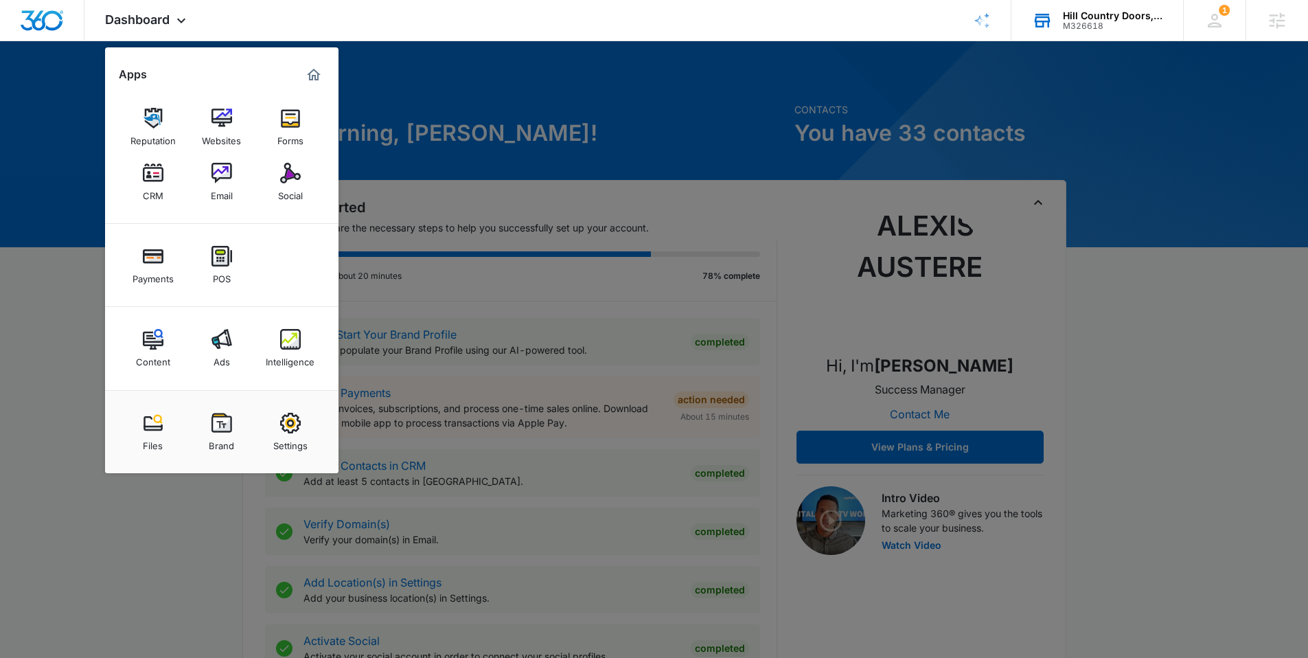
click at [271, 341] on link "Intelligence" at bounding box center [290, 348] width 52 height 52
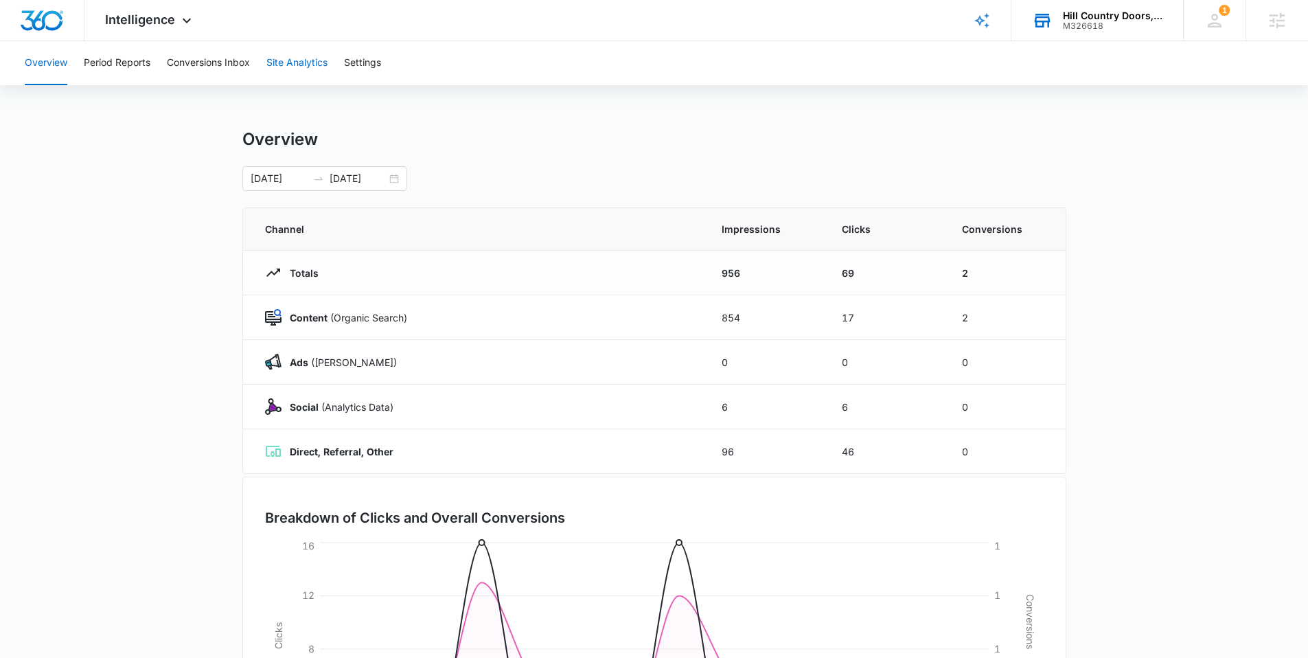
click at [308, 69] on button "Site Analytics" at bounding box center [296, 63] width 61 height 44
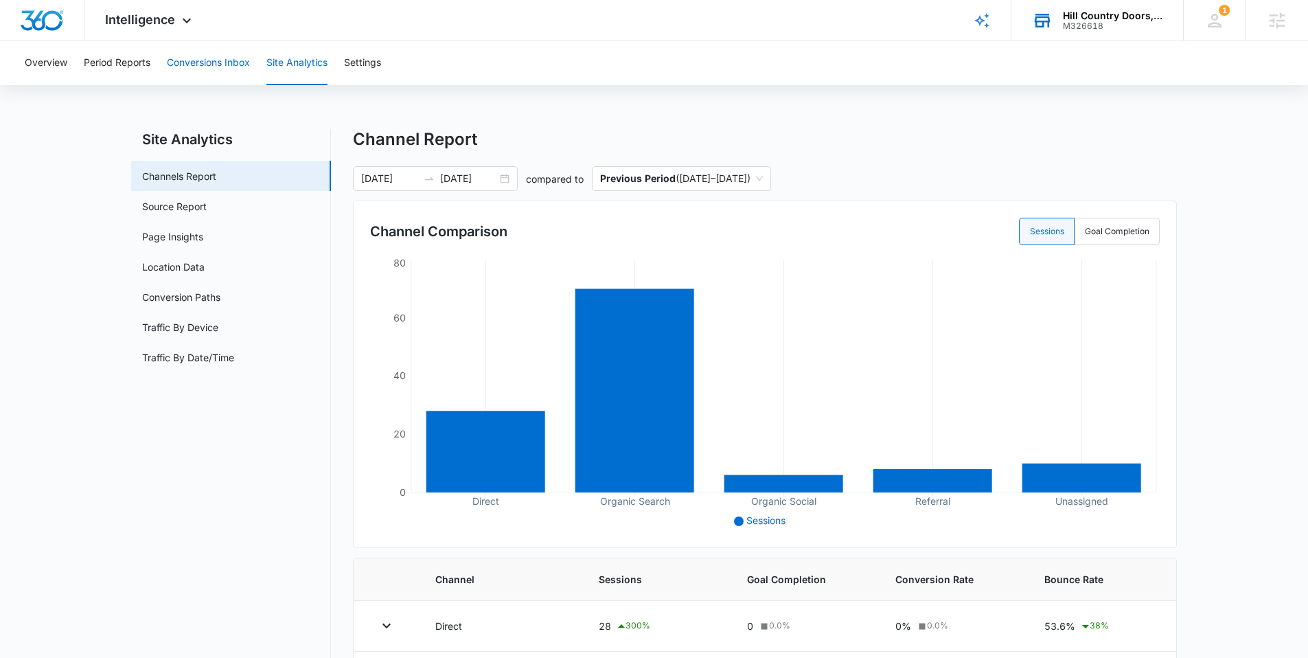
click at [192, 53] on button "Conversions Inbox" at bounding box center [208, 63] width 83 height 44
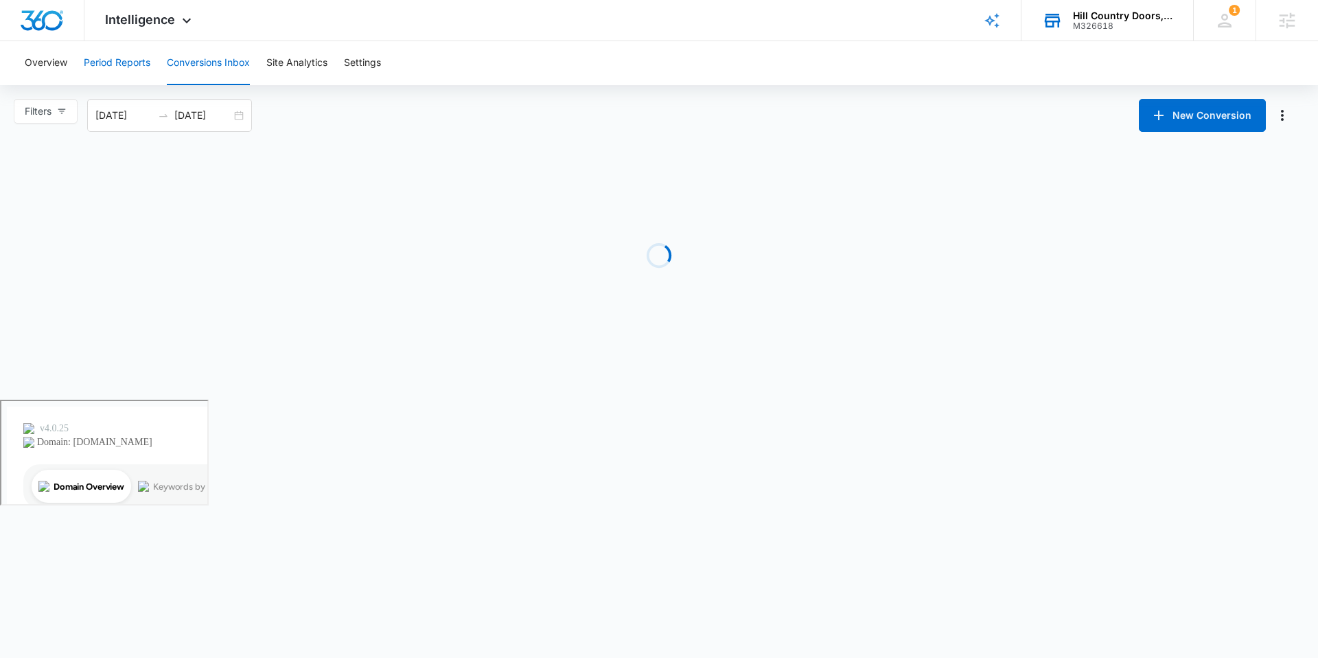
click at [111, 63] on button "Period Reports" at bounding box center [117, 63] width 67 height 44
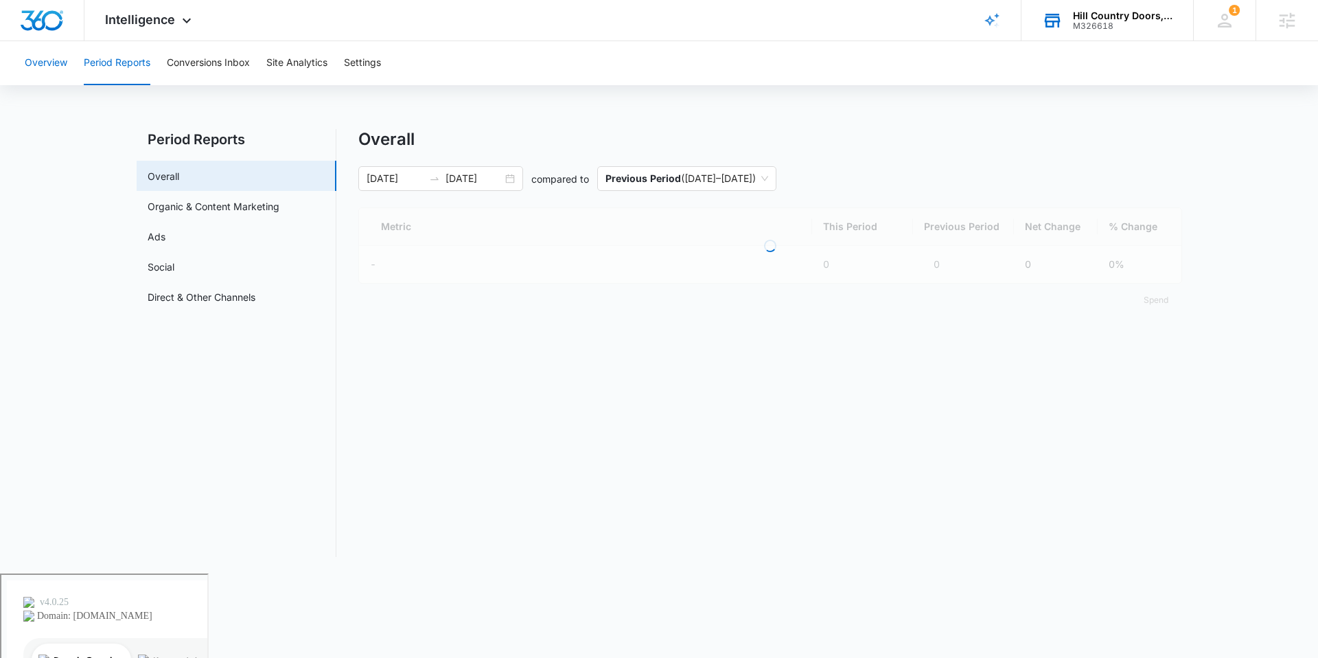
click at [60, 67] on button "Overview" at bounding box center [46, 63] width 43 height 44
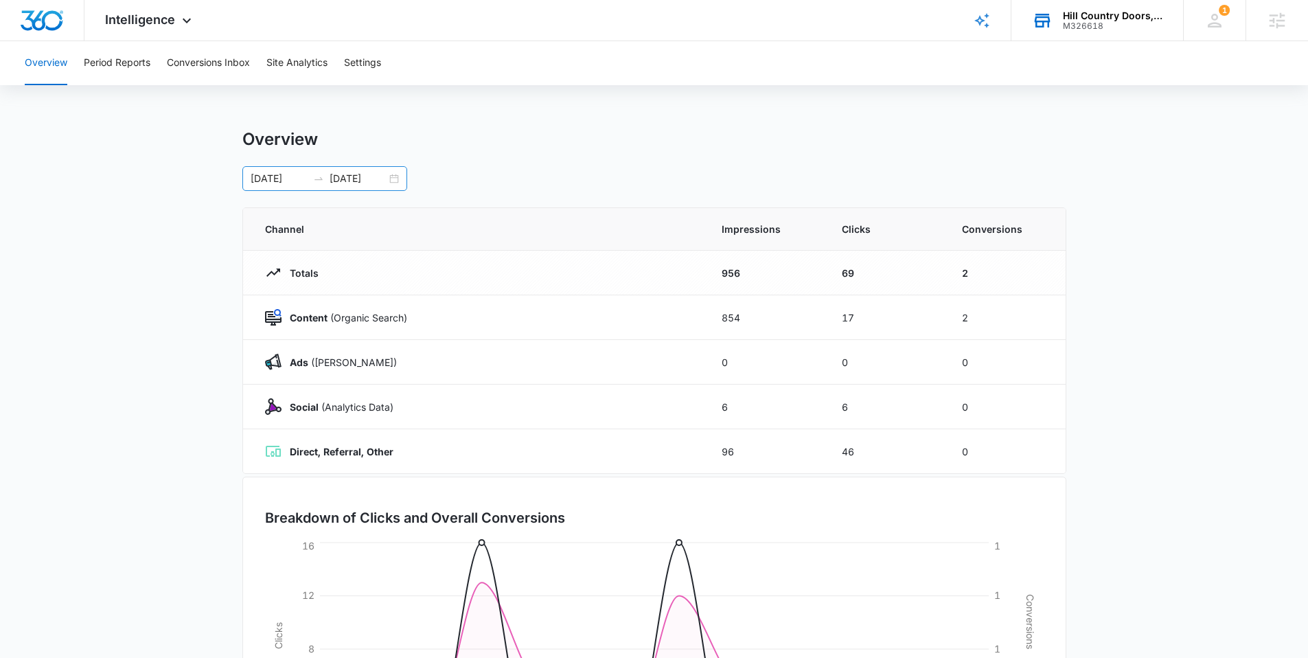
click at [395, 183] on div "08/01/2025 08/14/2025" at bounding box center [324, 178] width 165 height 25
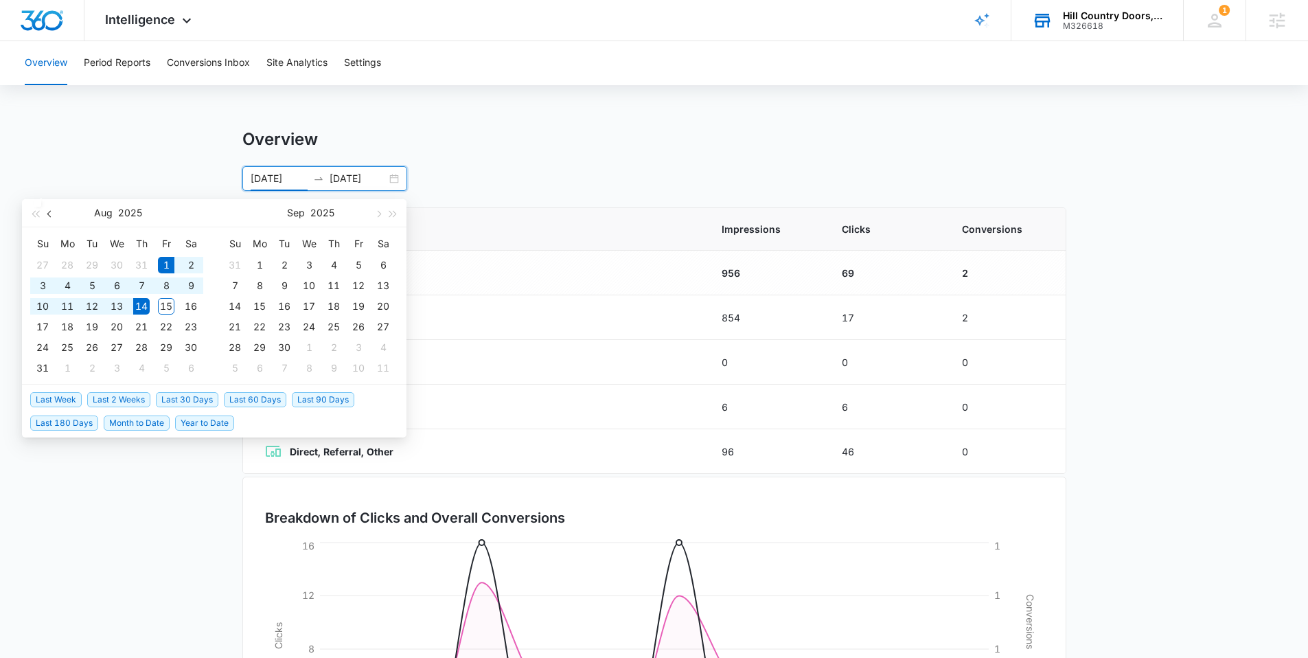
click at [55, 218] on button "button" at bounding box center [50, 212] width 15 height 27
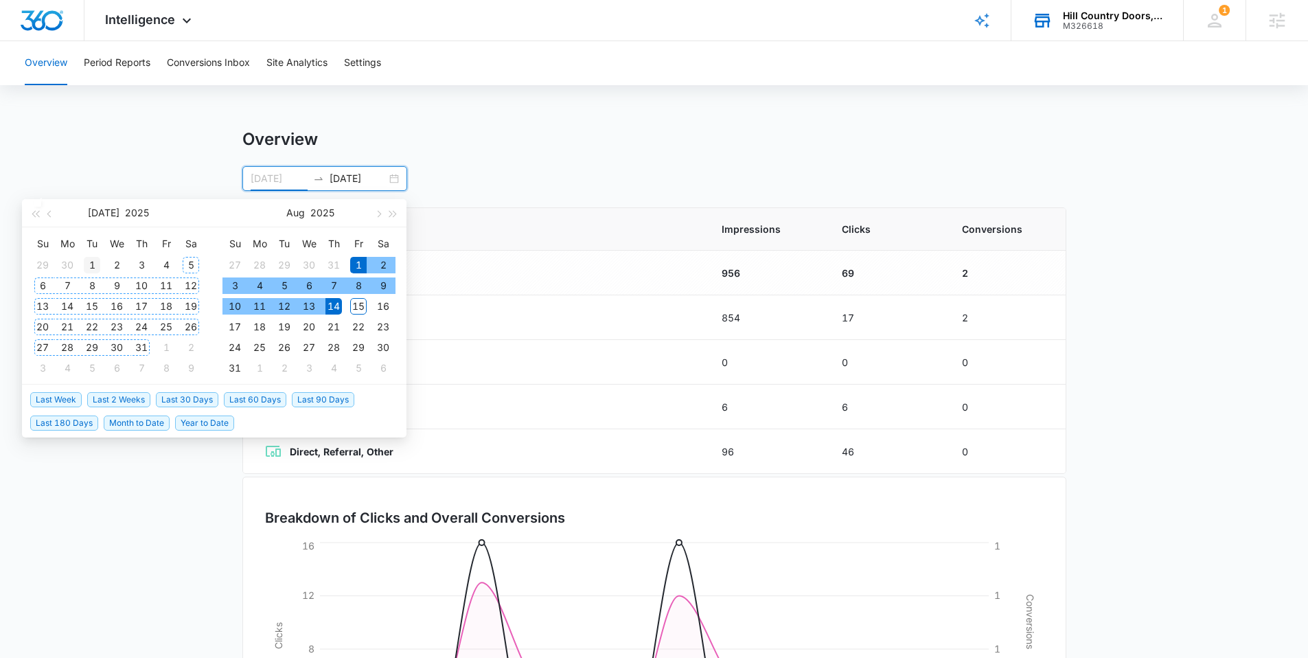
type input "07/01/2025"
drag, startPoint x: 84, startPoint y: 257, endPoint x: 94, endPoint y: 261, distance: 10.5
click at [84, 257] on div "1" at bounding box center [92, 265] width 16 height 16
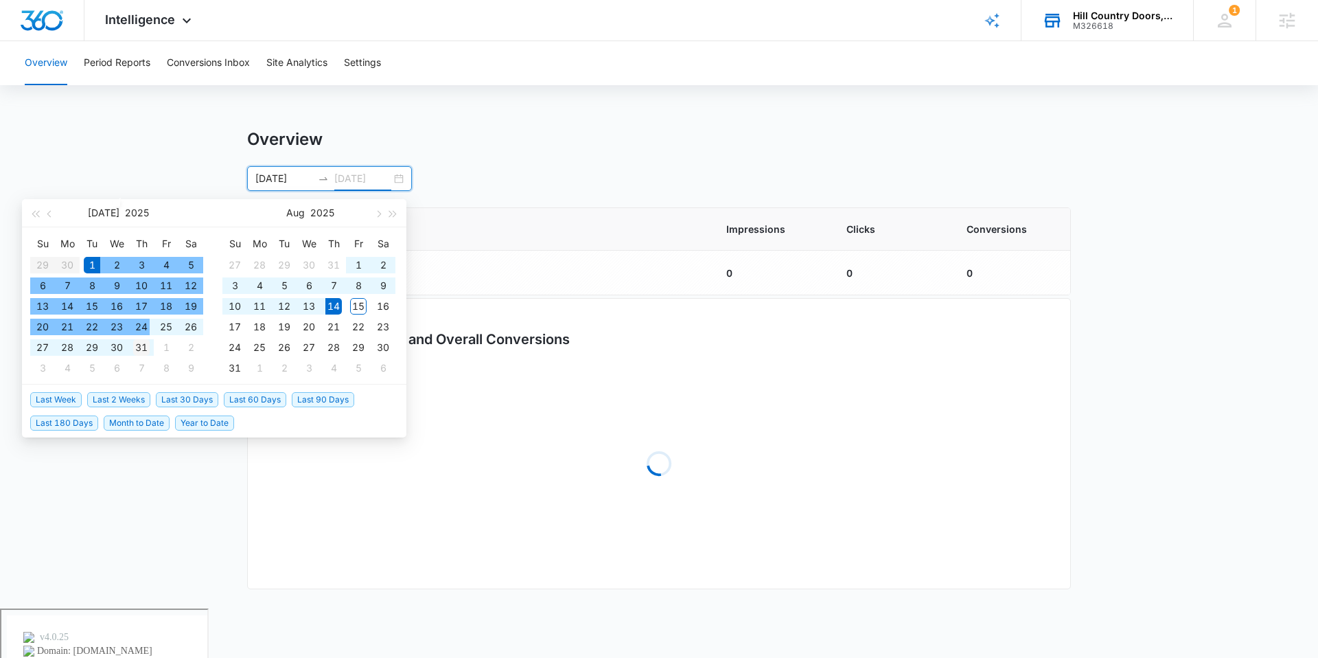
type input "07/31/2025"
click at [141, 345] on div "31" at bounding box center [141, 347] width 16 height 16
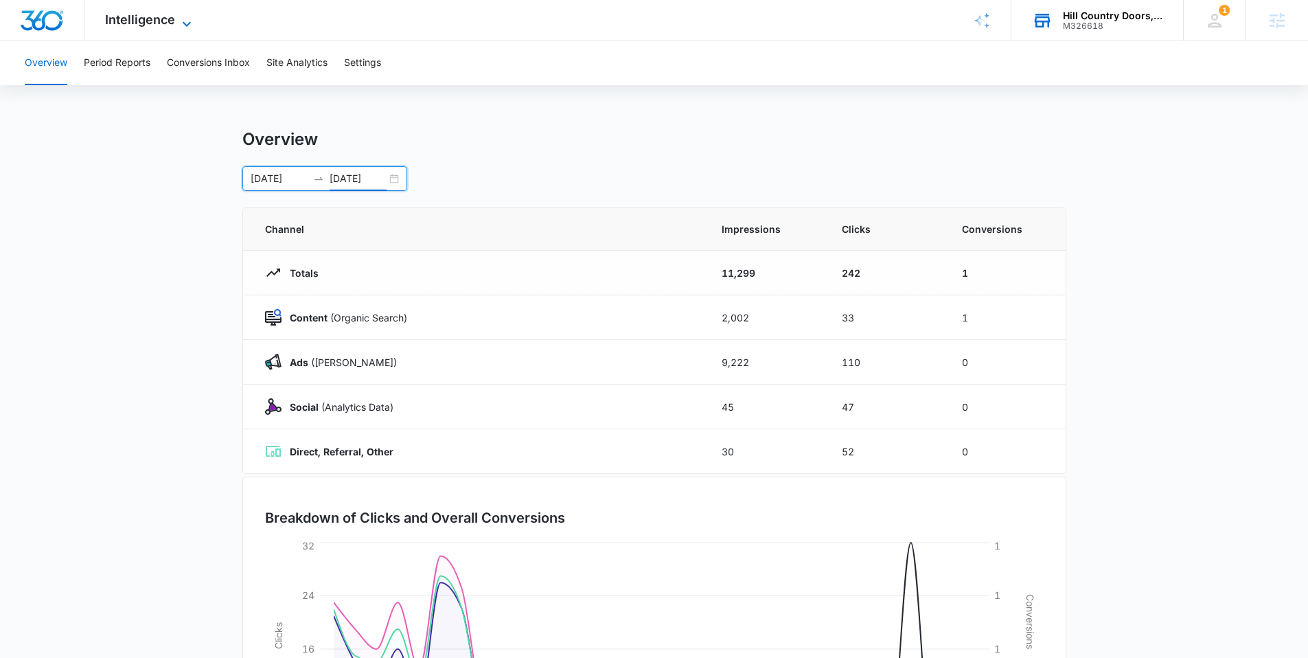
click at [172, 16] on span "Intelligence" at bounding box center [140, 19] width 70 height 14
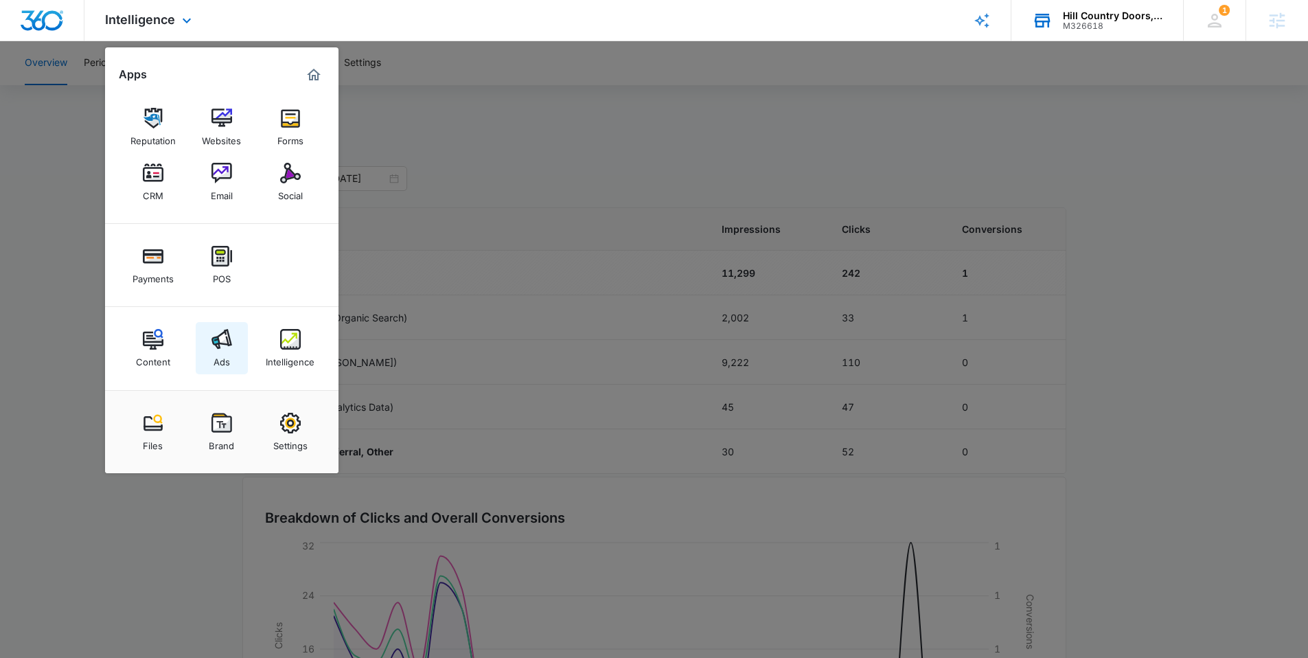
click at [227, 338] on img at bounding box center [221, 339] width 21 height 21
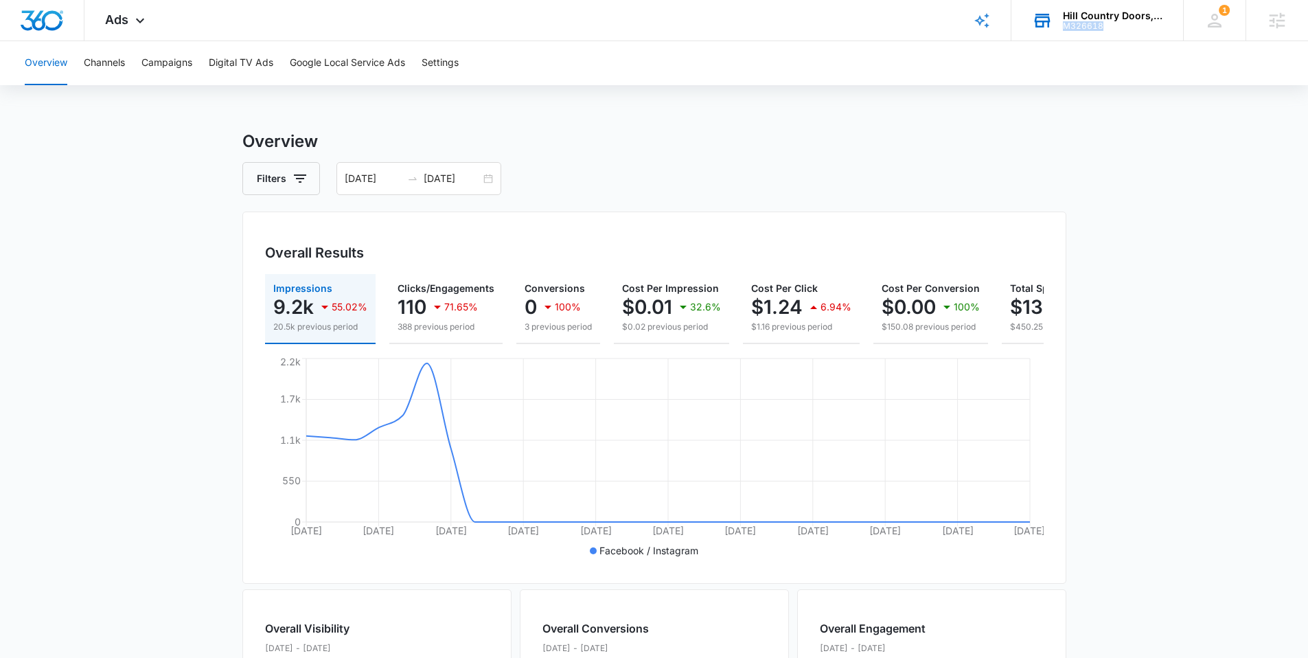
drag, startPoint x: 1101, startPoint y: 24, endPoint x: 1065, endPoint y: 30, distance: 36.8
click at [1065, 30] on div "M326618" at bounding box center [1113, 26] width 100 height 10
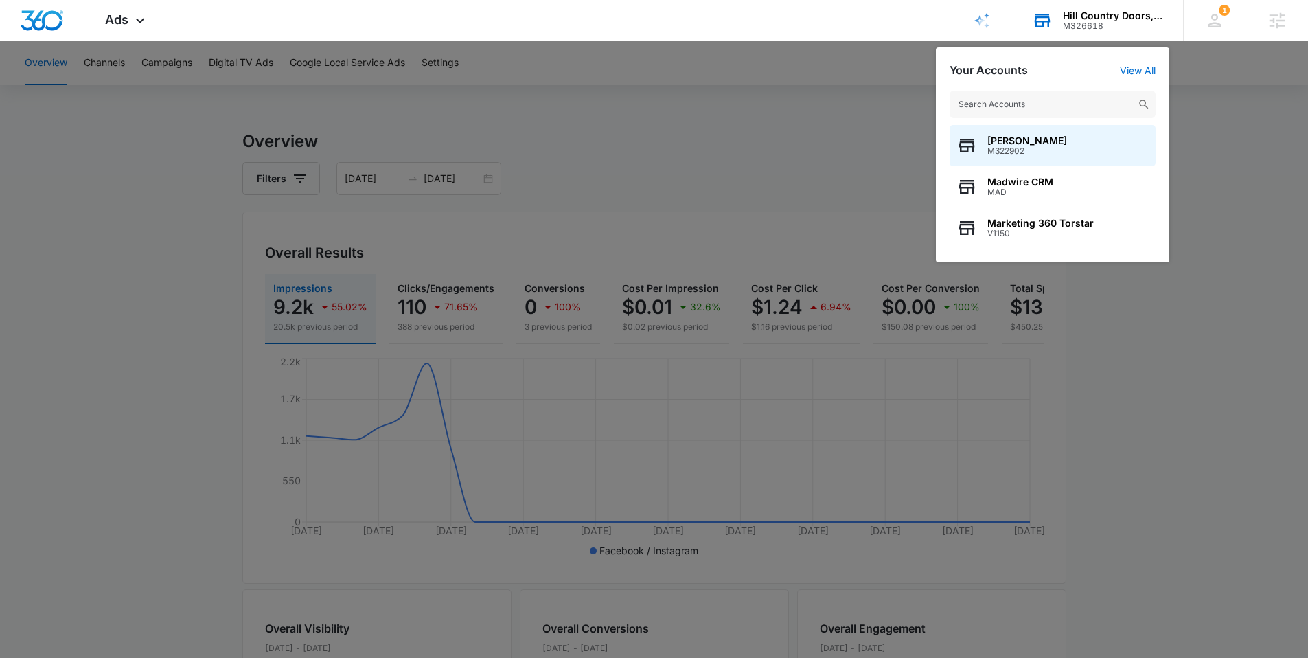
drag, startPoint x: 1112, startPoint y: 29, endPoint x: 1061, endPoint y: 25, distance: 50.9
click at [1061, 25] on div "Hill Country Doors, LLC M326618 Your Accounts View All Alexis Austere M322902 M…" at bounding box center [1097, 20] width 172 height 41
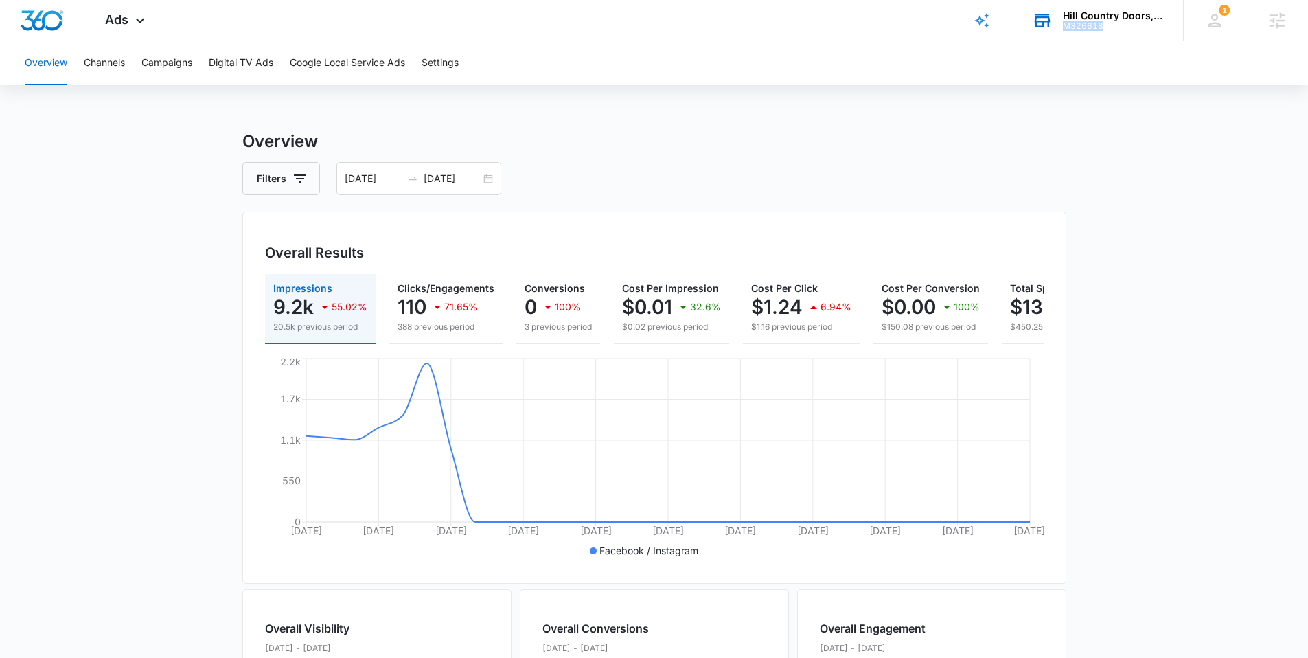
drag, startPoint x: 1106, startPoint y: 23, endPoint x: 1061, endPoint y: 26, distance: 44.8
click at [1061, 26] on div "Hill Country Doors, LLC M326618 Your Accounts View All" at bounding box center [1097, 20] width 172 height 41
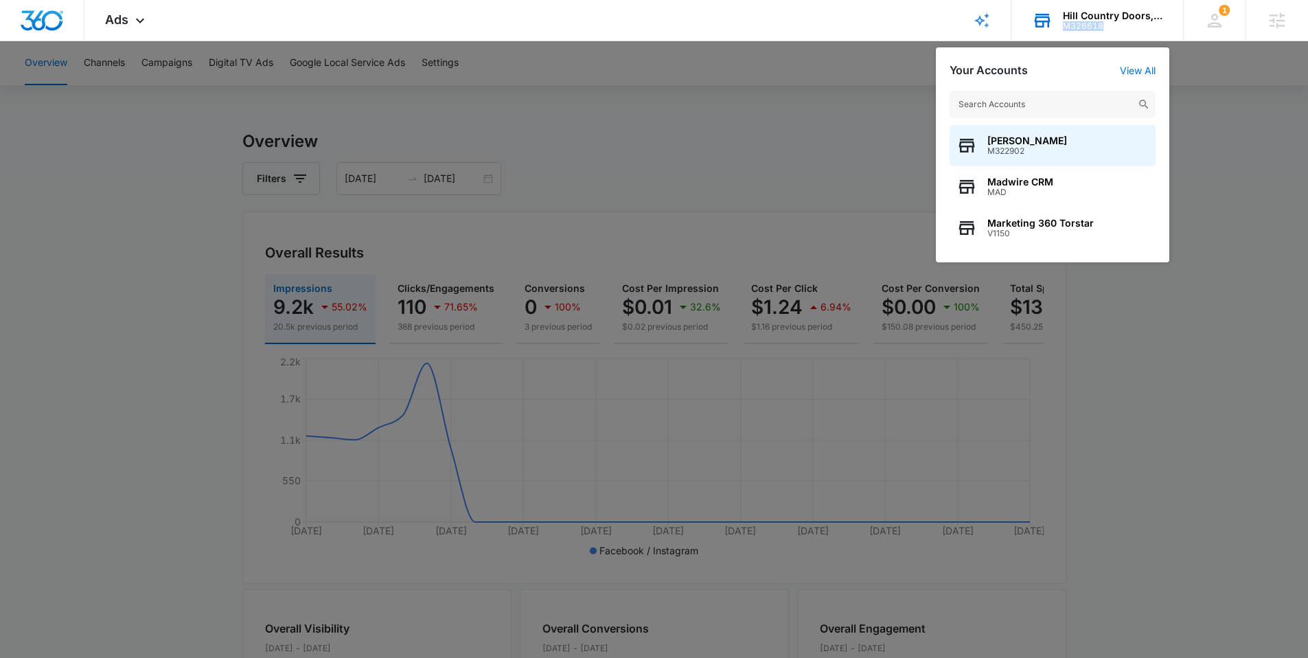
drag, startPoint x: 1063, startPoint y: 27, endPoint x: 1104, endPoint y: 25, distance: 41.2
click at [1104, 25] on div "M326618" at bounding box center [1113, 26] width 100 height 10
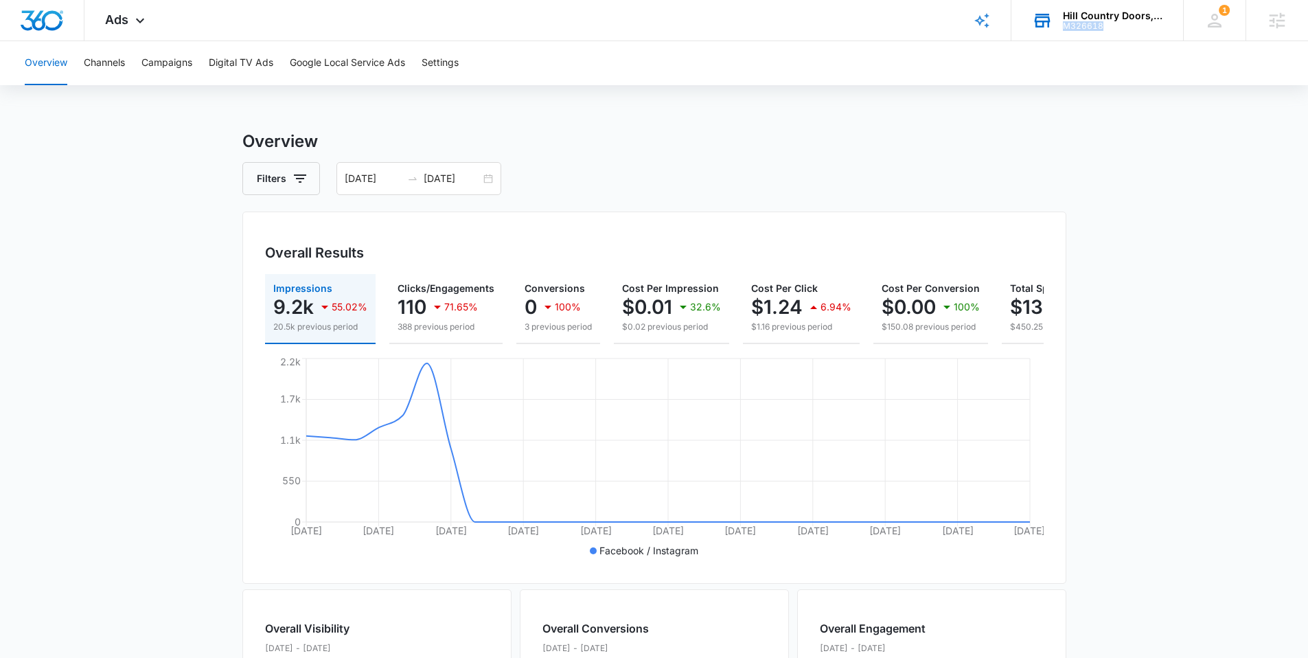
copy div "M326618"
click at [483, 175] on div "07/01/2025 07/31/2025" at bounding box center [418, 178] width 165 height 33
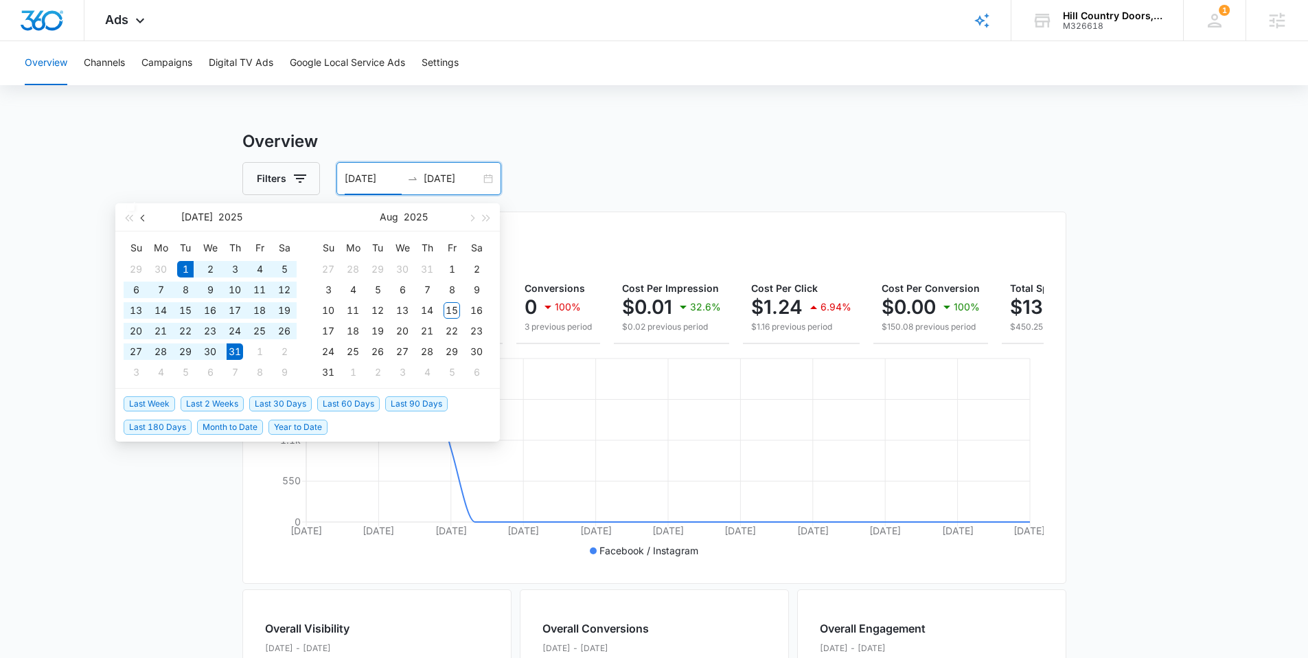
click at [143, 217] on span "button" at bounding box center [144, 217] width 7 height 7
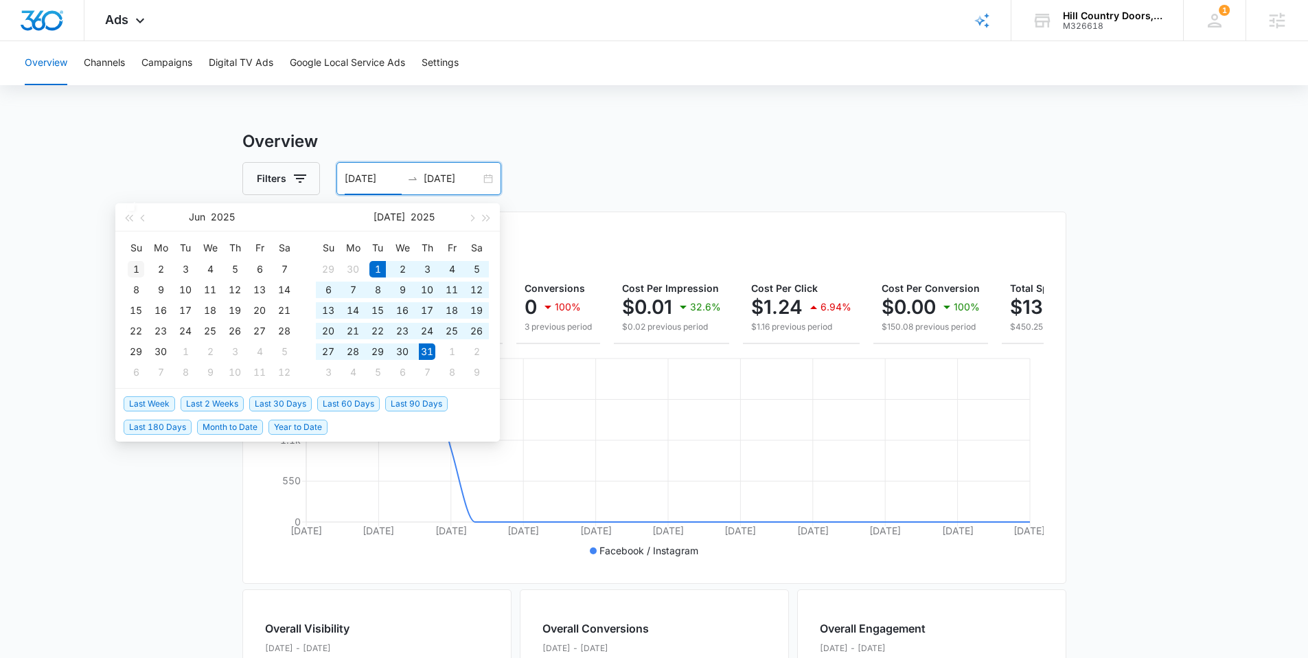
type input "06/01/2025"
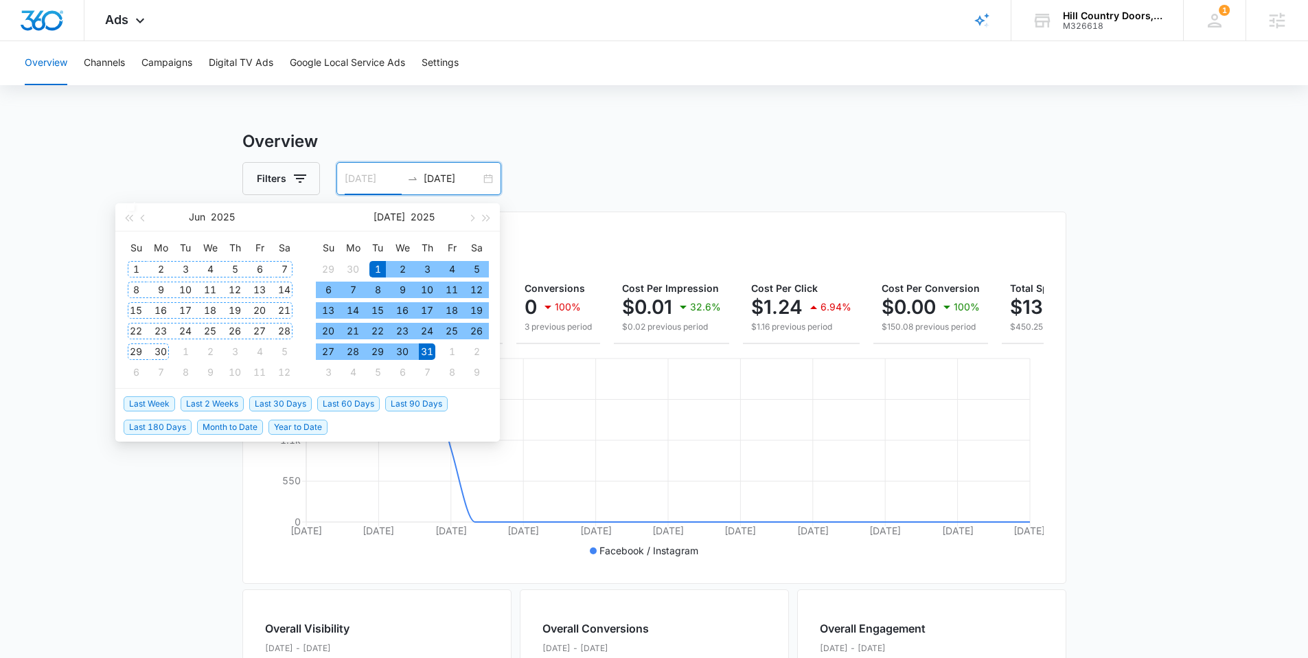
click at [137, 267] on div "1" at bounding box center [136, 269] width 16 height 16
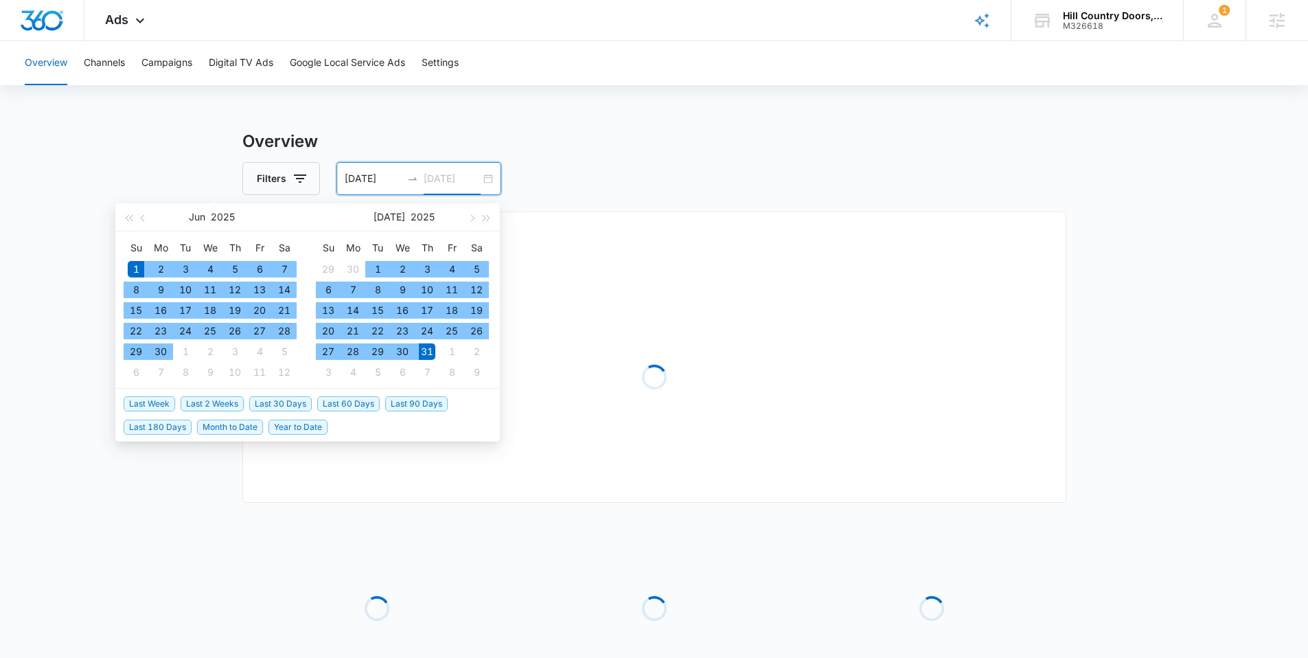
click at [426, 355] on div "31" at bounding box center [427, 351] width 16 height 16
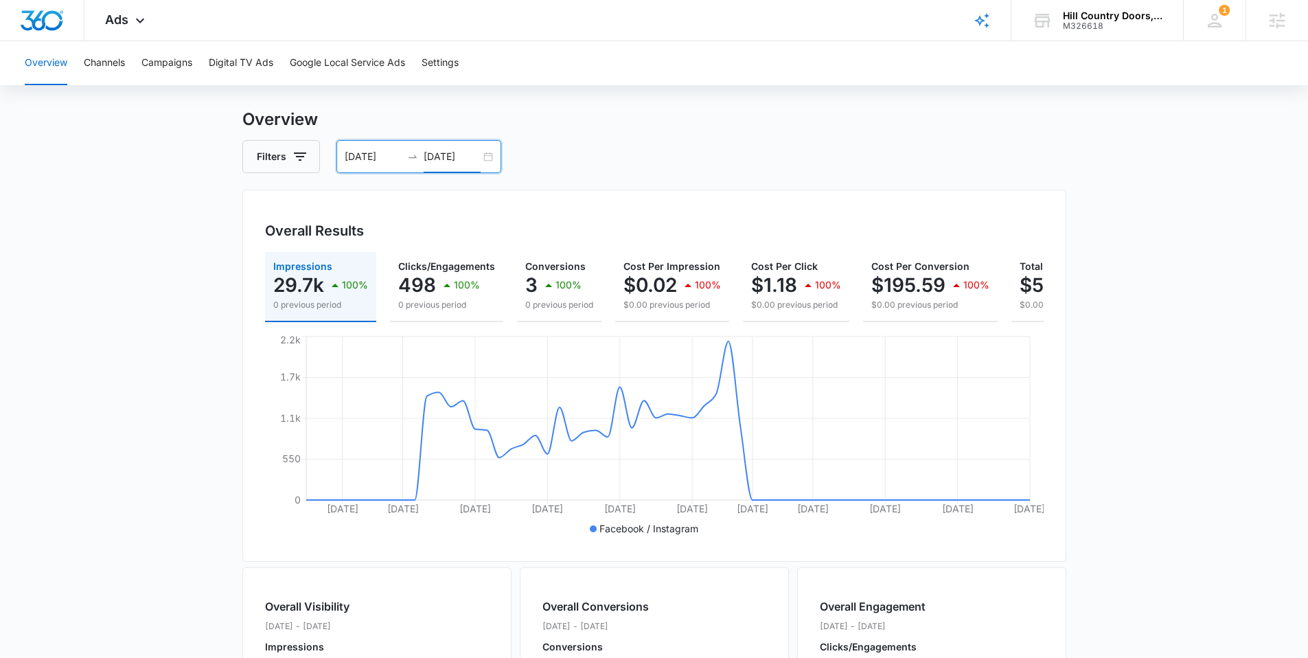
scroll to position [19, 0]
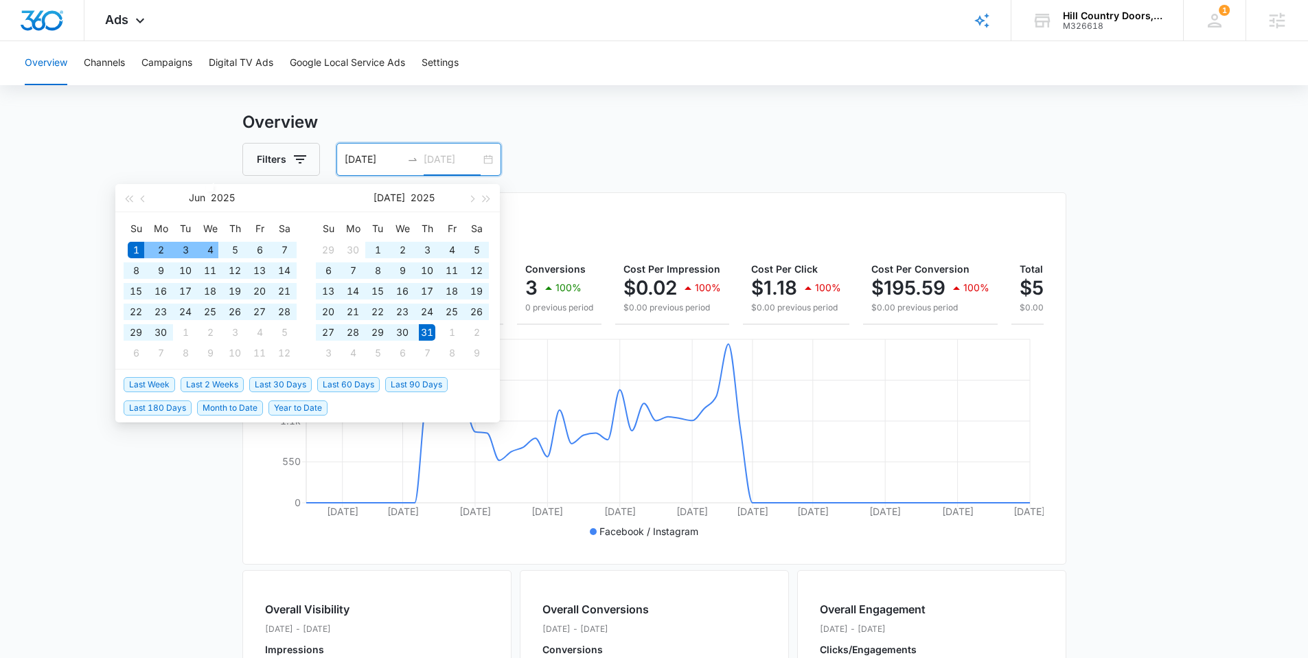
type input "07/31/2025"
click at [122, 163] on main "Overview Filters 06/01/2025 07/31/2025 Overall Results Impressions 29.7k 100% 0…" at bounding box center [654, 603] width 1308 height 986
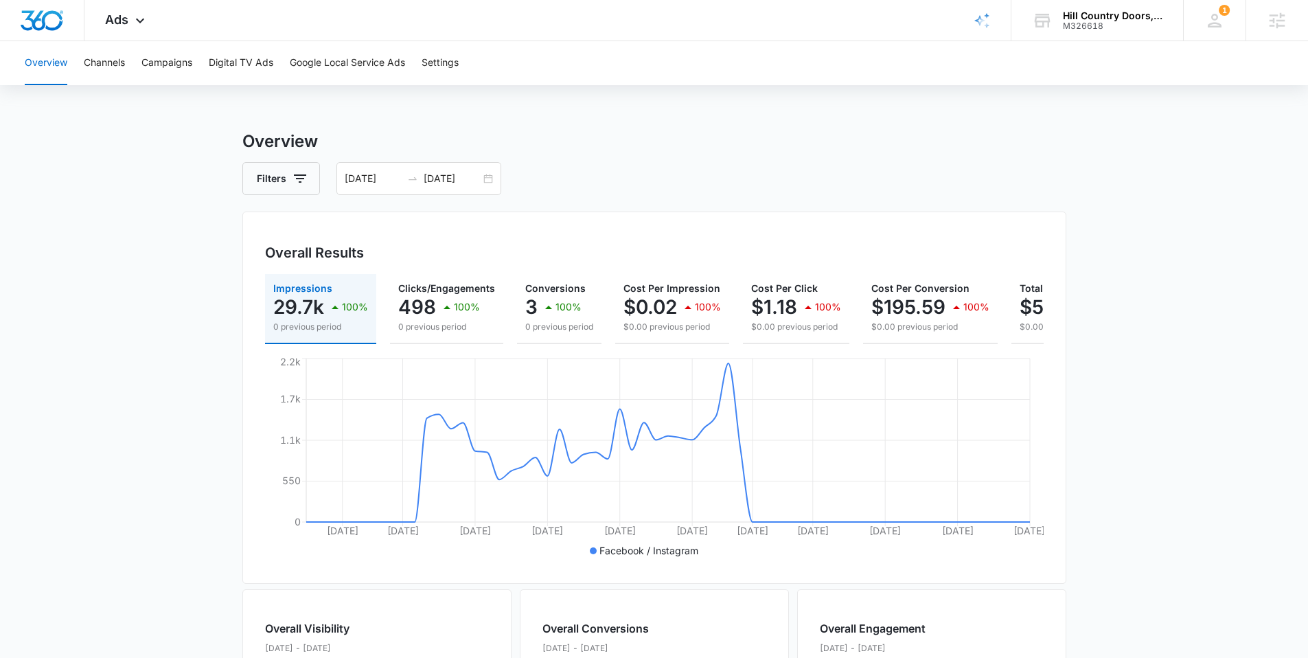
scroll to position [0, 111]
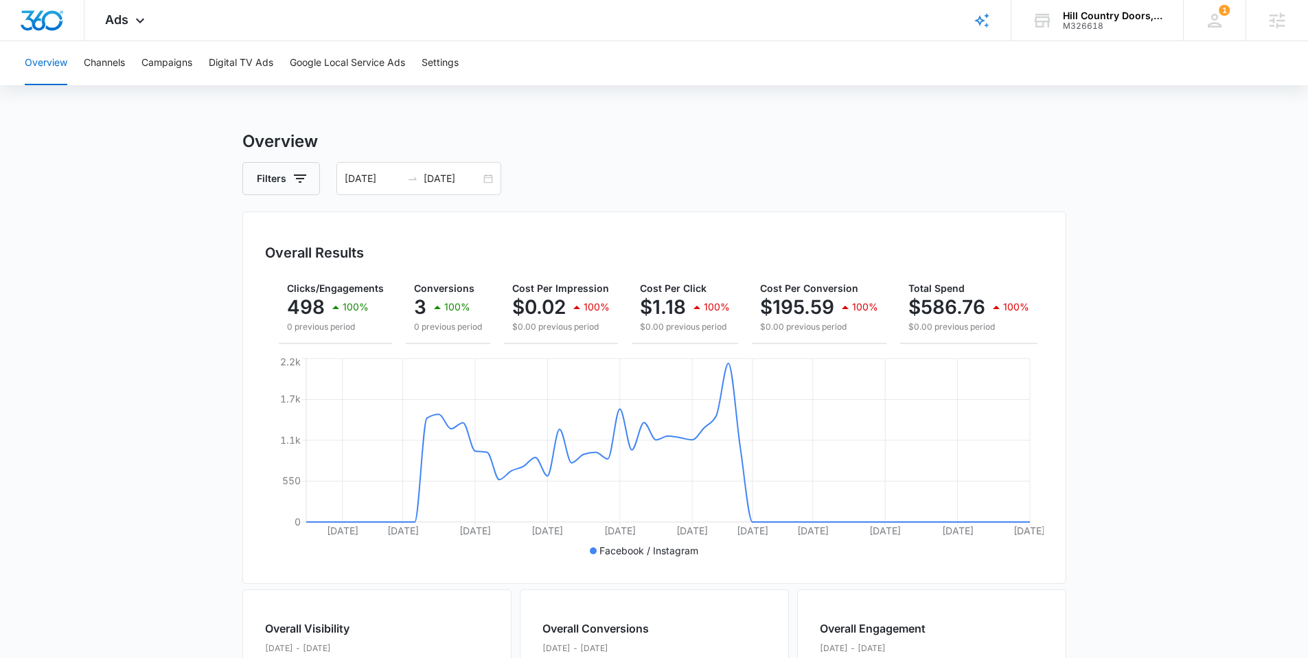
click at [960, 209] on div "Overview Filters 06/01/2025 07/31/2025 Overall Results Impressions 29.7k 100% 0…" at bounding box center [654, 622] width 824 height 986
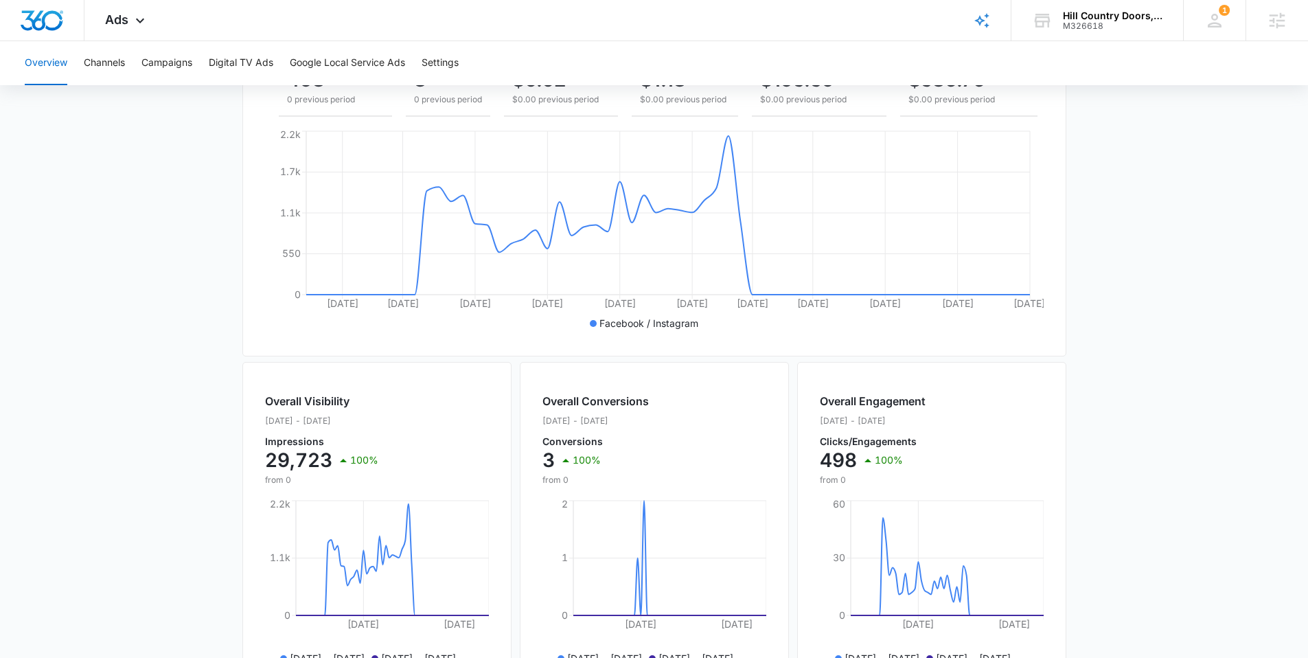
scroll to position [0, 0]
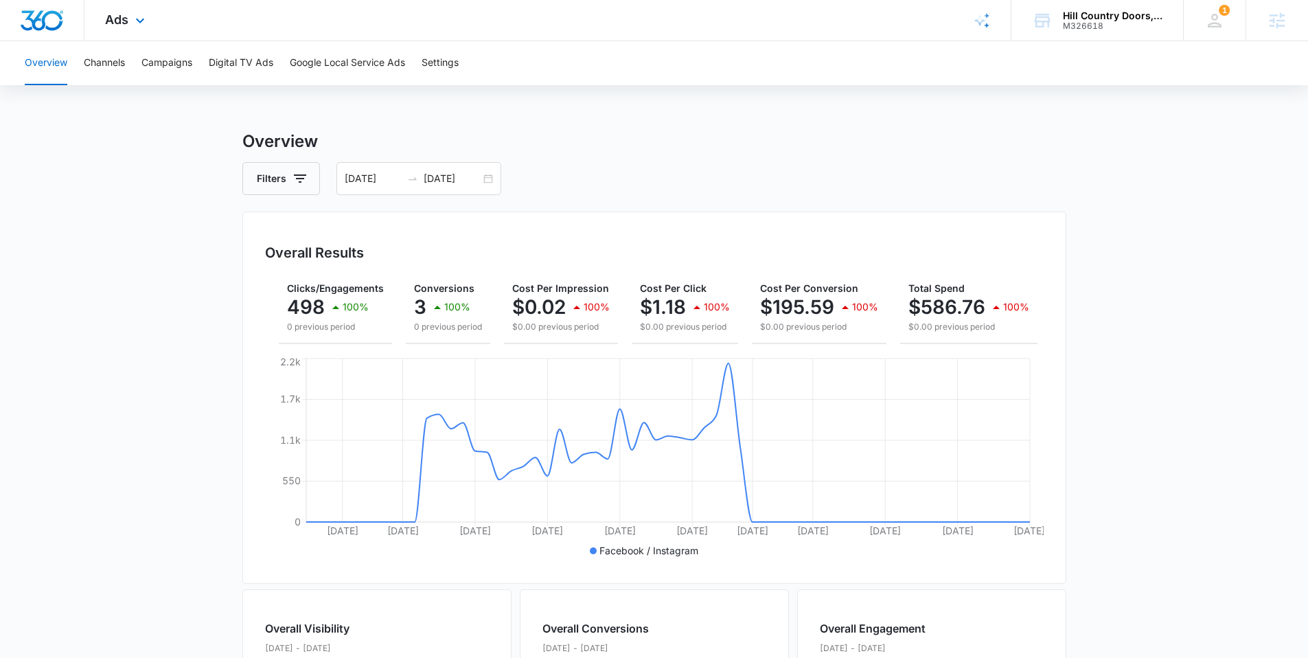
click at [134, 30] on div "Ads Apps Reputation Websites Forms CRM Email Social Payments POS Content Ads In…" at bounding box center [126, 20] width 84 height 41
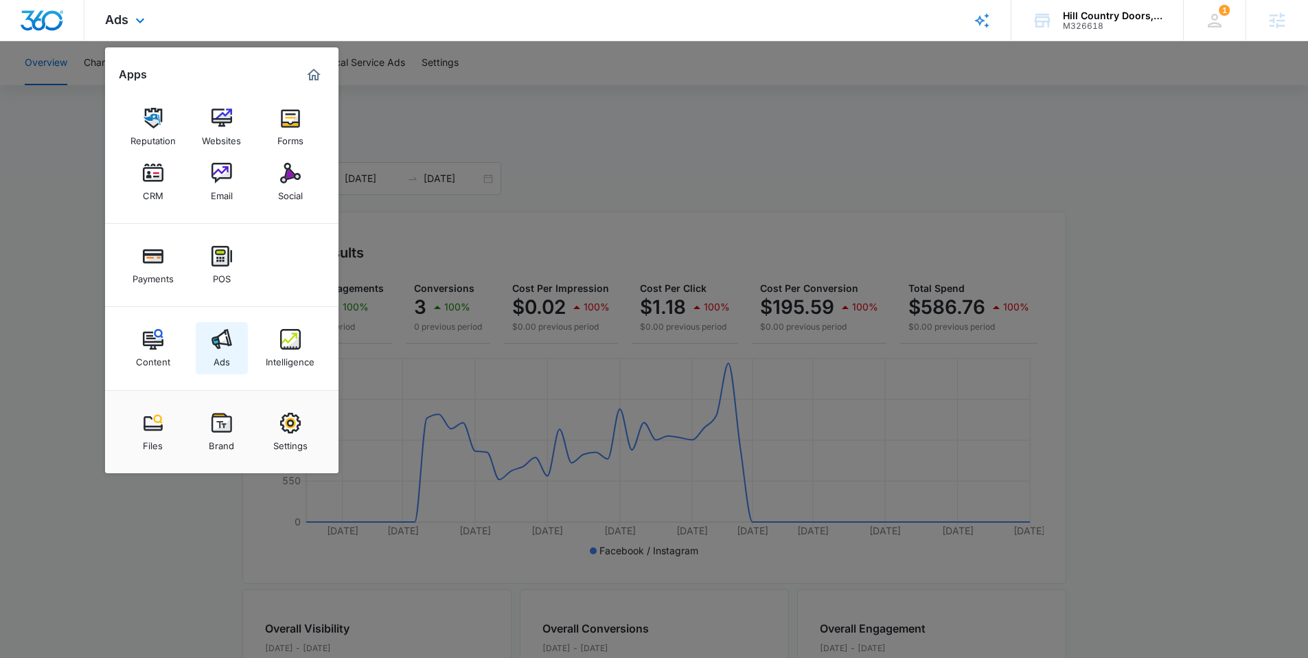
click at [222, 340] on img at bounding box center [221, 339] width 21 height 21
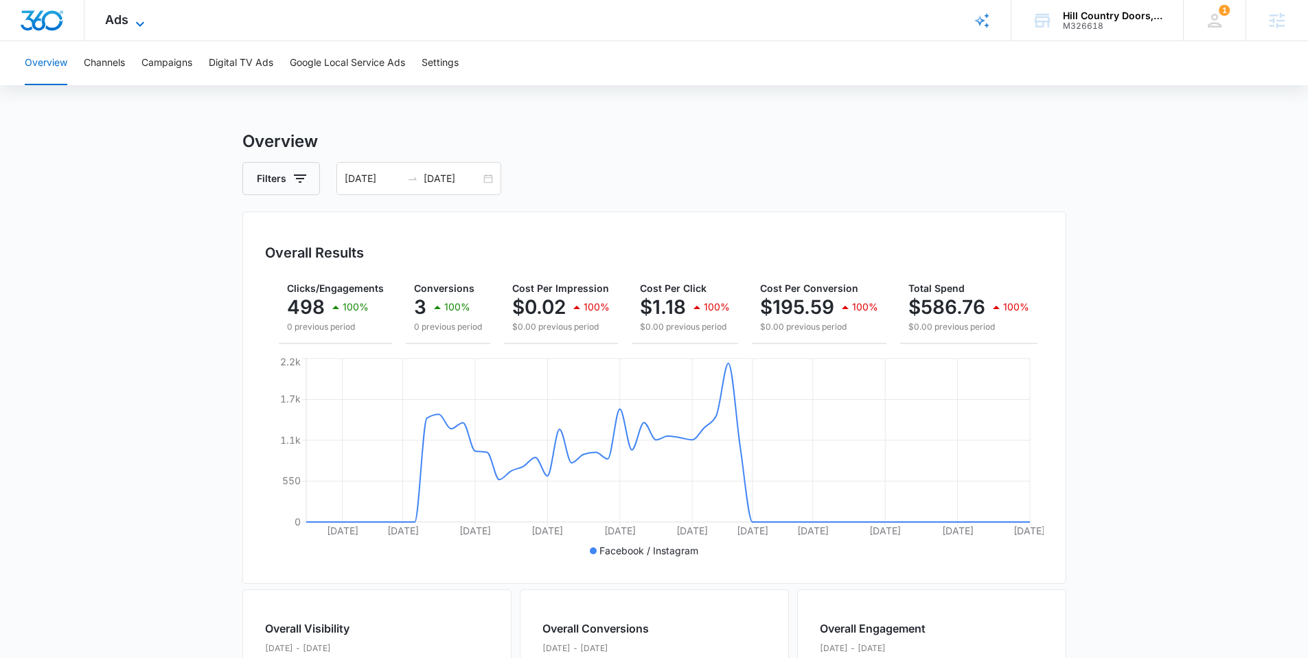
drag, startPoint x: 139, startPoint y: 23, endPoint x: 138, endPoint y: 30, distance: 6.9
click at [138, 23] on icon at bounding box center [140, 24] width 16 height 16
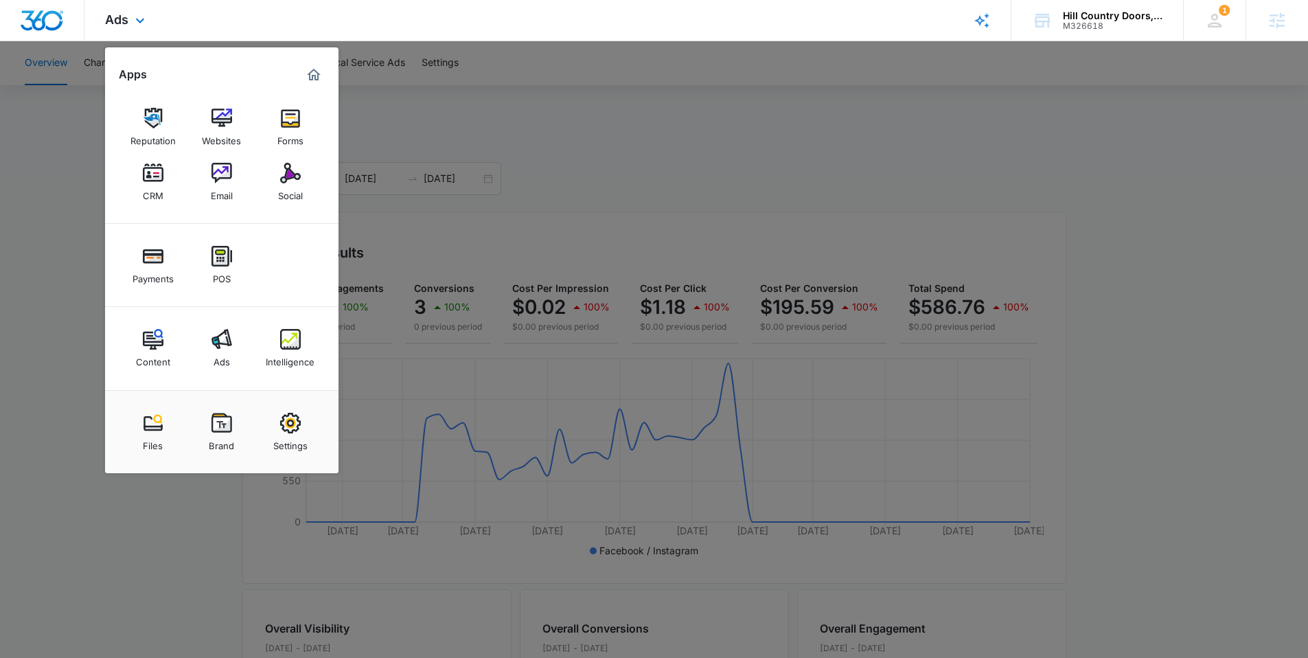
click at [322, 343] on div "Content Ads Intelligence" at bounding box center [221, 348] width 233 height 83
click at [277, 327] on link "Intelligence" at bounding box center [290, 348] width 52 height 52
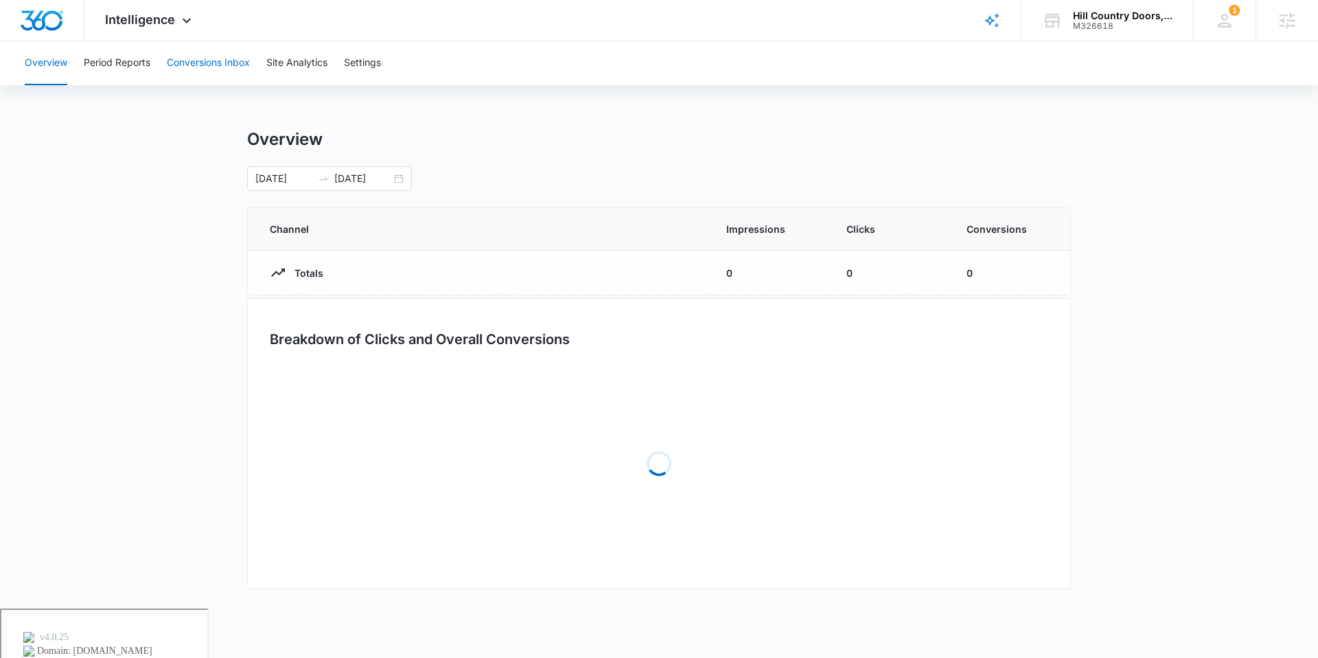
click at [168, 59] on button "Conversions Inbox" at bounding box center [208, 63] width 83 height 44
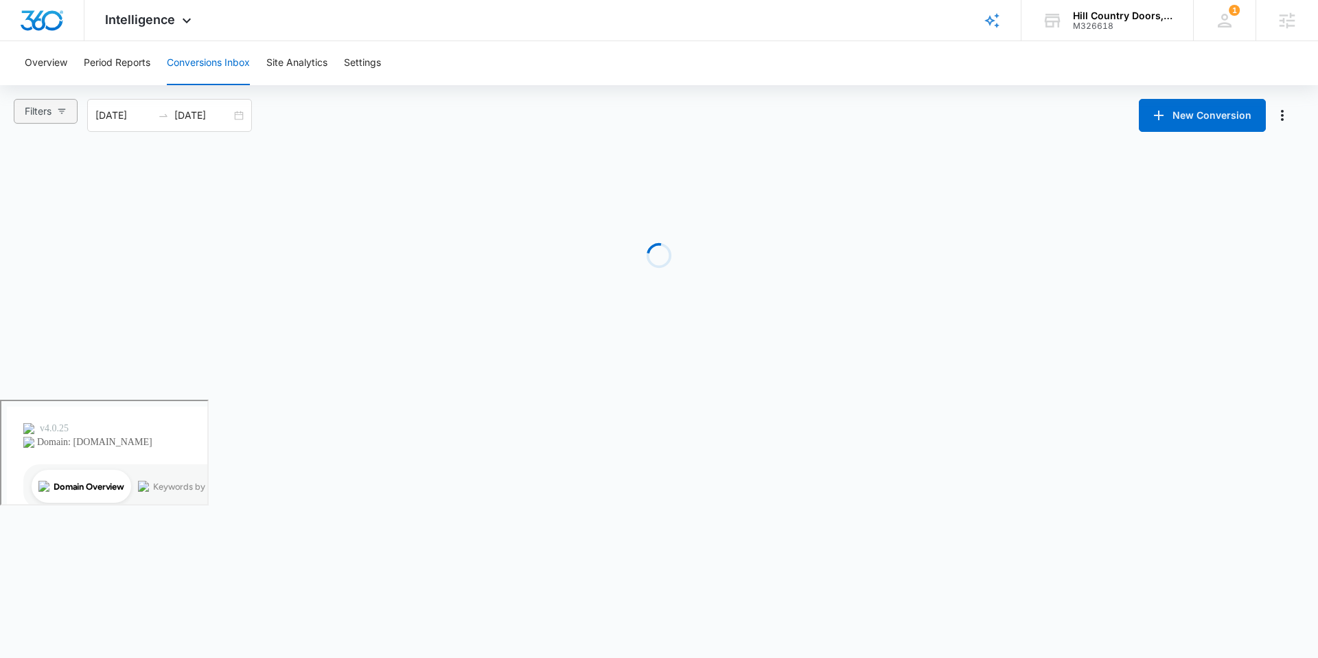
click at [62, 109] on icon "button" at bounding box center [62, 111] width 10 height 10
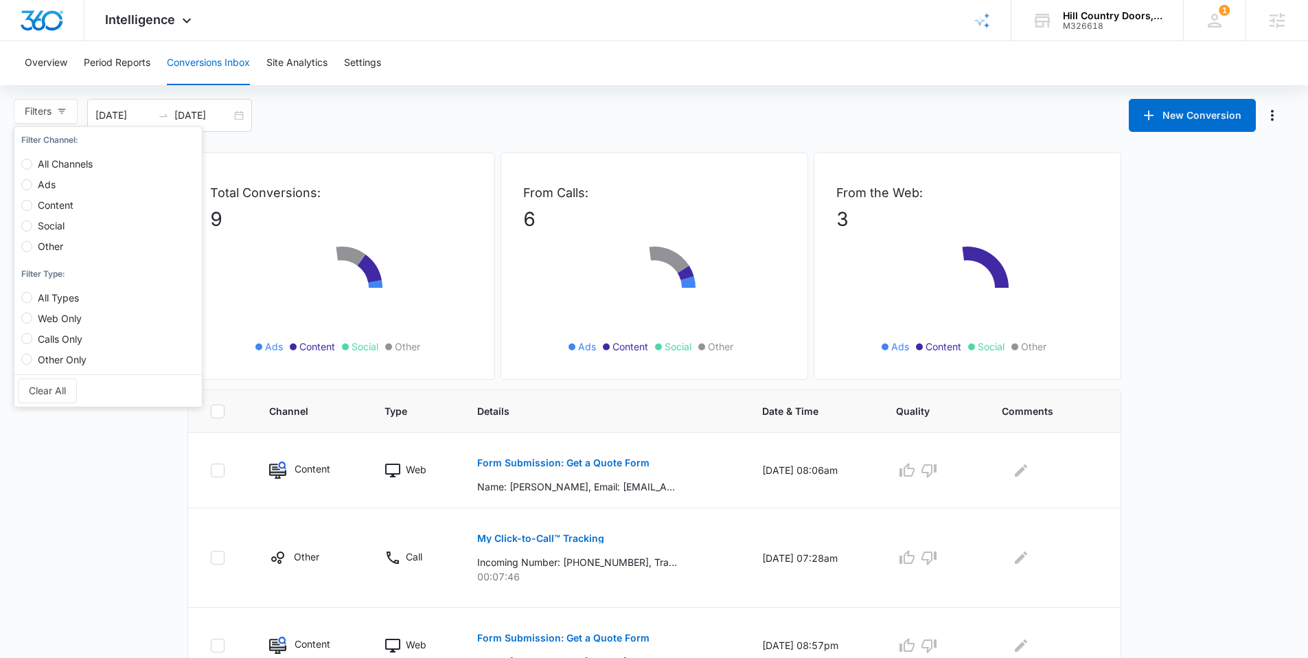
click at [78, 178] on label "Ads" at bounding box center [59, 178] width 77 height 21
click at [32, 179] on input "Ads" at bounding box center [26, 184] width 11 height 11
radio input "true"
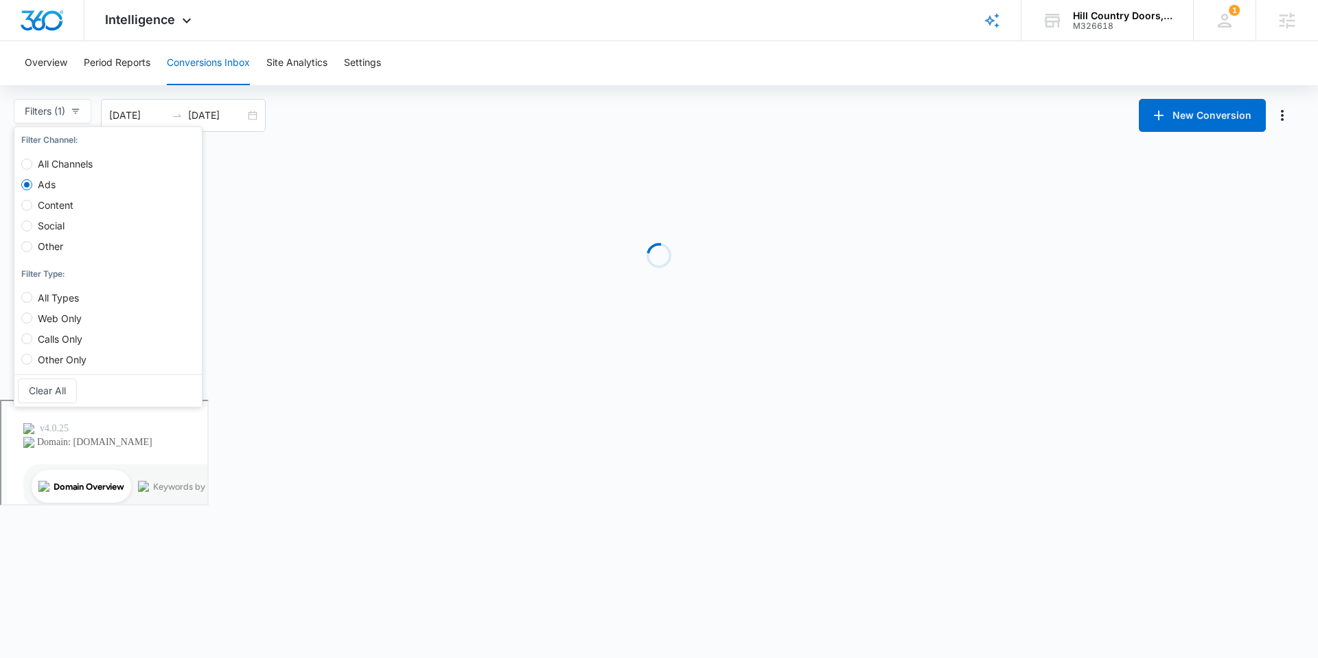
click at [382, 109] on div "Filters (1) Filter Channel : All Channels Ads Content Social Other Filter Type …" at bounding box center [659, 115] width 1318 height 33
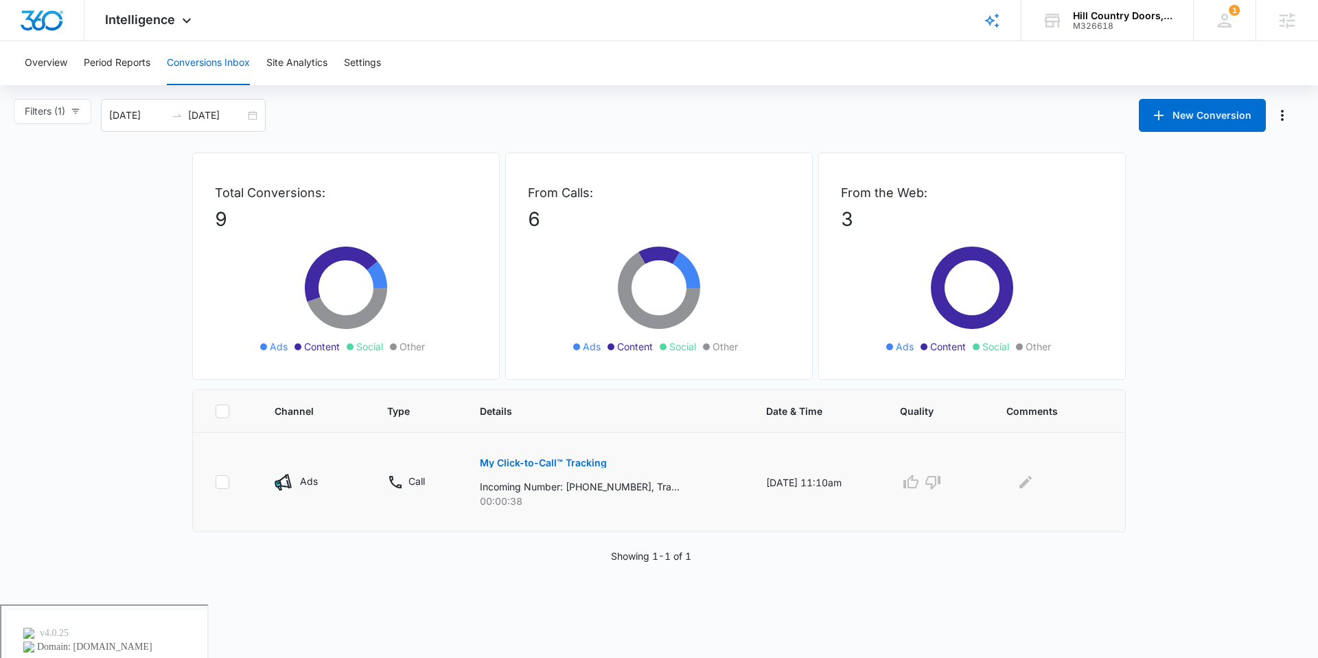
click at [549, 461] on p "My Click-to-Call™ Tracking" at bounding box center [543, 463] width 127 height 10
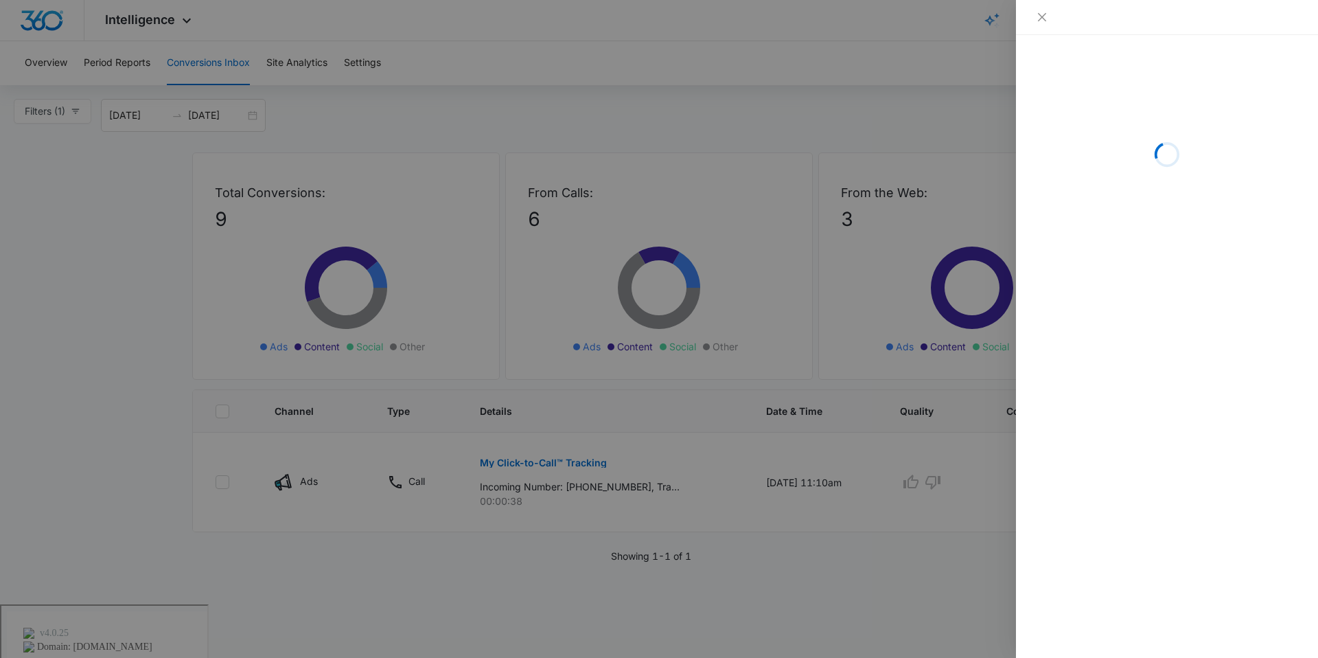
click at [366, 227] on div at bounding box center [659, 329] width 1318 height 658
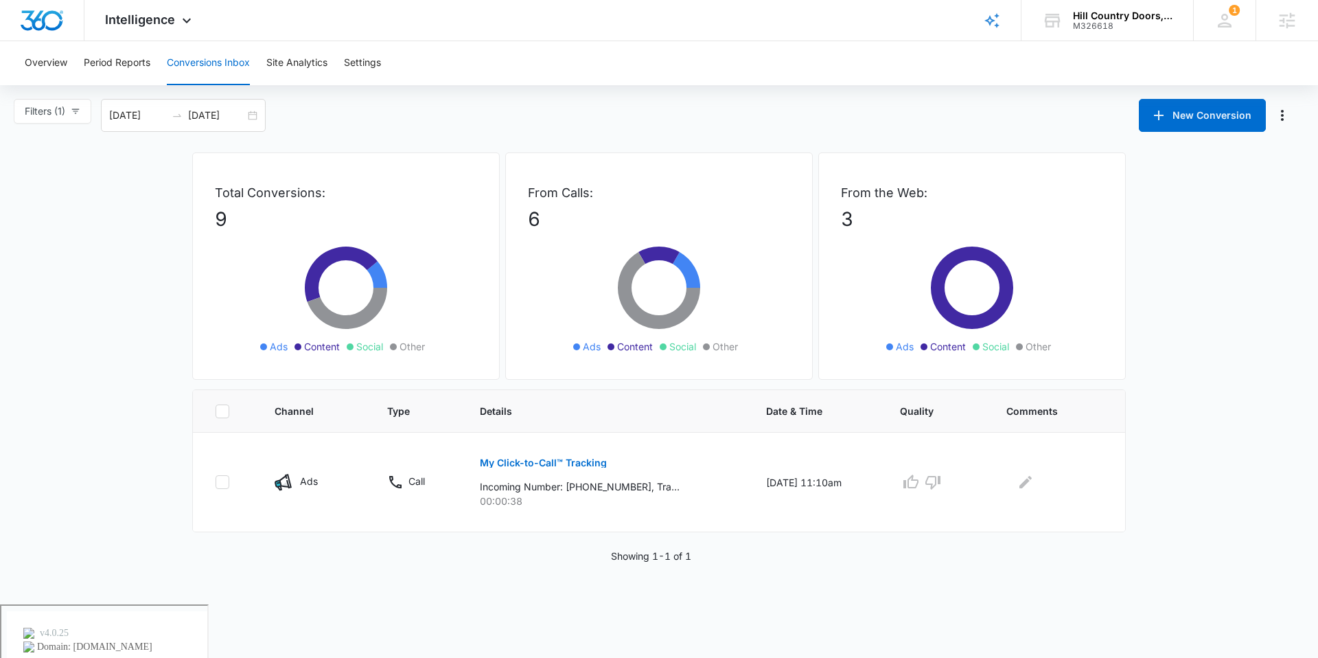
click at [100, 112] on div "Filters (1) Filter Channel : All Channels Ads Content Social Other Filter Type …" at bounding box center [57, 115] width 87 height 33
click at [80, 117] on button "Filters (1)" at bounding box center [53, 111] width 78 height 25
click at [76, 158] on span "All Channels" at bounding box center [65, 164] width 66 height 12
click at [32, 159] on input "All Channels" at bounding box center [26, 164] width 11 height 11
radio input "true"
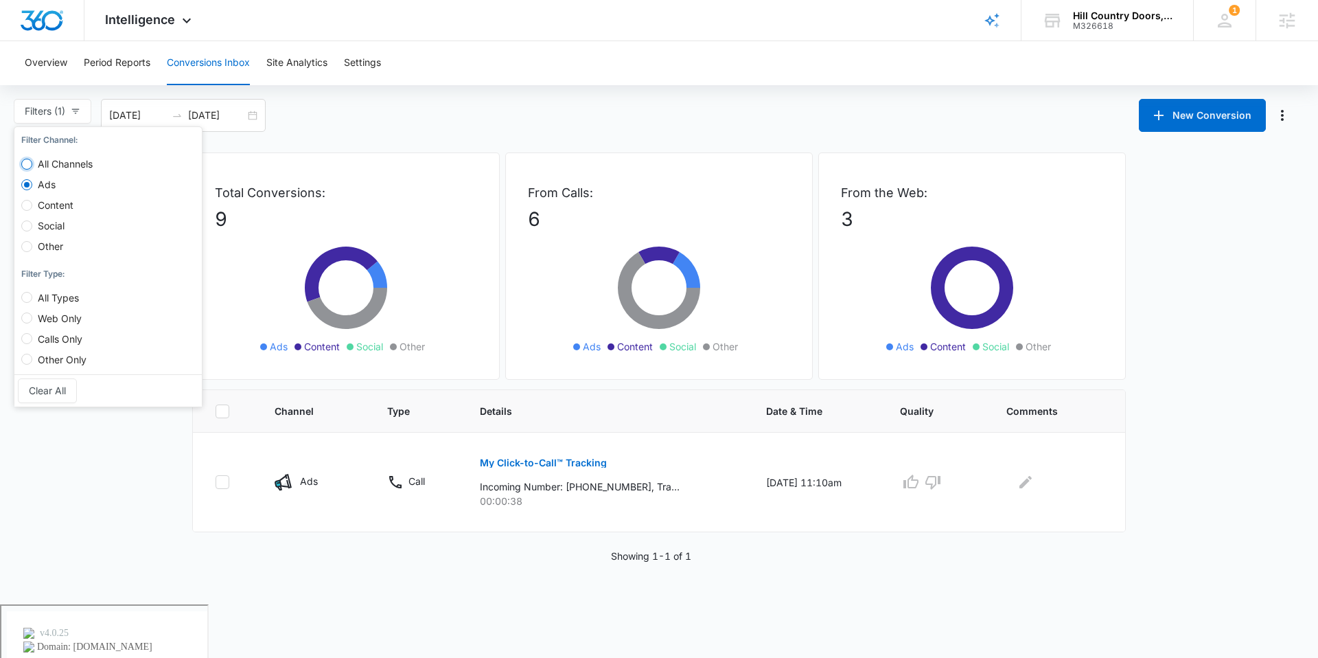
radio input "false"
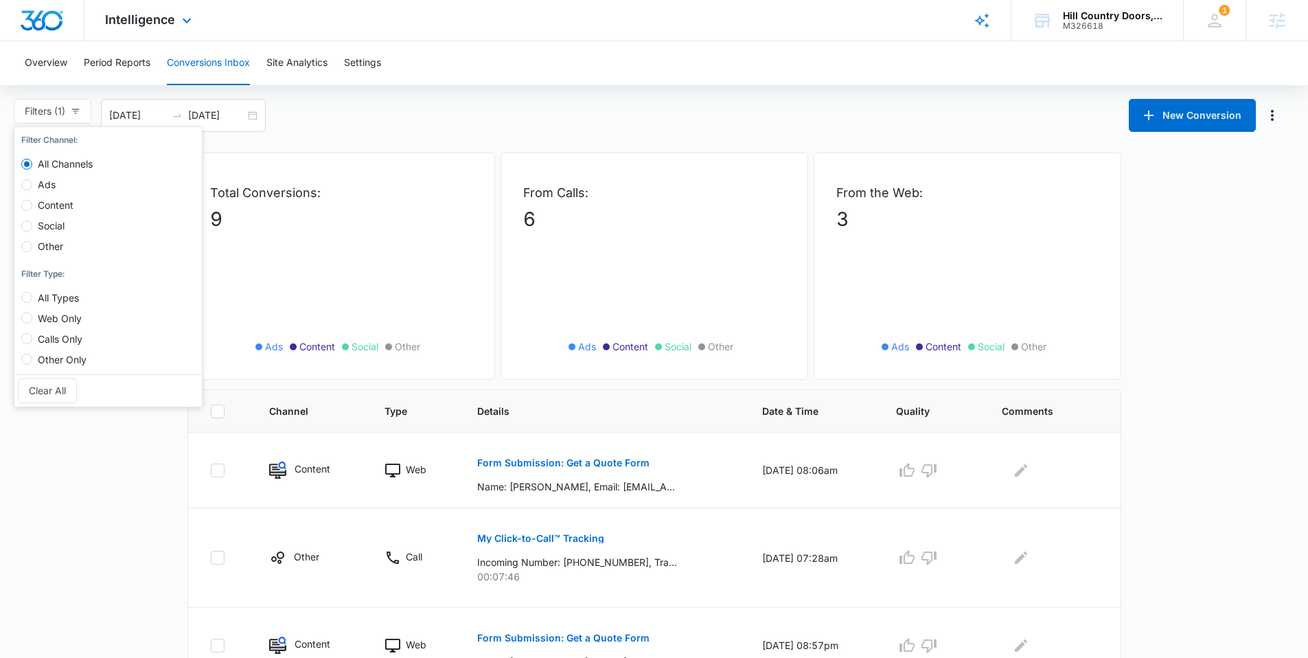
click at [154, 30] on div "Intelligence Apps Reputation Websites Forms CRM Email Social Payments POS Conte…" at bounding box center [149, 20] width 131 height 41
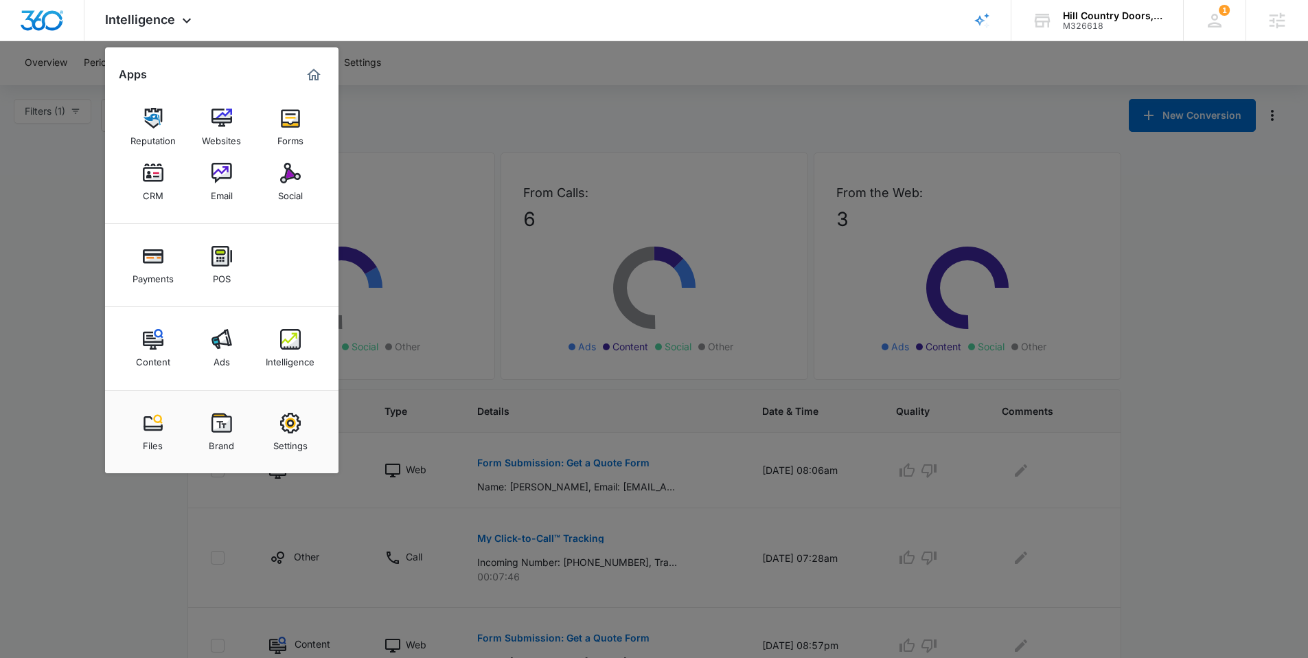
click at [221, 330] on img at bounding box center [221, 339] width 21 height 21
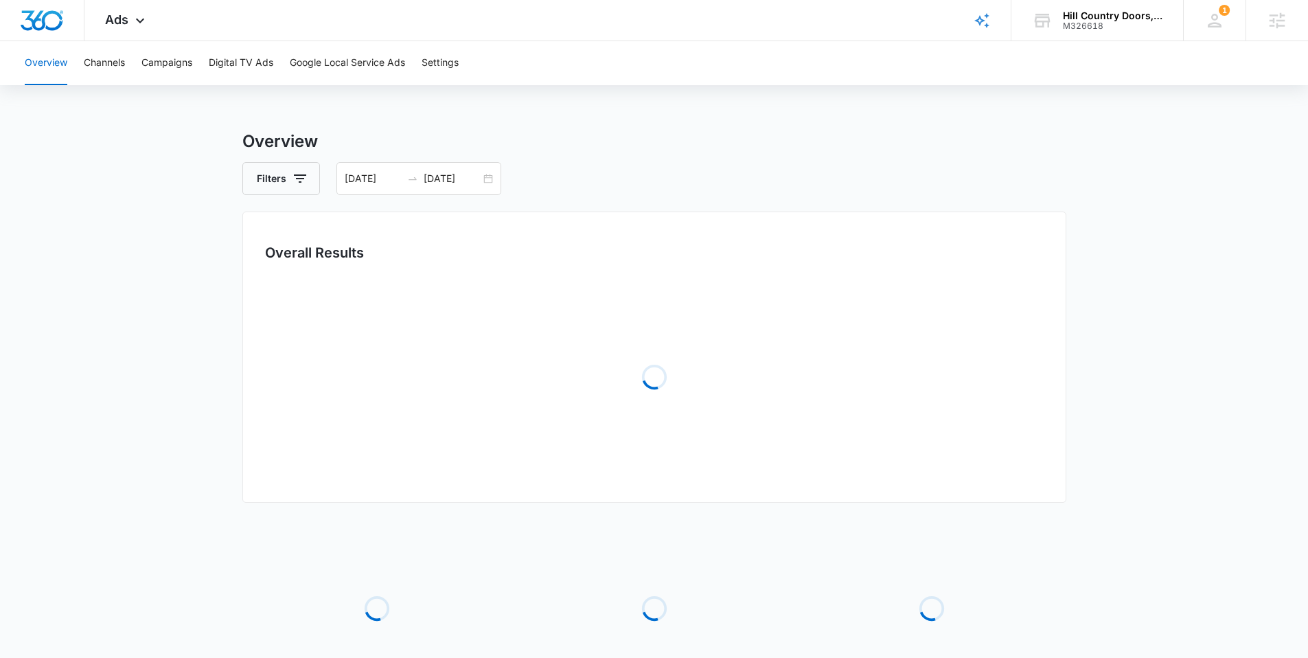
scroll to position [26, 0]
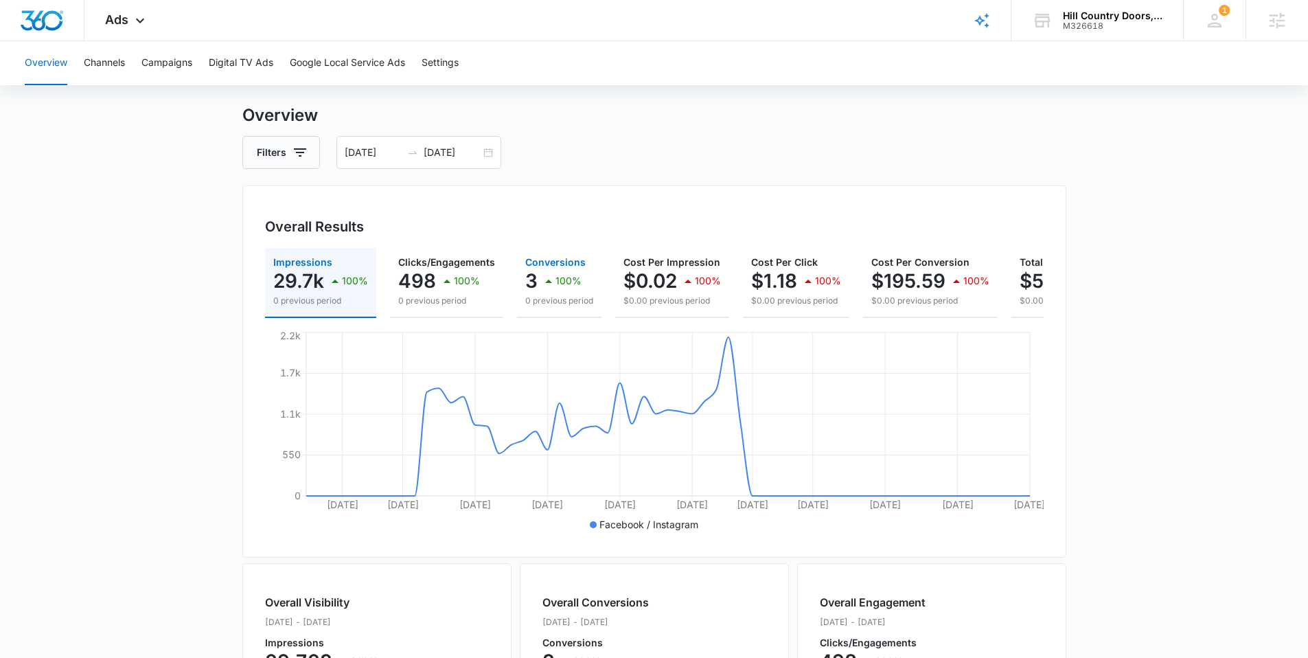
click at [551, 287] on icon "button" at bounding box center [548, 281] width 16 height 16
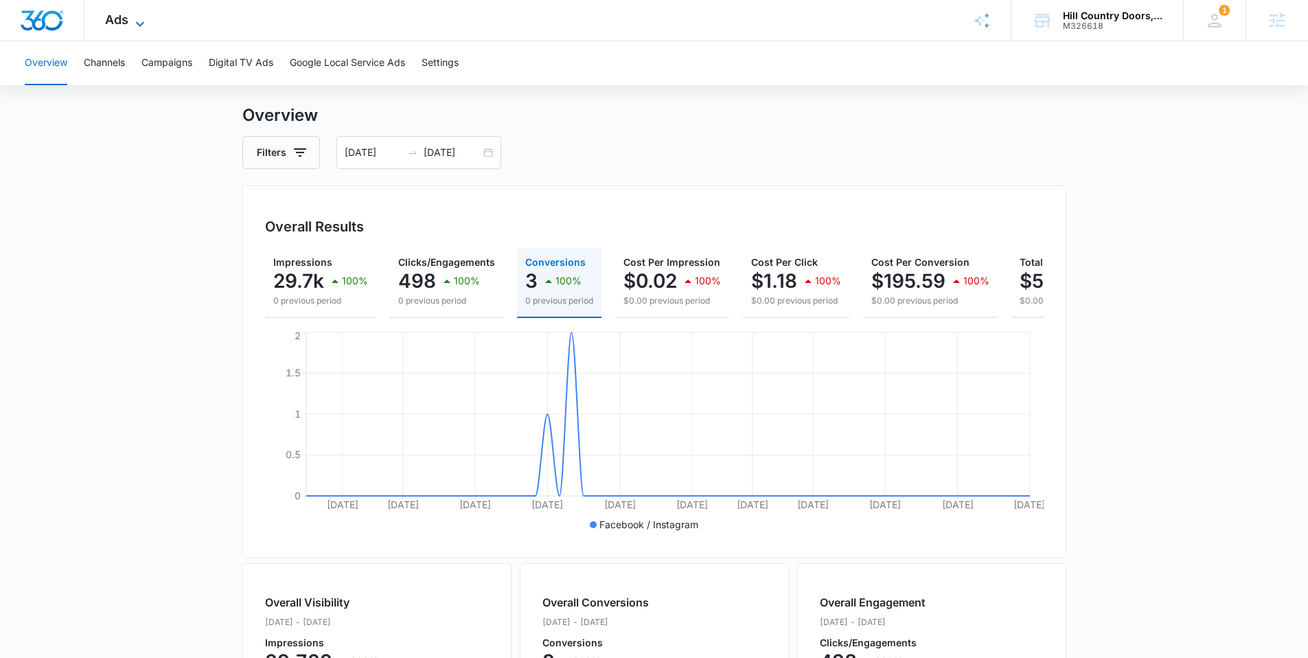
click at [124, 21] on span "Ads" at bounding box center [116, 19] width 23 height 14
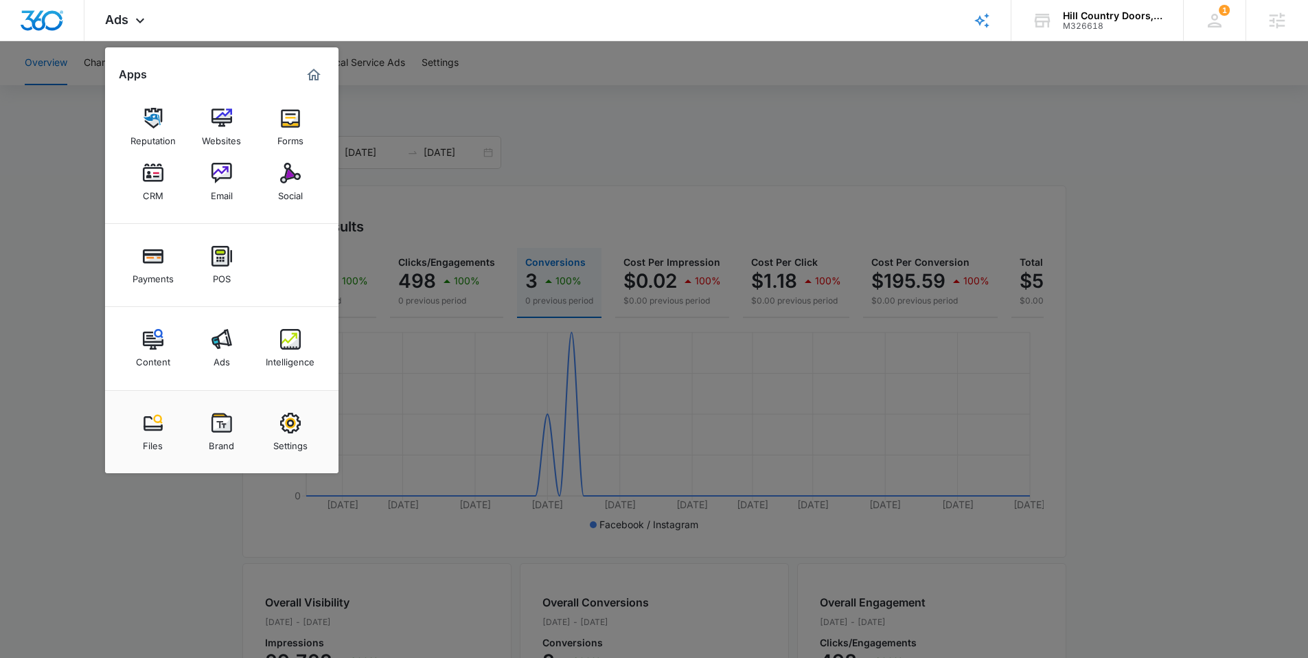
click at [85, 194] on div at bounding box center [654, 329] width 1308 height 658
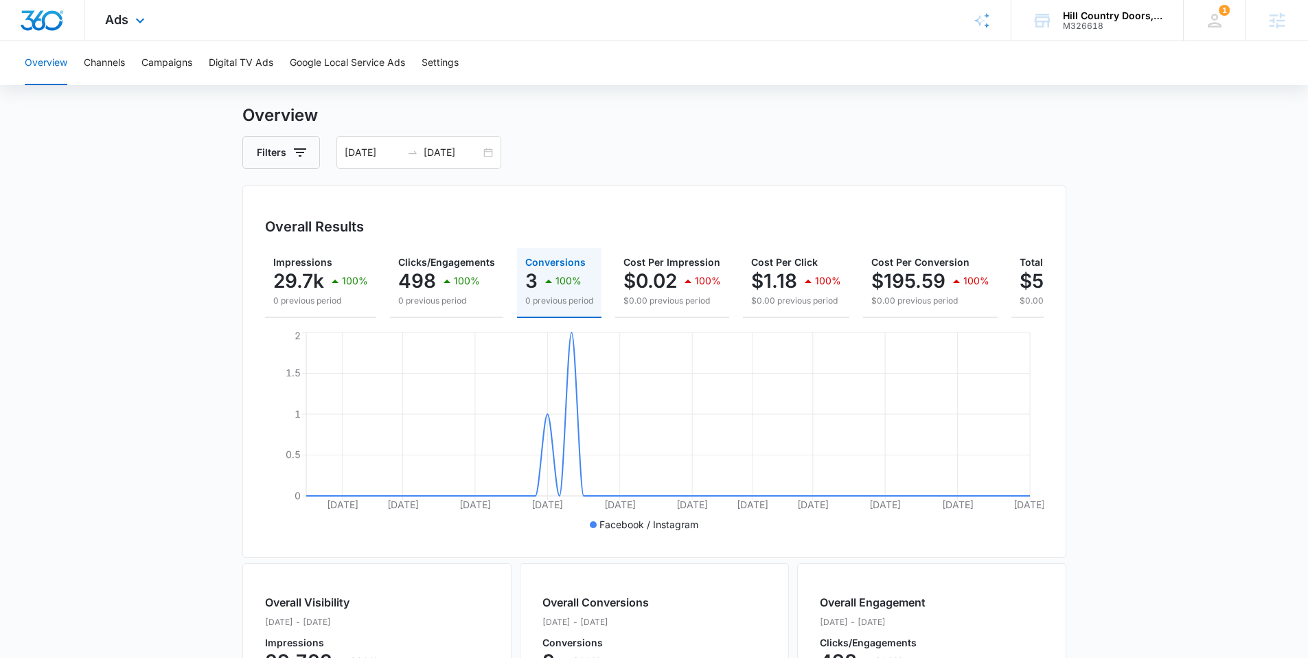
click at [124, 11] on div "Ads Apps Reputation Websites Forms CRM Email Social Payments POS Content Ads In…" at bounding box center [126, 20] width 84 height 41
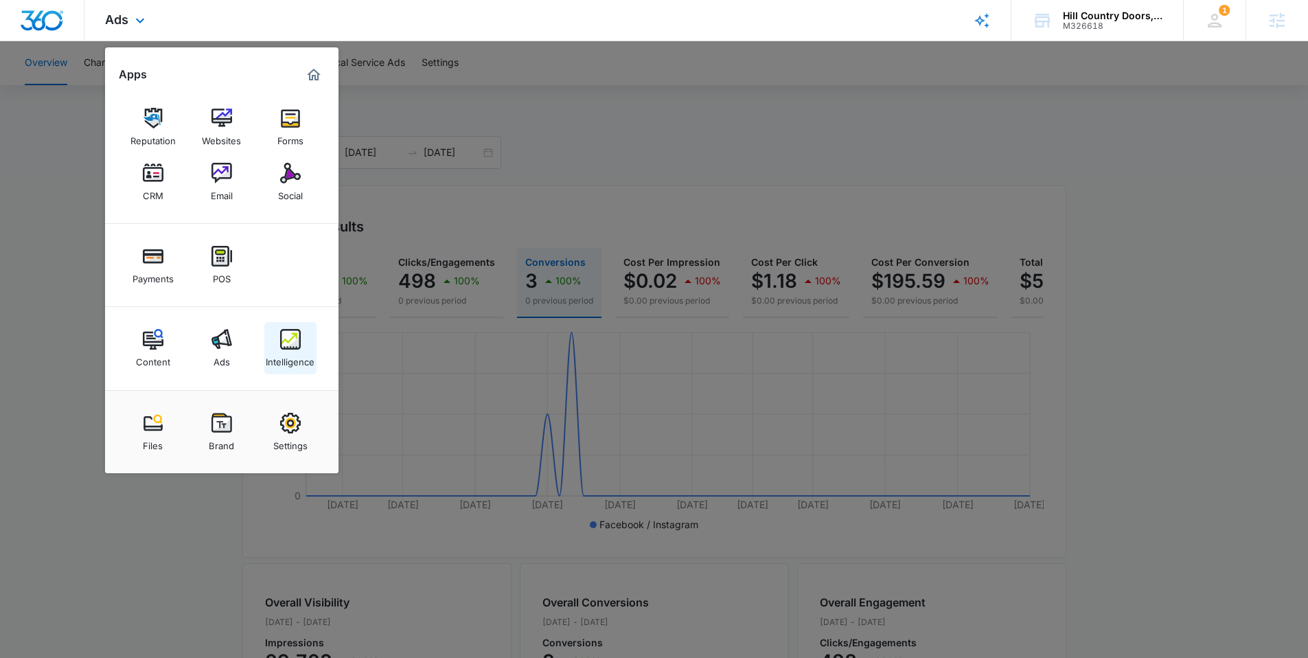
click at [291, 341] on img at bounding box center [290, 339] width 21 height 21
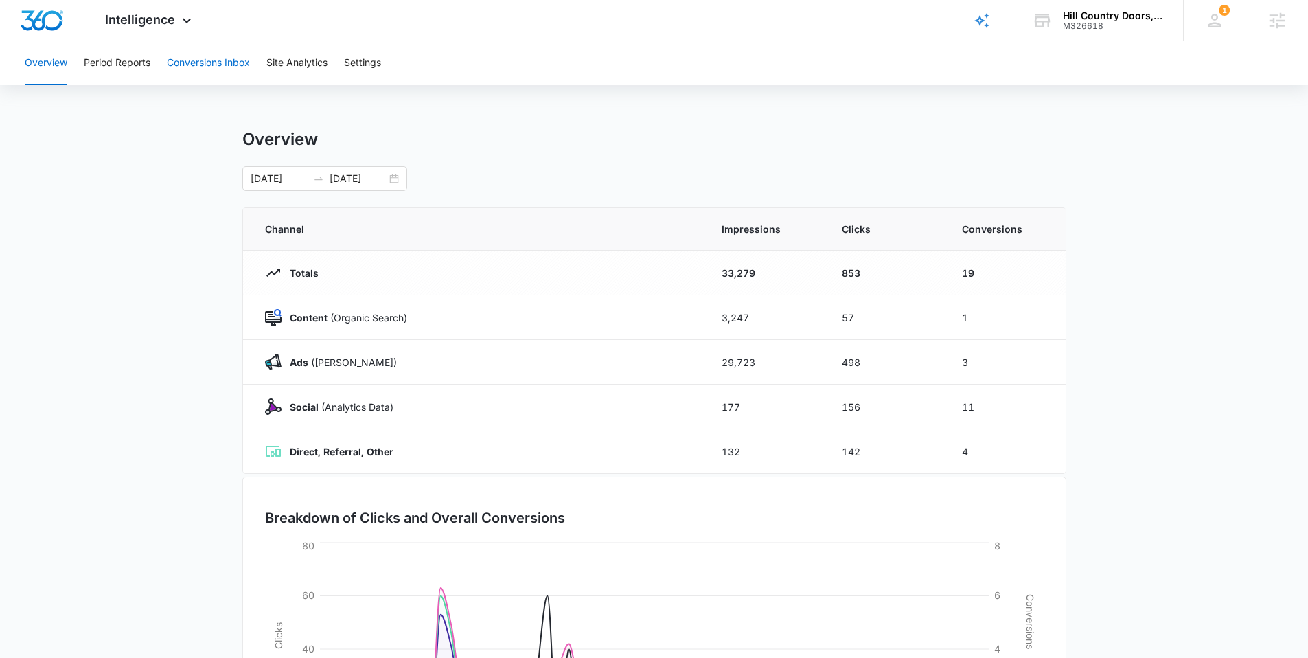
click at [238, 68] on button "Conversions Inbox" at bounding box center [208, 63] width 83 height 44
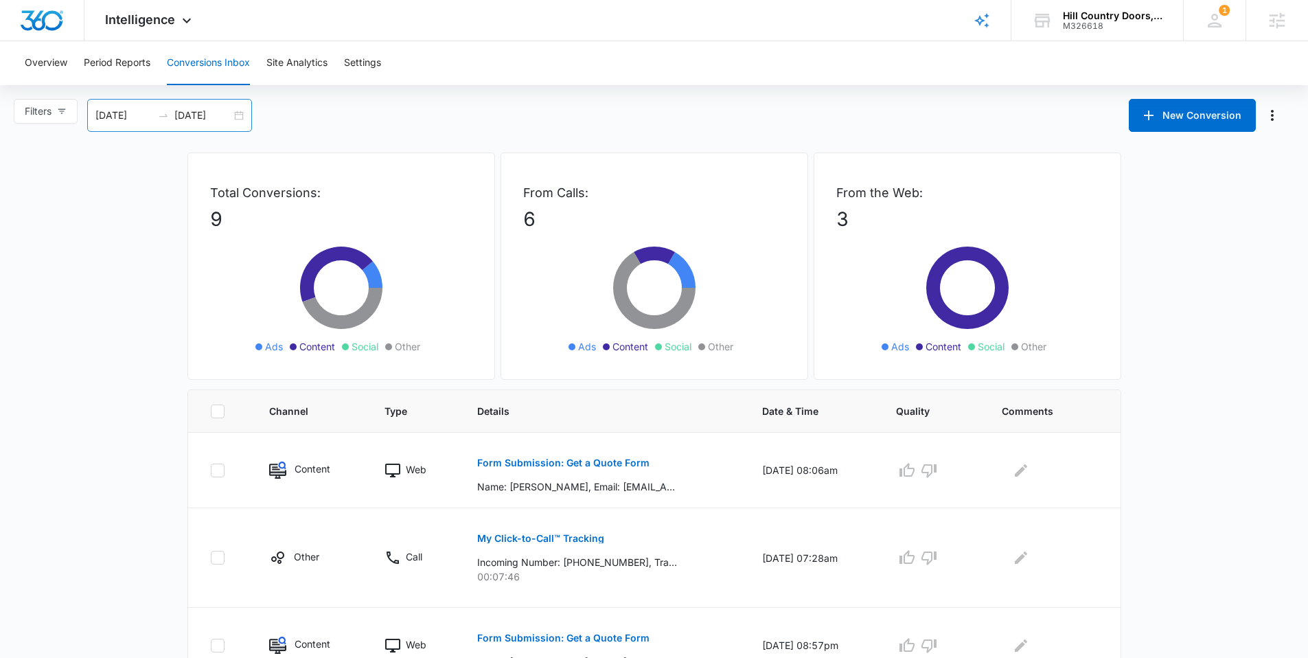
click at [231, 115] on input "08/15/2025" at bounding box center [202, 115] width 57 height 15
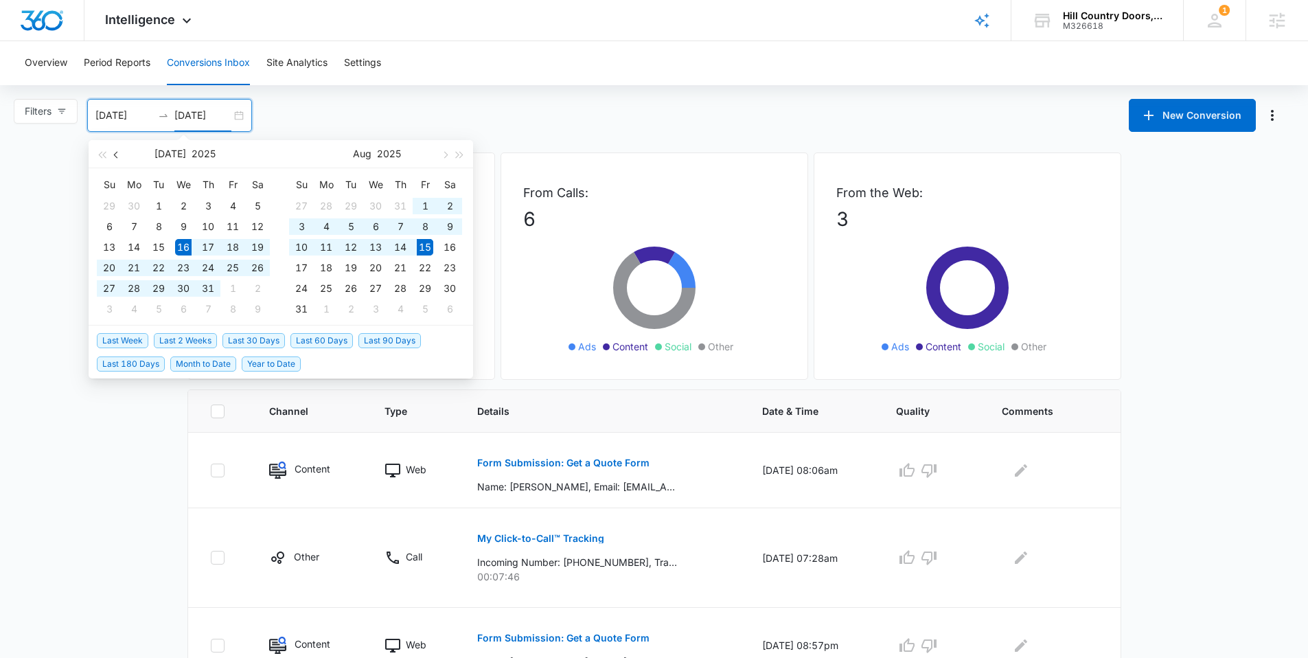
click at [117, 162] on button "button" at bounding box center [116, 153] width 15 height 27
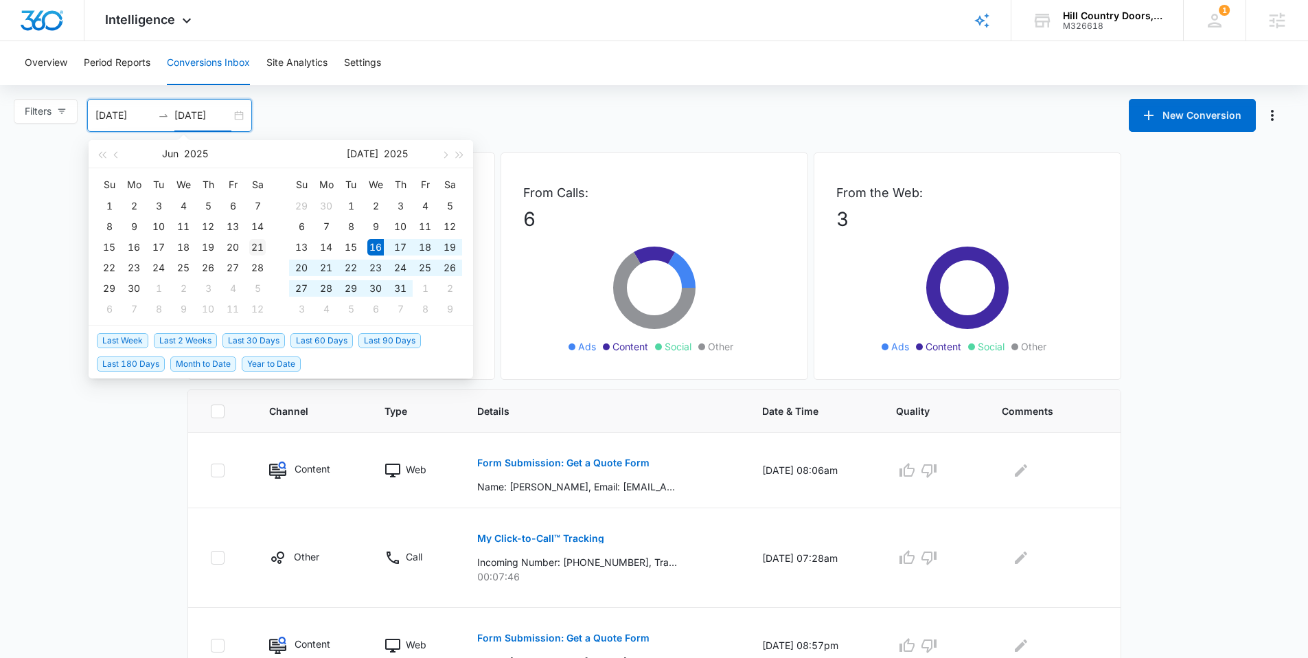
type input "06/21/2025"
click at [261, 245] on div "21" at bounding box center [257, 247] width 16 height 16
click at [177, 198] on table "Su Mo Tu We Th Fr Sa 29 30 1 2 3 4 5 6 7 8 9 10 11 12 13 14 15 16 17 18 19 20 2…" at bounding box center [183, 247] width 173 height 146
click at [113, 105] on div "06/21/2025" at bounding box center [169, 115] width 165 height 33
click at [115, 153] on span "button" at bounding box center [117, 154] width 7 height 7
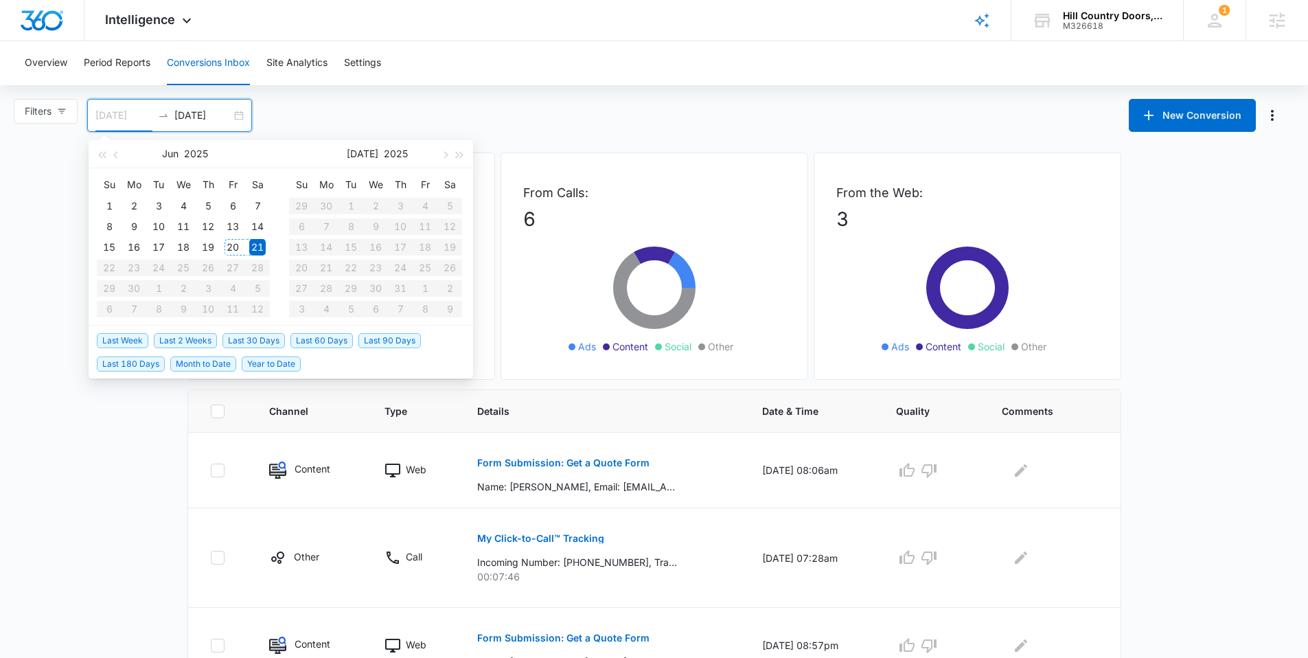
type input "06/21/2025"
click at [253, 248] on div "21" at bounding box center [257, 247] width 16 height 16
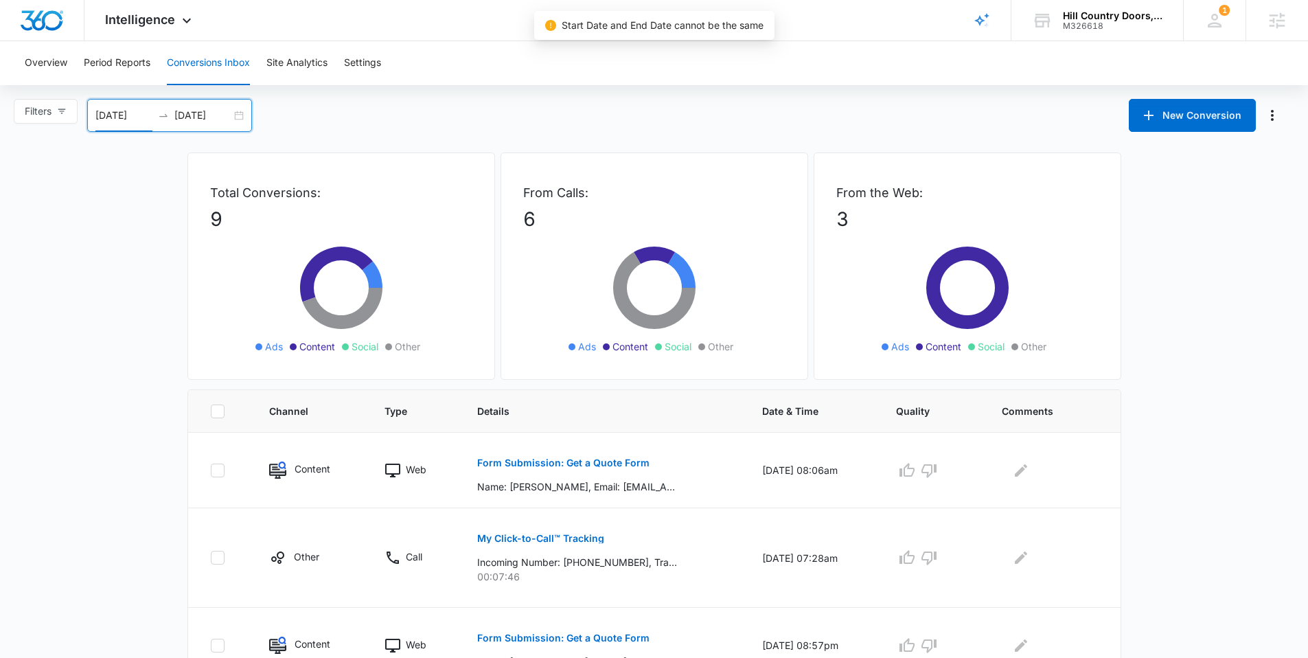
click at [205, 117] on input "06/21/2025" at bounding box center [202, 115] width 57 height 15
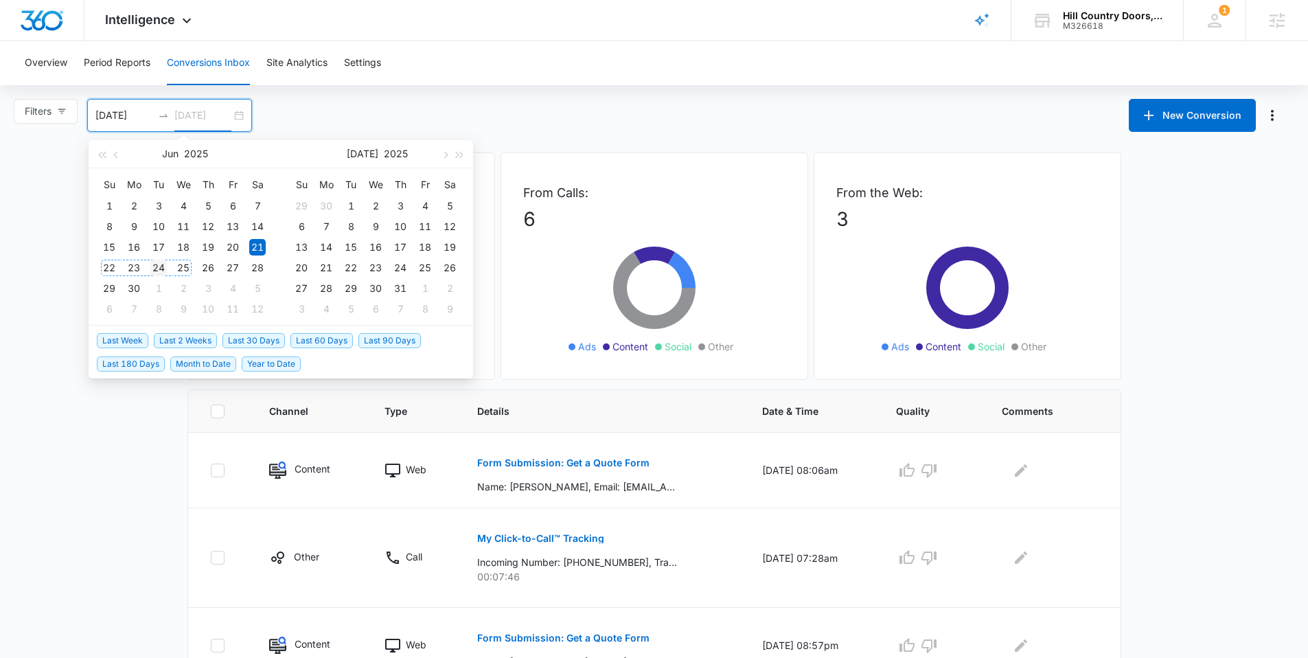
type input "06/24/2025"
click at [163, 269] on div "24" at bounding box center [158, 268] width 16 height 16
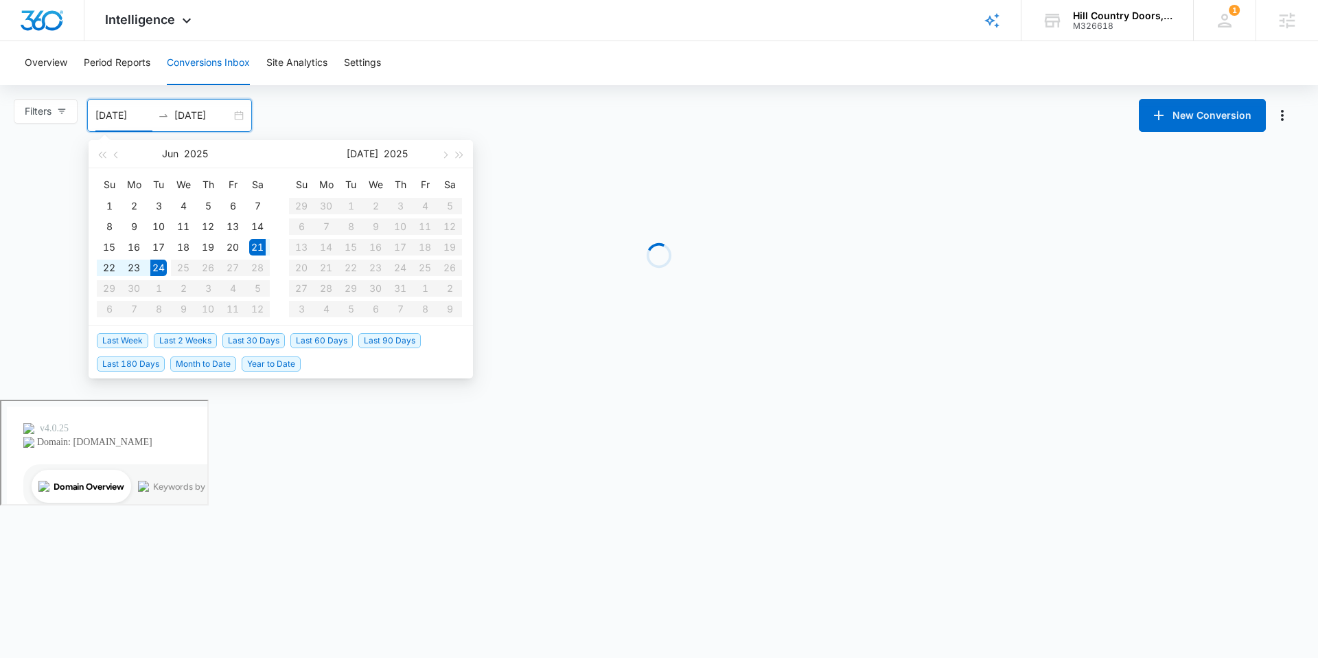
type input "06/21/2025"
click at [339, 131] on main "Filters 06/21/2025 06/24/2025 New Conversion Jun 2025 Su Mo Tu We Th Fr Sa 1 2 …" at bounding box center [659, 229] width 1318 height 260
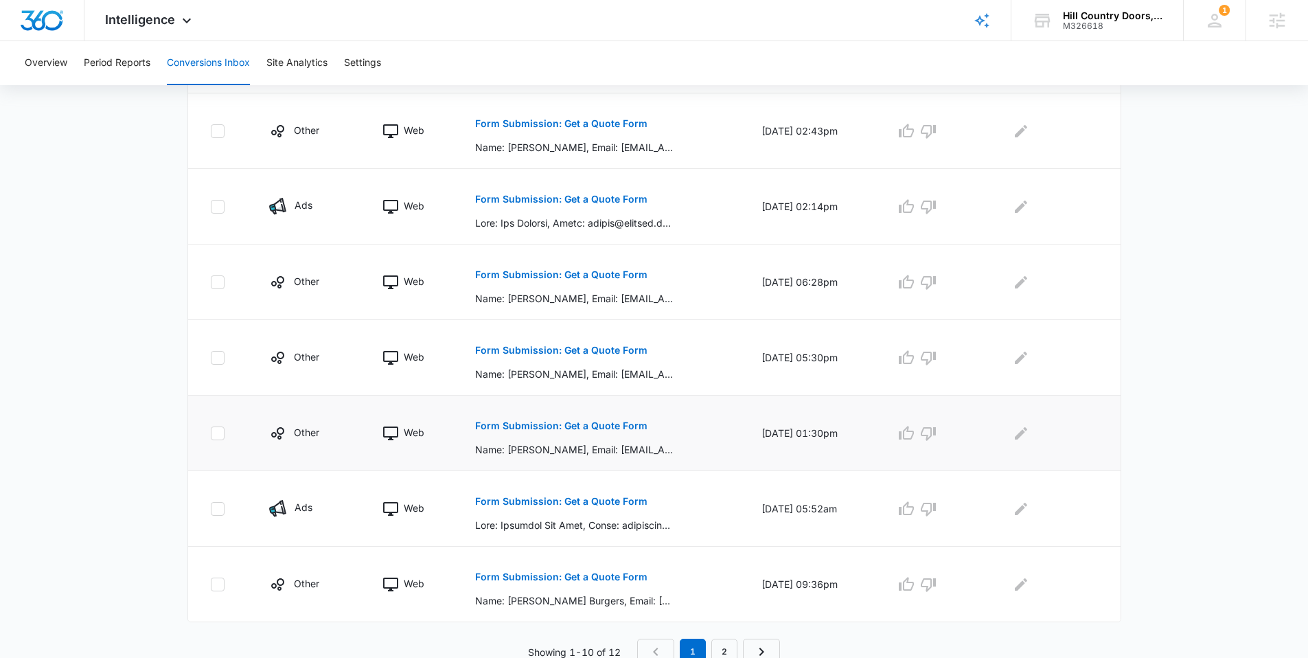
scroll to position [597, 0]
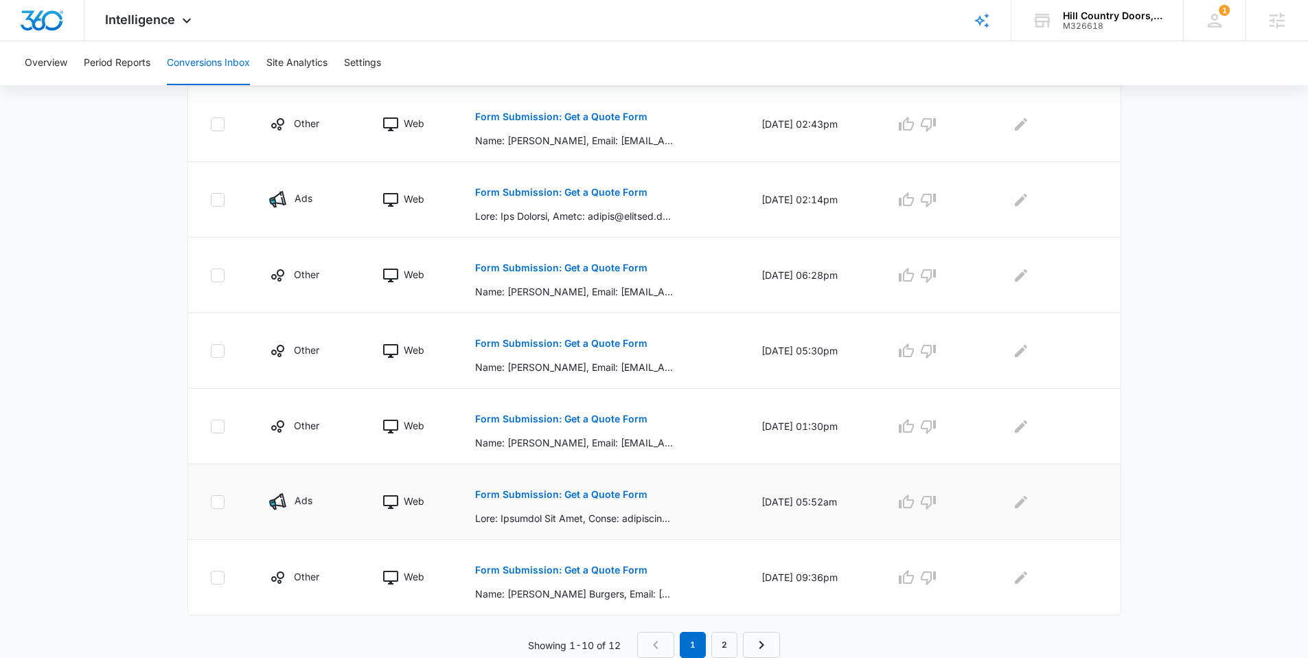
click at [568, 490] on p "Form Submission: Get a Quote Form" at bounding box center [561, 495] width 172 height 10
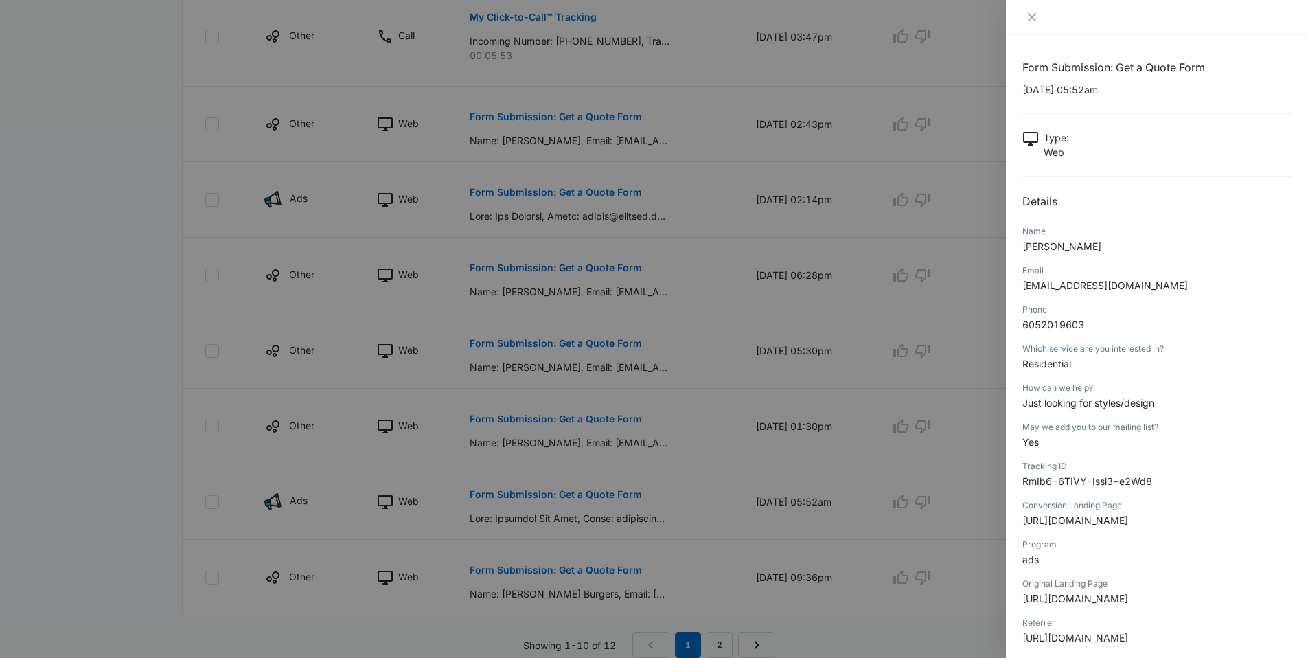
click at [1006, 281] on div "Form Submission: Get a Quote Form 06/21/2025 at 05:52am Type : Web Details Name…" at bounding box center [1157, 346] width 302 height 623
click at [704, 319] on div at bounding box center [654, 329] width 1308 height 658
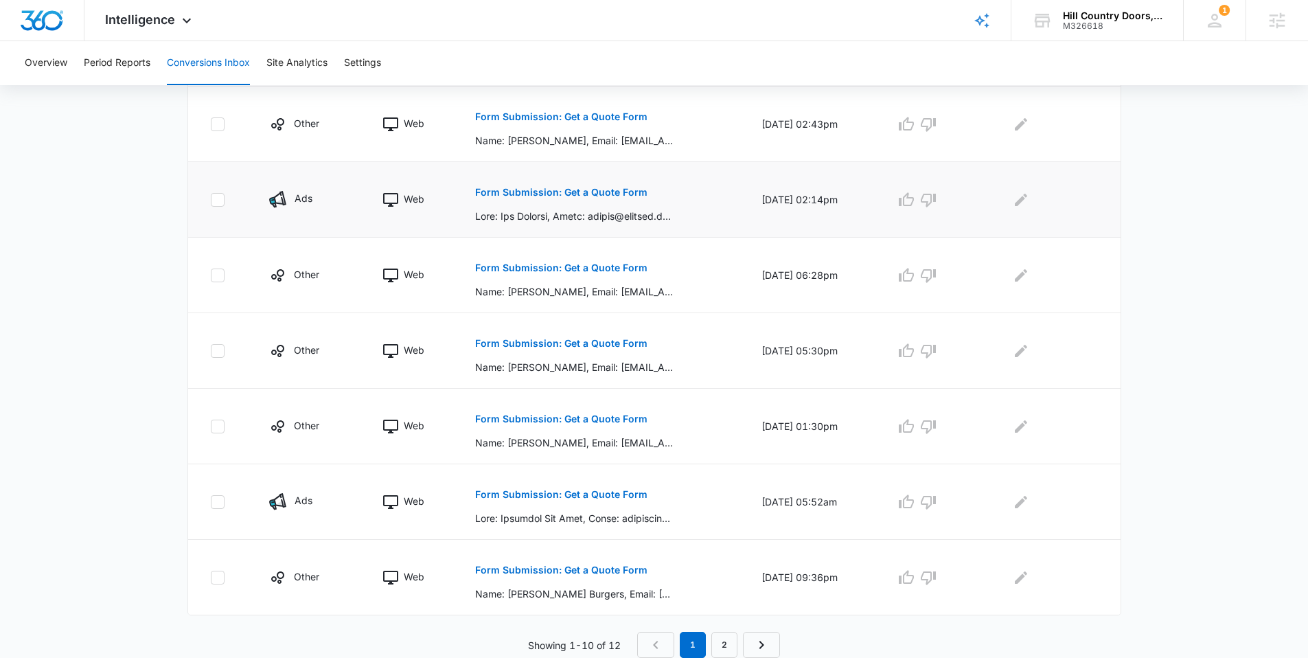
click at [629, 195] on p "Form Submission: Get a Quote Form" at bounding box center [561, 192] width 172 height 10
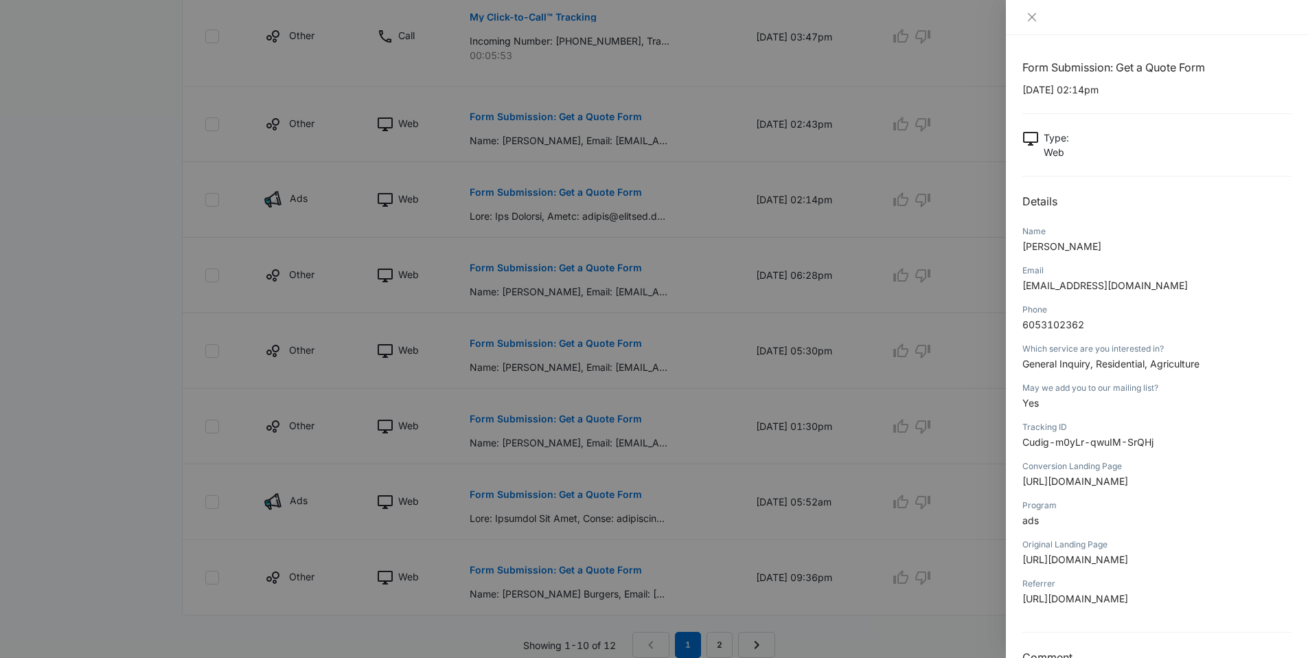
click at [968, 355] on div at bounding box center [654, 329] width 1308 height 658
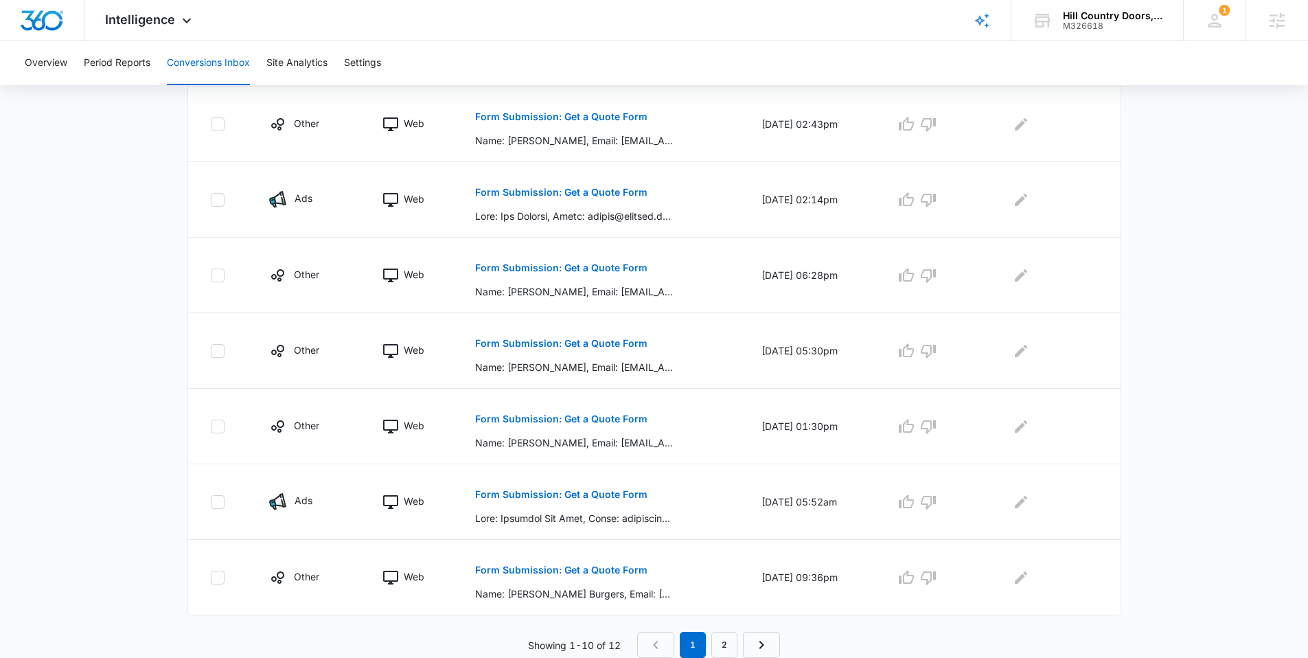
click at [663, 643] on nav "1 2" at bounding box center [708, 645] width 143 height 26
click at [740, 648] on nav "1 2" at bounding box center [708, 645] width 143 height 26
click at [736, 647] on link "2" at bounding box center [724, 645] width 26 height 26
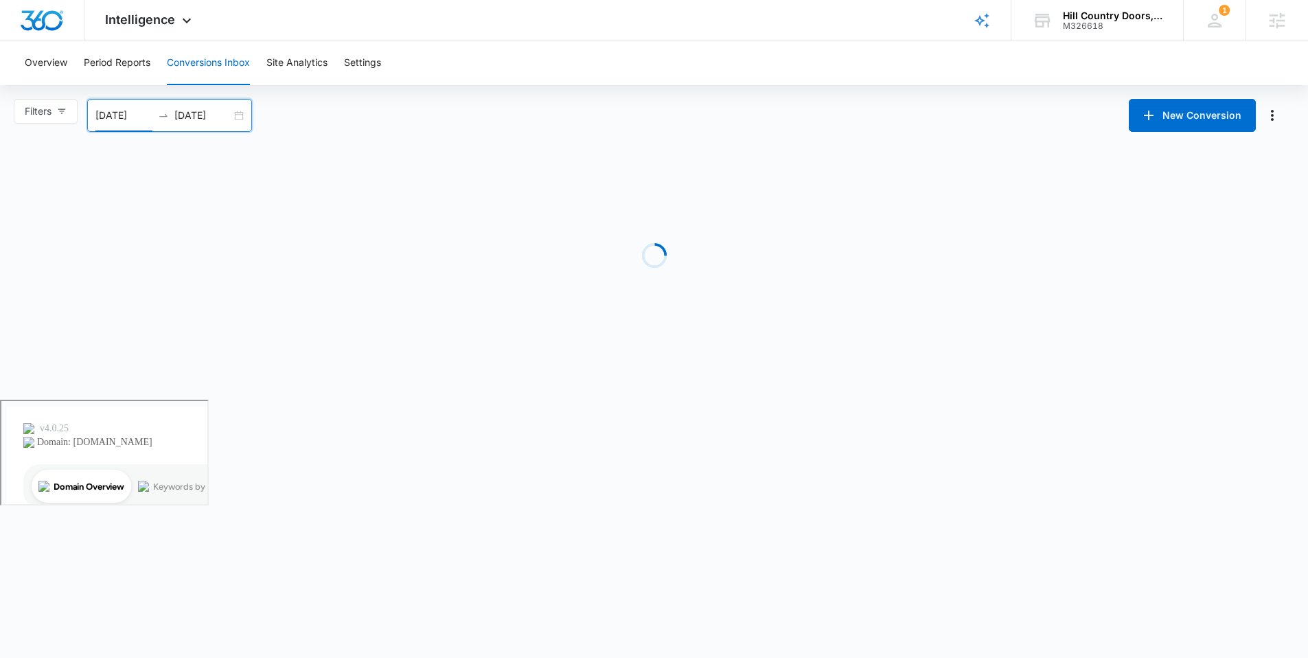
scroll to position [0, 0]
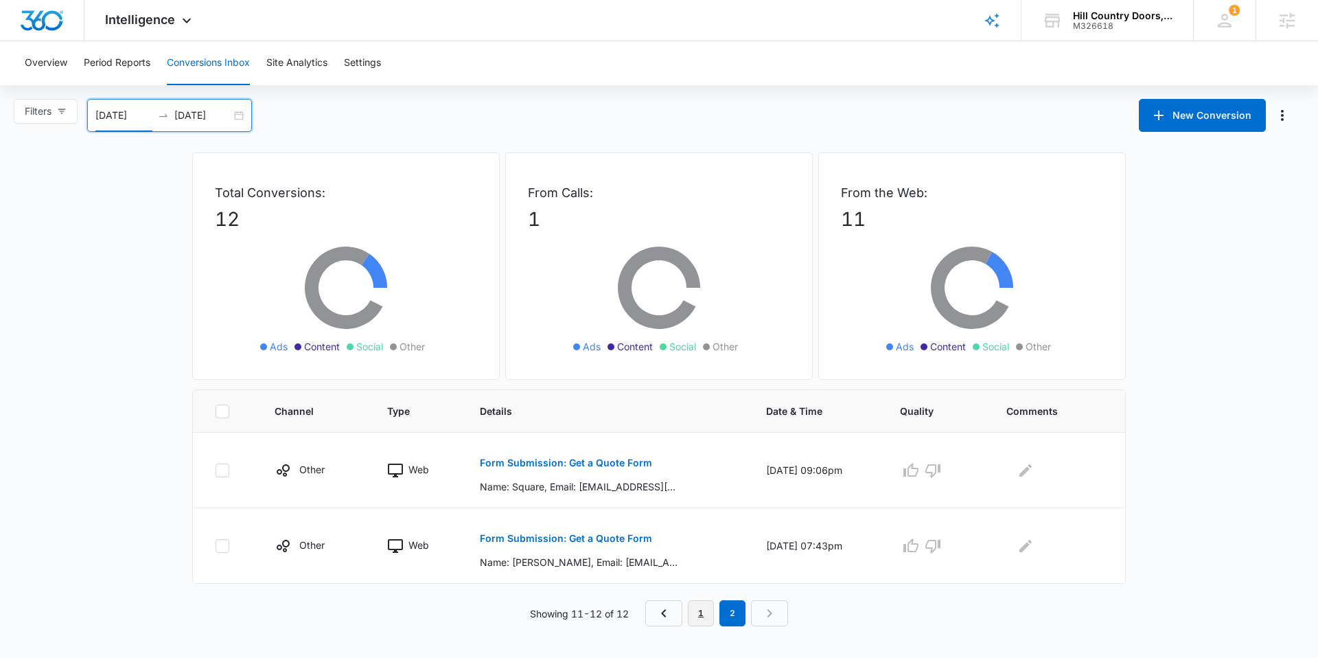
click at [692, 609] on link "1" at bounding box center [701, 613] width 26 height 26
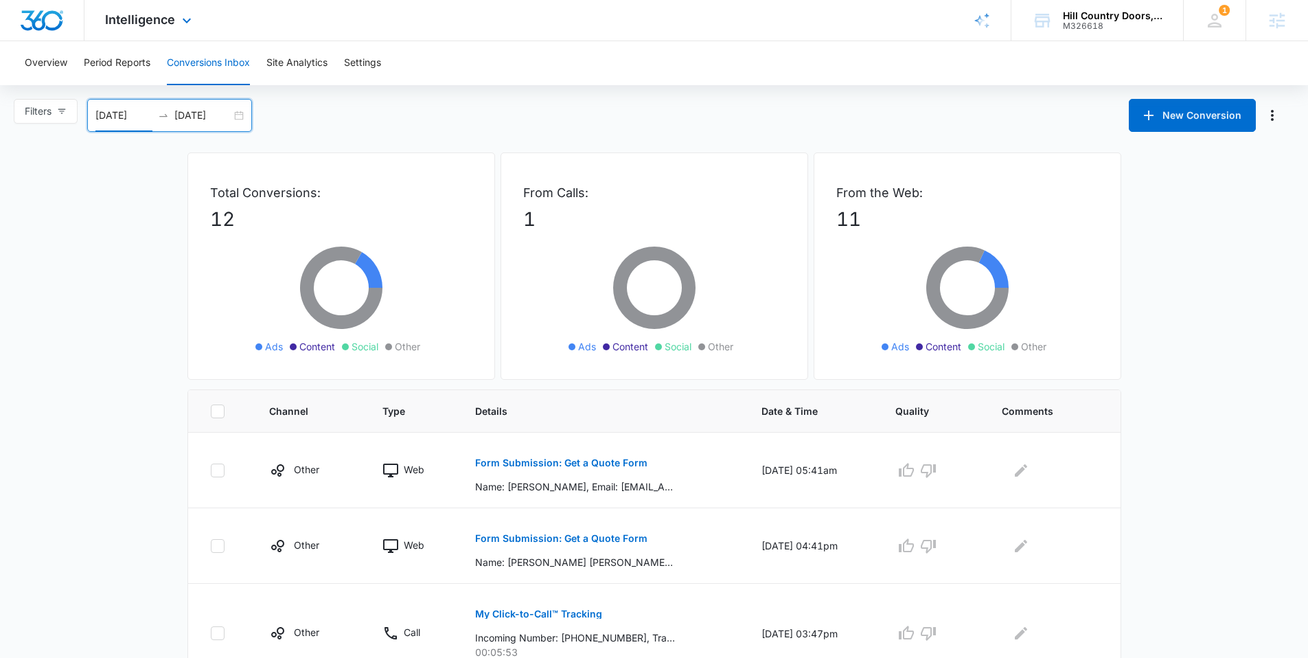
click at [127, 31] on div "Intelligence Apps Reputation Websites Forms CRM Email Social Payments POS Conte…" at bounding box center [149, 20] width 131 height 41
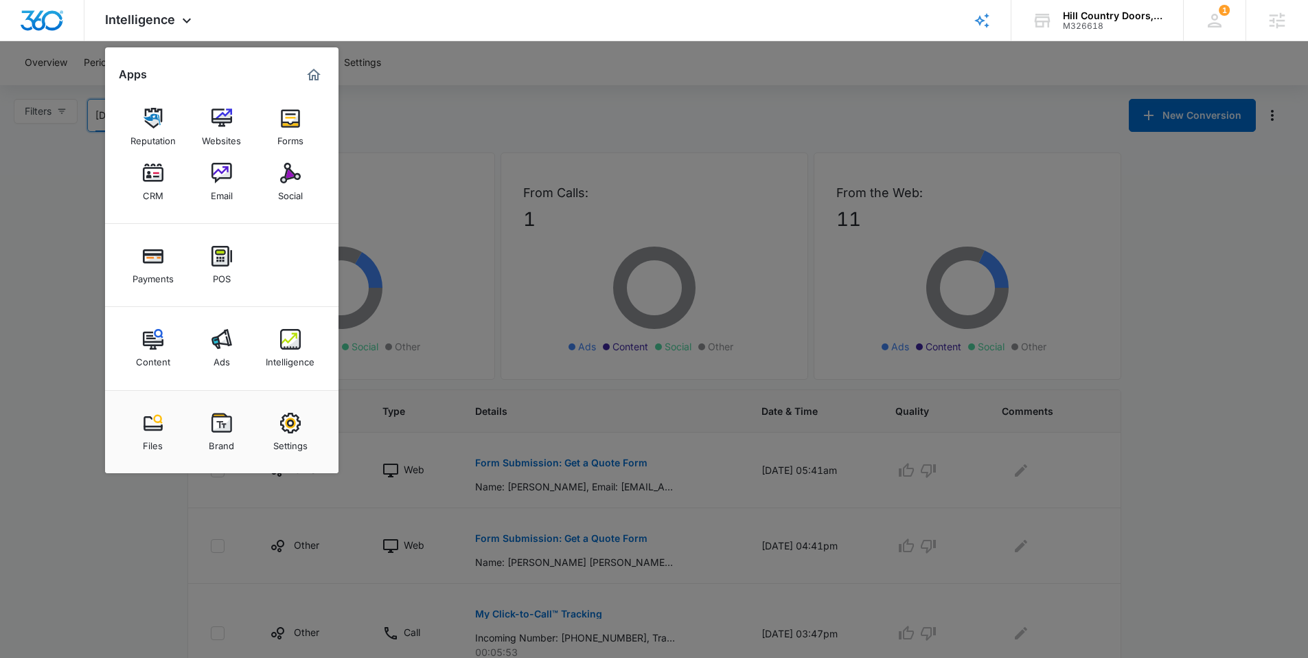
click at [237, 334] on link "Ads" at bounding box center [222, 348] width 52 height 52
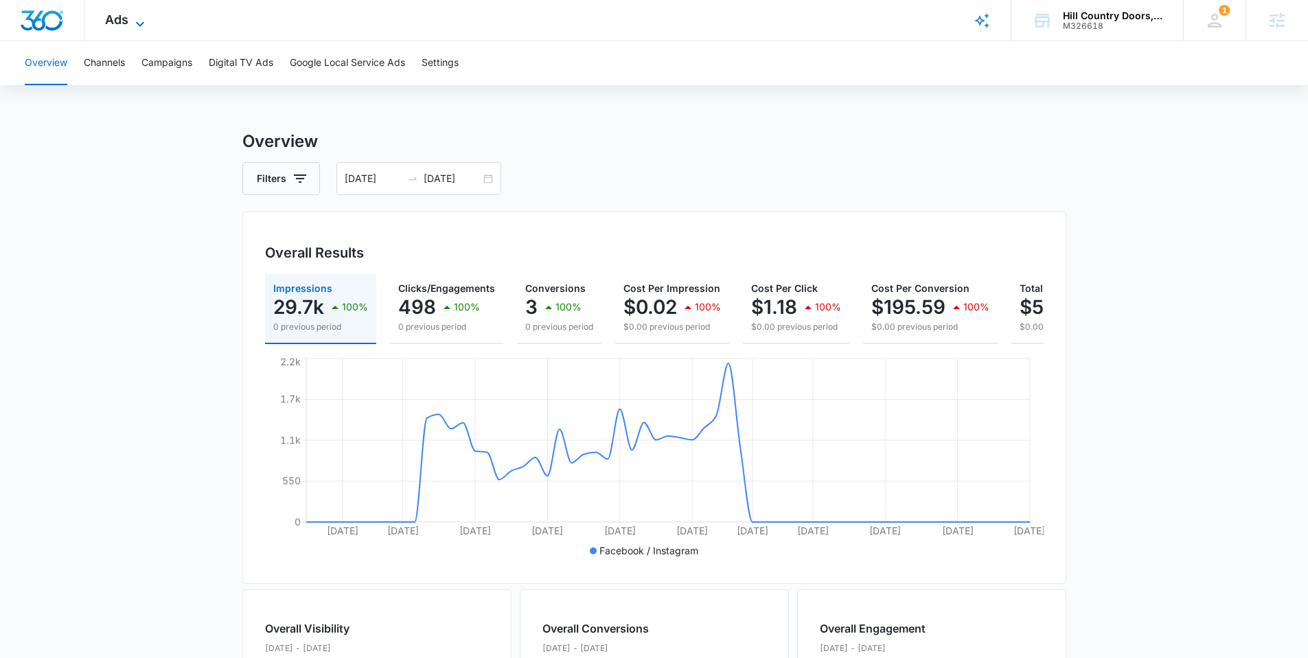
click at [107, 23] on span "Ads" at bounding box center [116, 19] width 23 height 14
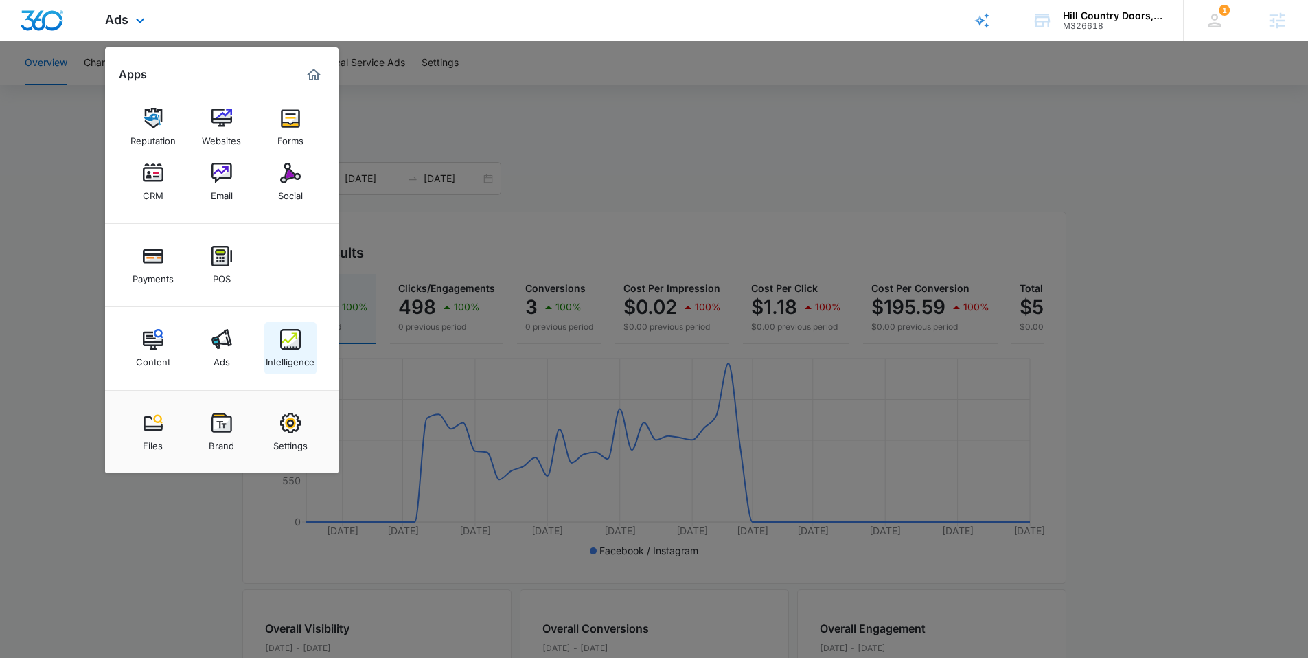
click at [278, 349] on div "Intelligence" at bounding box center [290, 358] width 49 height 18
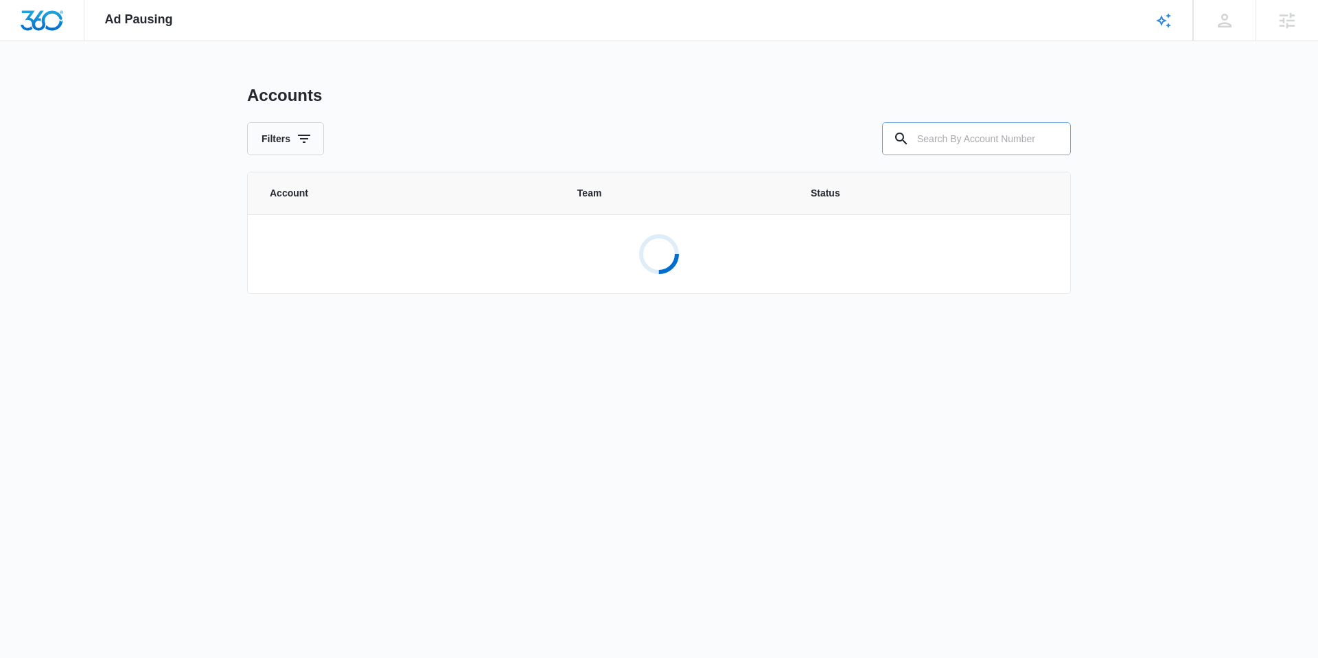
click at [974, 150] on input "text" at bounding box center [976, 138] width 189 height 33
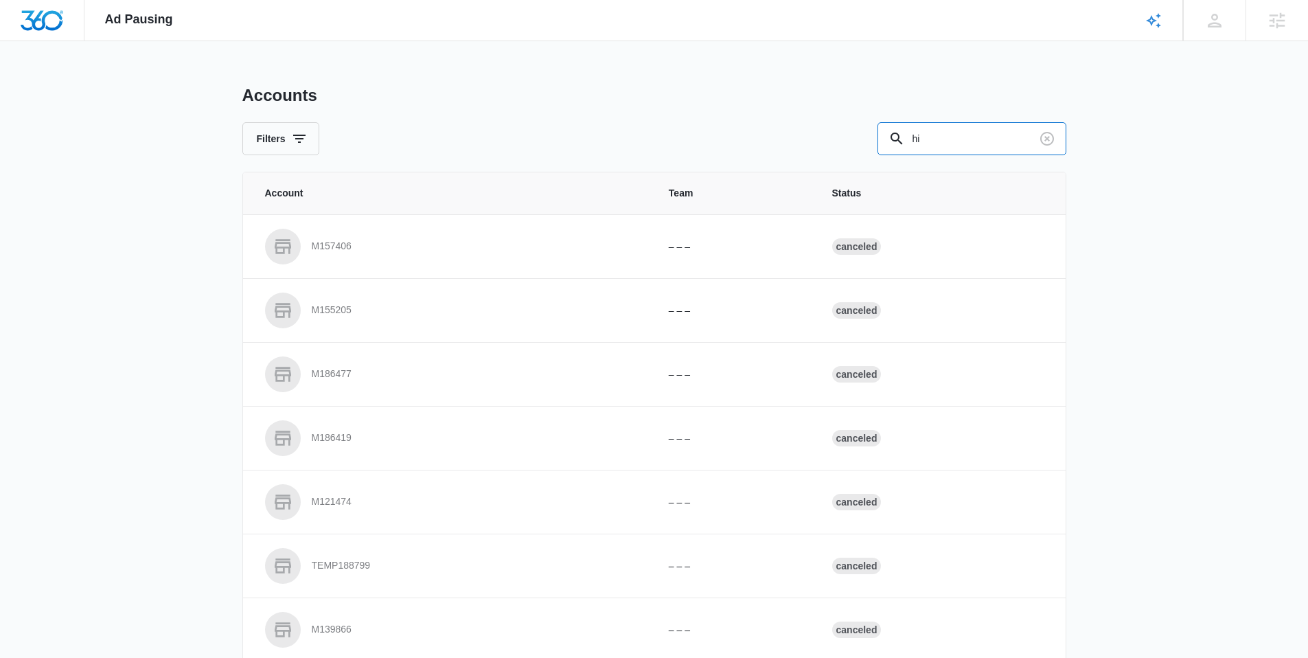
type input "h"
paste input "M326618"
type input "M326618"
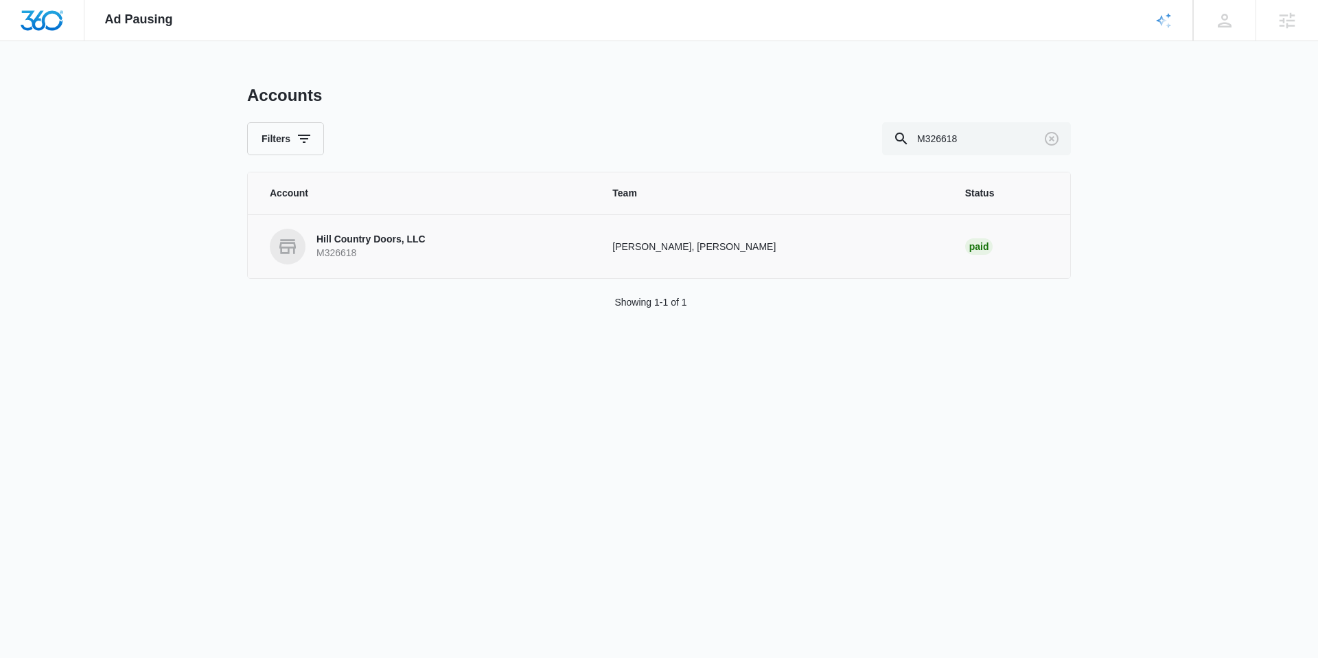
click at [393, 227] on td "Hill Country Doors, LLC M326618" at bounding box center [422, 246] width 348 height 64
click at [384, 238] on p "Hill Country Doors, LLC" at bounding box center [371, 240] width 109 height 14
